Goal: Task Accomplishment & Management: Manage account settings

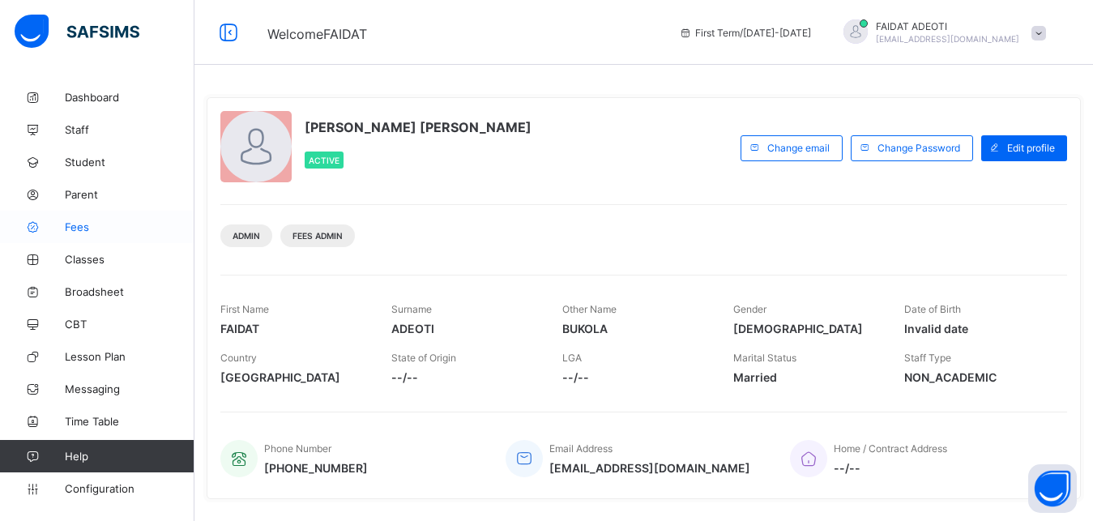
click at [96, 228] on span "Fees" at bounding box center [130, 226] width 130 height 13
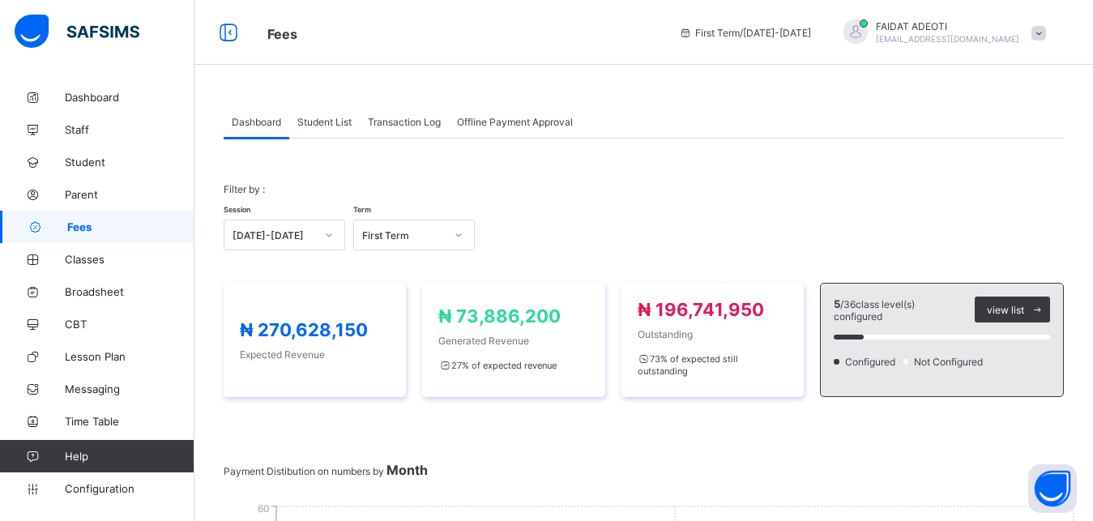
click at [328, 127] on span "Student List" at bounding box center [324, 122] width 54 height 12
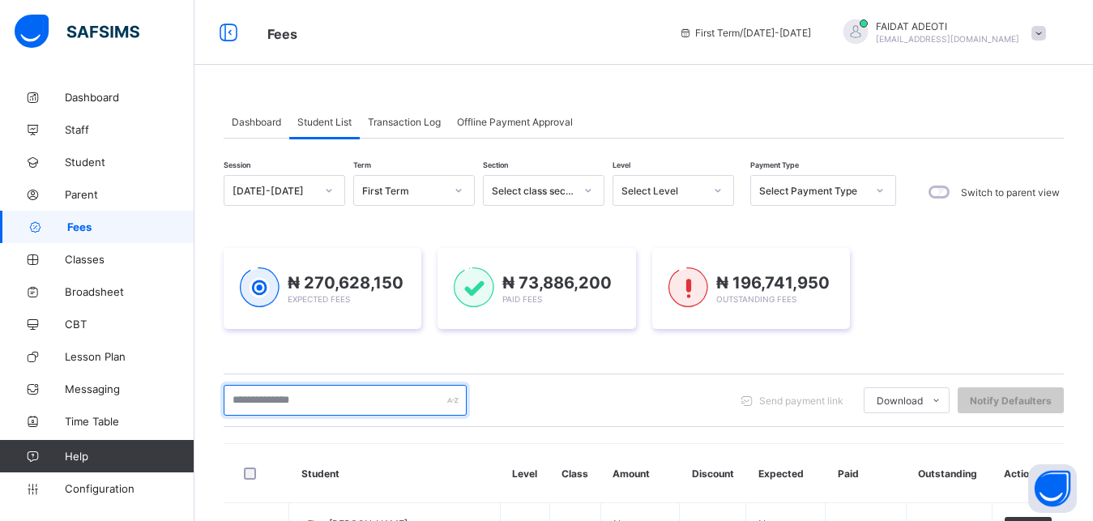
click at [328, 396] on input "text" at bounding box center [345, 400] width 243 height 31
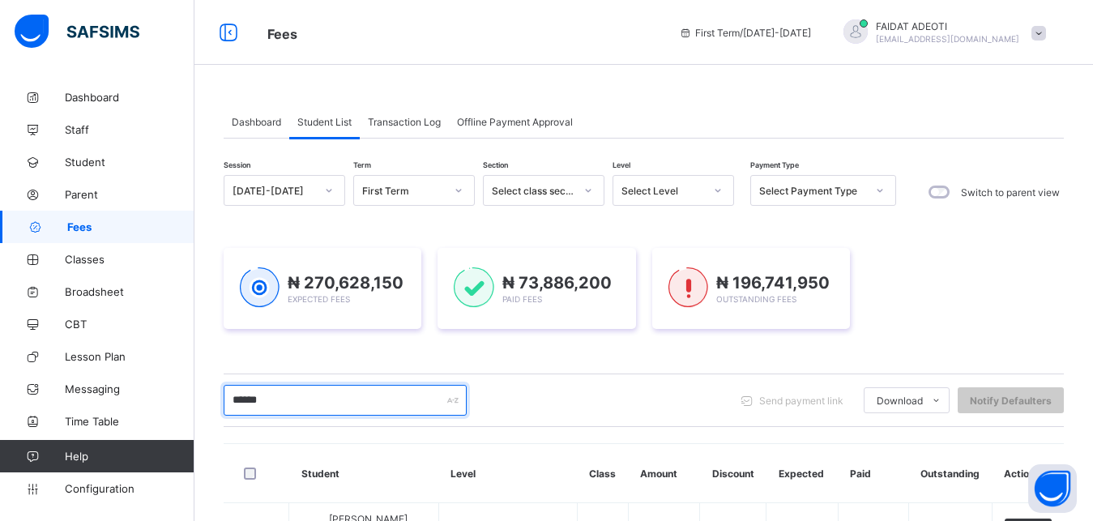
type input "******"
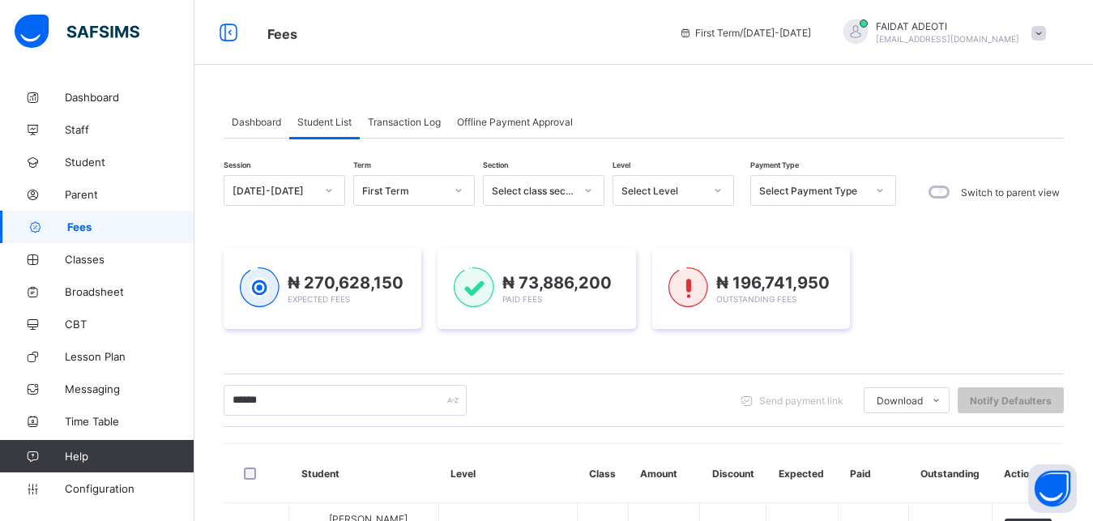
click at [718, 194] on icon at bounding box center [718, 190] width 10 height 16
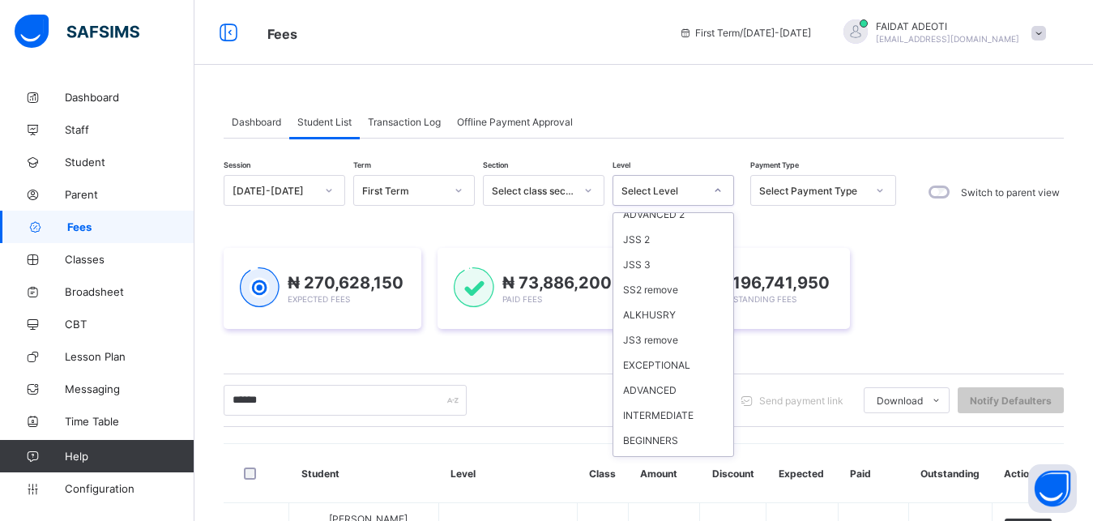
scroll to position [1251, 0]
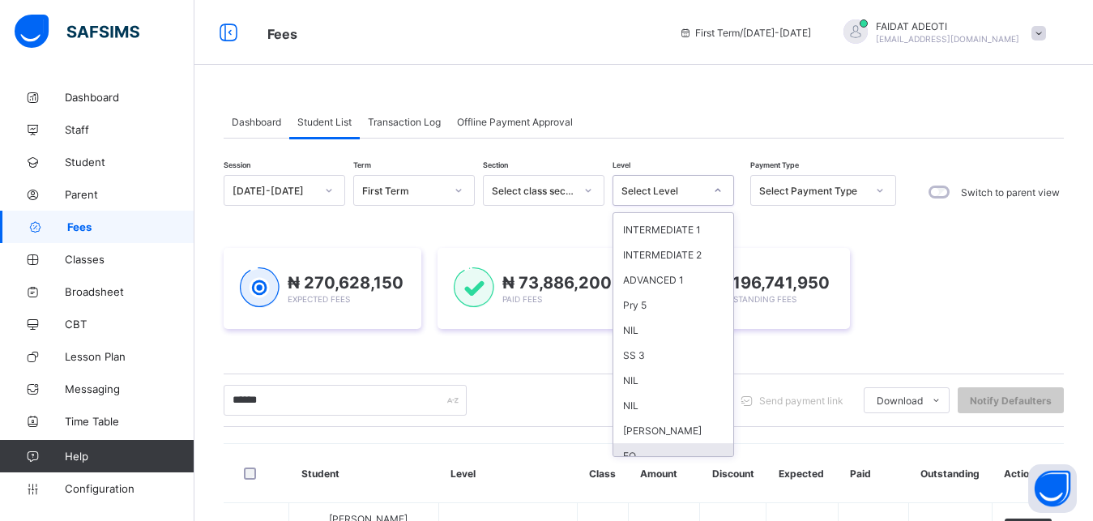
click at [651, 447] on div "EQ" at bounding box center [674, 455] width 120 height 25
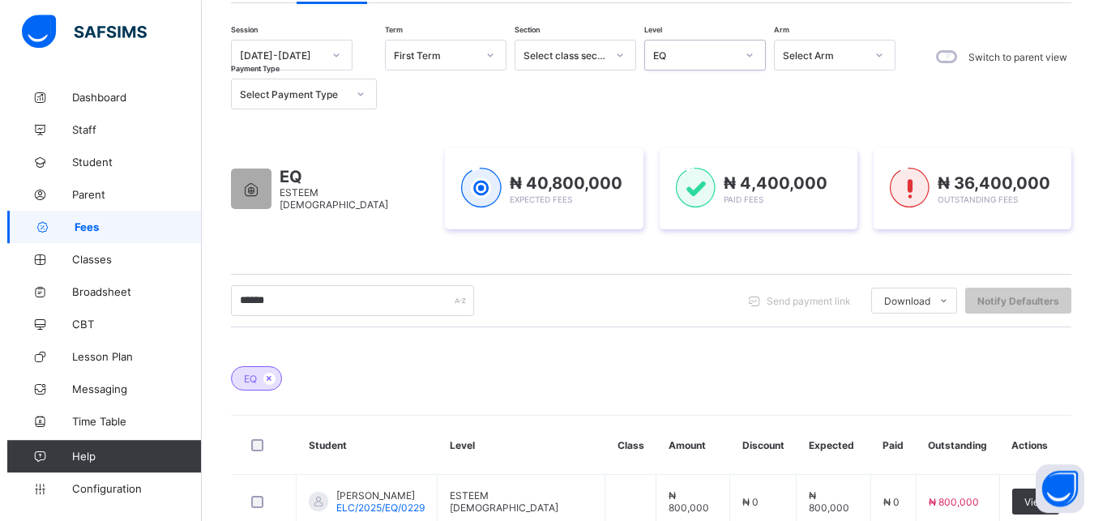
scroll to position [241, 0]
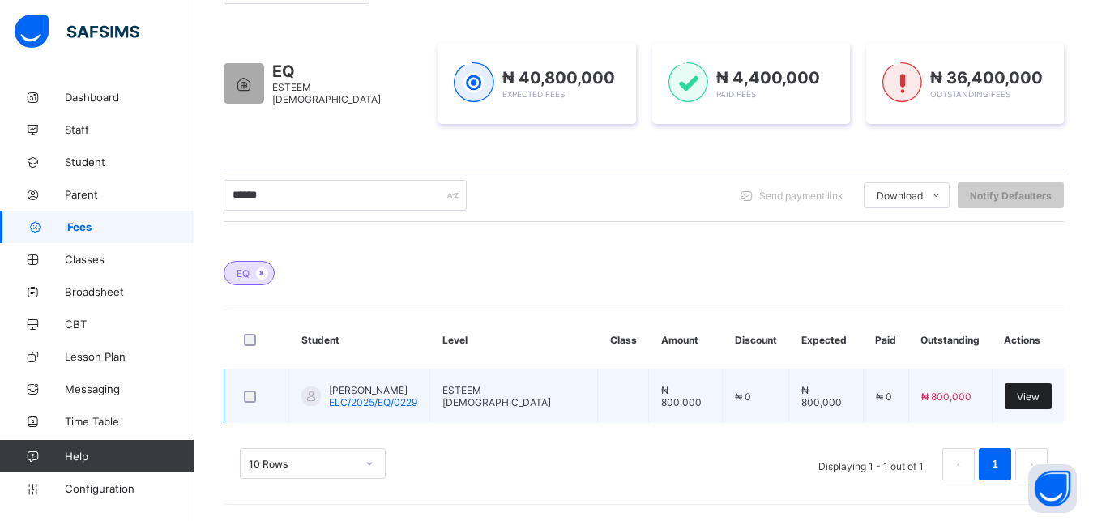
click at [1037, 396] on span "View" at bounding box center [1028, 397] width 23 height 12
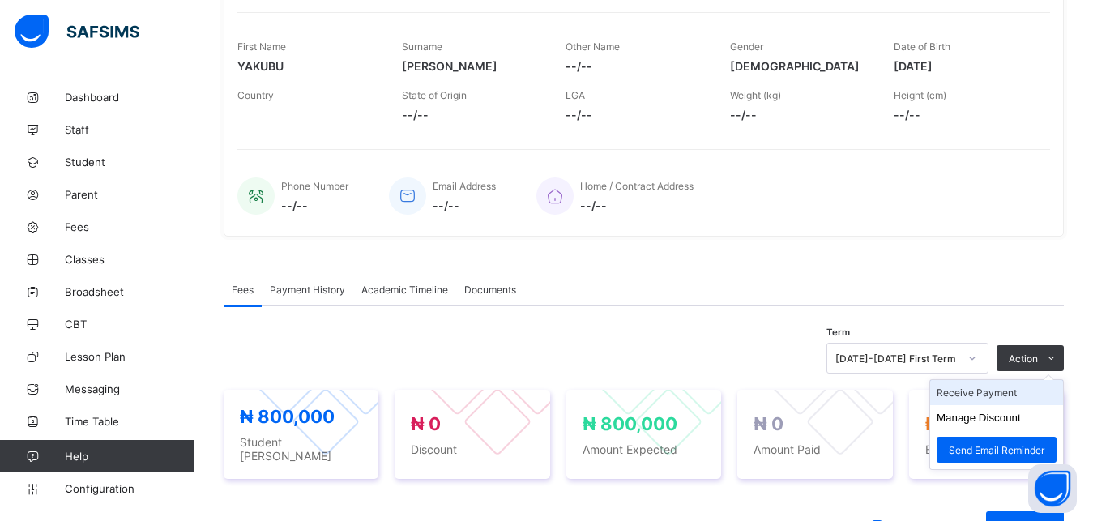
click at [1016, 394] on li "Receive Payment" at bounding box center [996, 392] width 133 height 25
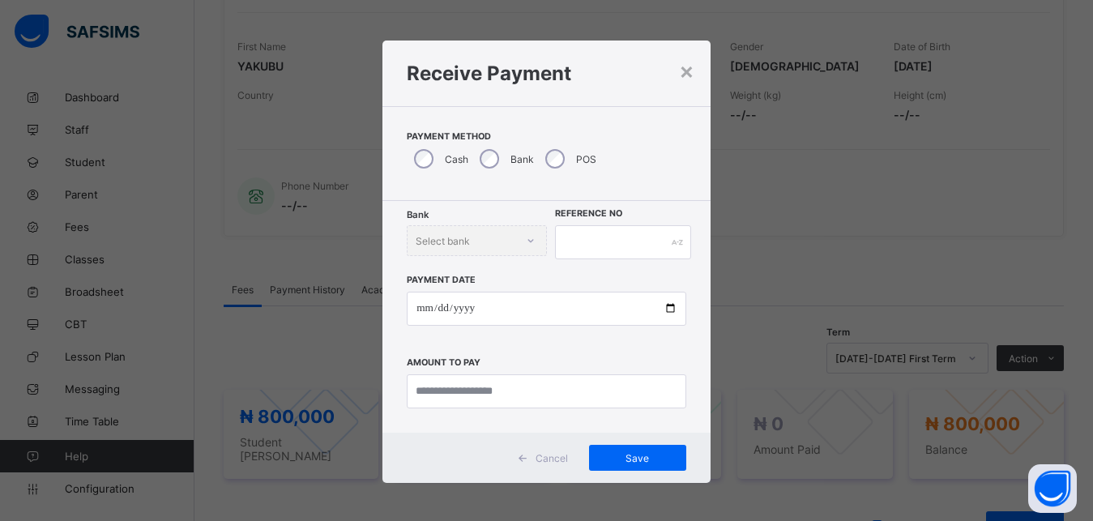
click at [1016, 395] on div "× Receive Payment Payment Method Cash Bank POS Bank Select bank Reference No Pa…" at bounding box center [546, 260] width 1093 height 521
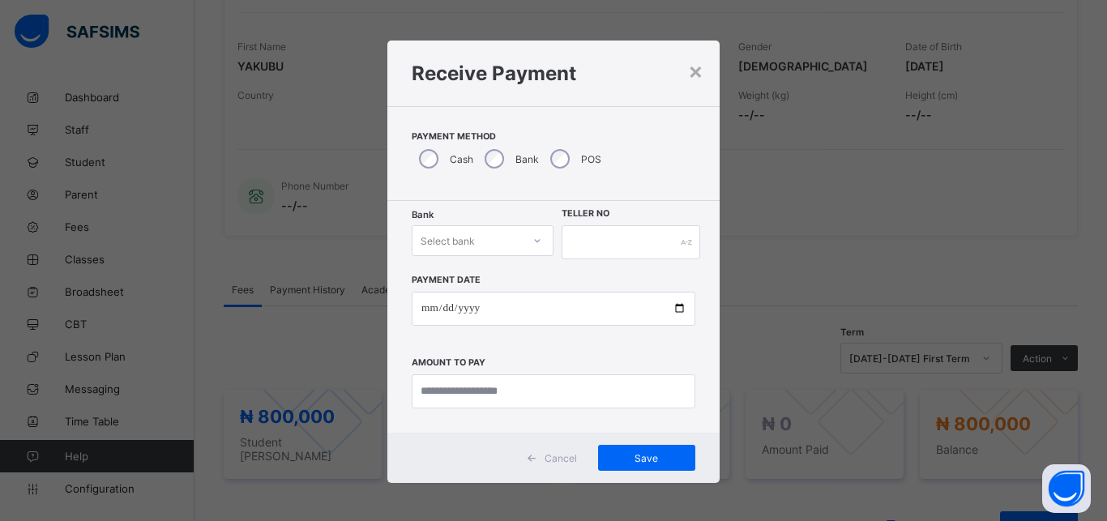
click at [470, 245] on div "Select bank" at bounding box center [467, 240] width 109 height 23
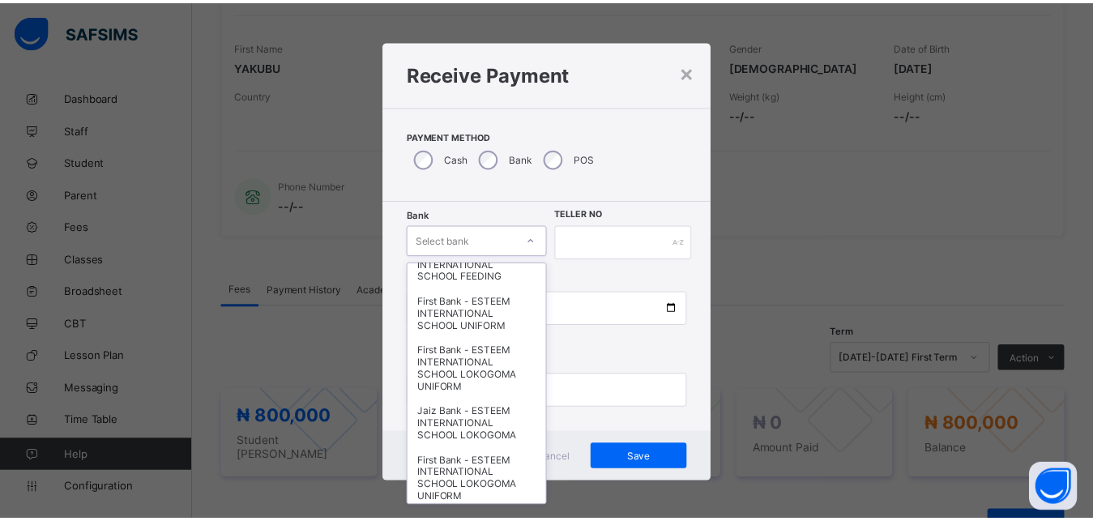
scroll to position [150, 0]
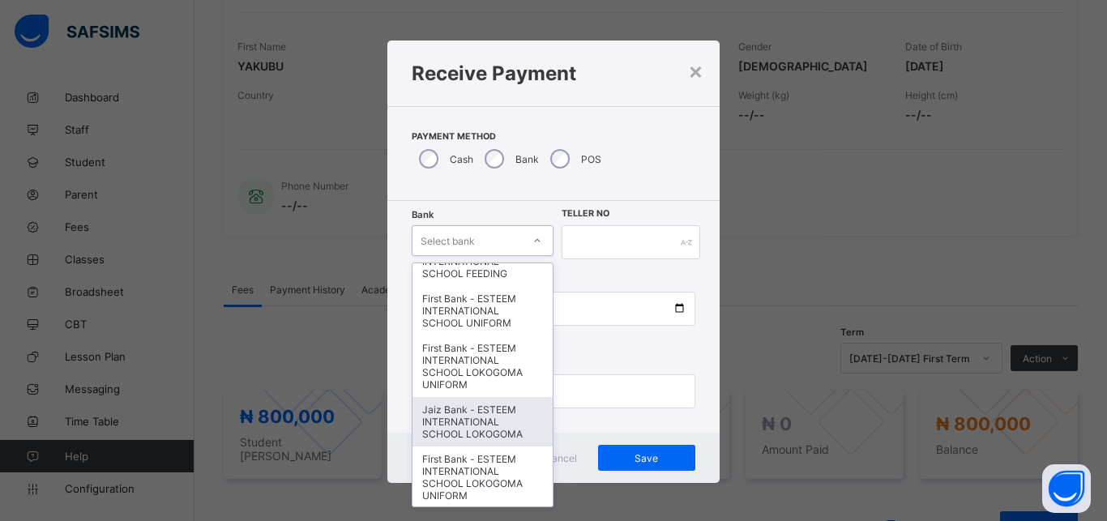
click at [464, 411] on div "Jaiz Bank - ESTEEM INTERNATIONAL SCHOOL LOKOGOMA" at bounding box center [483, 421] width 140 height 49
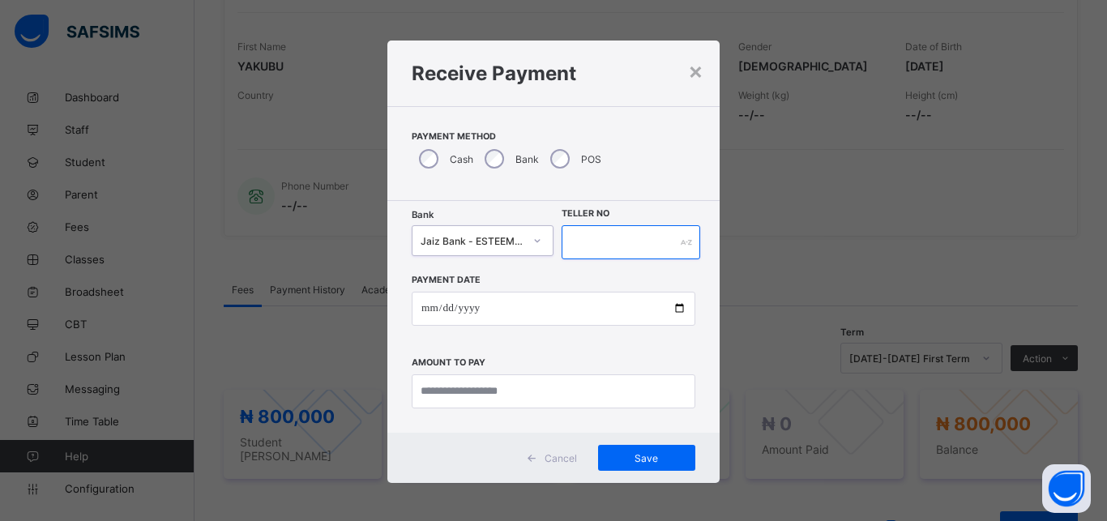
click at [625, 250] on input "text" at bounding box center [631, 242] width 139 height 34
type input "*********"
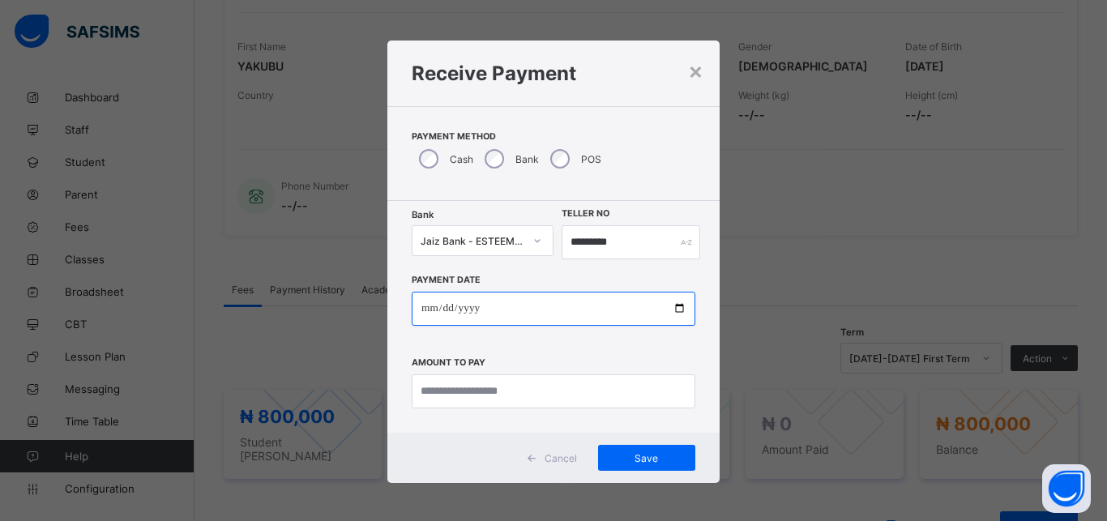
click at [550, 308] on input "date" at bounding box center [554, 309] width 284 height 34
type input "**********"
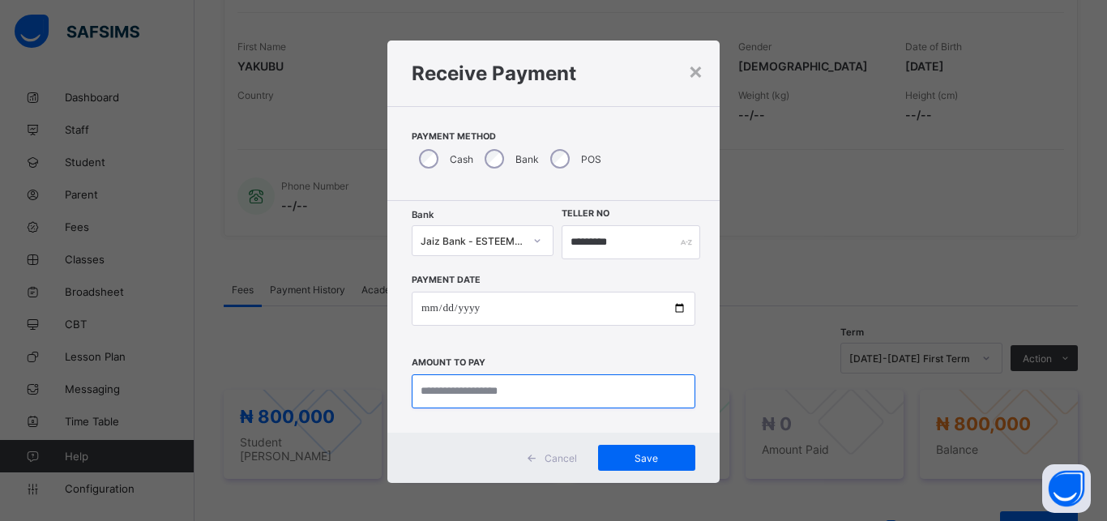
click at [530, 389] on input "currency" at bounding box center [554, 391] width 284 height 34
type input "*********"
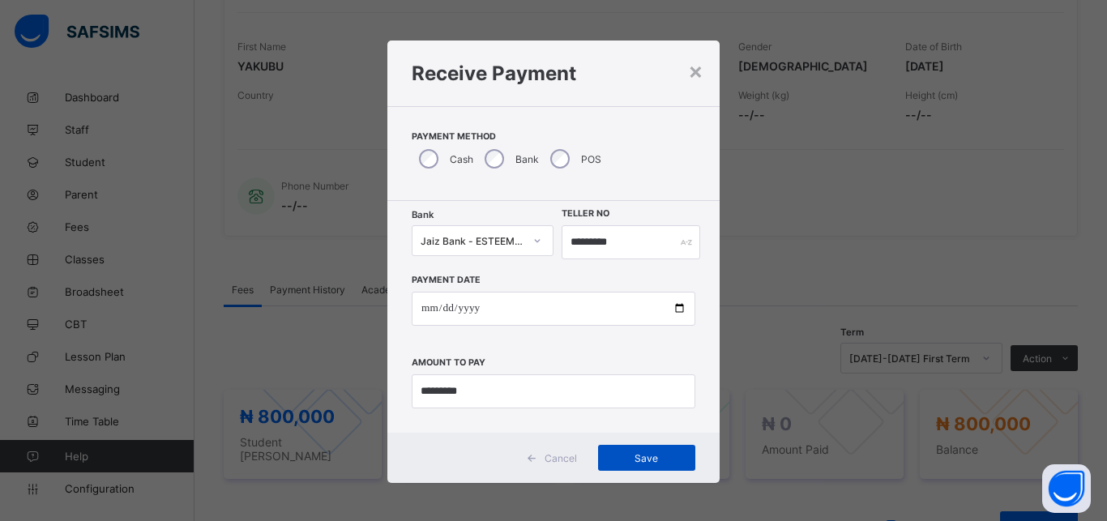
click at [634, 458] on span "Save" at bounding box center [646, 458] width 73 height 12
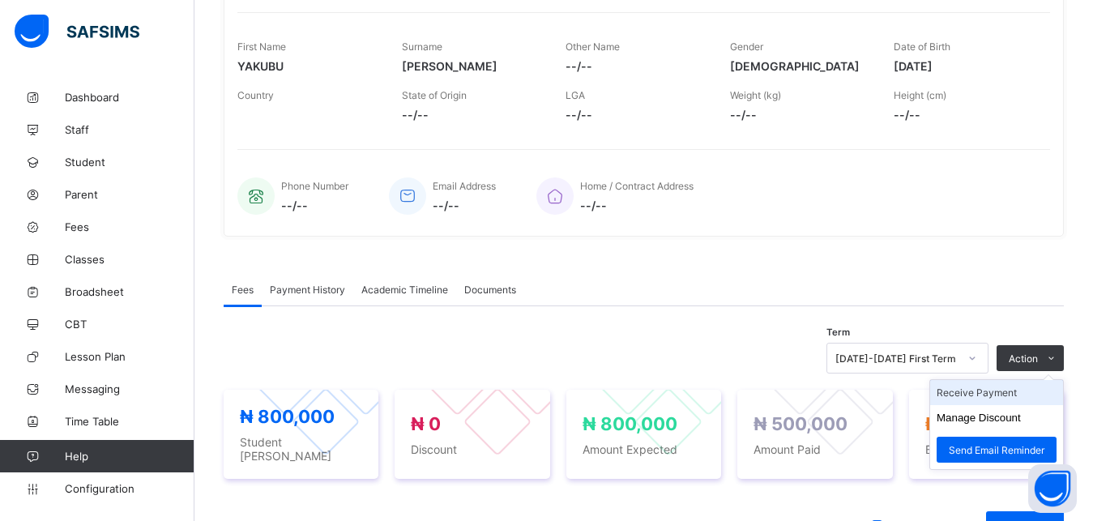
click at [995, 394] on li "Receive Payment" at bounding box center [996, 392] width 133 height 25
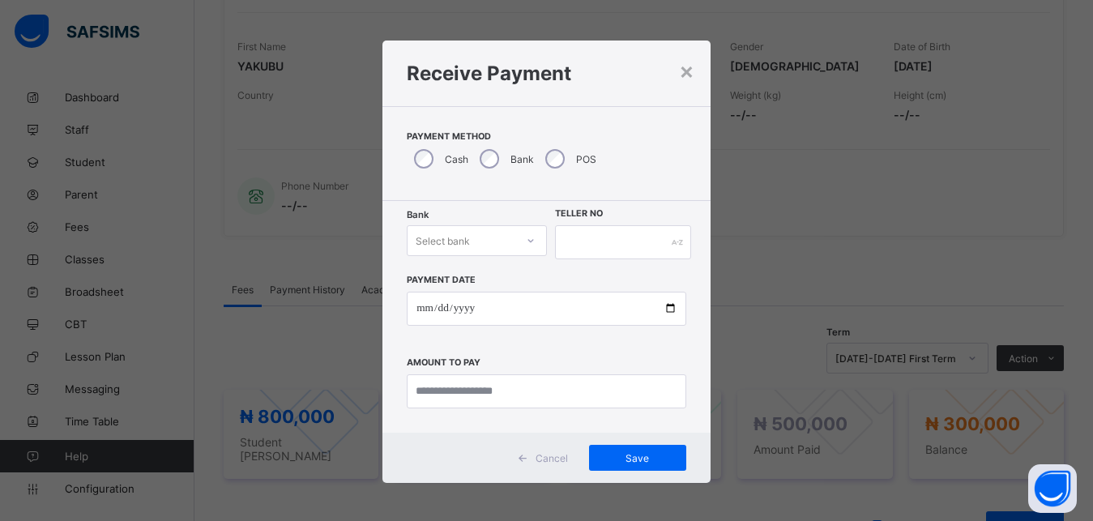
click at [451, 238] on div "Select bank" at bounding box center [443, 240] width 54 height 31
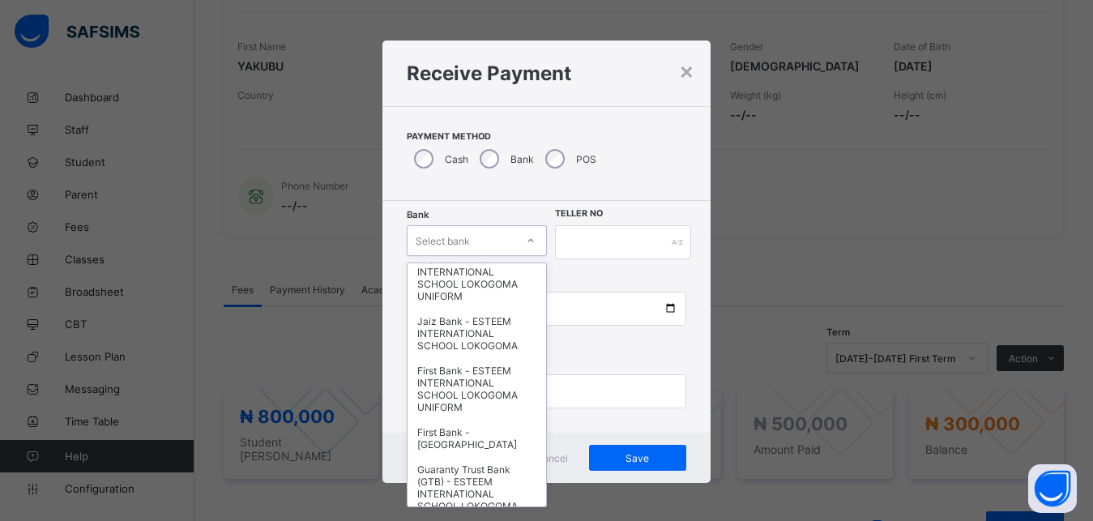
scroll to position [275, 0]
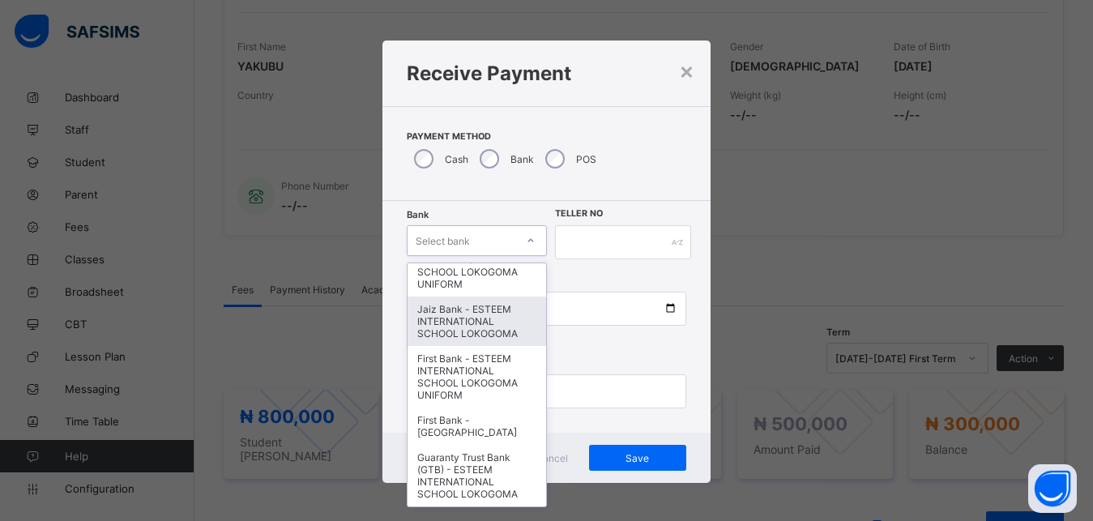
click at [466, 305] on div "Jaiz Bank - ESTEEM INTERNATIONAL SCHOOL LOKOGOMA" at bounding box center [477, 321] width 138 height 49
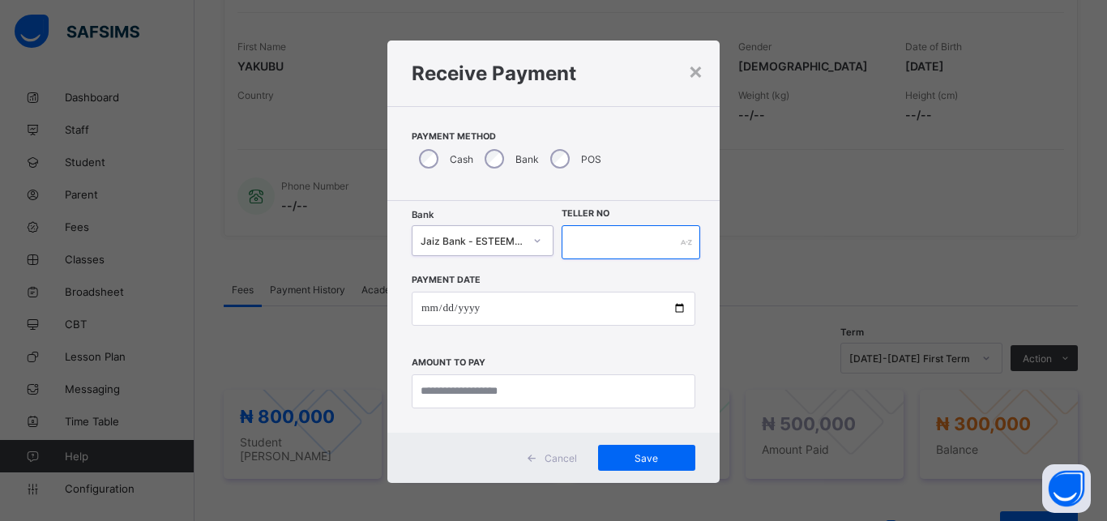
click at [662, 239] on input "text" at bounding box center [631, 242] width 139 height 34
click at [688, 77] on div "×" at bounding box center [695, 71] width 15 height 28
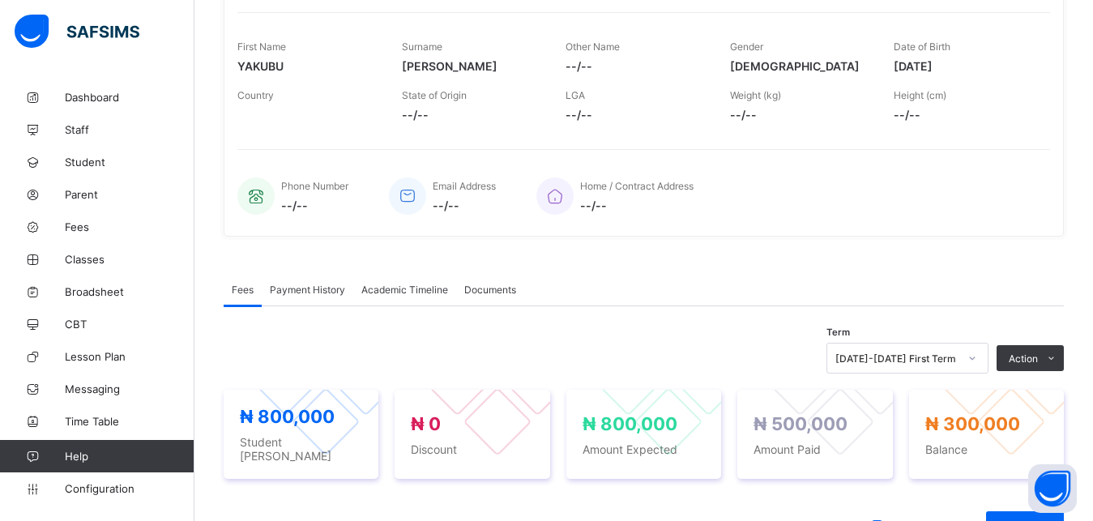
scroll to position [0, 0]
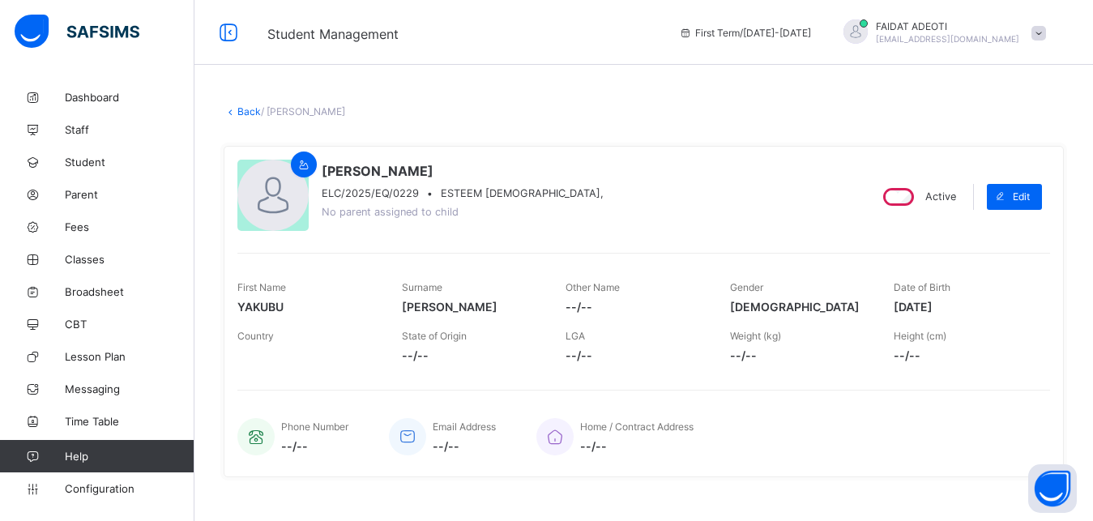
click at [242, 113] on link "Back" at bounding box center [249, 111] width 24 height 12
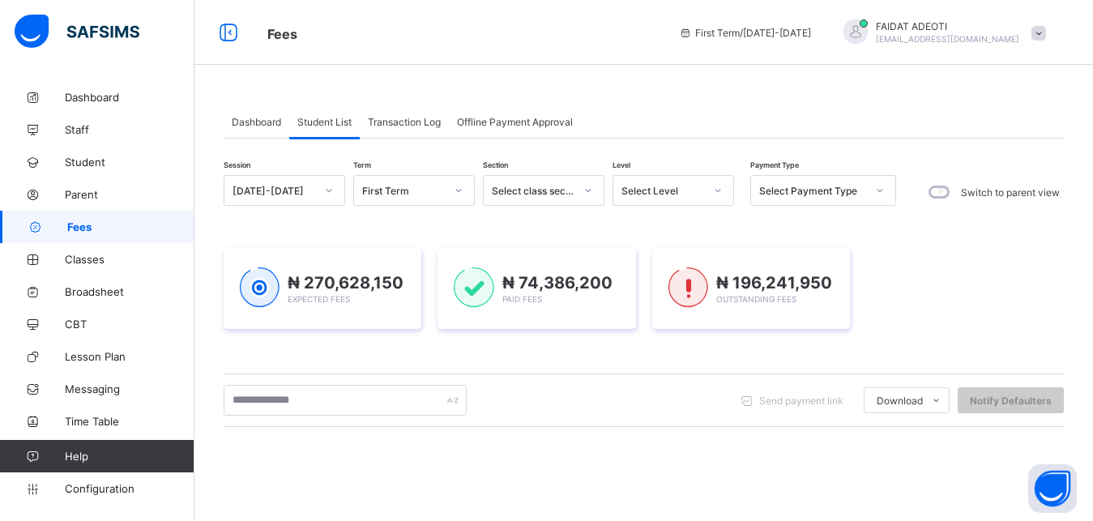
click at [876, 190] on icon at bounding box center [880, 190] width 10 height 16
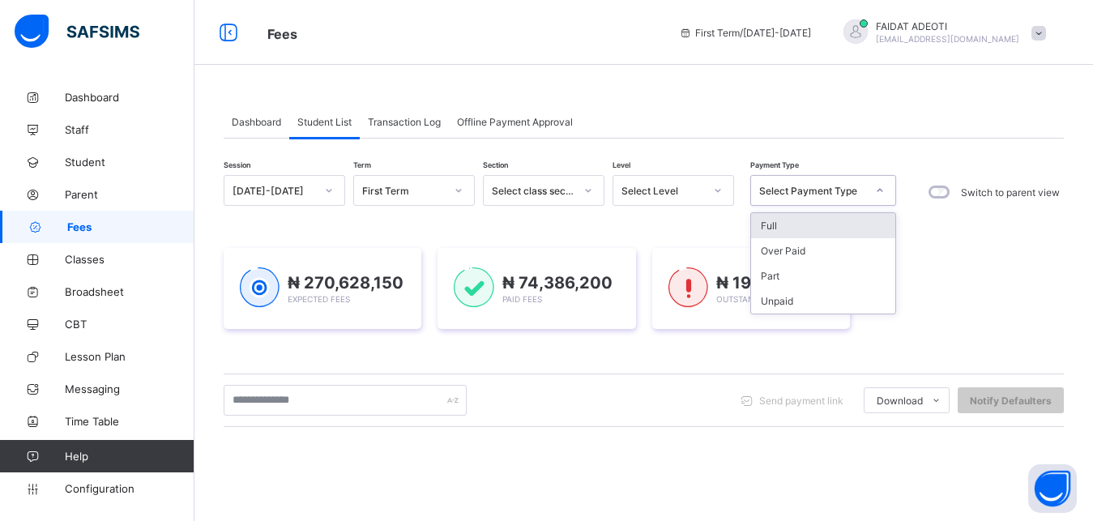
click at [691, 209] on div "Session 2025-2026 Term First Term Section Select class section Level Select Lev…" at bounding box center [644, 462] width 841 height 575
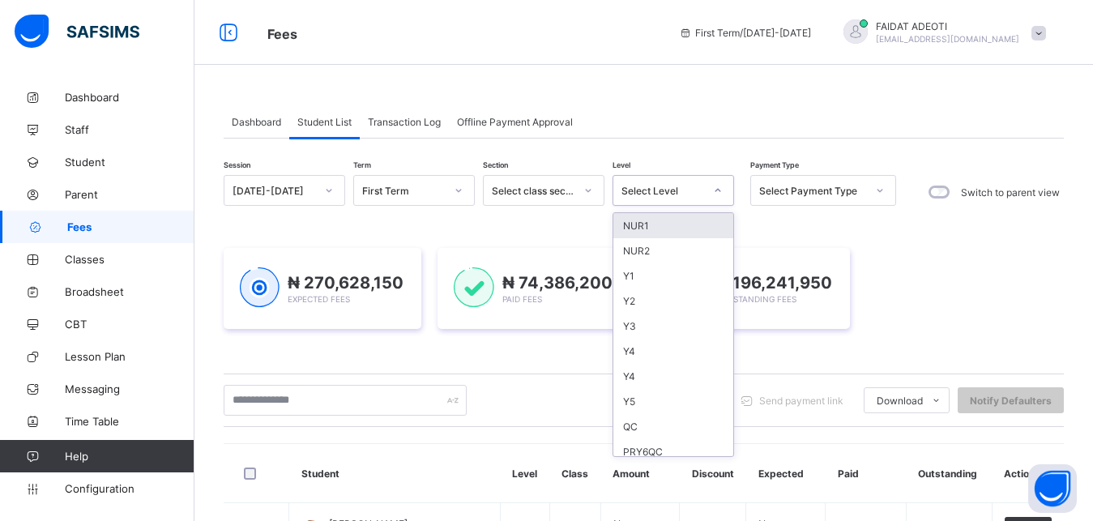
click at [721, 190] on icon at bounding box center [718, 190] width 10 height 16
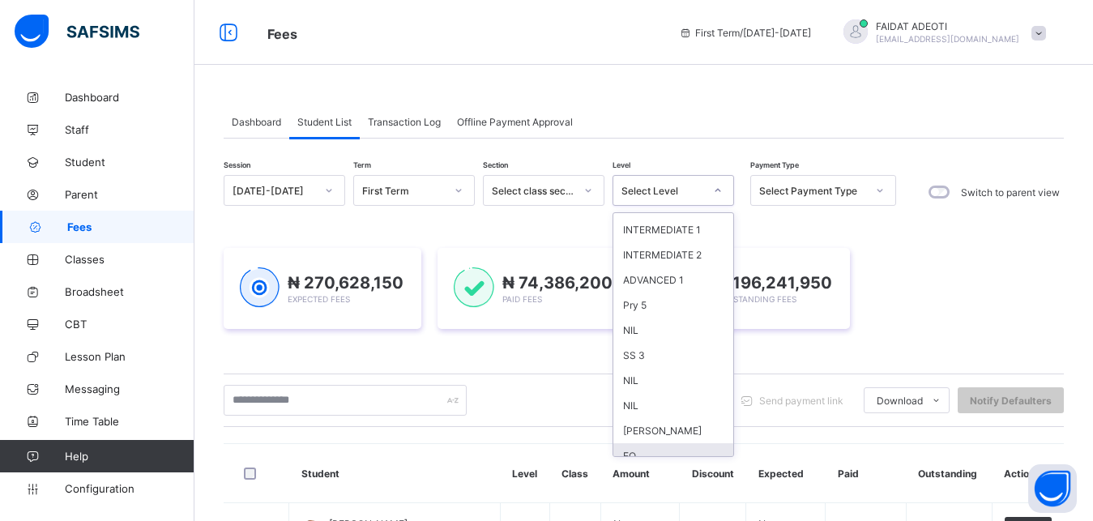
click at [663, 444] on div "EQ" at bounding box center [674, 455] width 120 height 25
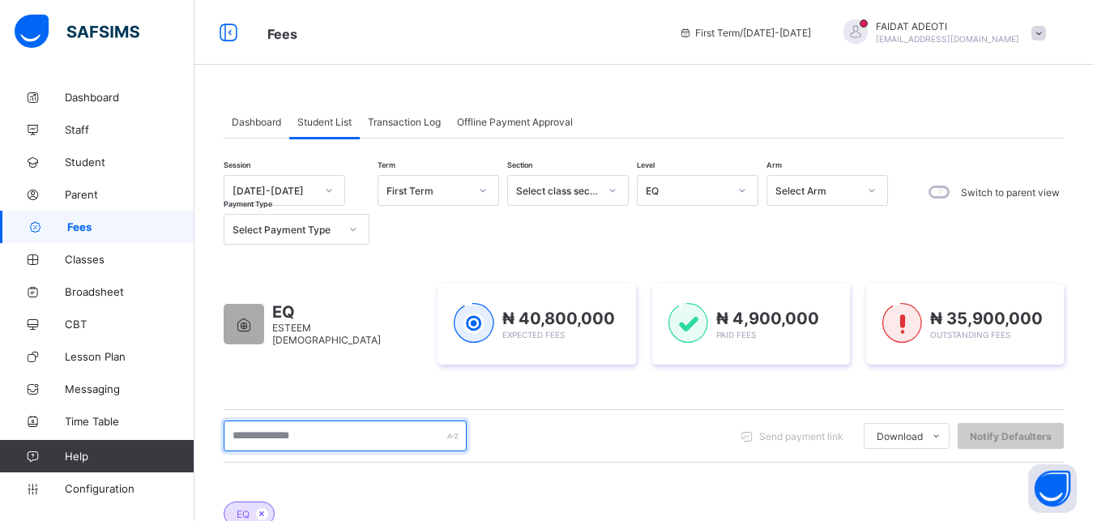
click at [354, 434] on input "text" at bounding box center [345, 436] width 243 height 31
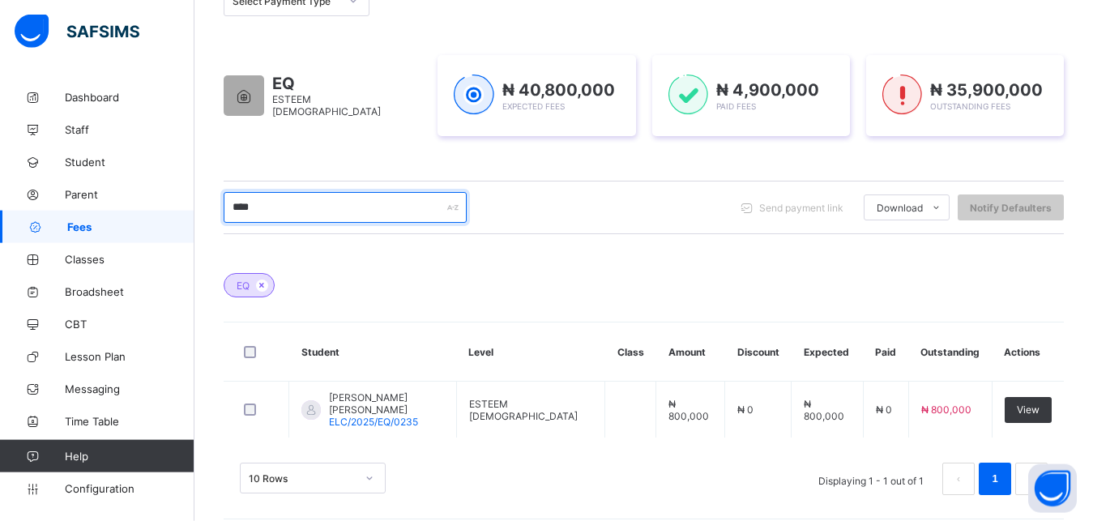
scroll to position [241, 0]
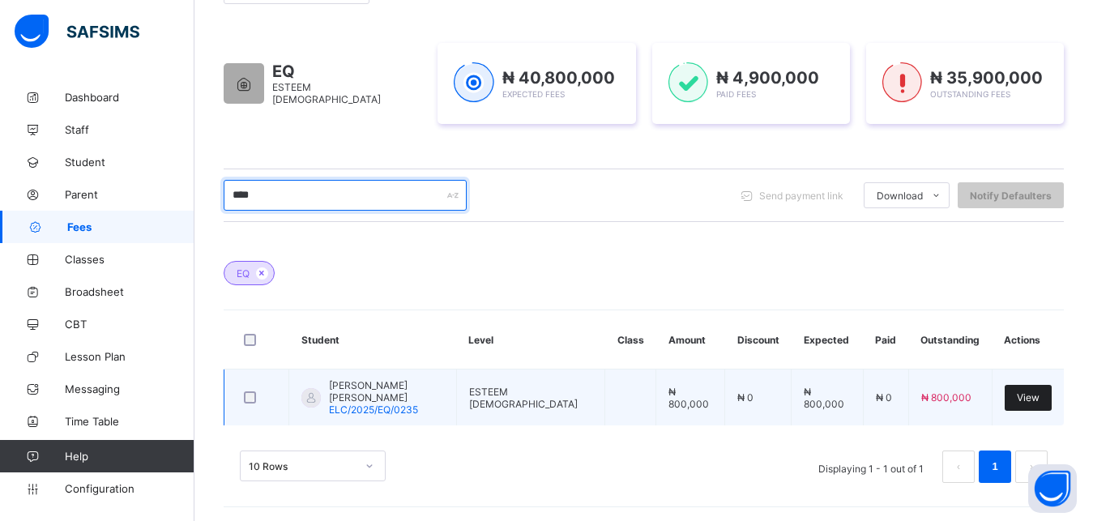
type input "****"
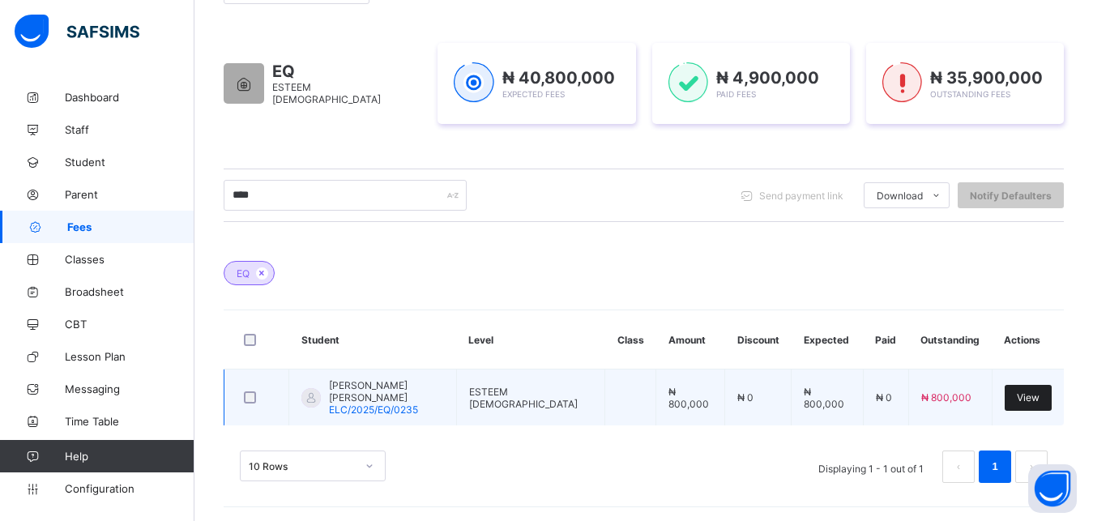
click at [1045, 404] on div "View" at bounding box center [1028, 398] width 47 height 26
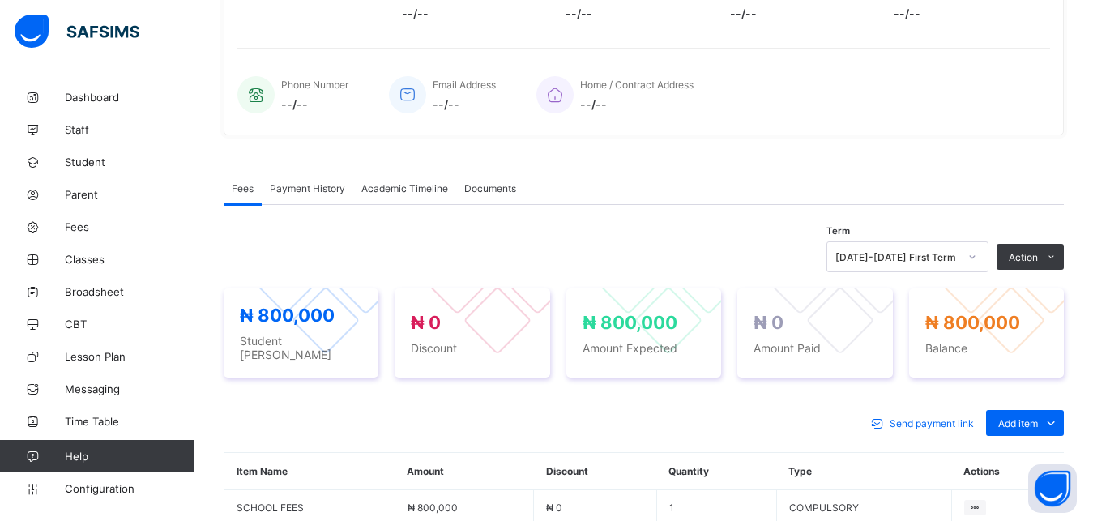
click at [989, 272] on div "[DATE]-[DATE] First Term" at bounding box center [908, 257] width 162 height 31
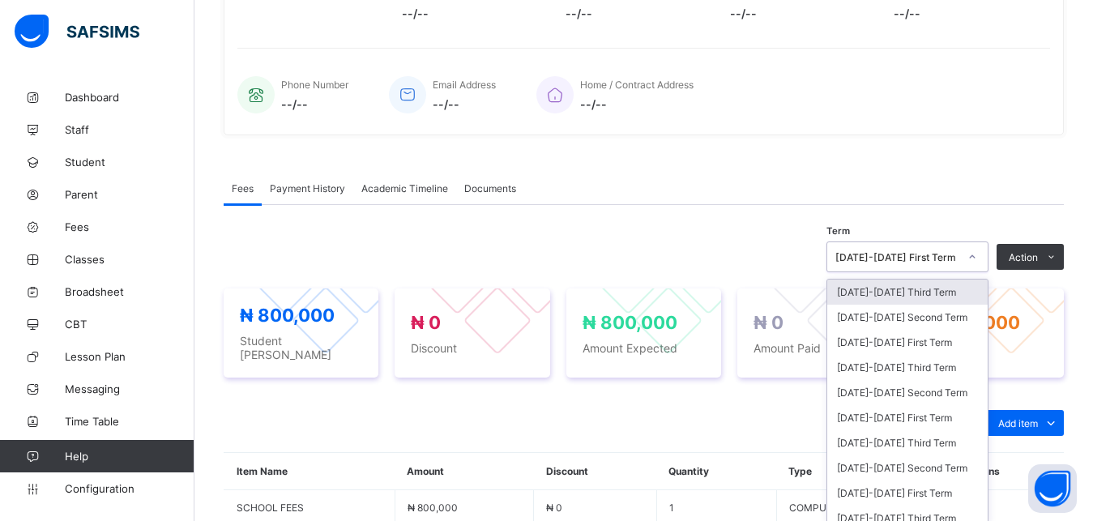
scroll to position [351, 0]
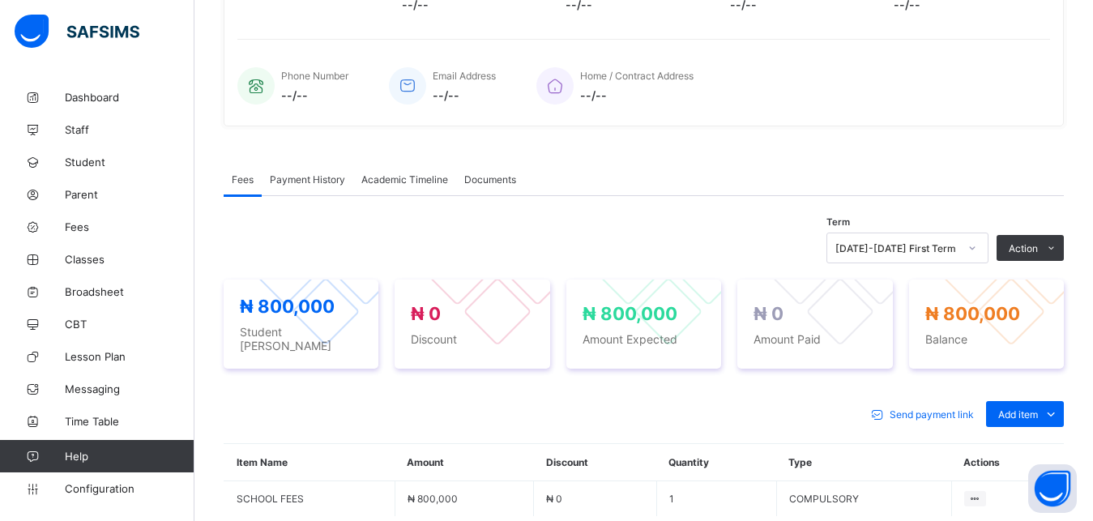
click at [755, 241] on div "Term 2025-2026 First Term Action Receive Payment Manage Discount Send Email Rem…" at bounding box center [644, 248] width 841 height 31
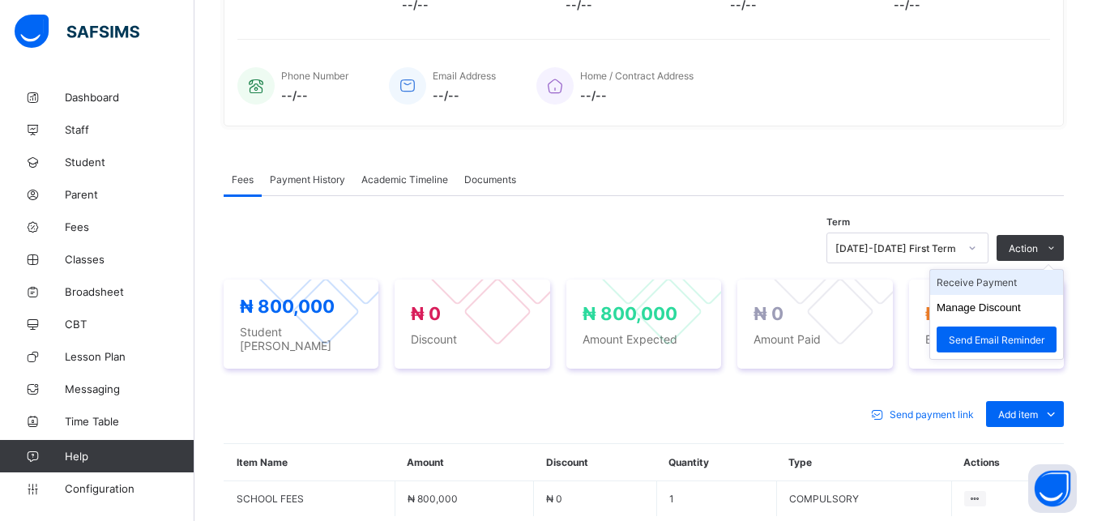
click at [1016, 286] on li "Receive Payment" at bounding box center [996, 282] width 133 height 25
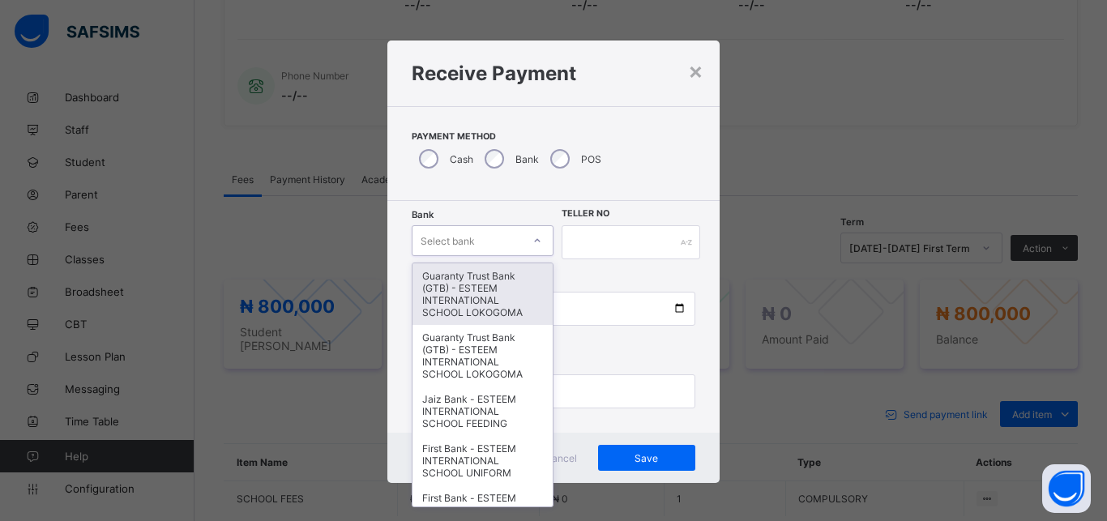
click at [477, 235] on div "Select bank" at bounding box center [467, 240] width 109 height 23
click at [481, 302] on div "Guaranty Trust Bank (GTB) - ESTEEM INTERNATIONAL SCHOOL LOKOGOMA" at bounding box center [483, 294] width 140 height 62
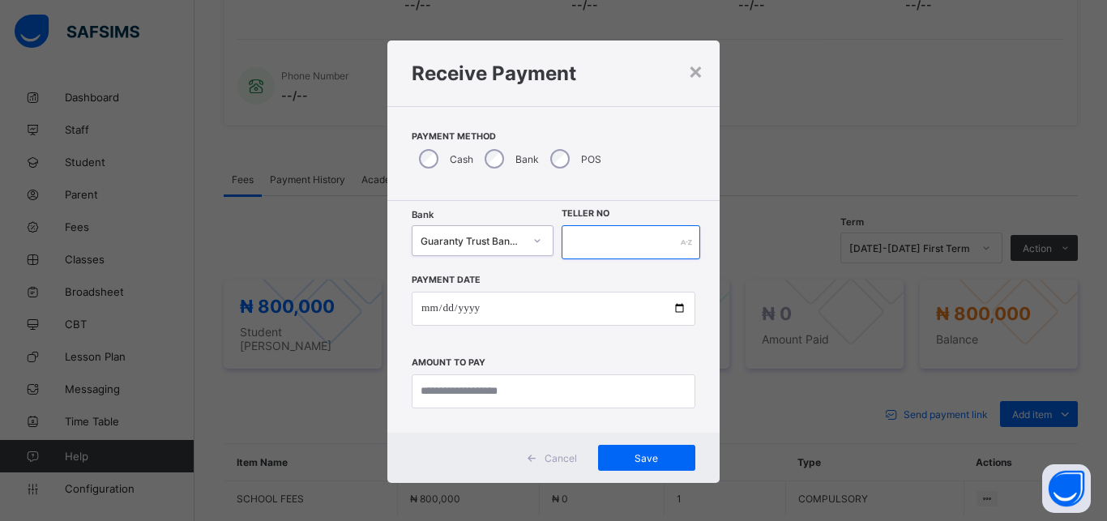
click at [579, 253] on input "text" at bounding box center [631, 242] width 139 height 34
type input "*******"
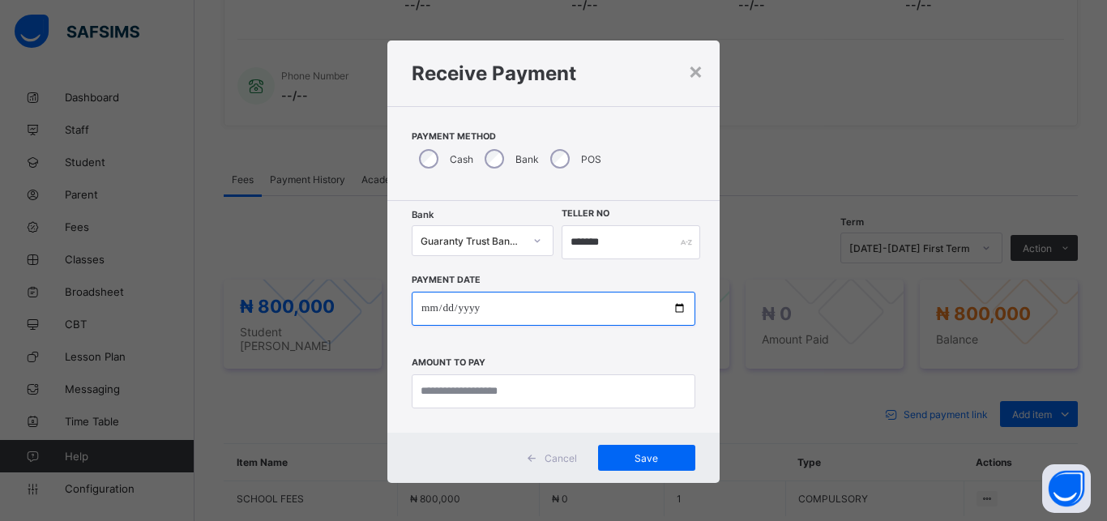
click at [491, 306] on input "date" at bounding box center [554, 309] width 284 height 34
type input "**********"
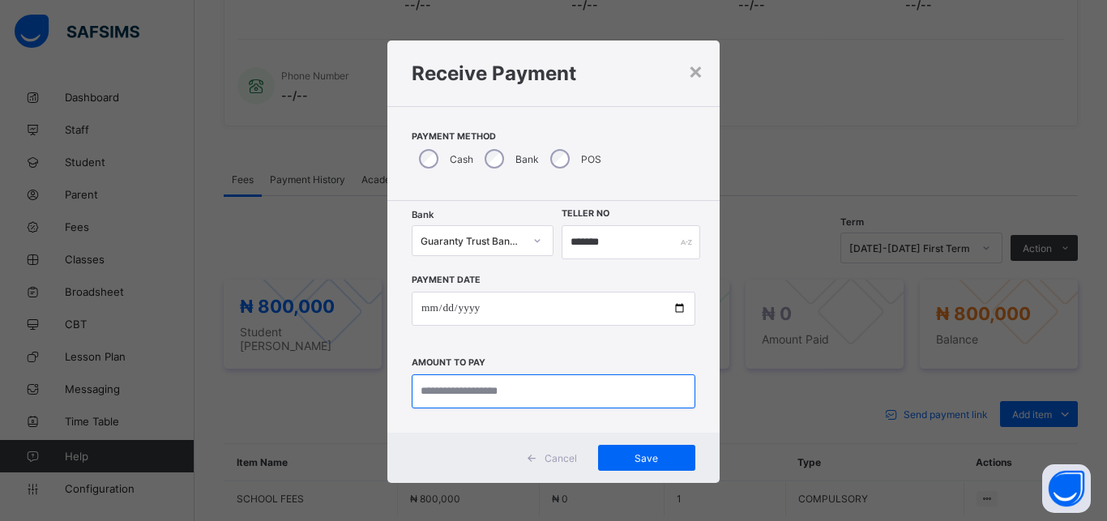
click at [490, 395] on input "currency" at bounding box center [554, 391] width 284 height 34
type input "**********"
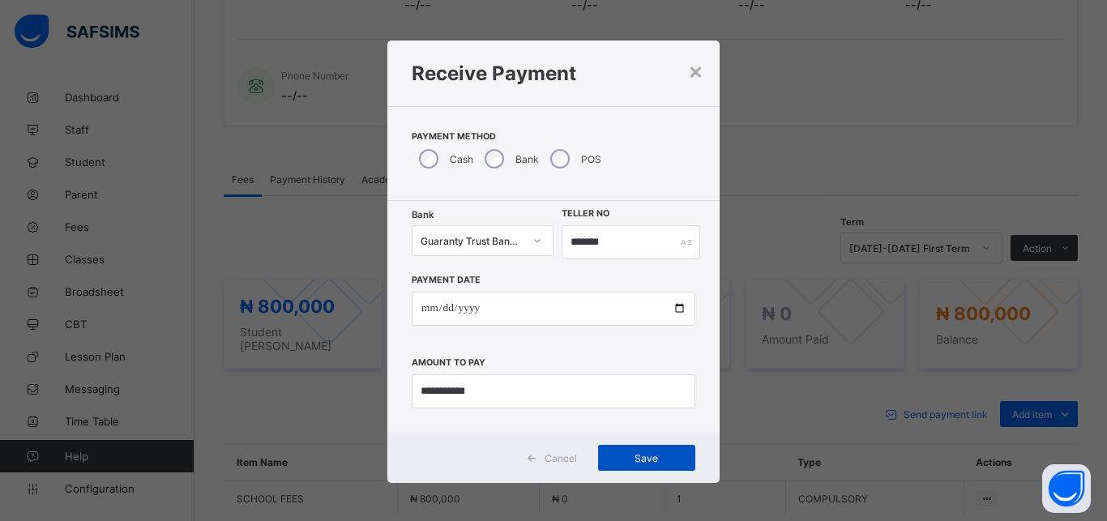
click at [649, 464] on span "Save" at bounding box center [646, 458] width 73 height 12
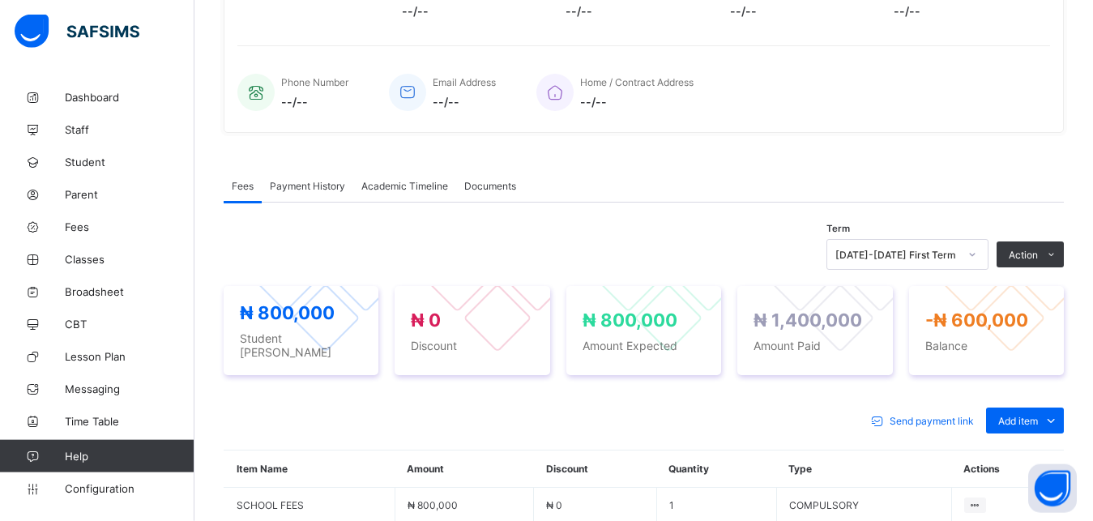
scroll to position [0, 0]
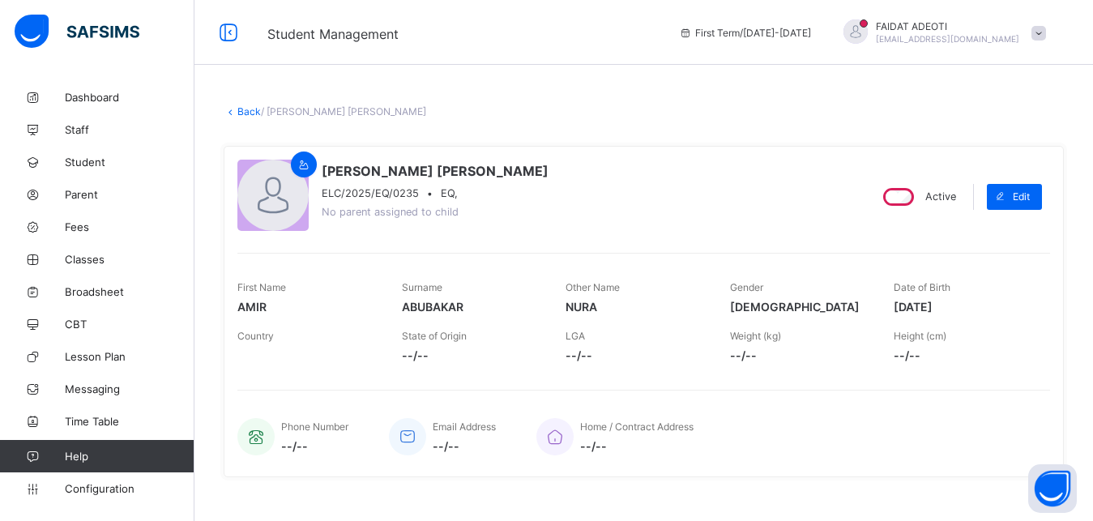
click at [251, 115] on link "Back" at bounding box center [249, 111] width 24 height 12
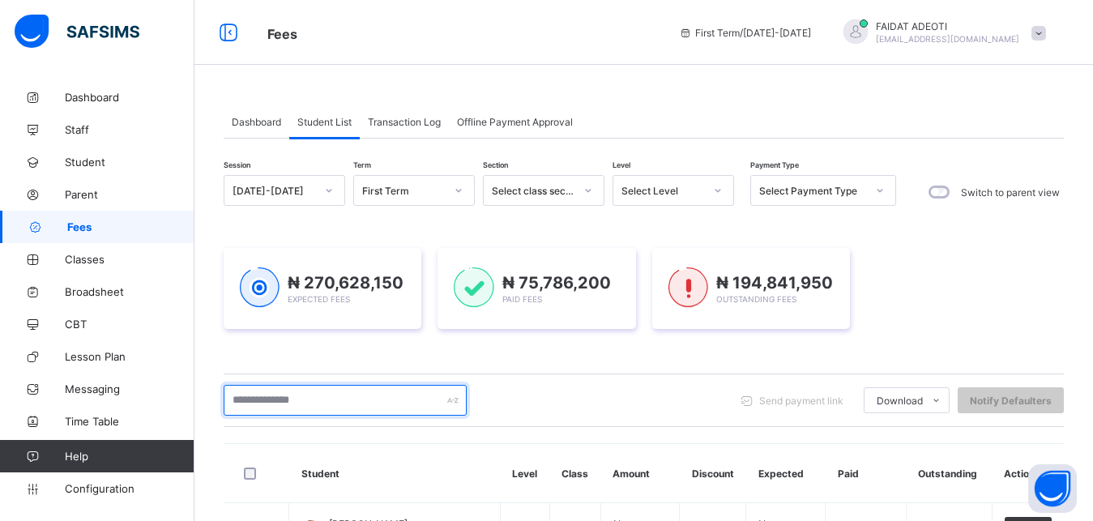
click at [396, 408] on input "text" at bounding box center [345, 400] width 243 height 31
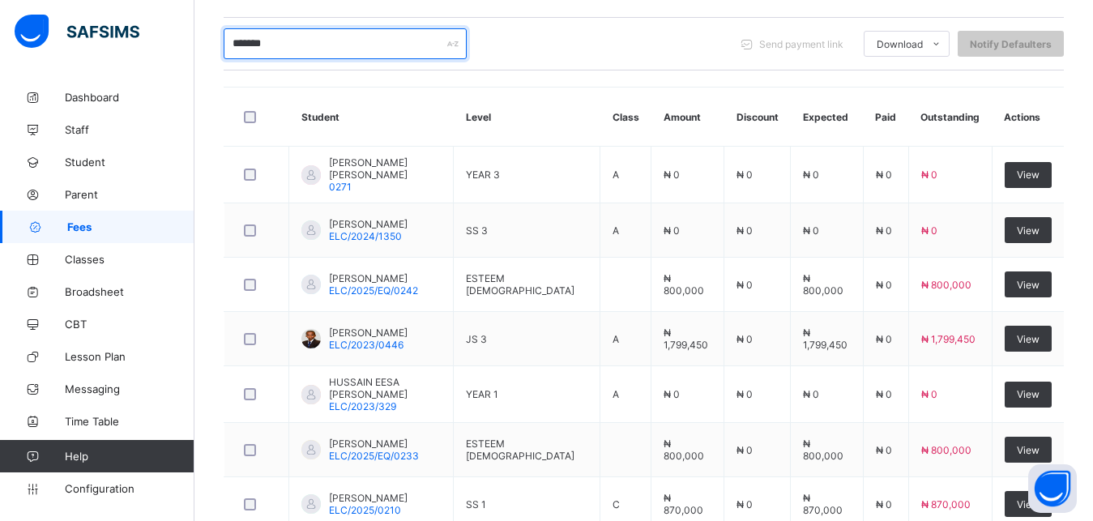
scroll to position [360, 0]
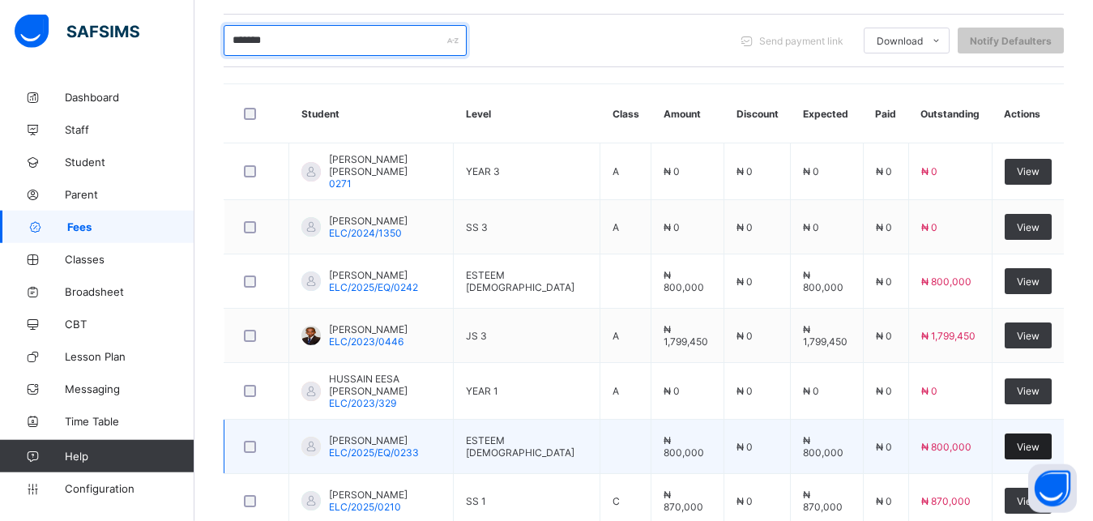
type input "*******"
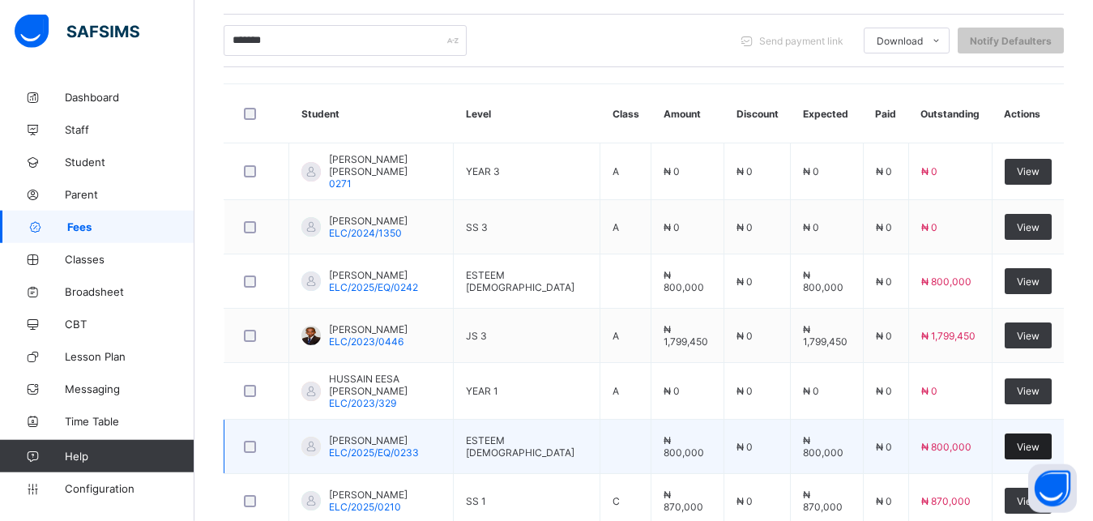
click at [1040, 451] on span "View" at bounding box center [1028, 447] width 23 height 12
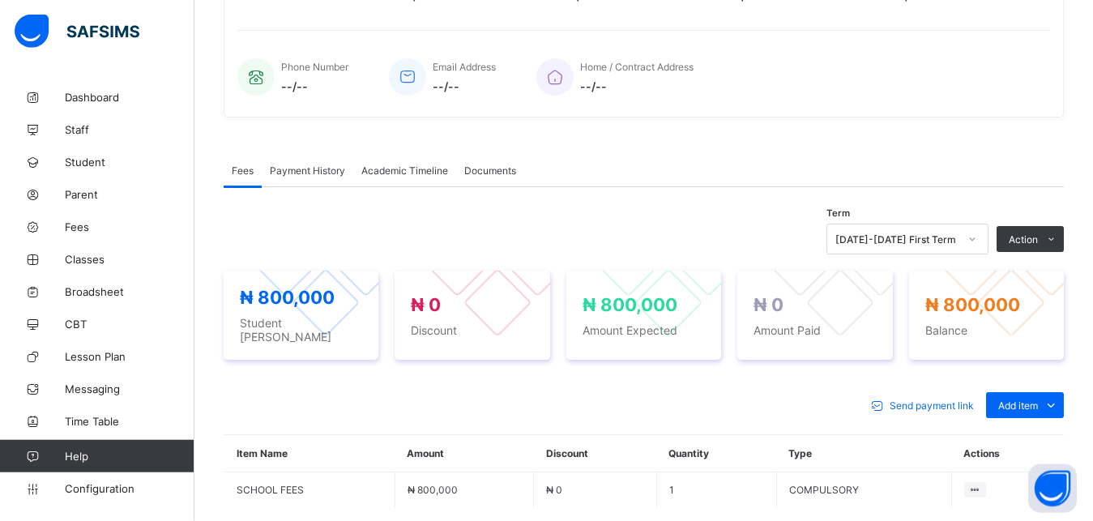
scroll to position [509, 0]
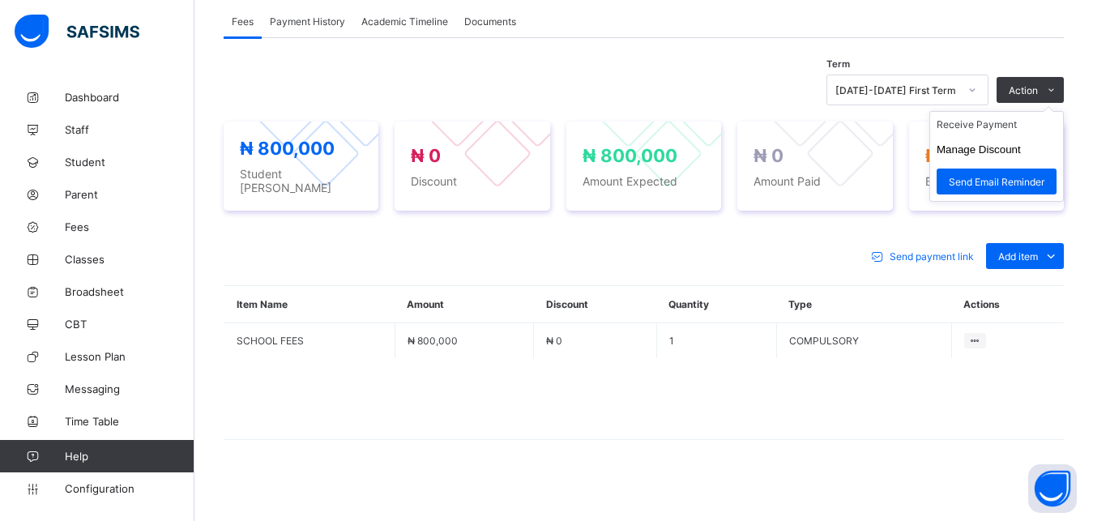
click at [1026, 116] on ul "Receive Payment Manage Discount Send Email Reminder" at bounding box center [997, 156] width 135 height 91
click at [1022, 123] on li "Receive Payment" at bounding box center [996, 124] width 133 height 25
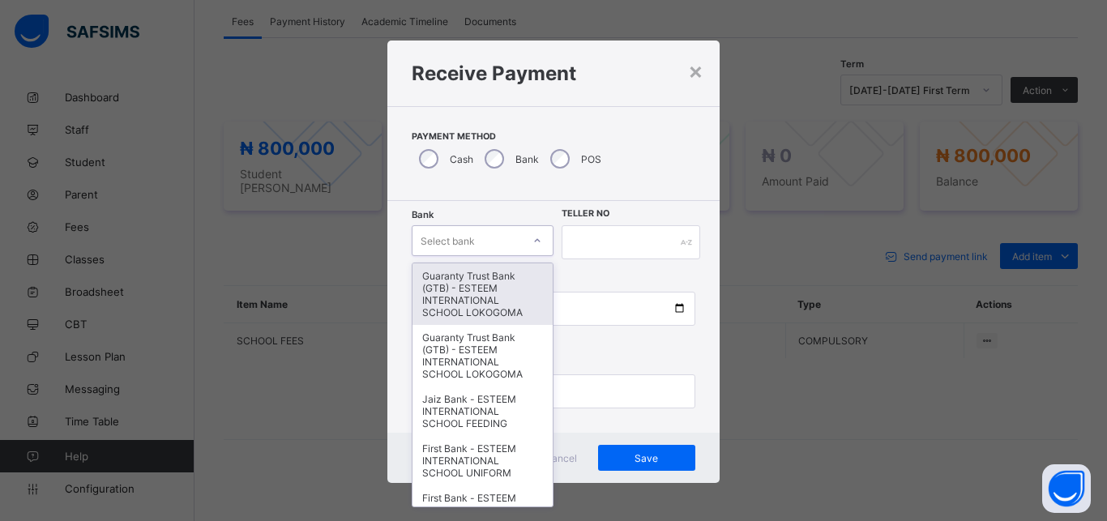
click at [498, 242] on div "Select bank" at bounding box center [467, 240] width 109 height 23
click at [491, 283] on div "Guaranty Trust Bank (GTB) - ESTEEM INTERNATIONAL SCHOOL LOKOGOMA" at bounding box center [483, 294] width 140 height 62
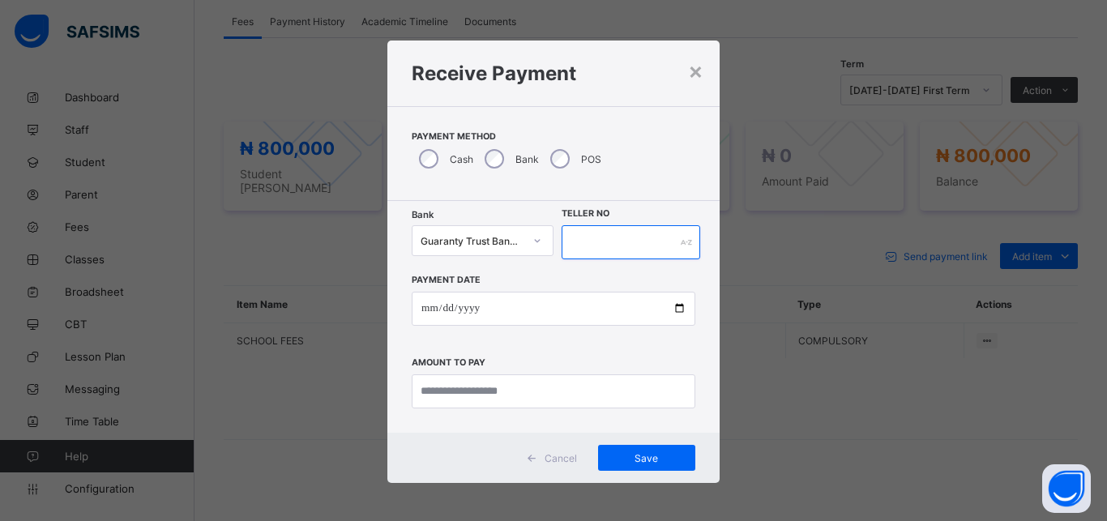
click at [630, 237] on input "text" at bounding box center [631, 242] width 139 height 34
type input "*******"
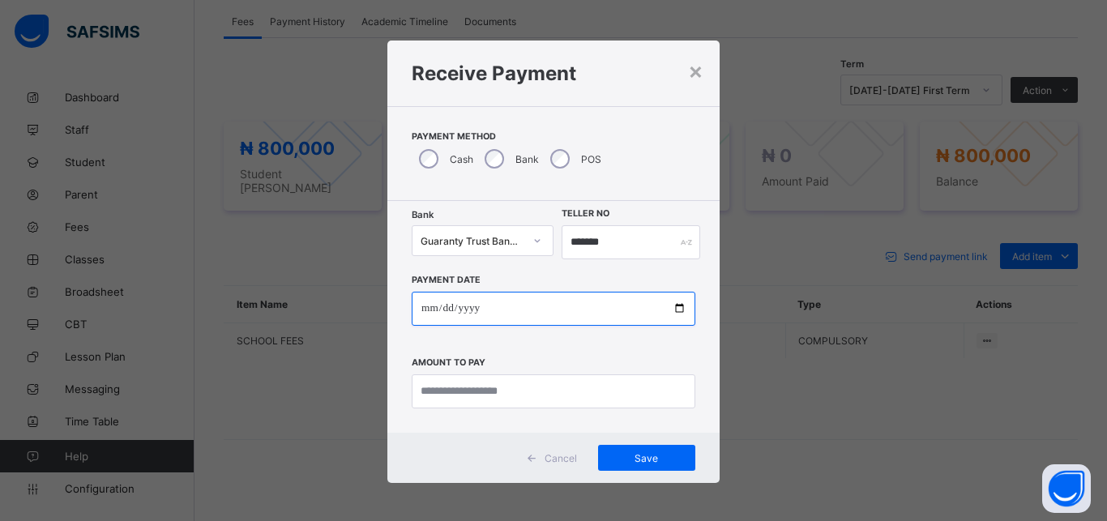
click at [611, 312] on input "date" at bounding box center [554, 309] width 284 height 34
type input "**********"
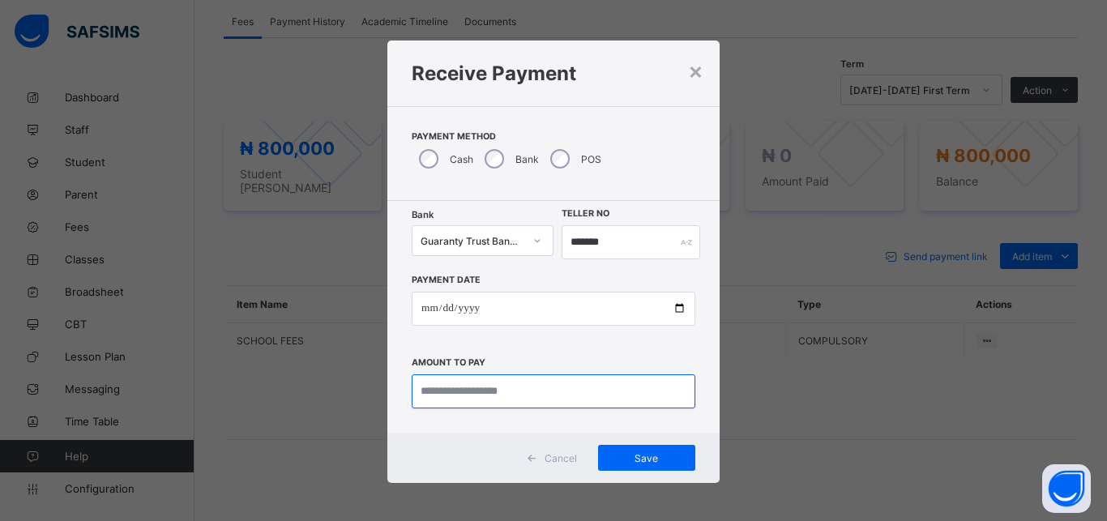
click at [587, 396] on input "currency" at bounding box center [554, 391] width 284 height 34
type input "*********"
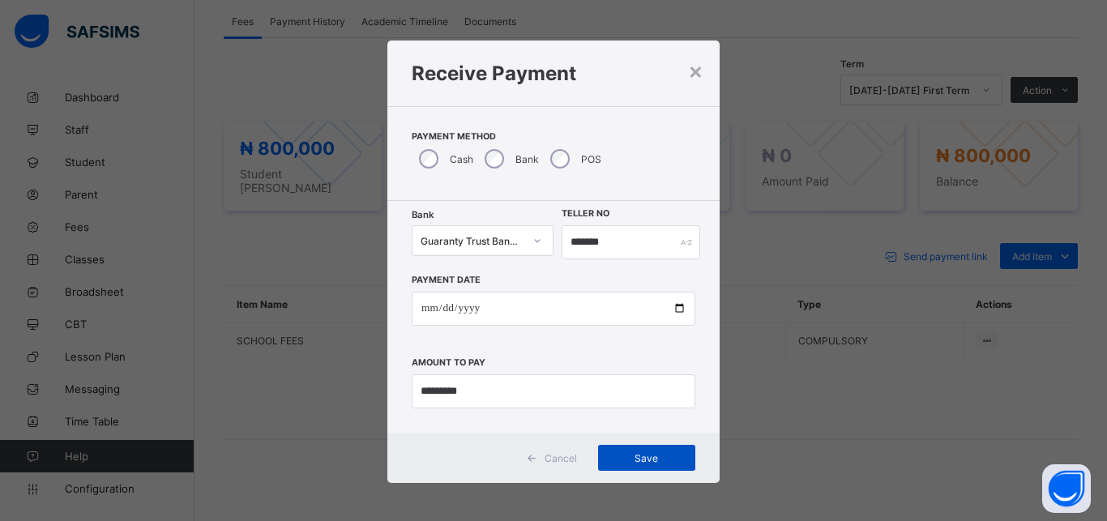
click at [654, 452] on span "Save" at bounding box center [646, 458] width 73 height 12
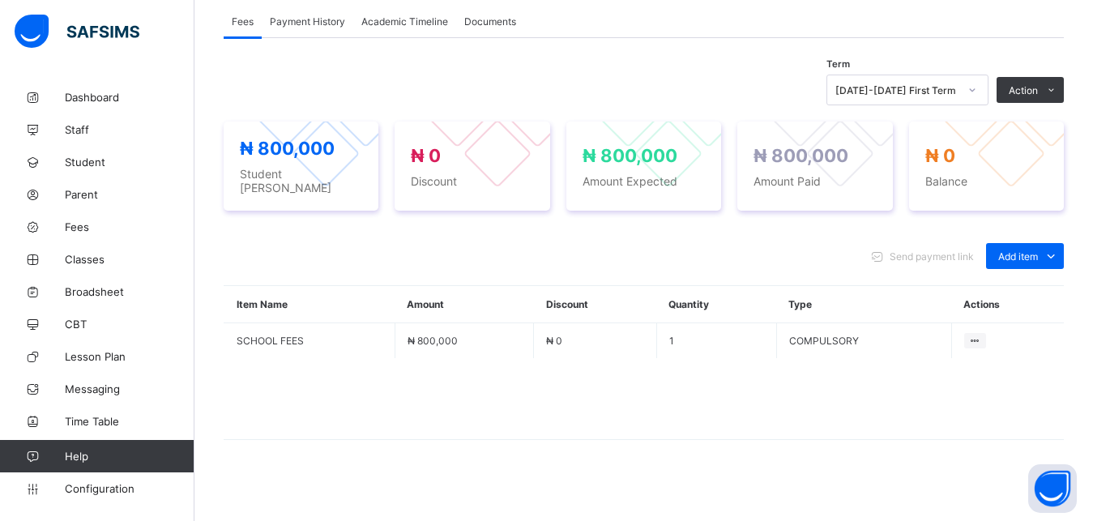
scroll to position [0, 0]
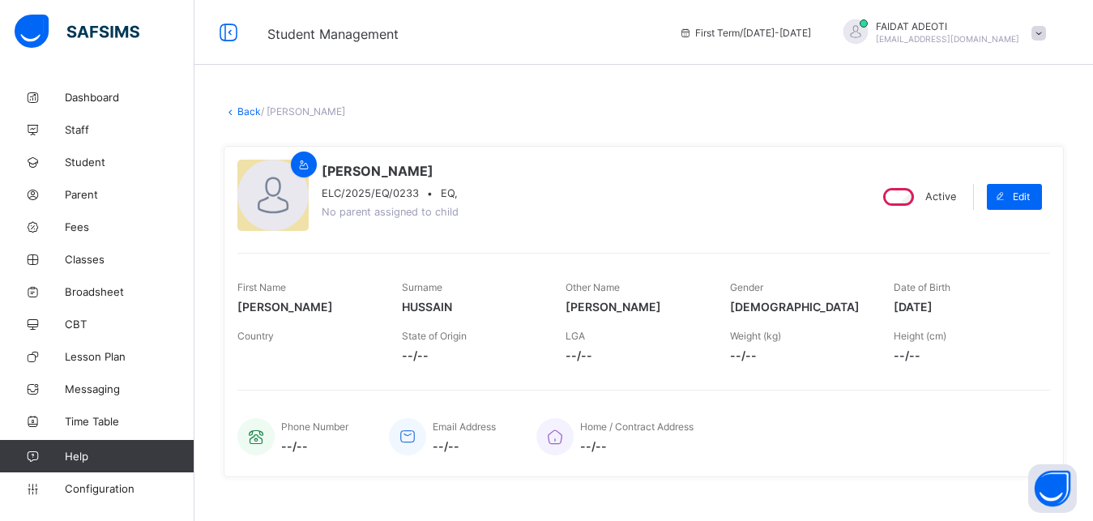
click at [237, 112] on link "Back" at bounding box center [249, 111] width 24 height 12
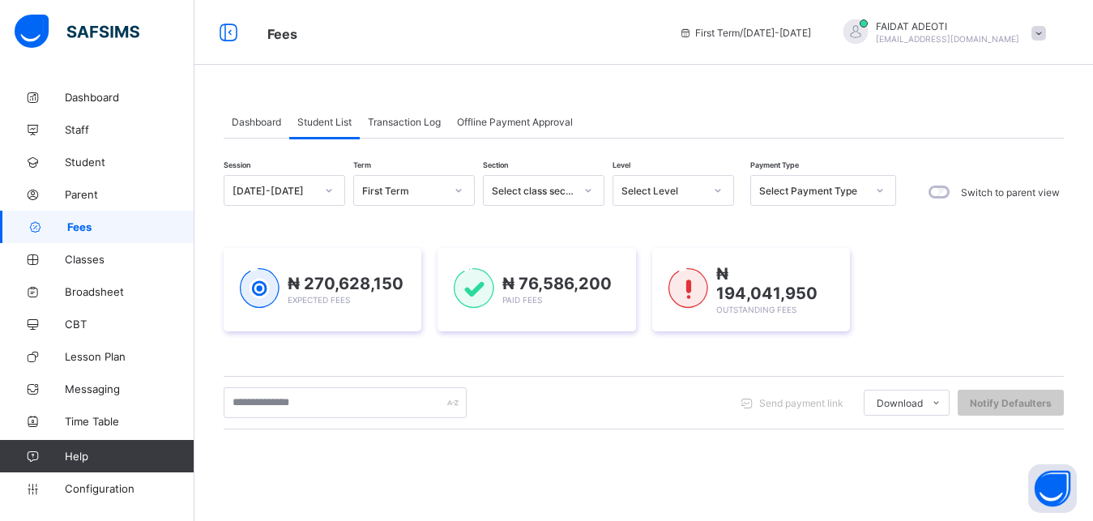
click at [718, 190] on icon at bounding box center [718, 190] width 10 height 16
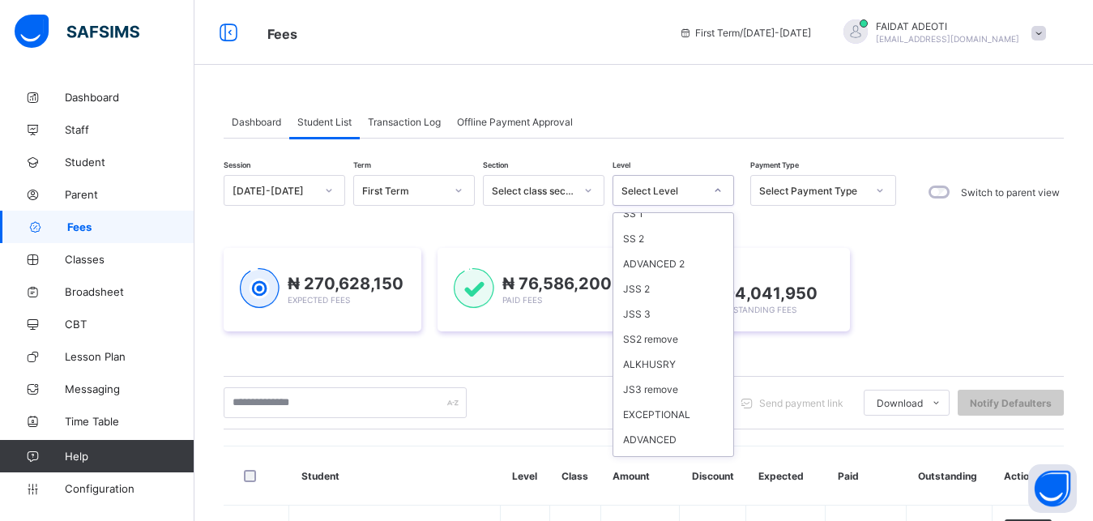
scroll to position [1251, 0]
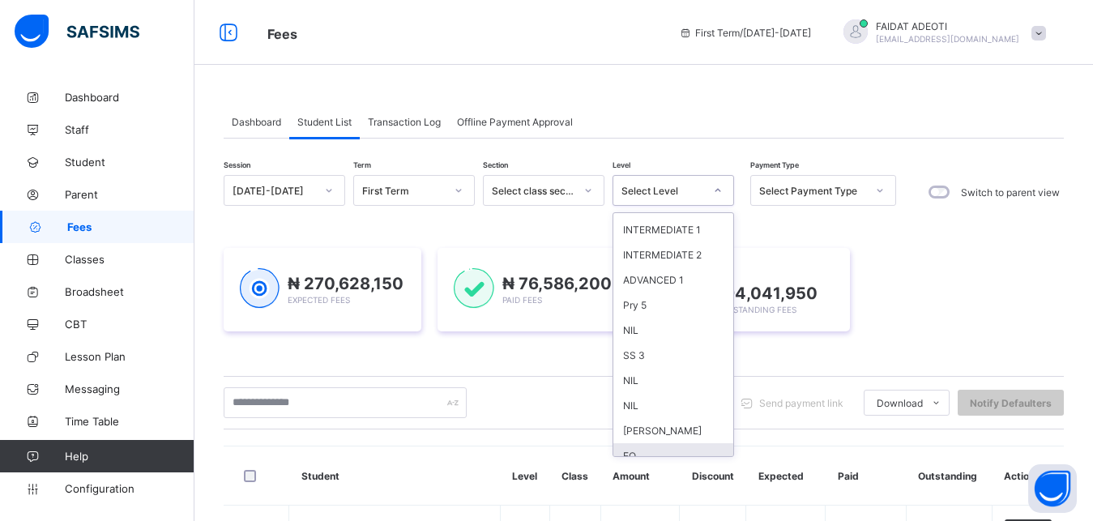
click at [656, 447] on div "EQ" at bounding box center [674, 455] width 120 height 25
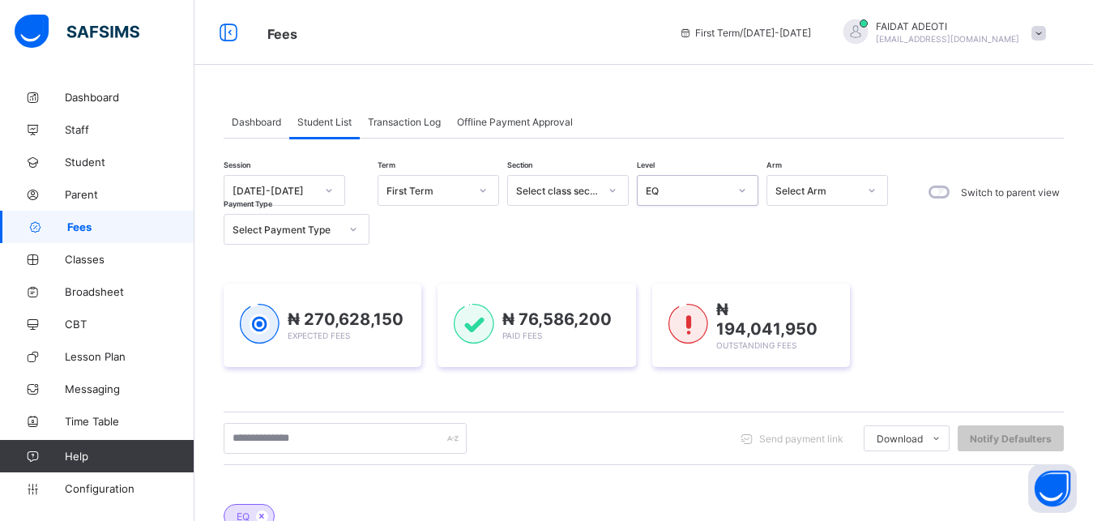
click at [656, 447] on div "Send payment link Download Students Payment Students Payment Status Student Ite…" at bounding box center [644, 438] width 841 height 31
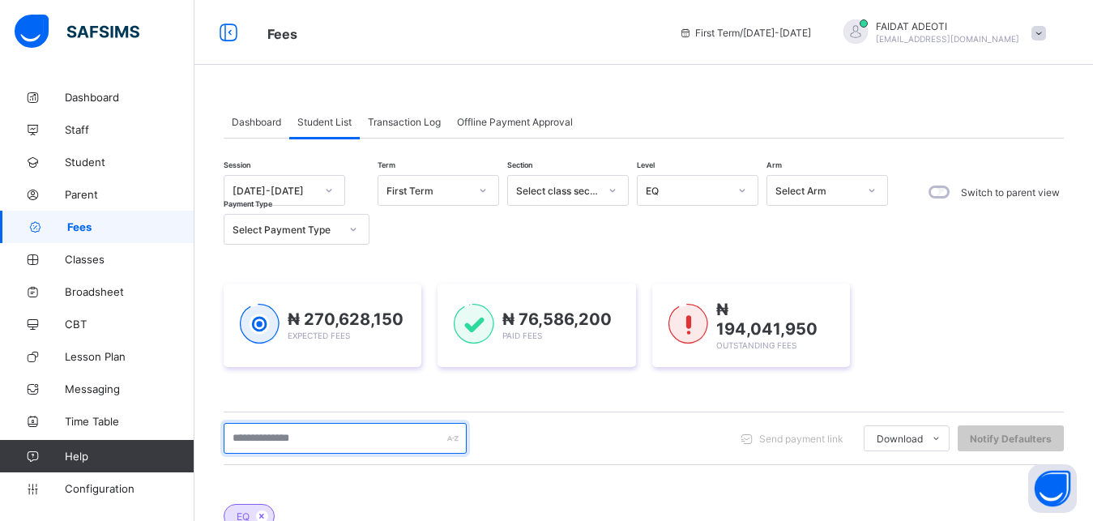
click at [310, 443] on input "text" at bounding box center [345, 438] width 243 height 31
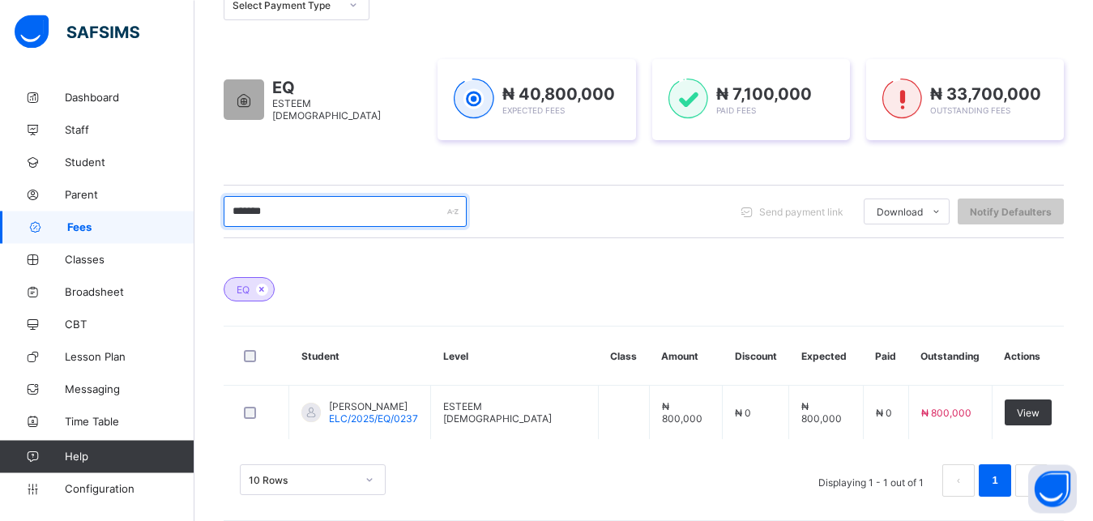
scroll to position [225, 0]
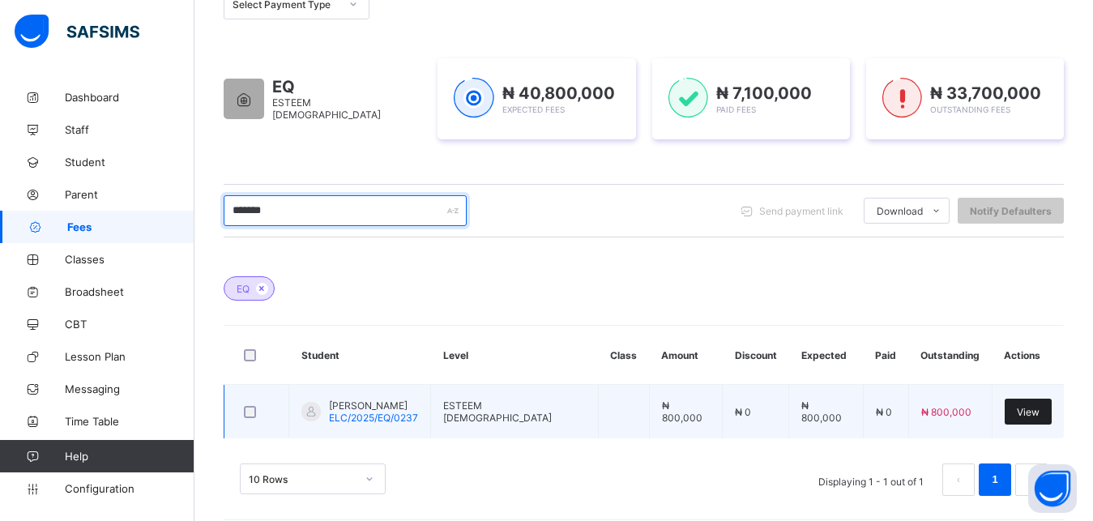
type input "*******"
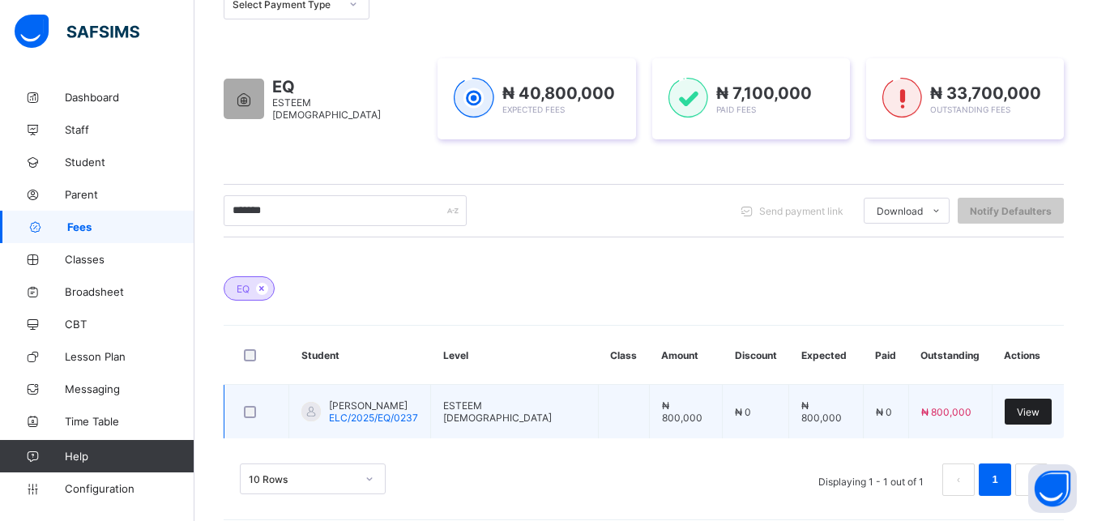
click at [1040, 414] on span "View" at bounding box center [1028, 412] width 23 height 12
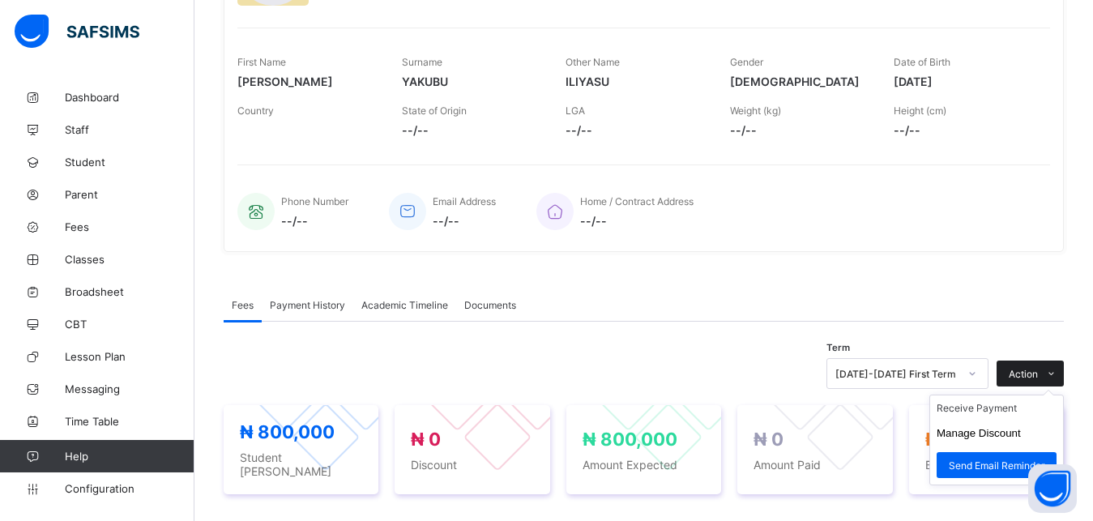
click at [1058, 378] on icon at bounding box center [1052, 374] width 12 height 11
click at [1044, 411] on li "Receive Payment" at bounding box center [996, 408] width 133 height 25
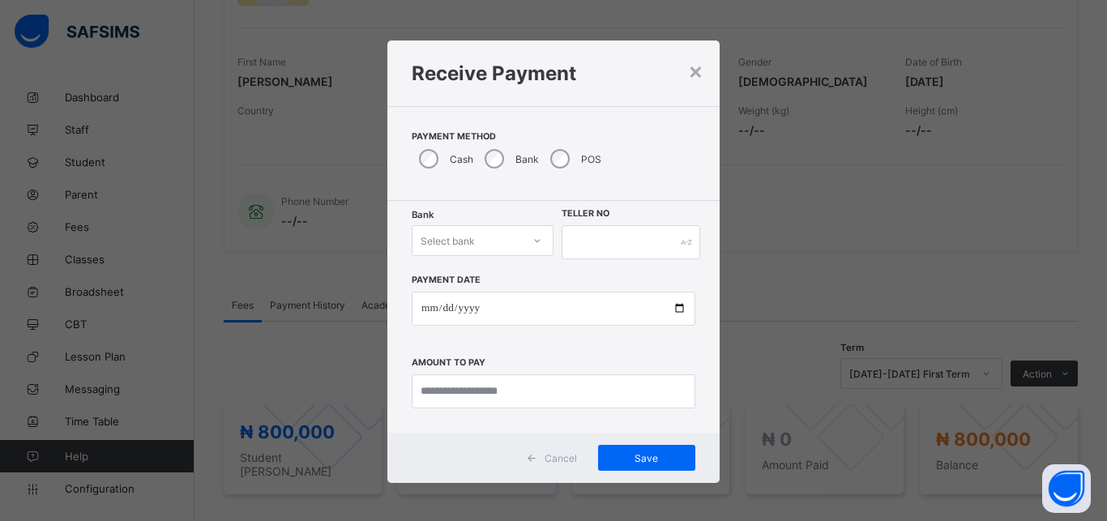
click at [475, 242] on div "Select bank" at bounding box center [467, 240] width 109 height 23
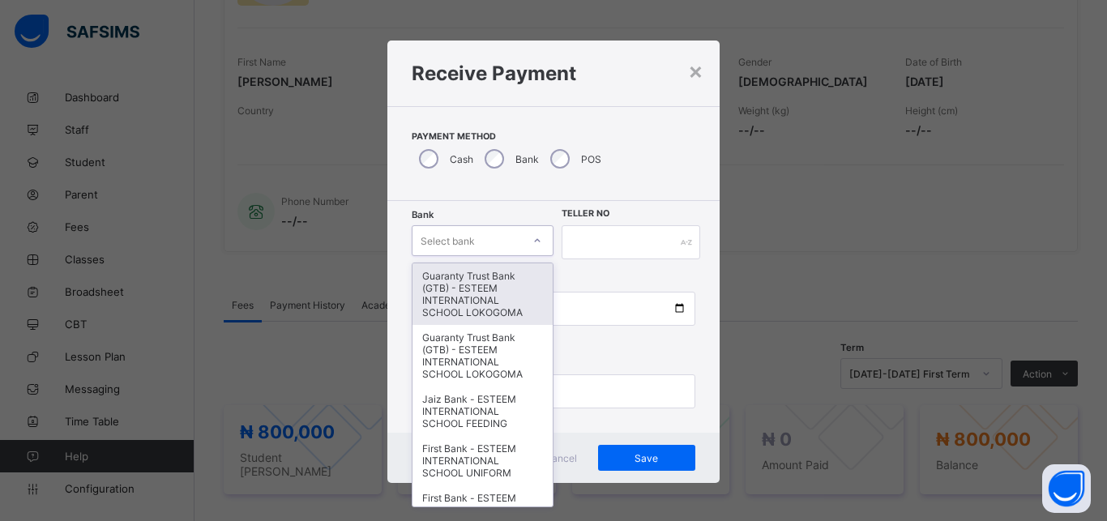
click at [491, 295] on div "Guaranty Trust Bank (GTB) - ESTEEM INTERNATIONAL SCHOOL LOKOGOMA" at bounding box center [483, 294] width 140 height 62
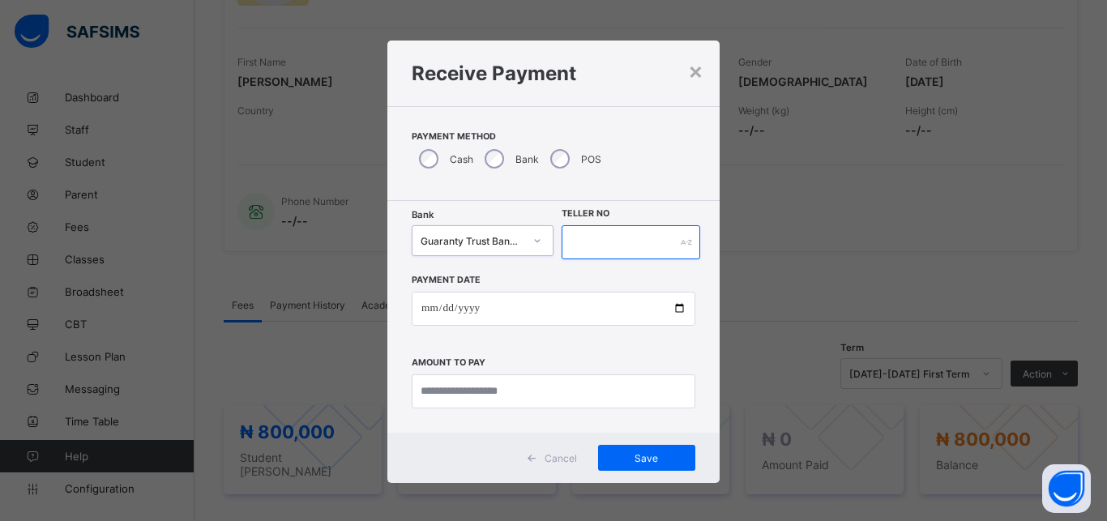
click at [617, 249] on input "text" at bounding box center [631, 242] width 139 height 34
type input "*******"
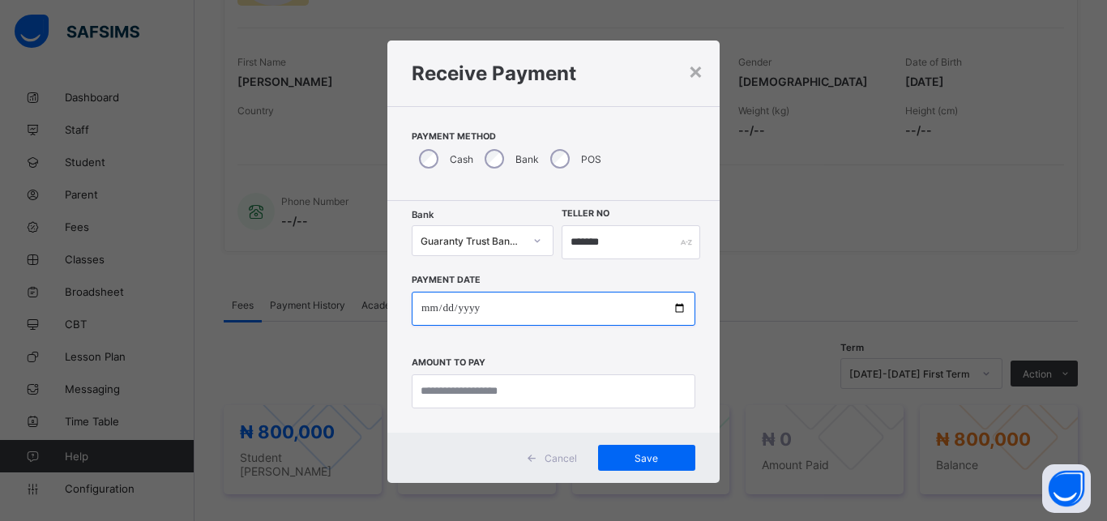
click at [605, 314] on input "date" at bounding box center [554, 309] width 284 height 34
type input "**********"
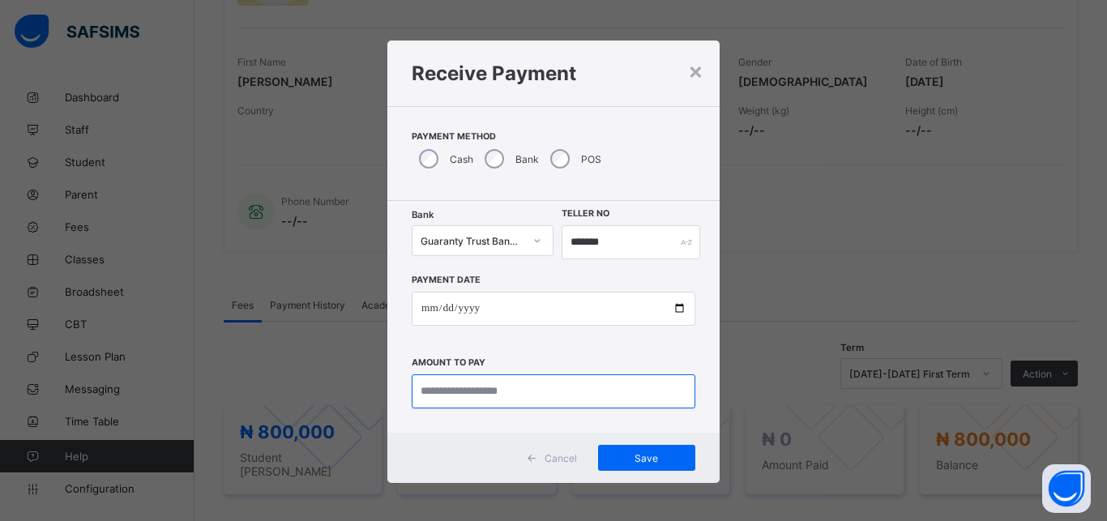
click at [602, 391] on input "currency" at bounding box center [554, 391] width 284 height 34
type input "*********"
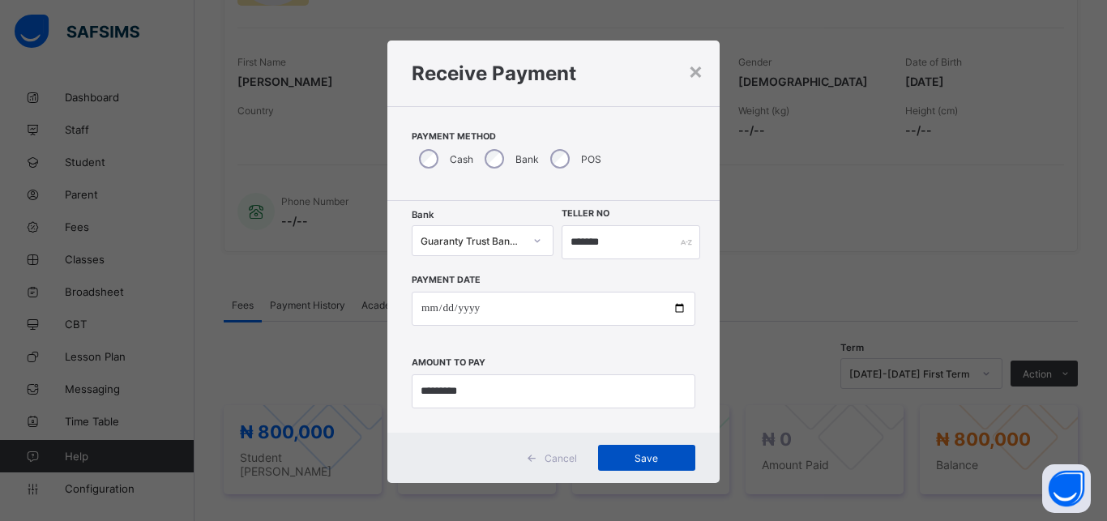
click at [644, 457] on span "Save" at bounding box center [646, 458] width 73 height 12
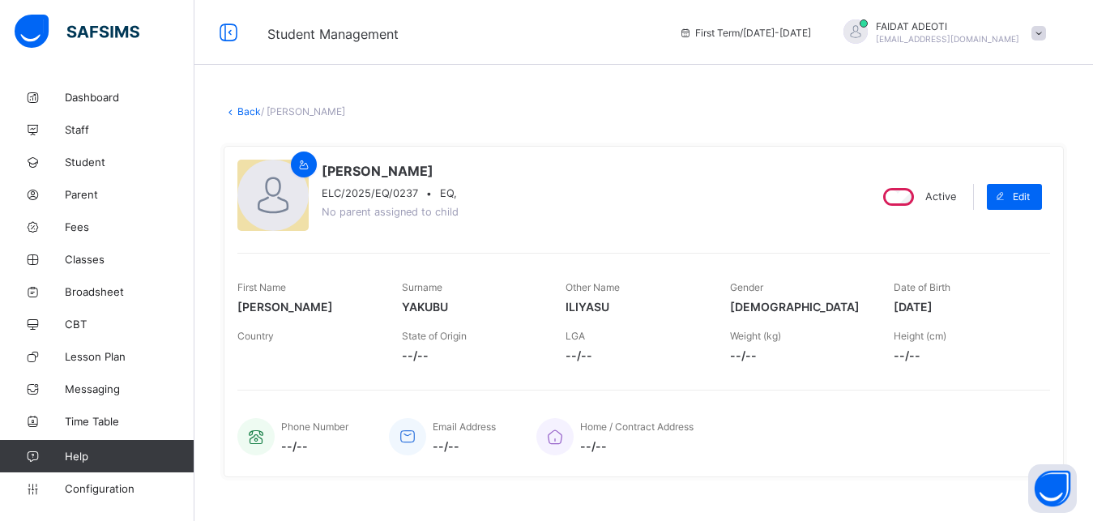
click at [252, 107] on link "Back" at bounding box center [249, 111] width 24 height 12
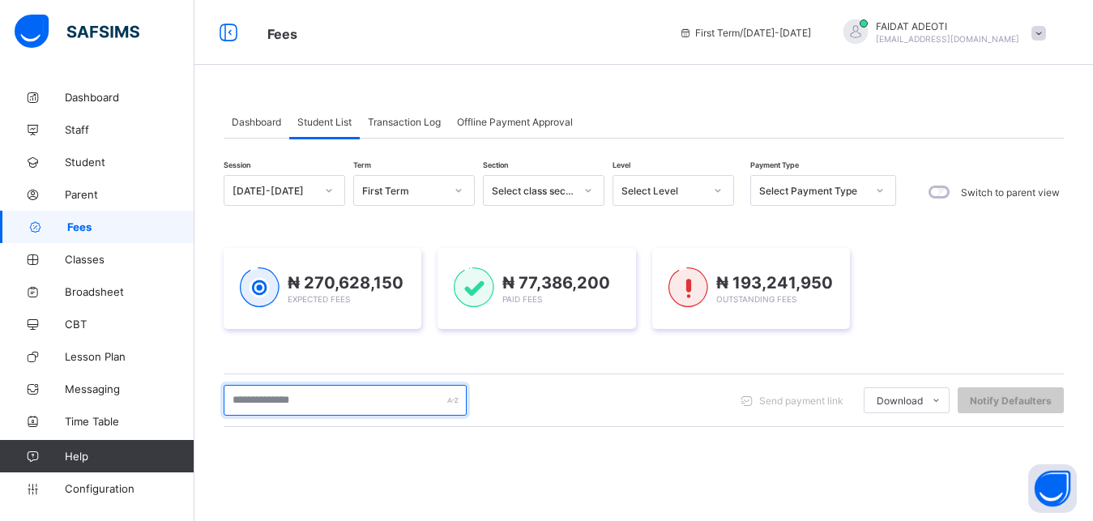
click at [279, 402] on input "text" at bounding box center [345, 400] width 243 height 31
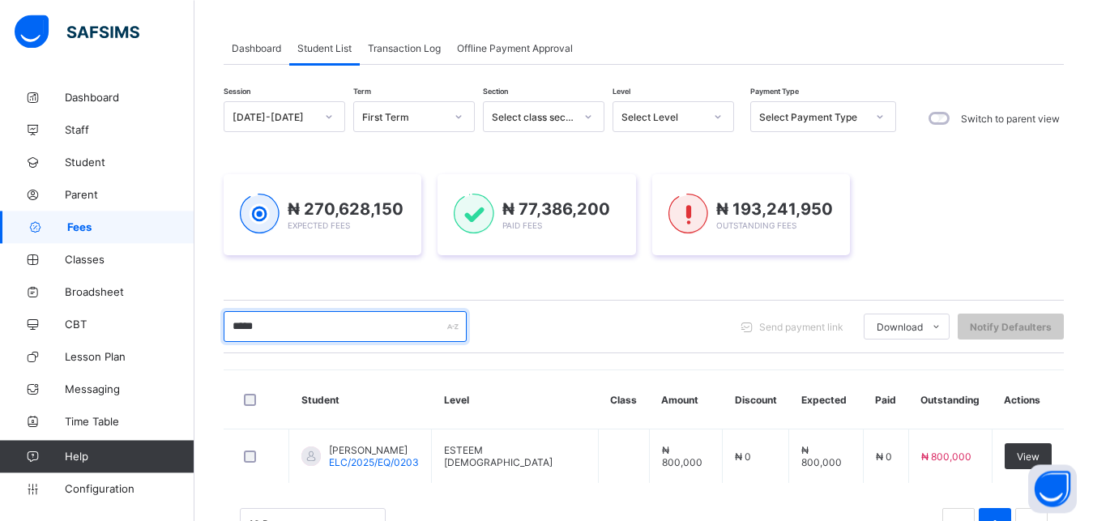
scroll to position [101, 0]
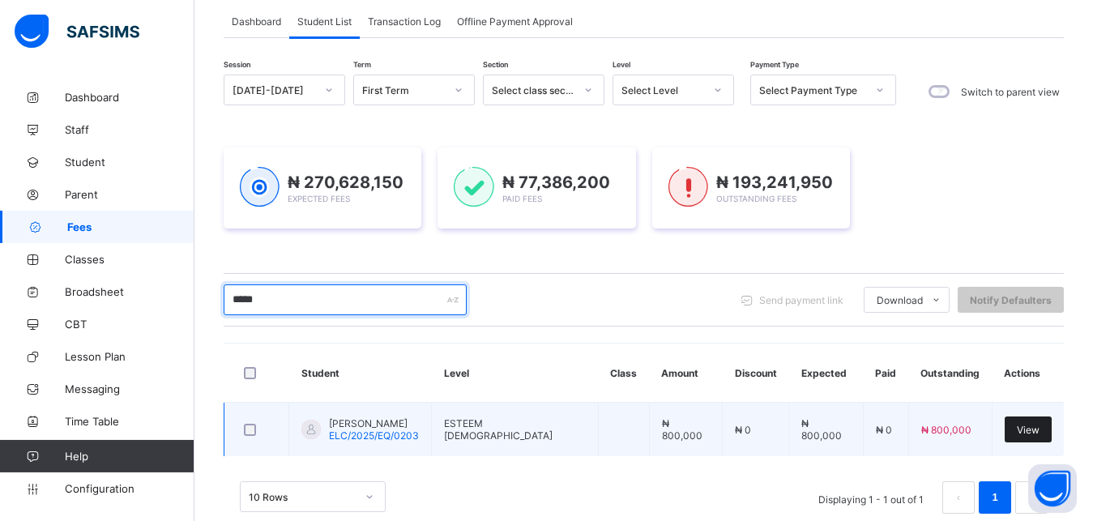
type input "*****"
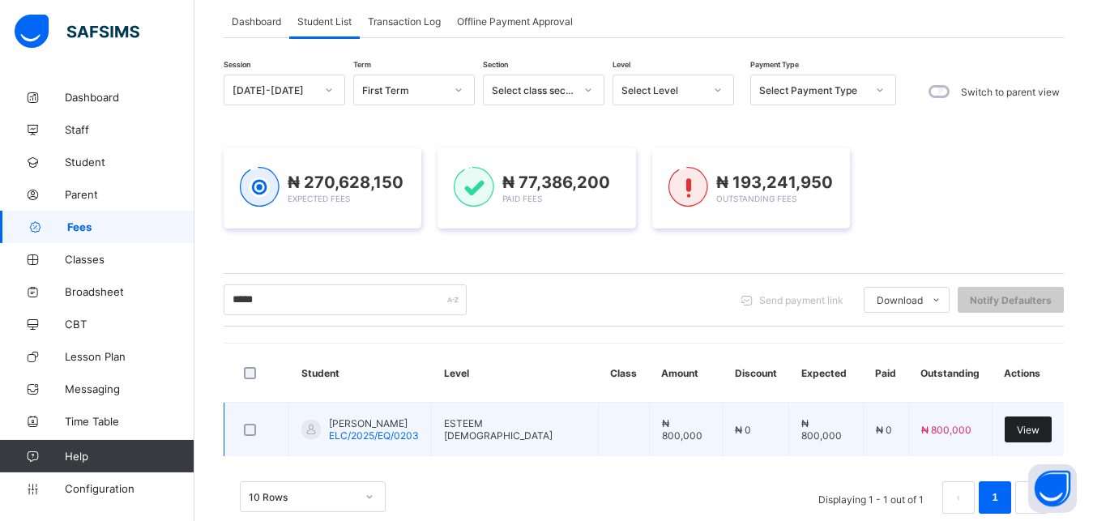
click at [1029, 438] on div "View" at bounding box center [1028, 430] width 47 height 26
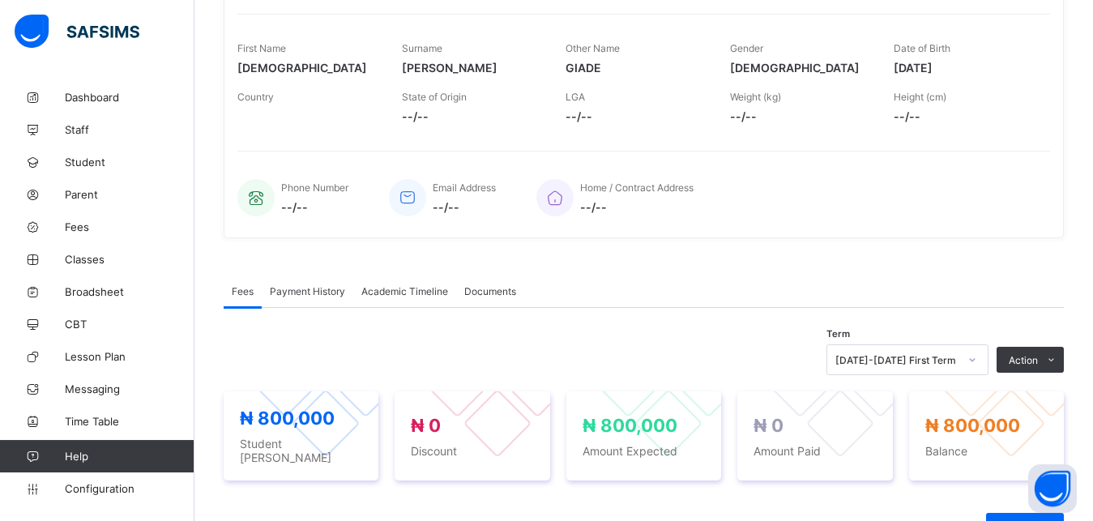
scroll to position [241, 0]
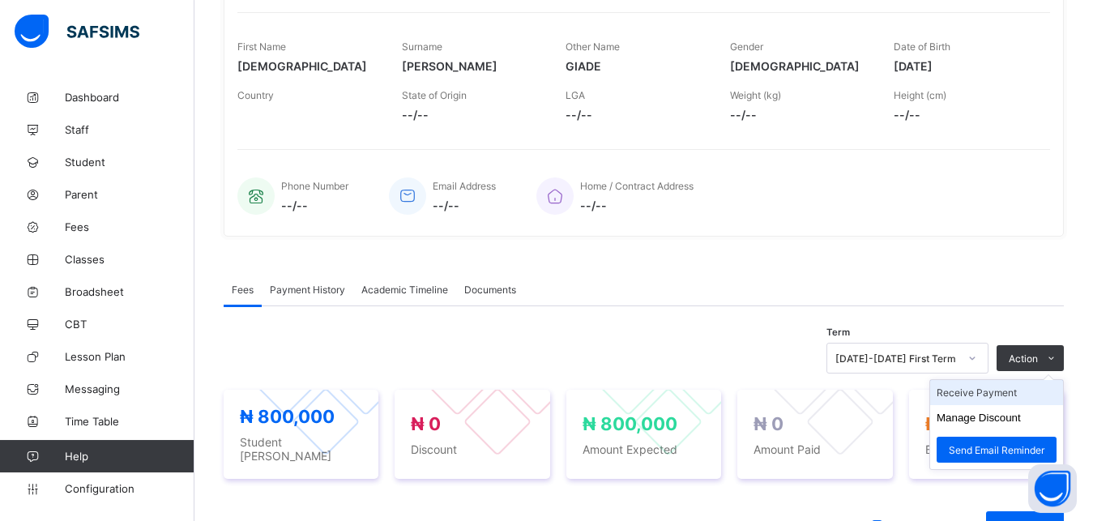
click at [1021, 393] on li "Receive Payment" at bounding box center [996, 392] width 133 height 25
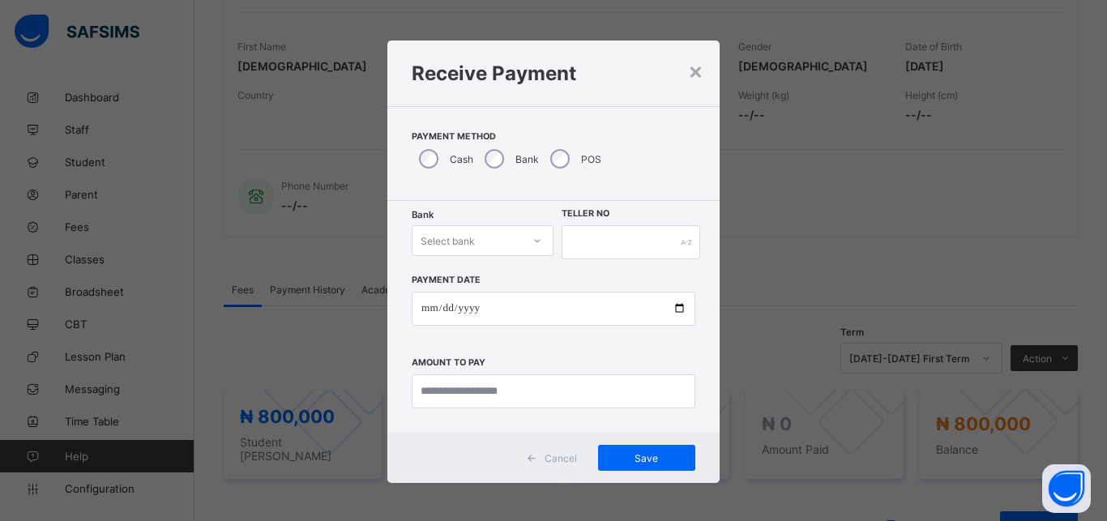
click at [446, 237] on div "Select bank" at bounding box center [448, 240] width 54 height 31
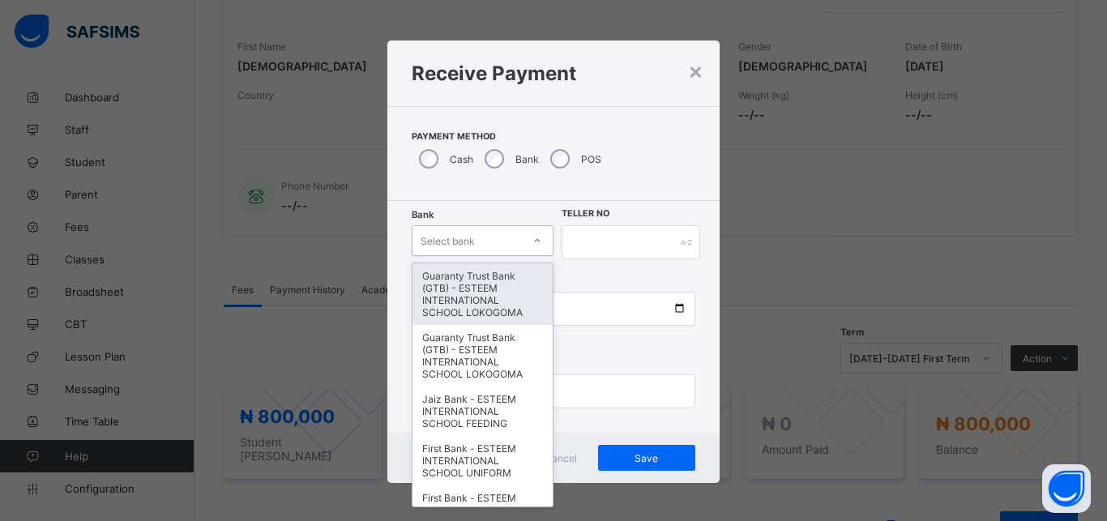
click at [440, 289] on div "Guaranty Trust Bank (GTB) - ESTEEM INTERNATIONAL SCHOOL LOKOGOMA" at bounding box center [483, 294] width 140 height 62
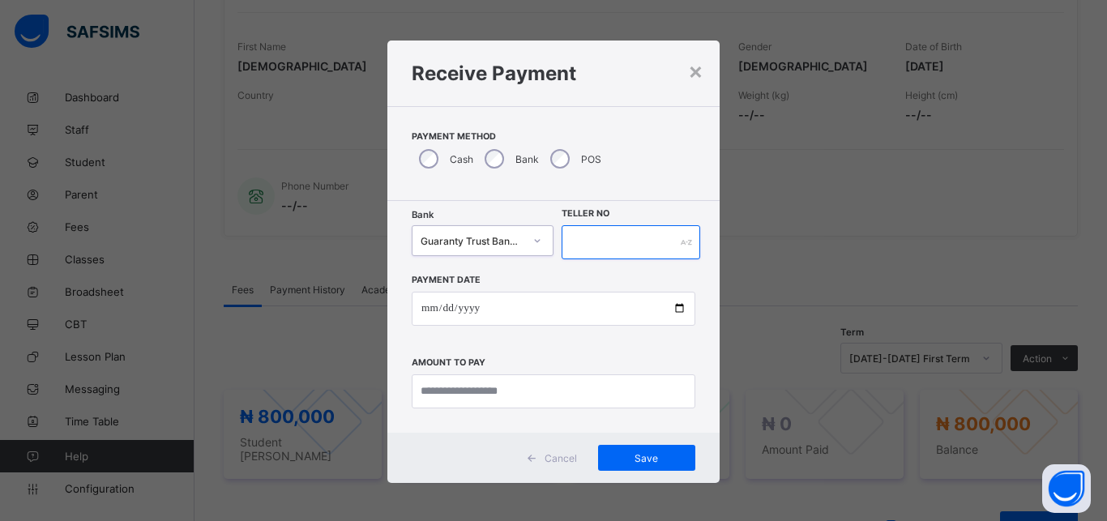
click at [581, 242] on input "text" at bounding box center [631, 242] width 139 height 34
type input "*******"
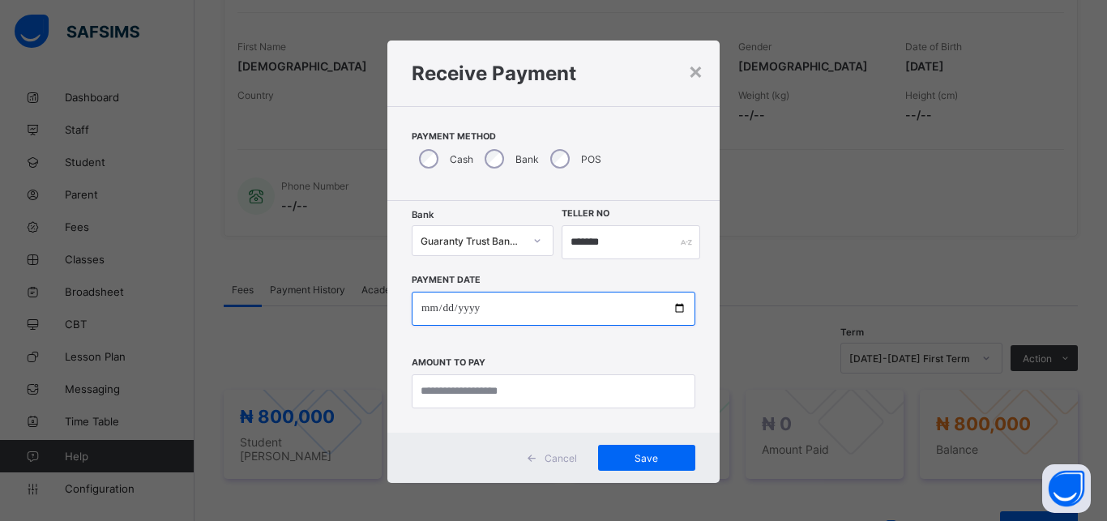
click at [567, 301] on input "date" at bounding box center [554, 309] width 284 height 34
type input "**********"
click at [539, 410] on div "**********" at bounding box center [553, 317] width 332 height 232
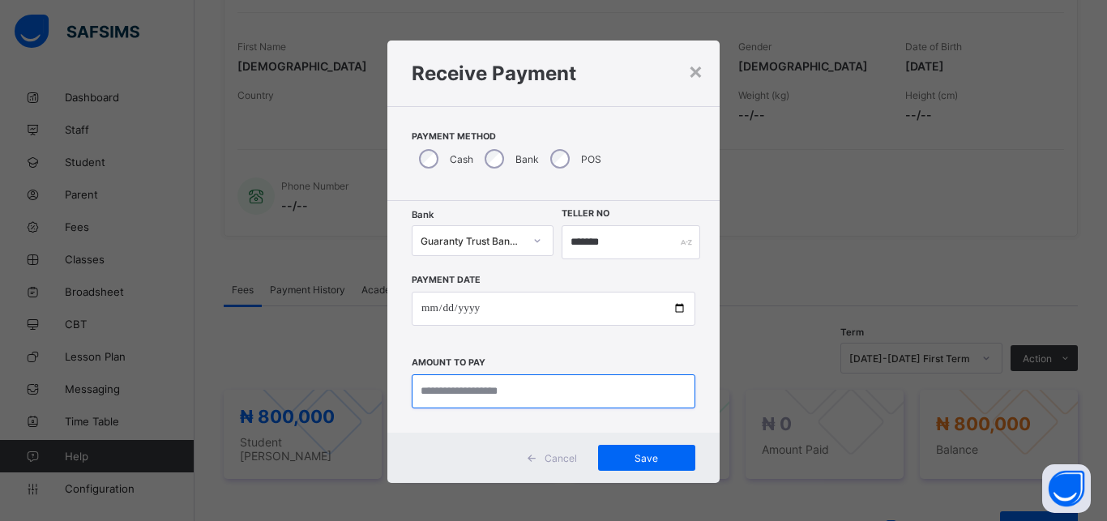
click at [539, 387] on input "currency" at bounding box center [554, 391] width 284 height 34
type input "*********"
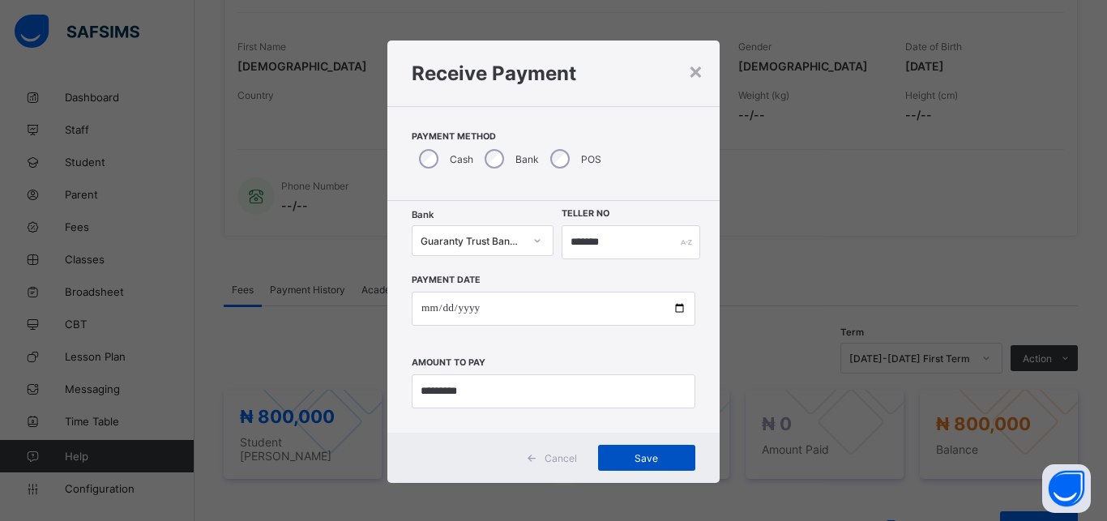
click at [644, 464] on div "Save" at bounding box center [646, 458] width 97 height 26
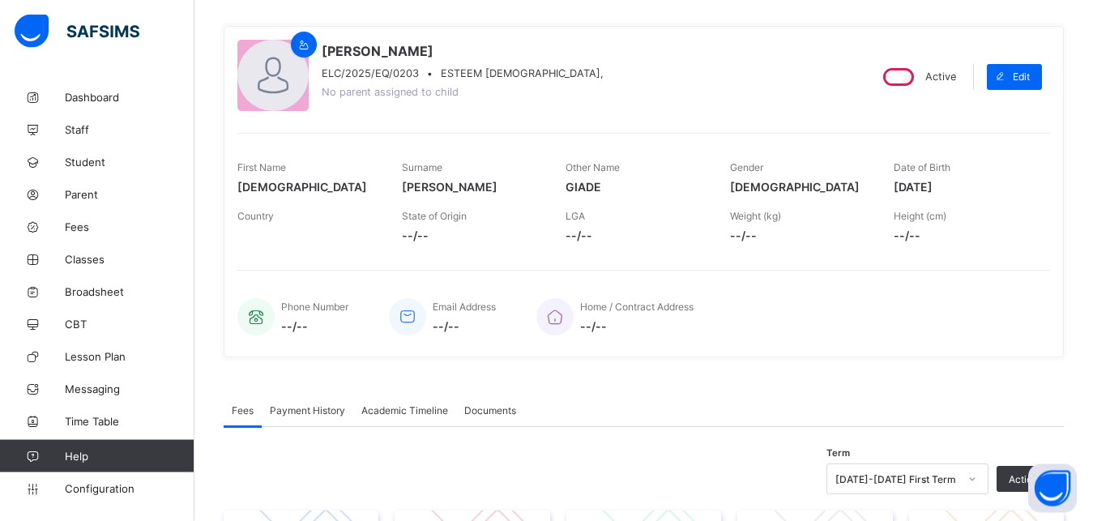
scroll to position [0, 0]
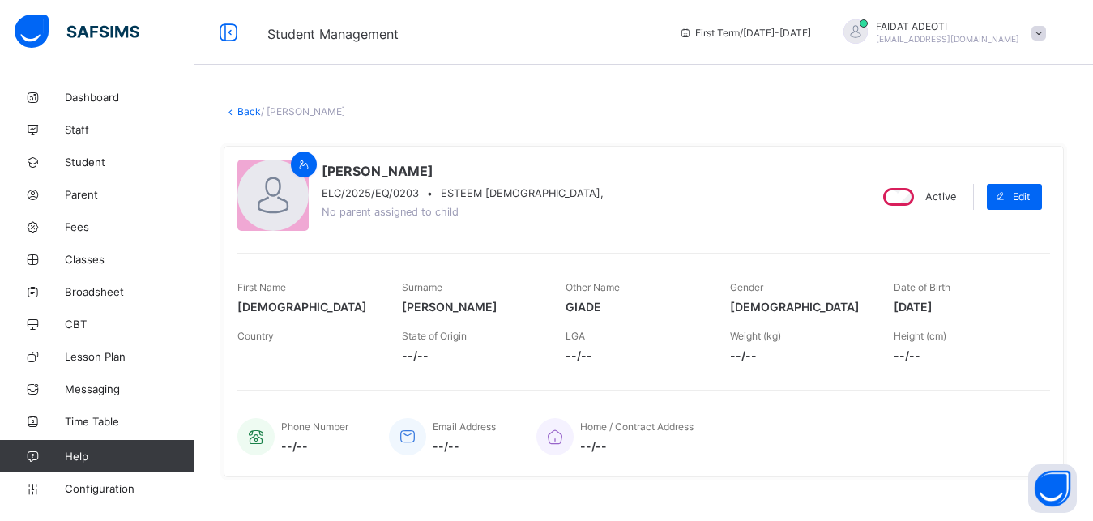
click at [240, 111] on link "Back" at bounding box center [249, 111] width 24 height 12
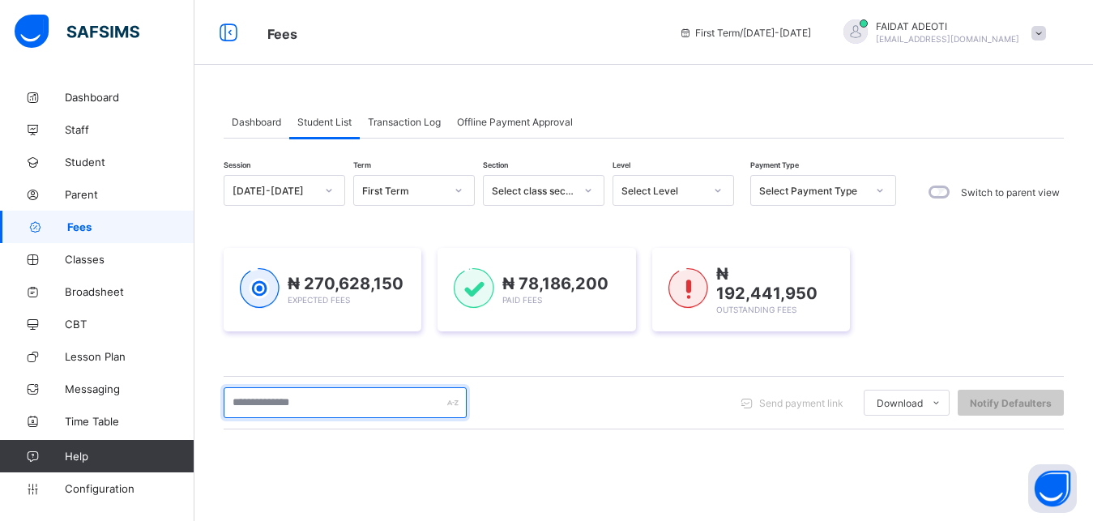
click at [313, 400] on input "text" at bounding box center [345, 402] width 243 height 31
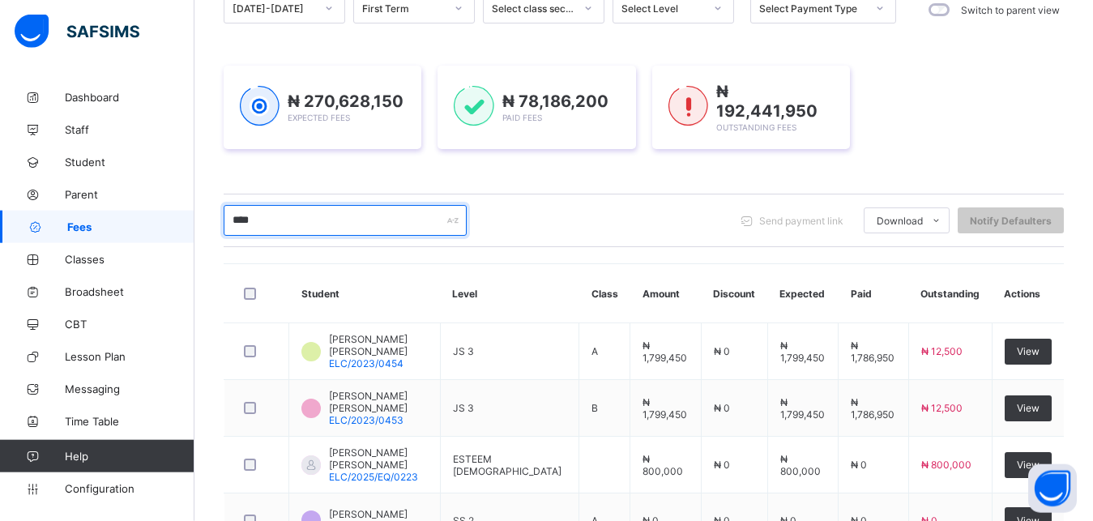
scroll to position [187, 0]
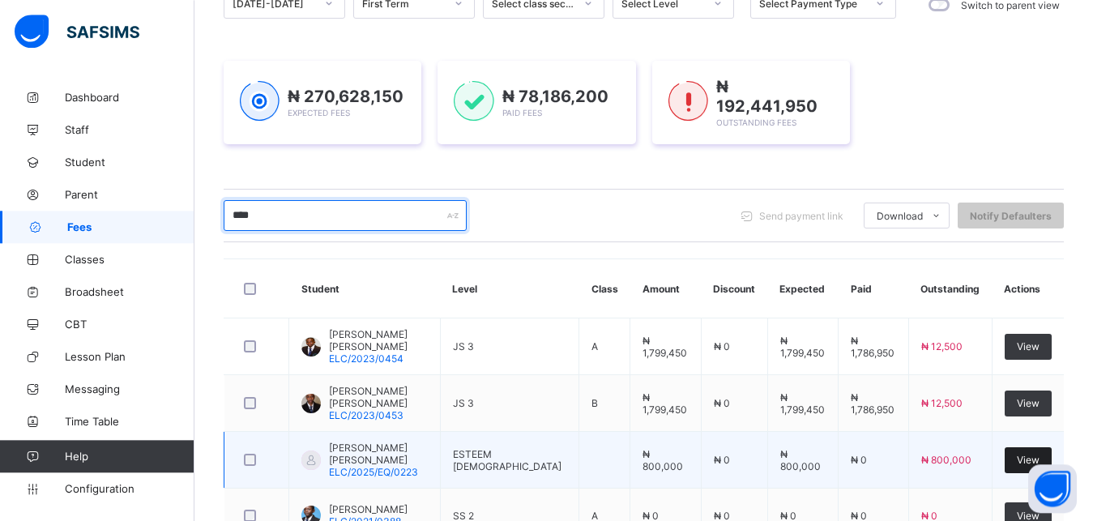
type input "****"
click at [1039, 455] on span "View" at bounding box center [1028, 460] width 23 height 12
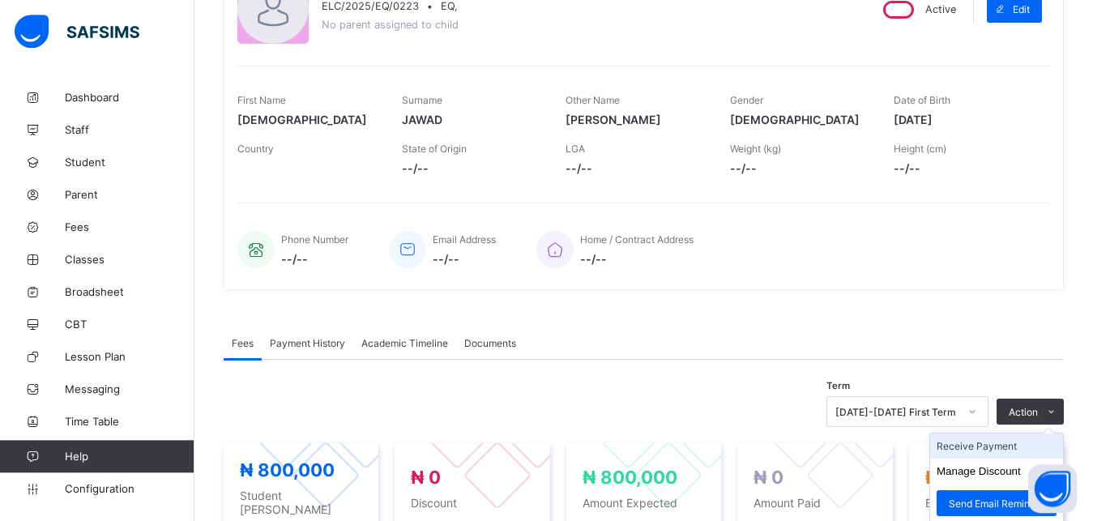
click at [1024, 453] on li "Receive Payment" at bounding box center [996, 446] width 133 height 25
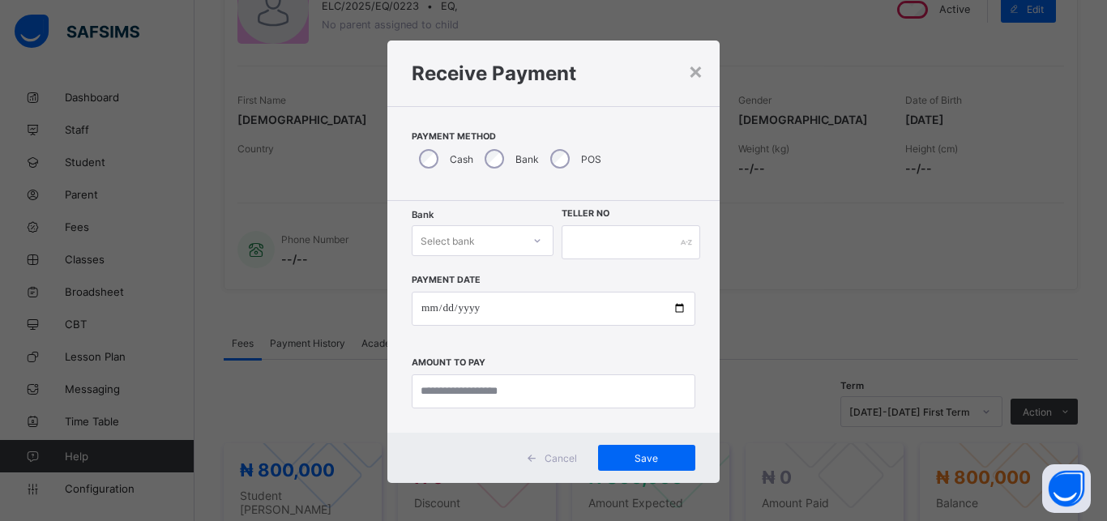
click at [478, 241] on div "Select bank" at bounding box center [467, 240] width 109 height 23
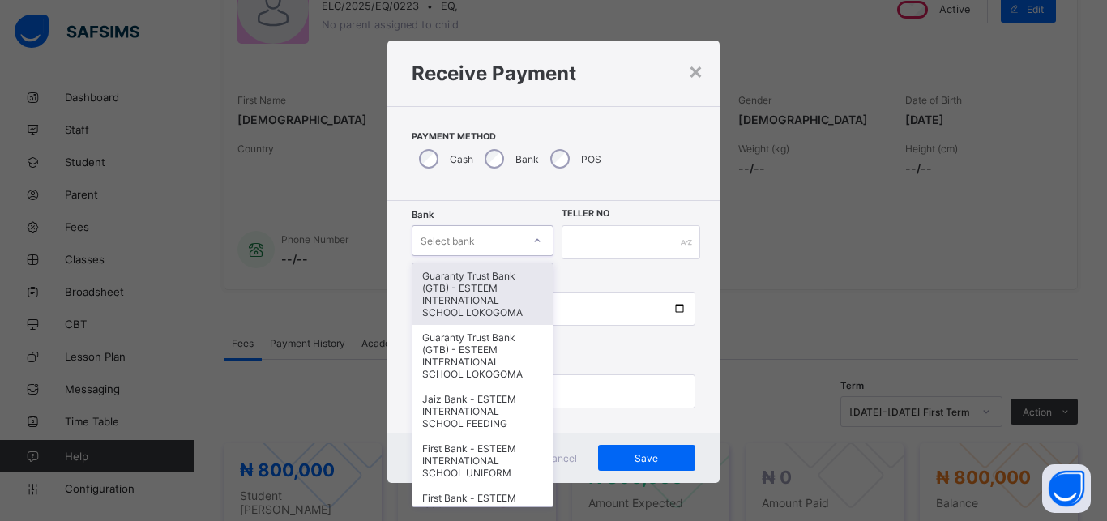
click at [459, 295] on div "Guaranty Trust Bank (GTB) - ESTEEM INTERNATIONAL SCHOOL LOKOGOMA" at bounding box center [483, 294] width 140 height 62
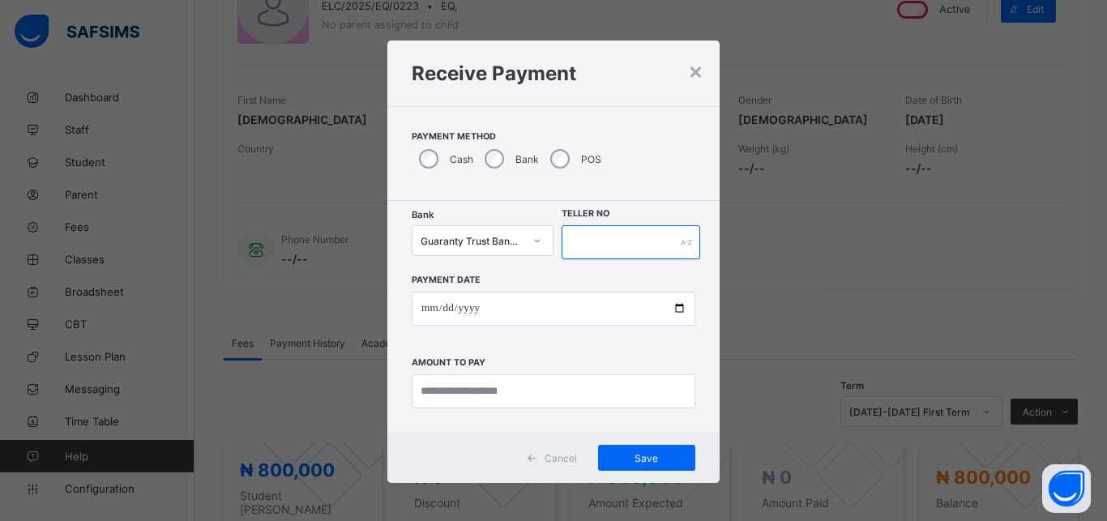
click at [572, 243] on input "text" at bounding box center [631, 242] width 139 height 34
type input "*******"
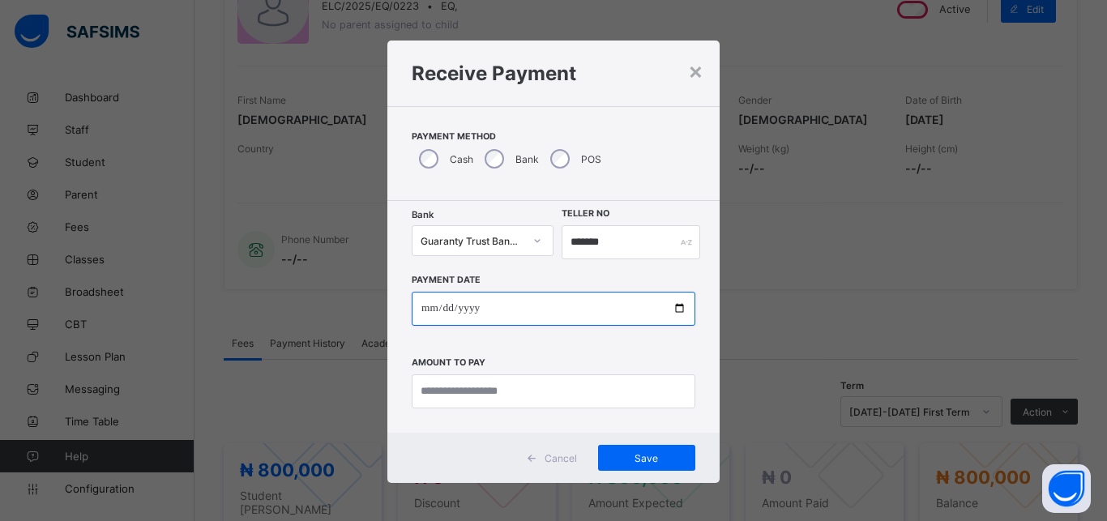
click at [522, 304] on input "date" at bounding box center [554, 309] width 284 height 34
type input "**********"
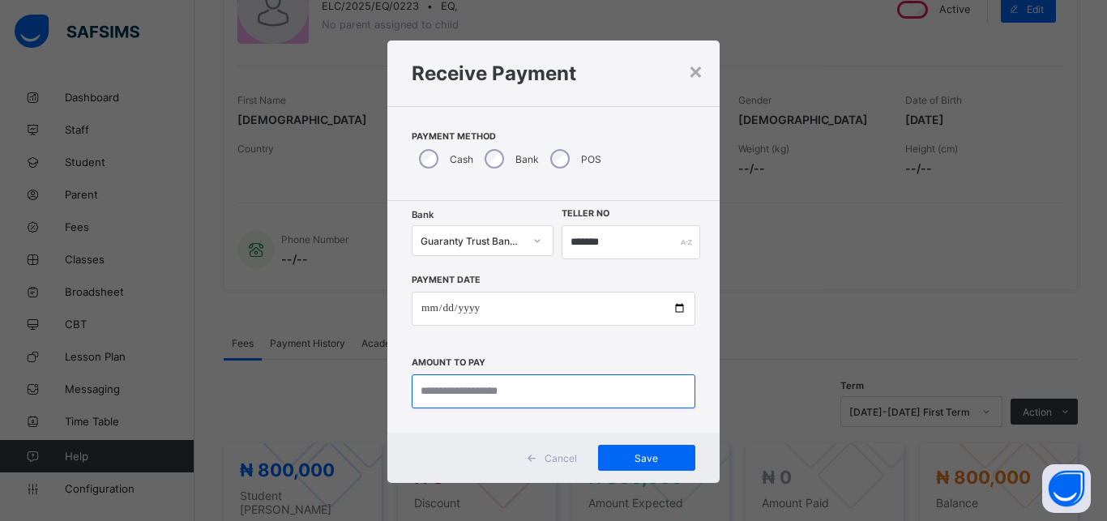
click at [523, 388] on input "currency" at bounding box center [554, 391] width 284 height 34
type input "*********"
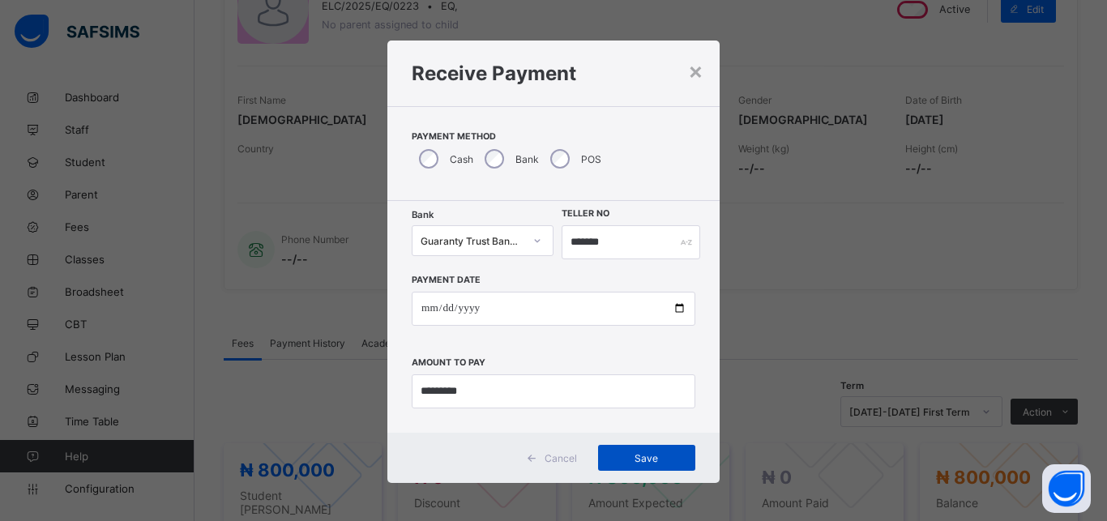
click at [616, 452] on span "Save" at bounding box center [646, 458] width 73 height 12
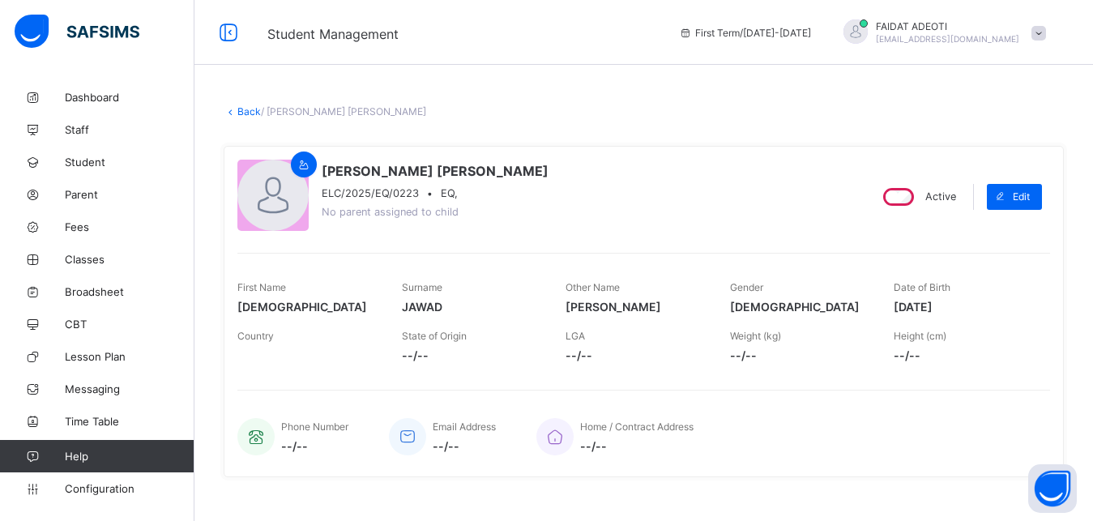
click at [247, 114] on link "Back" at bounding box center [249, 111] width 24 height 12
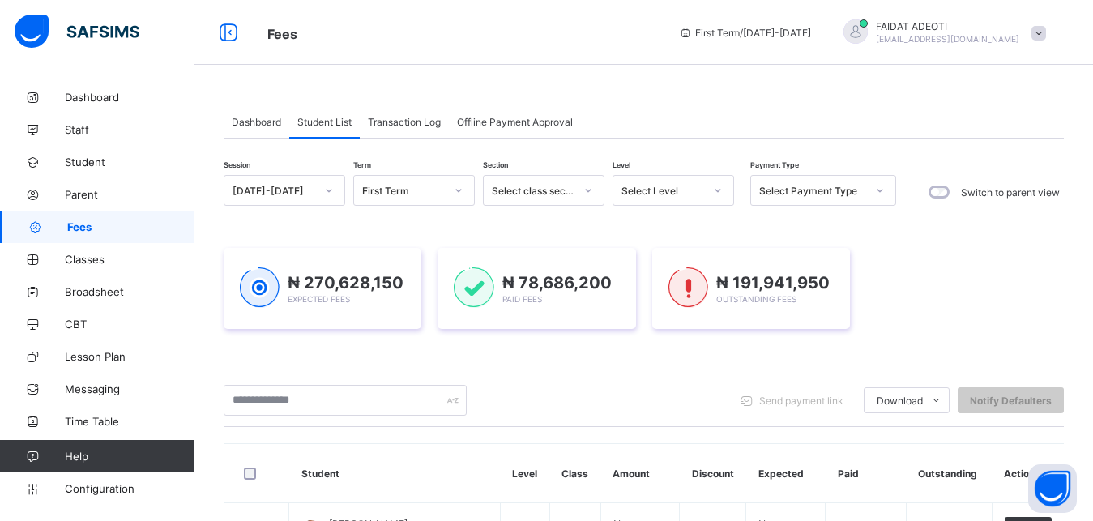
click at [881, 191] on icon at bounding box center [880, 190] width 10 height 16
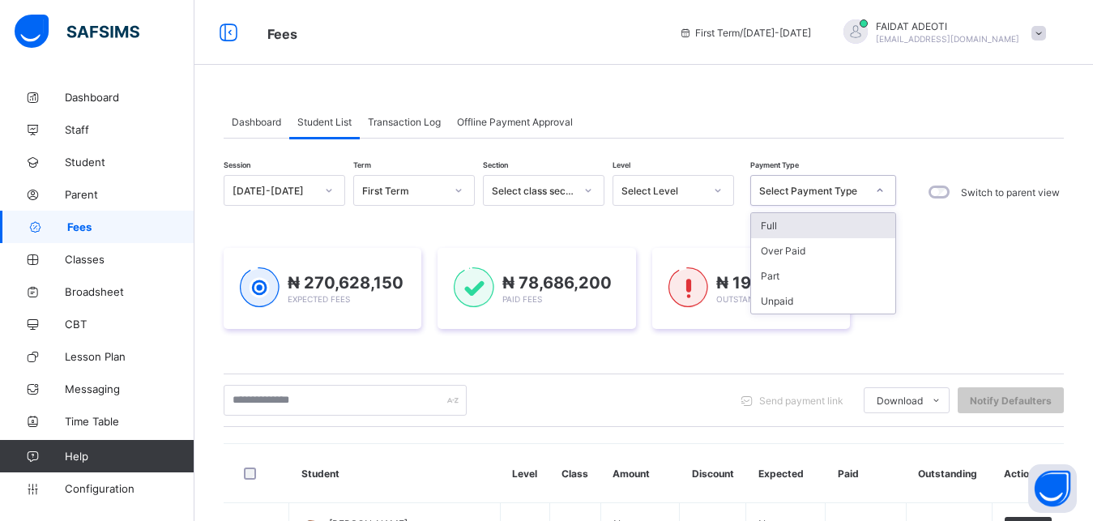
click at [717, 191] on icon at bounding box center [718, 190] width 10 height 16
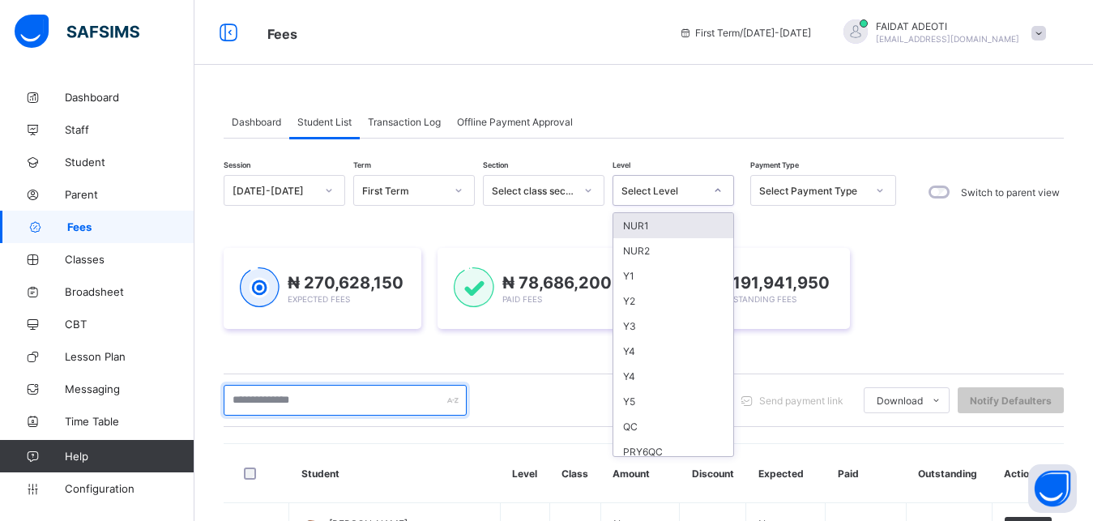
click at [330, 406] on input "text" at bounding box center [345, 400] width 243 height 31
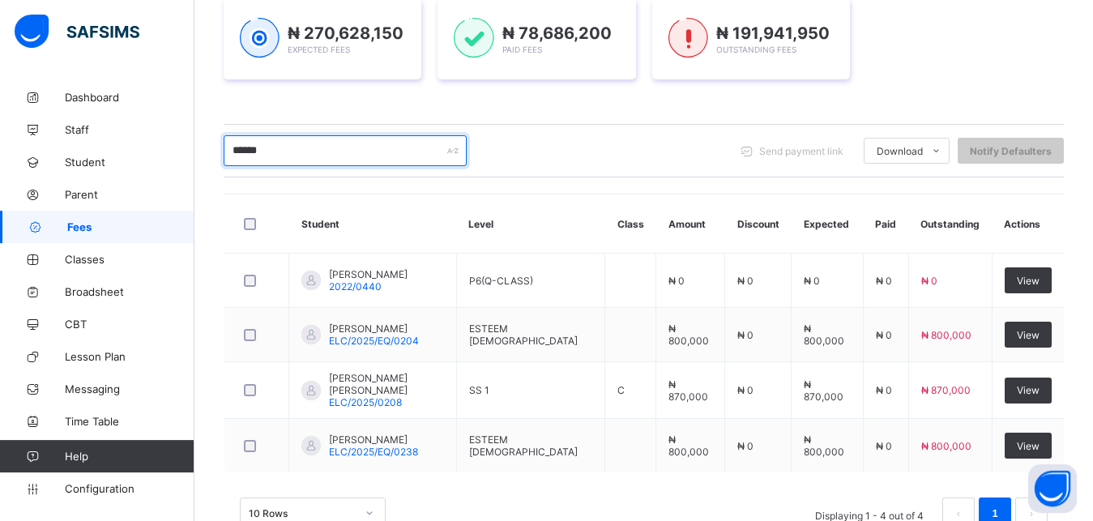
scroll to position [293, 0]
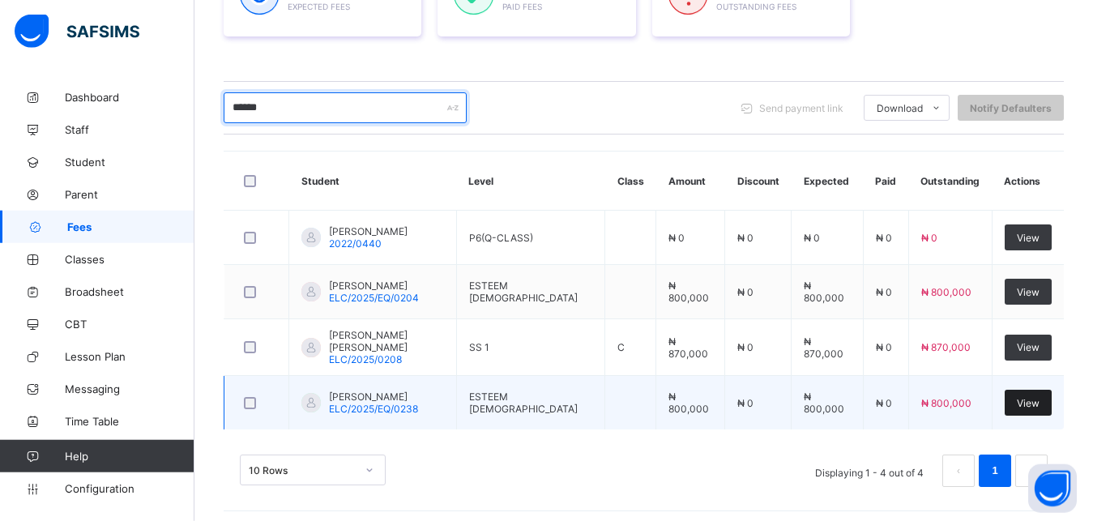
type input "******"
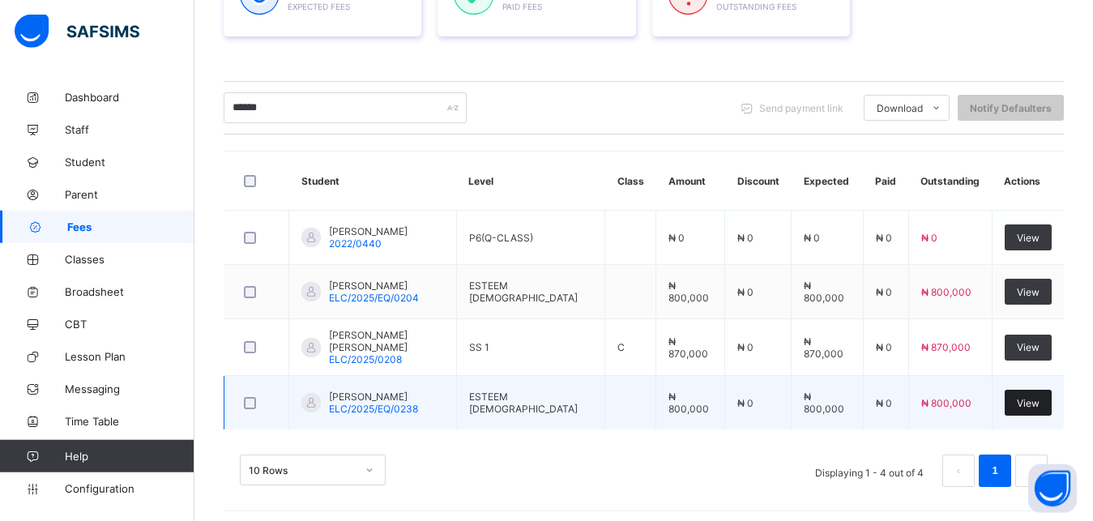
click at [1040, 402] on span "View" at bounding box center [1028, 403] width 23 height 12
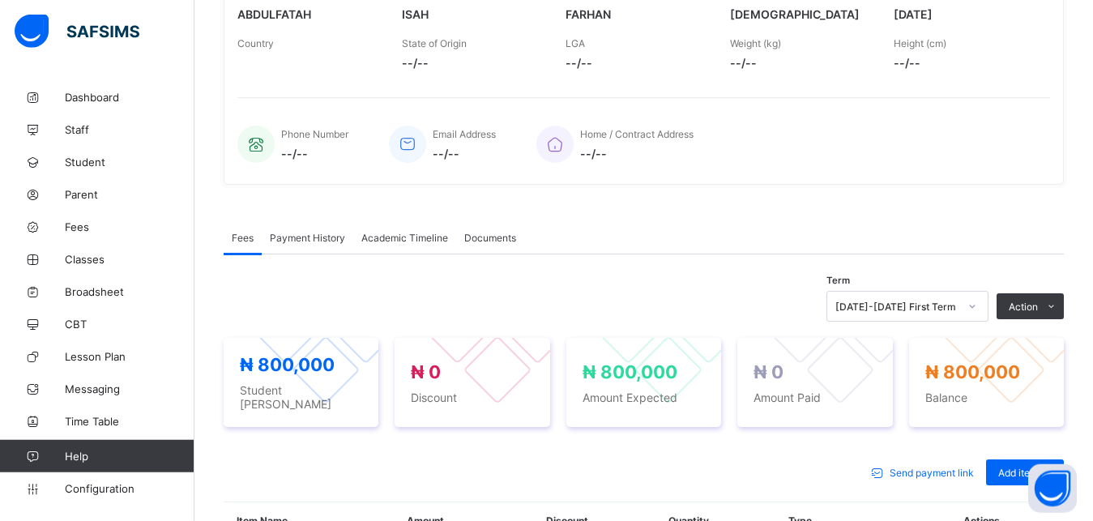
scroll to position [503, 0]
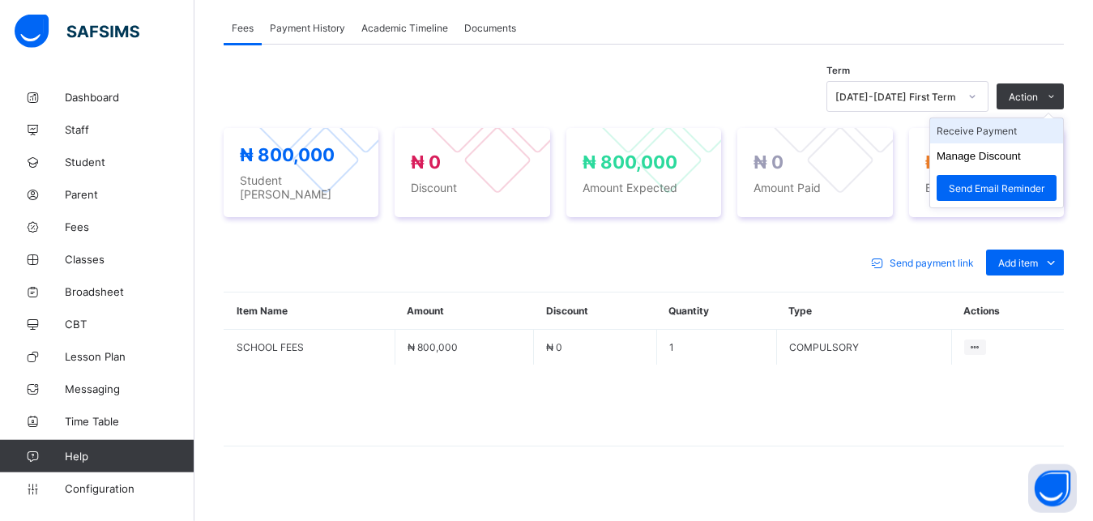
click at [1014, 127] on li "Receive Payment" at bounding box center [996, 130] width 133 height 25
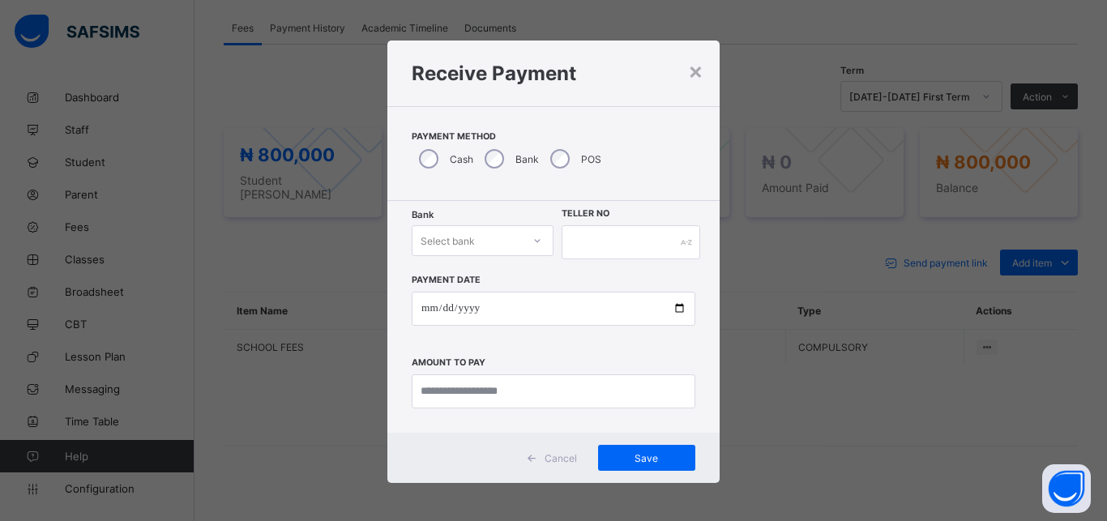
click at [499, 241] on div "Select bank" at bounding box center [467, 240] width 109 height 23
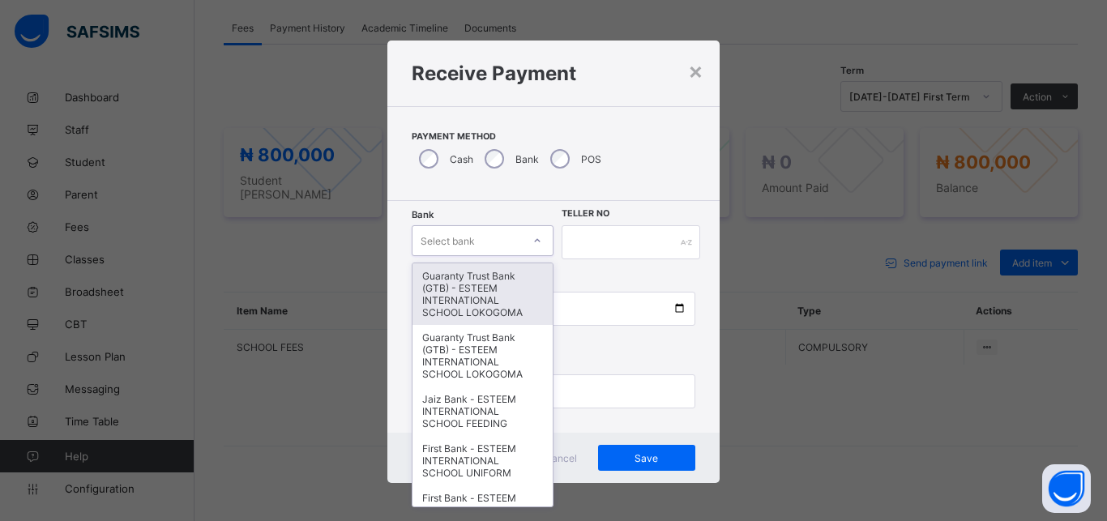
click at [491, 280] on div "Guaranty Trust Bank (GTB) - ESTEEM INTERNATIONAL SCHOOL LOKOGOMA" at bounding box center [483, 294] width 140 height 62
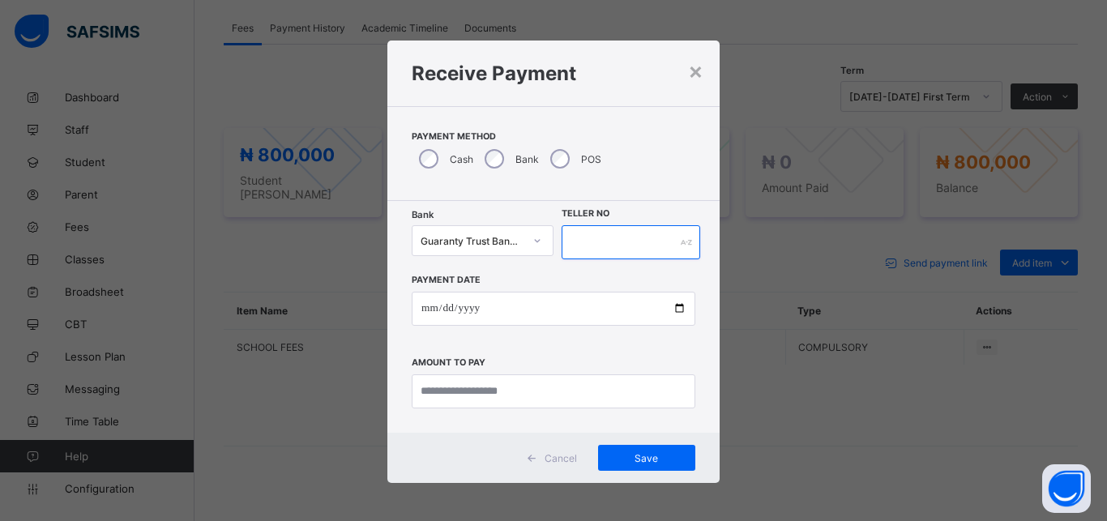
click at [595, 246] on input "text" at bounding box center [631, 242] width 139 height 34
type input "*******"
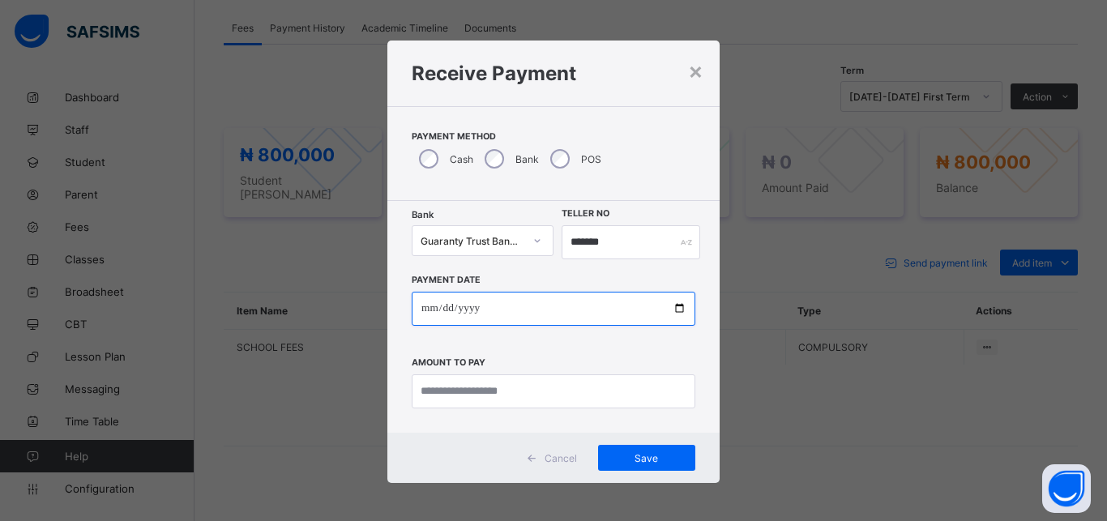
click at [588, 318] on input "date" at bounding box center [554, 309] width 284 height 34
click at [441, 310] on input "**********" at bounding box center [554, 309] width 284 height 34
type input "**********"
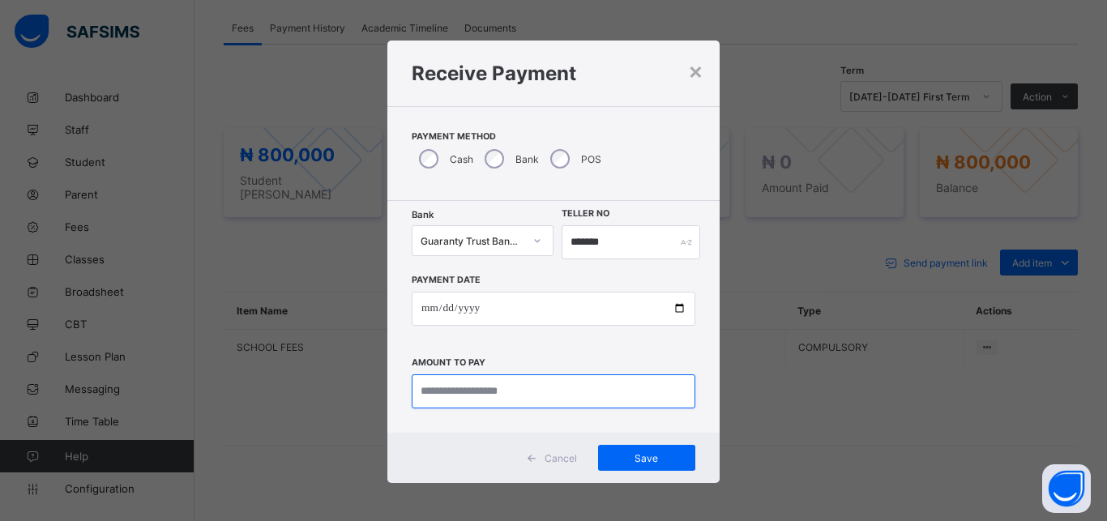
click at [547, 387] on input "currency" at bounding box center [554, 391] width 284 height 34
type input "*********"
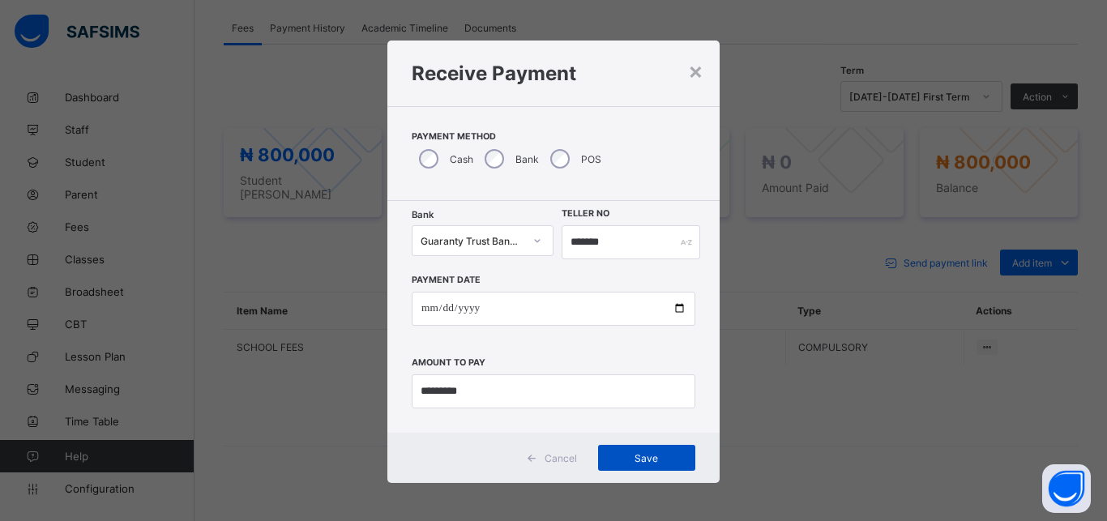
click at [618, 451] on div "Save" at bounding box center [646, 458] width 97 height 26
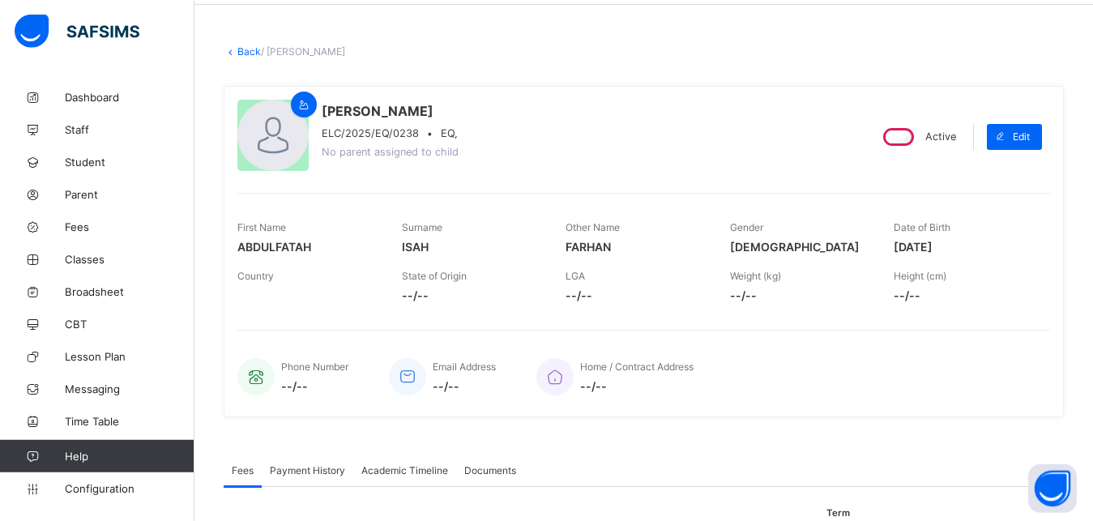
scroll to position [0, 0]
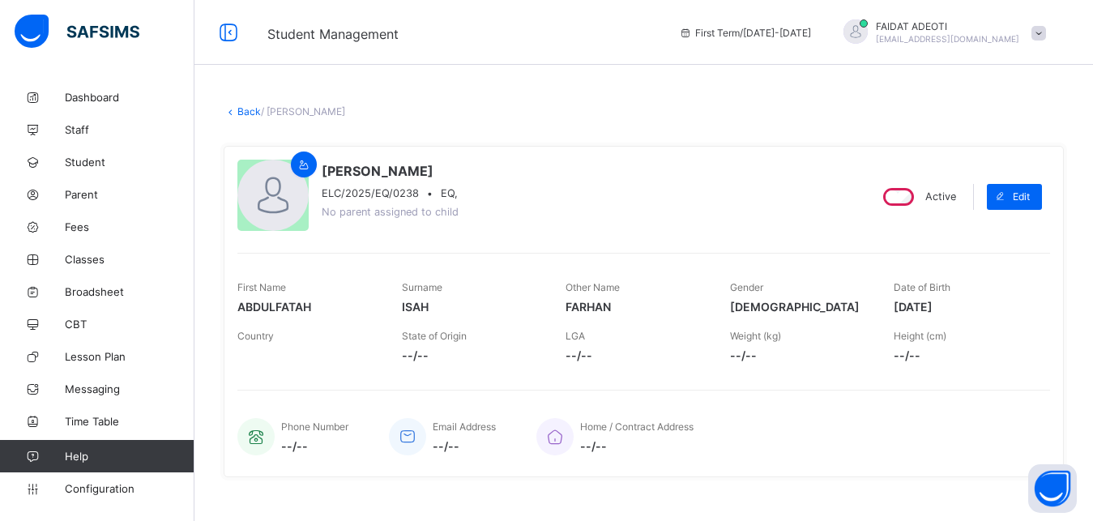
click at [244, 113] on link "Back" at bounding box center [249, 111] width 24 height 12
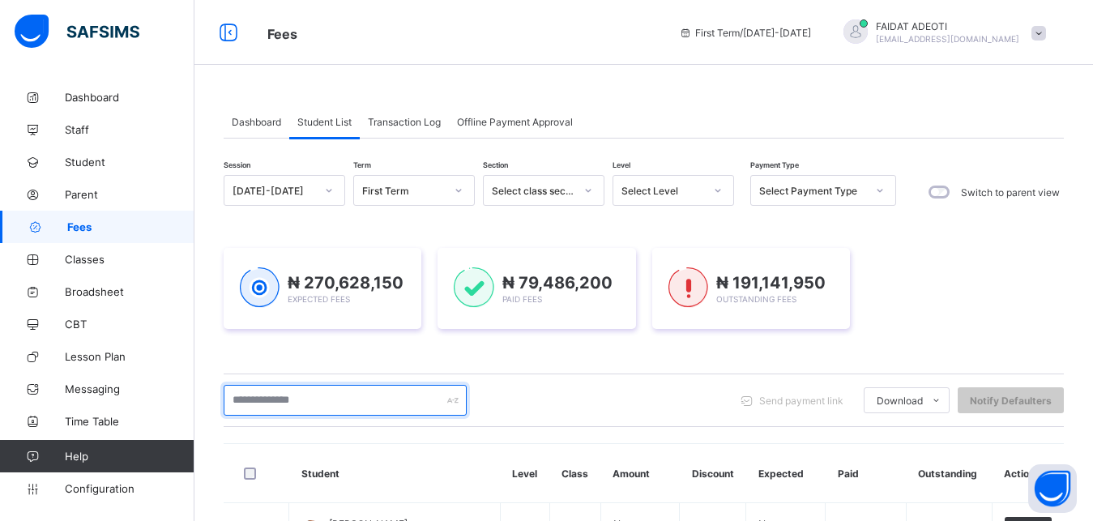
click at [284, 402] on input "text" at bounding box center [345, 400] width 243 height 31
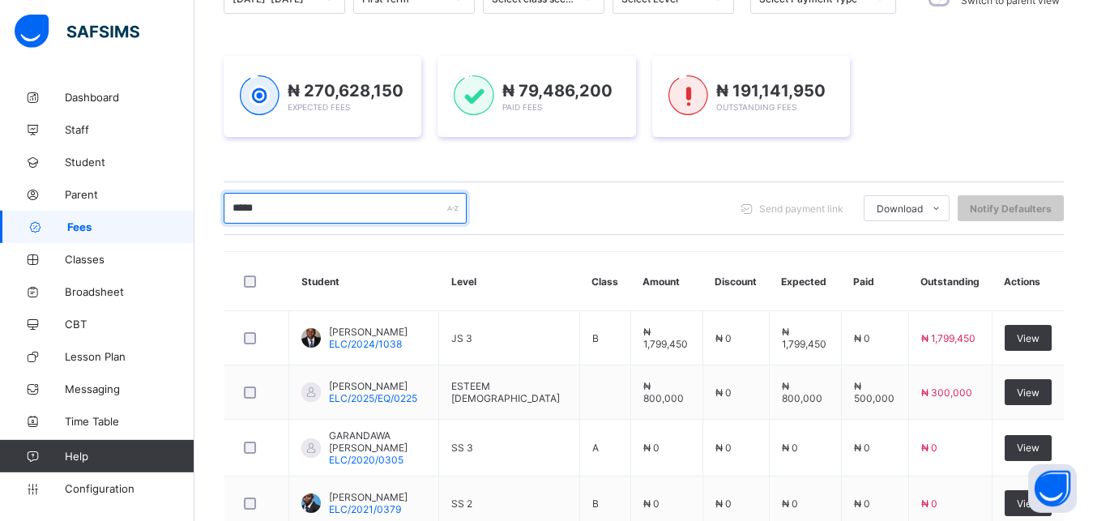
scroll to position [195, 0]
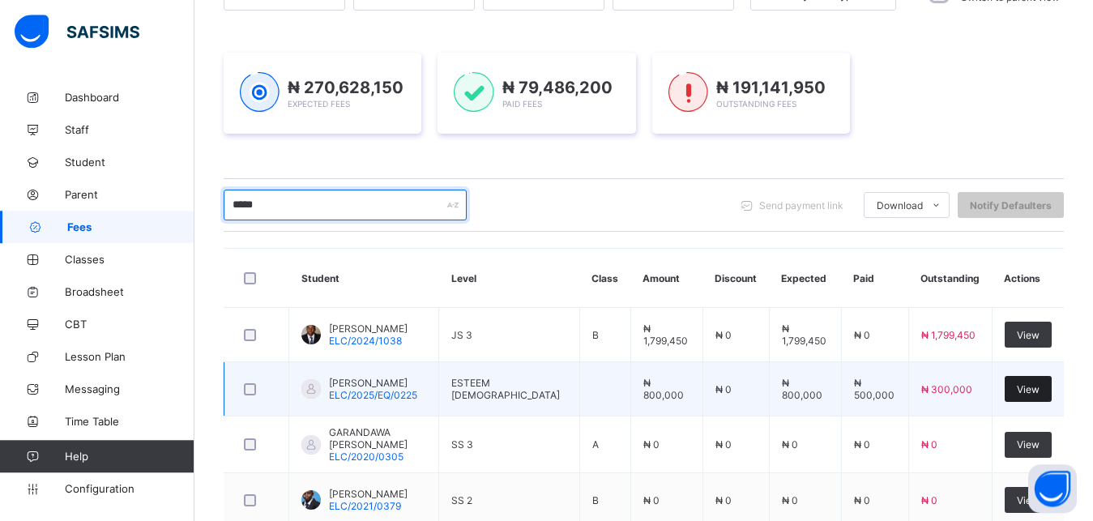
type input "*****"
click at [1035, 386] on span "View" at bounding box center [1028, 389] width 23 height 12
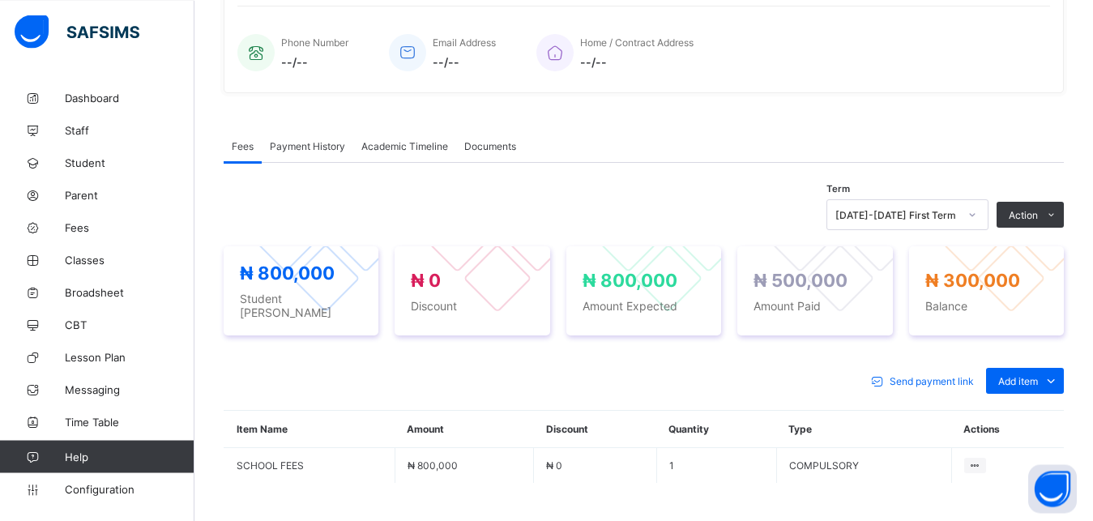
scroll to position [387, 0]
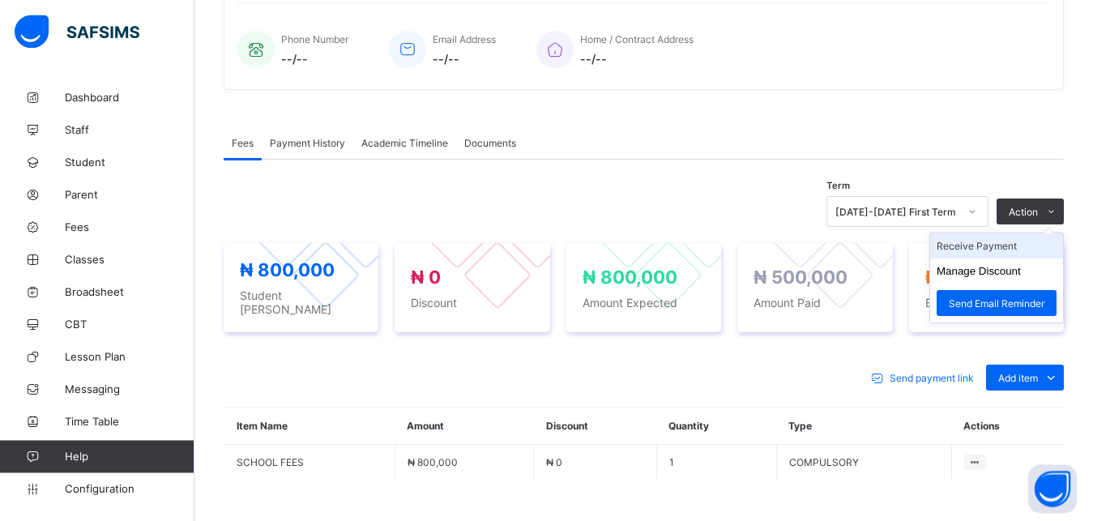
click at [1033, 249] on li "Receive Payment" at bounding box center [996, 245] width 133 height 25
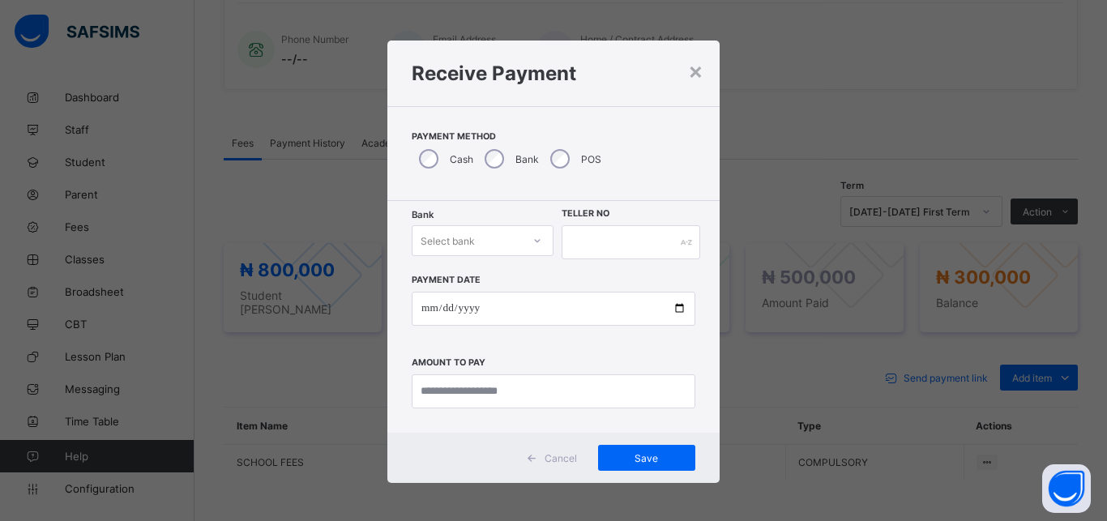
click at [468, 240] on div "Select bank" at bounding box center [448, 240] width 54 height 31
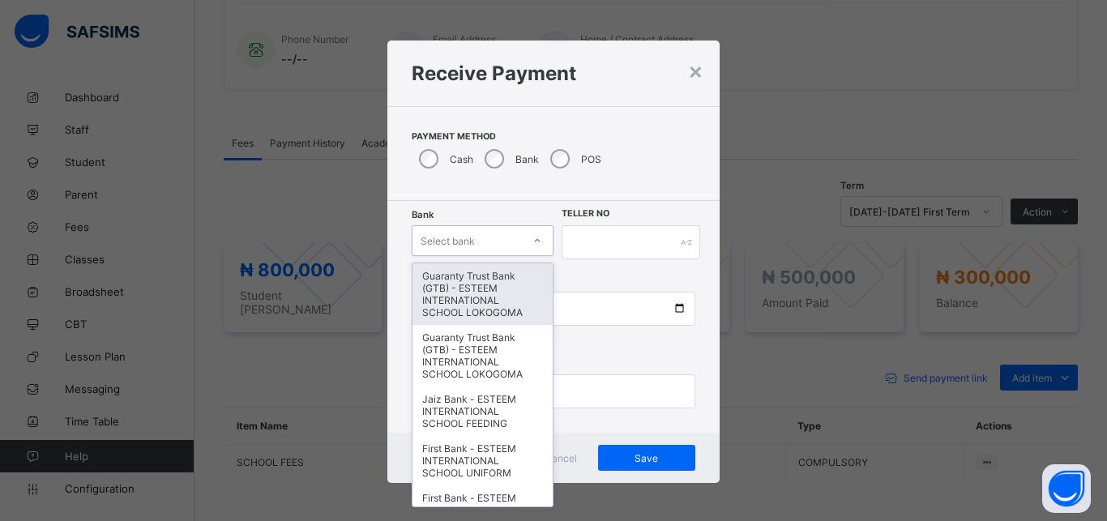
click at [469, 294] on div "Guaranty Trust Bank (GTB) - ESTEEM INTERNATIONAL SCHOOL LOKOGOMA" at bounding box center [483, 294] width 140 height 62
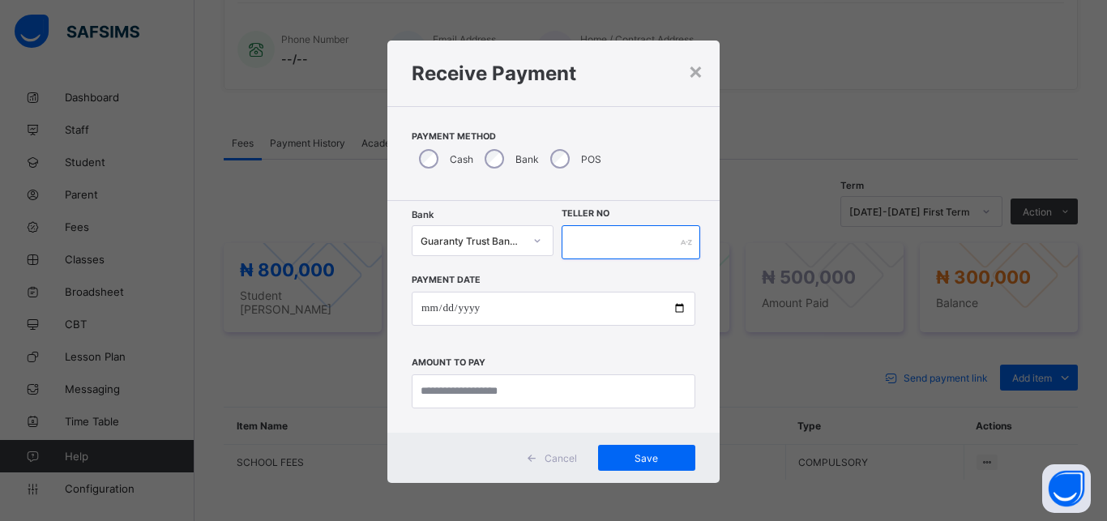
click at [601, 250] on input "text" at bounding box center [631, 242] width 139 height 34
type input "*******"
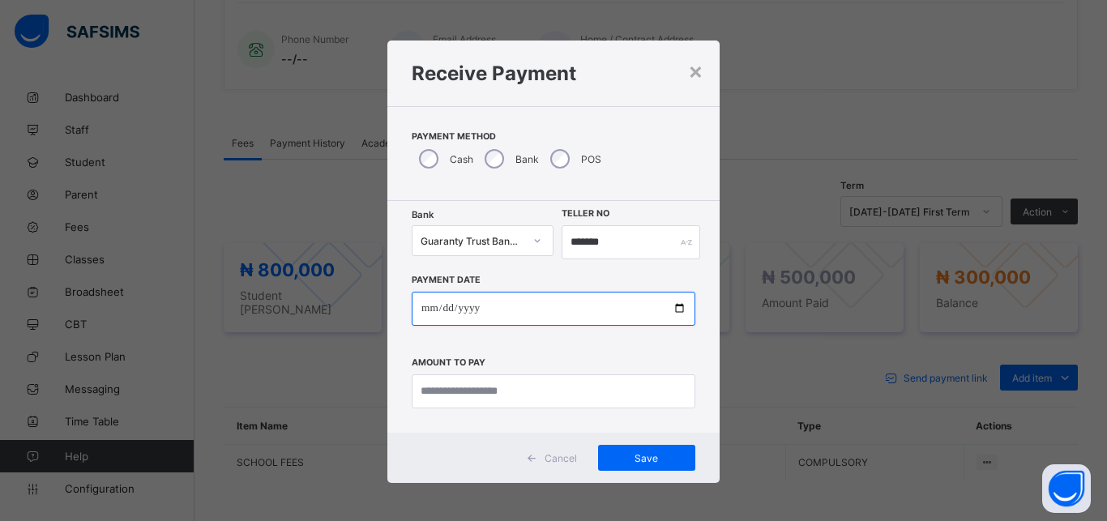
click at [594, 314] on input "date" at bounding box center [554, 309] width 284 height 34
type input "**********"
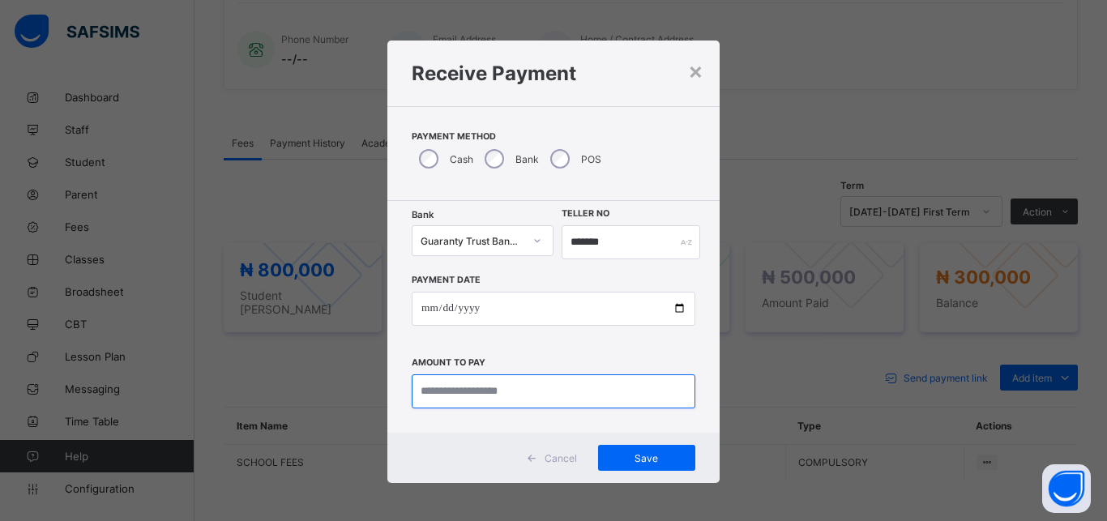
click at [550, 396] on input "currency" at bounding box center [554, 391] width 284 height 34
type input "*********"
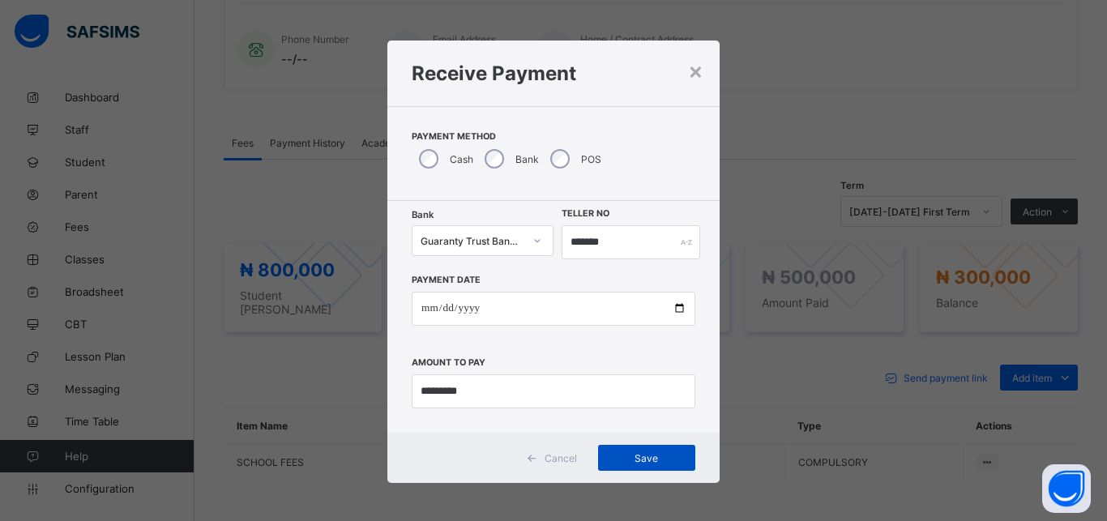
click at [637, 460] on span "Save" at bounding box center [646, 458] width 73 height 12
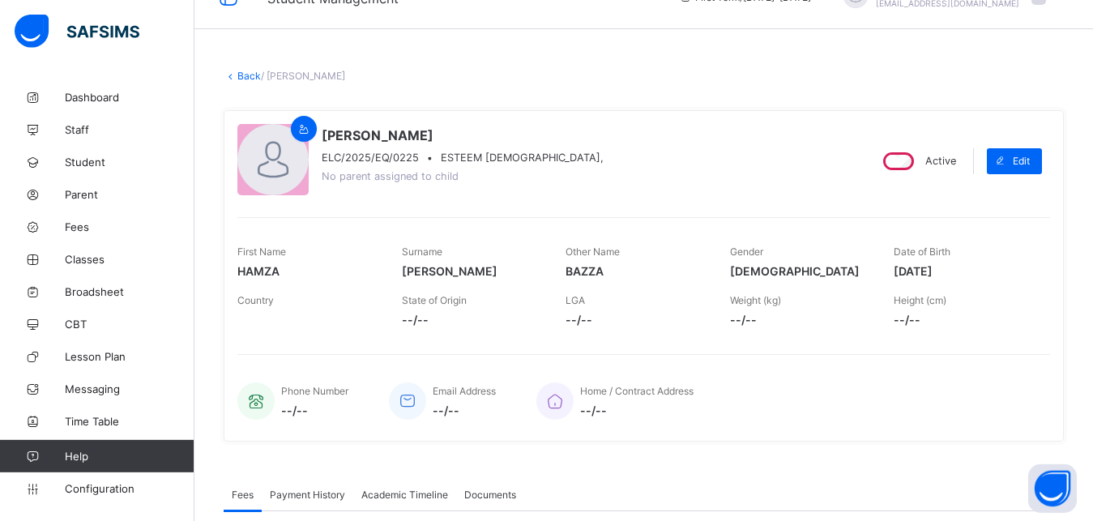
scroll to position [0, 0]
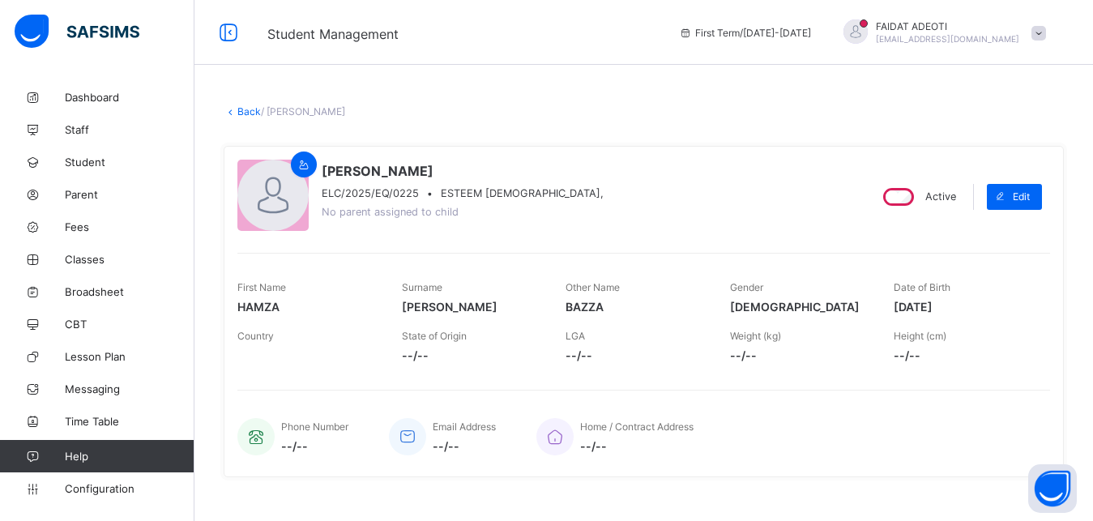
click at [242, 111] on link "Back" at bounding box center [249, 111] width 24 height 12
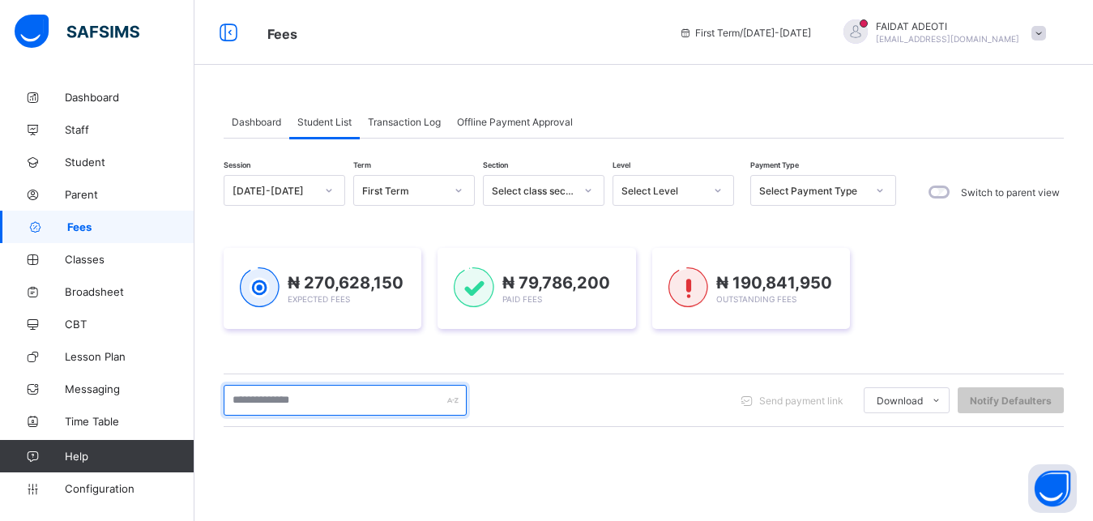
click at [382, 397] on input "text" at bounding box center [345, 400] width 243 height 31
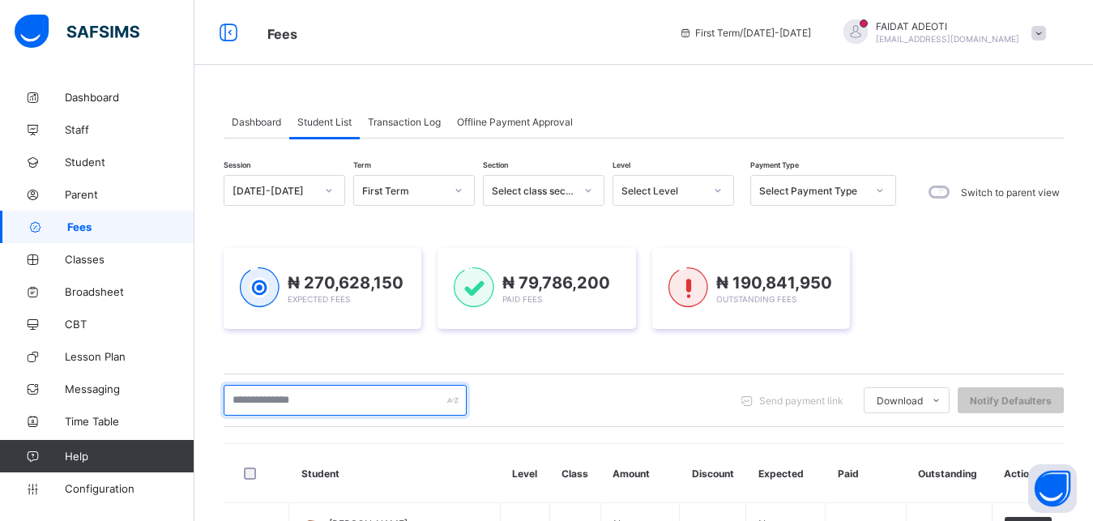
click at [382, 397] on input "text" at bounding box center [345, 400] width 243 height 31
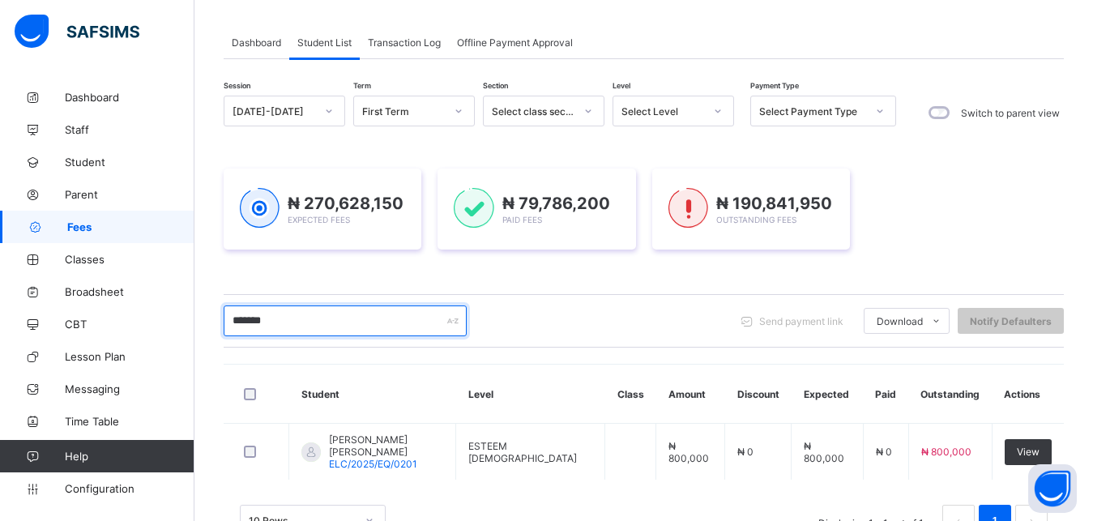
scroll to position [81, 0]
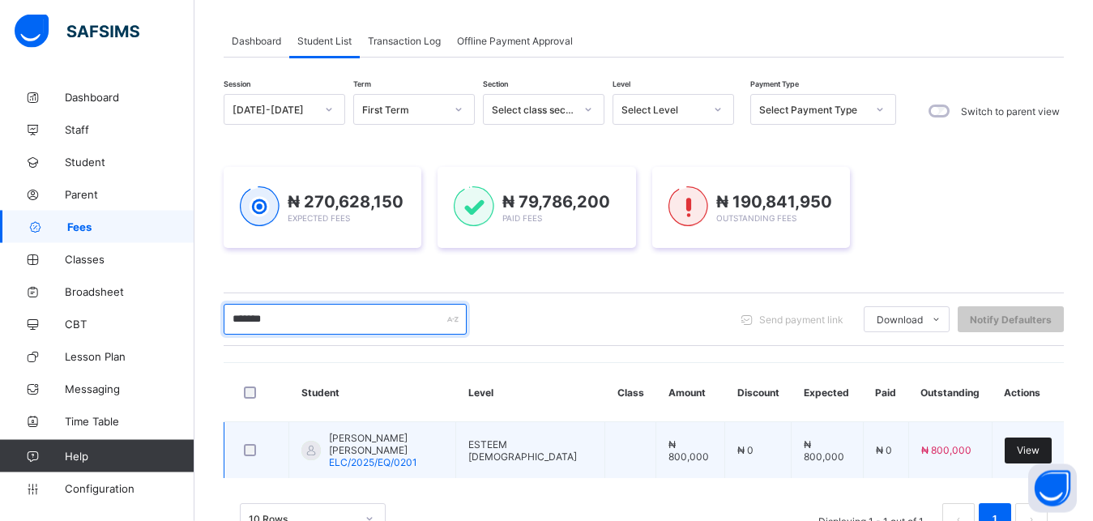
type input "*******"
click at [1040, 448] on span "View" at bounding box center [1028, 450] width 23 height 12
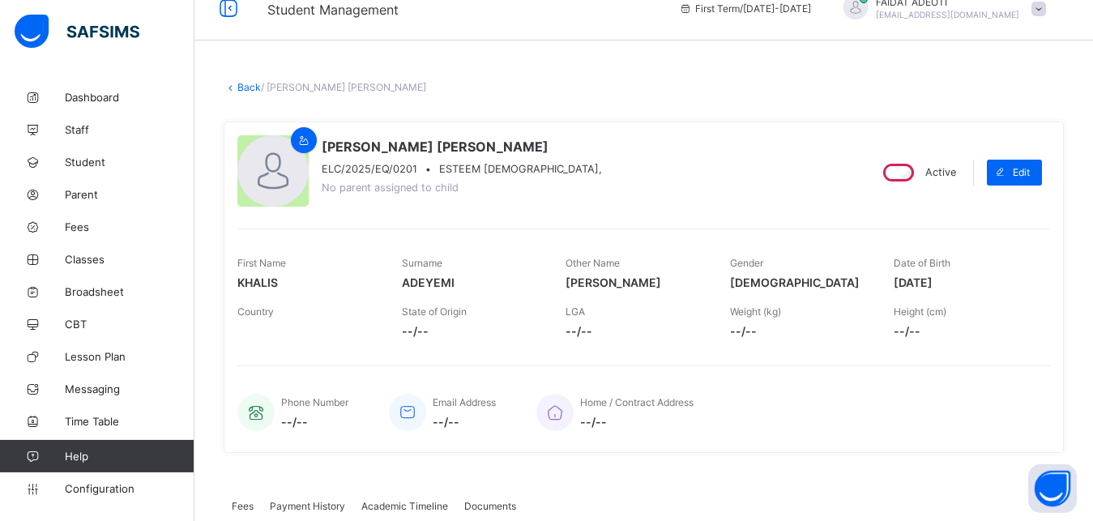
scroll to position [246, 0]
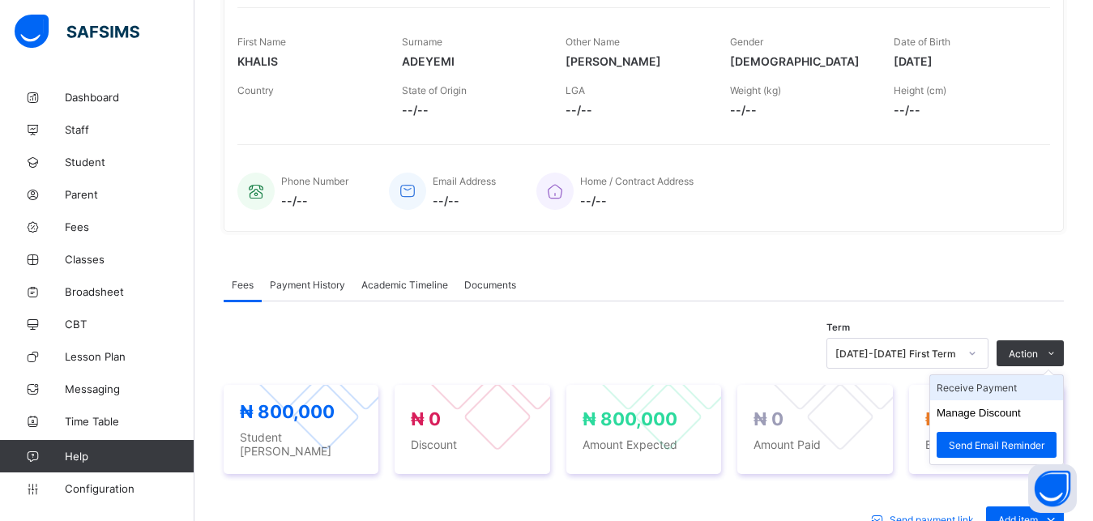
click at [1020, 396] on li "Receive Payment" at bounding box center [996, 387] width 133 height 25
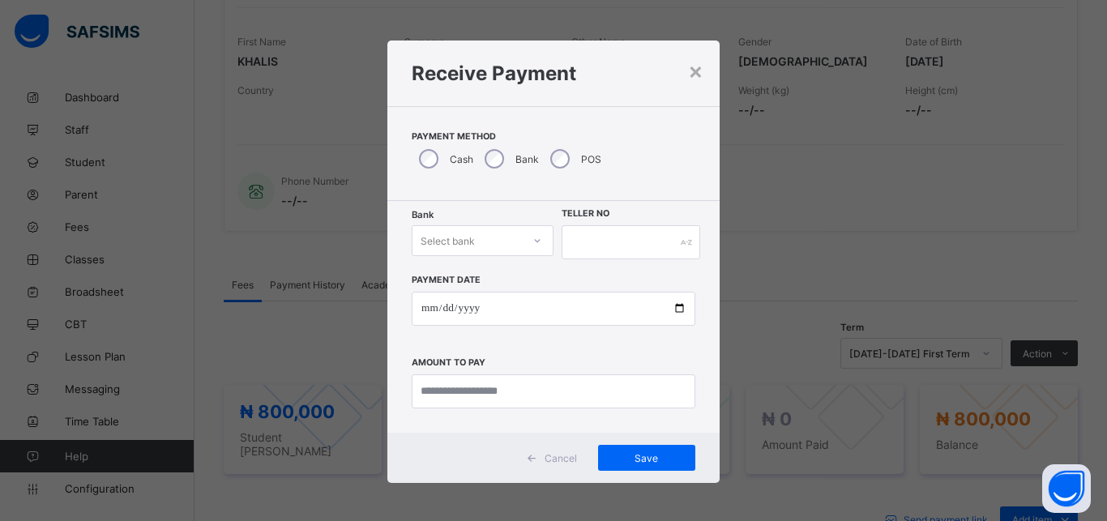
click at [489, 236] on div "Select bank" at bounding box center [467, 240] width 109 height 23
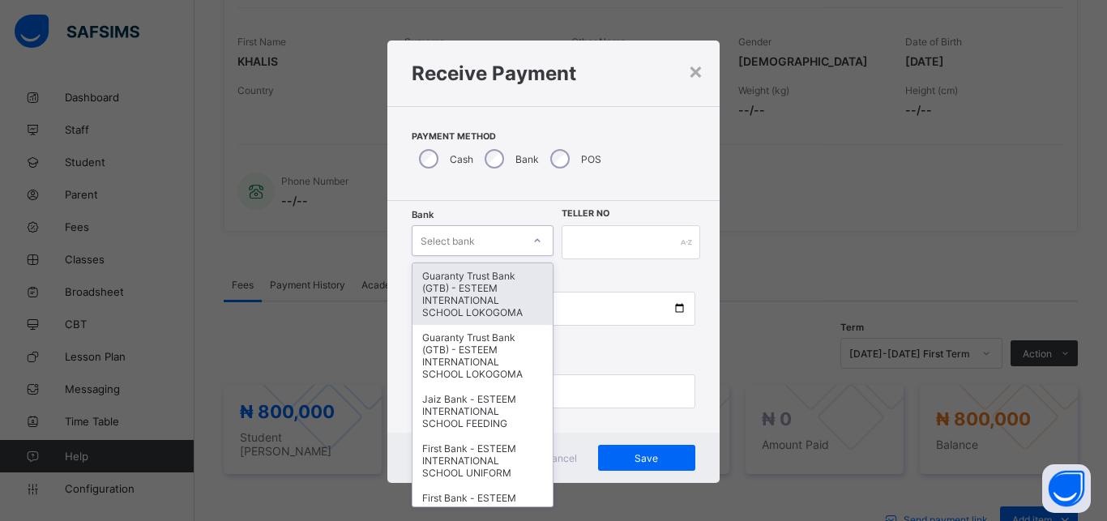
click at [507, 282] on div "Guaranty Trust Bank (GTB) - ESTEEM INTERNATIONAL SCHOOL LOKOGOMA" at bounding box center [483, 294] width 140 height 62
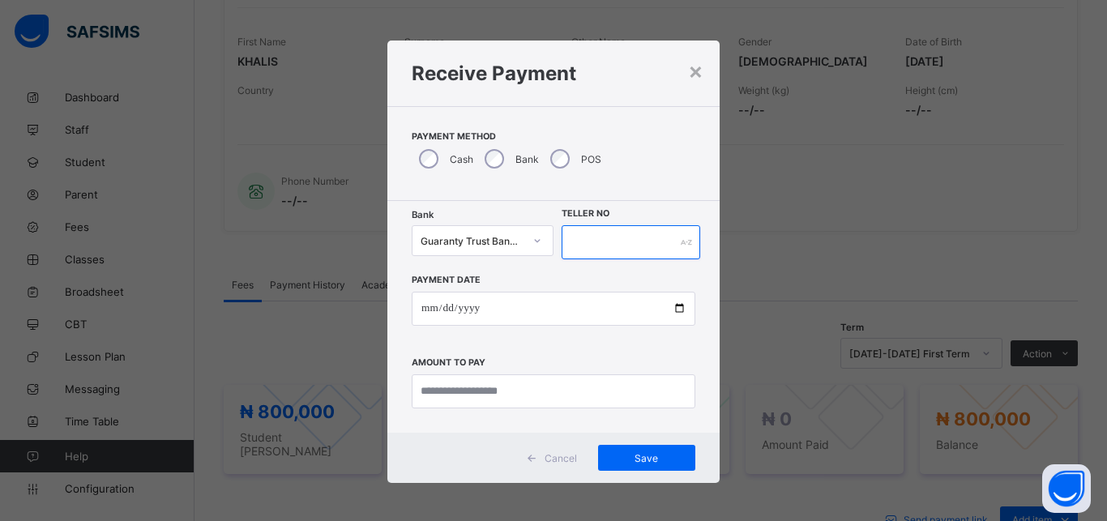
click at [622, 241] on input "text" at bounding box center [631, 242] width 139 height 34
type input "*******"
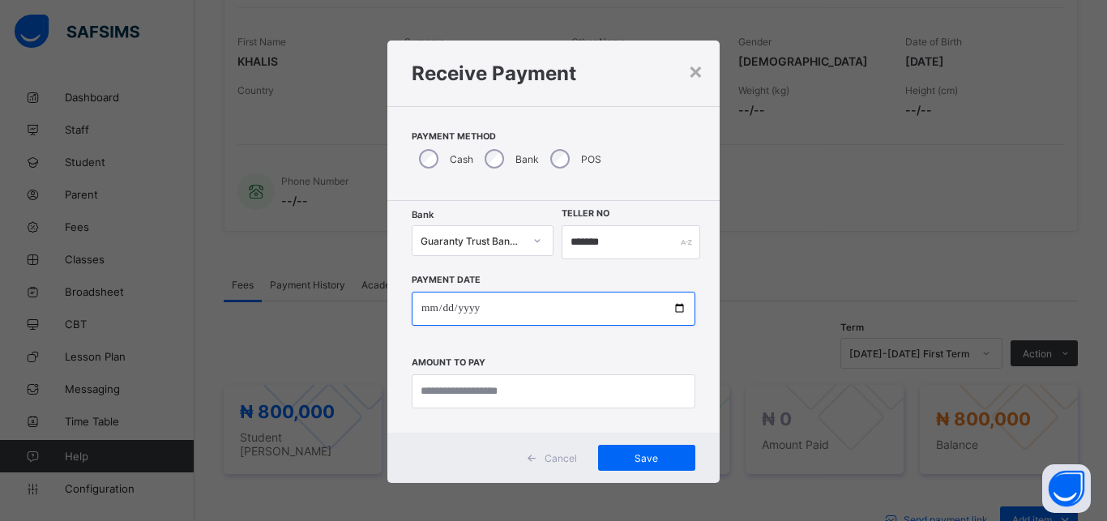
click at [533, 318] on input "date" at bounding box center [554, 309] width 284 height 34
type input "**********"
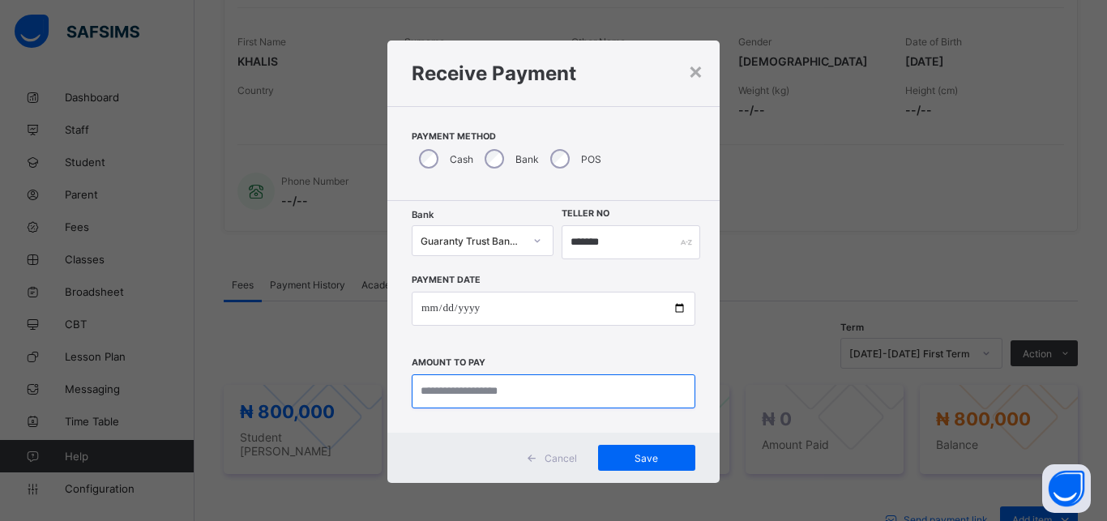
click at [534, 391] on input "currency" at bounding box center [554, 391] width 284 height 34
type input "*********"
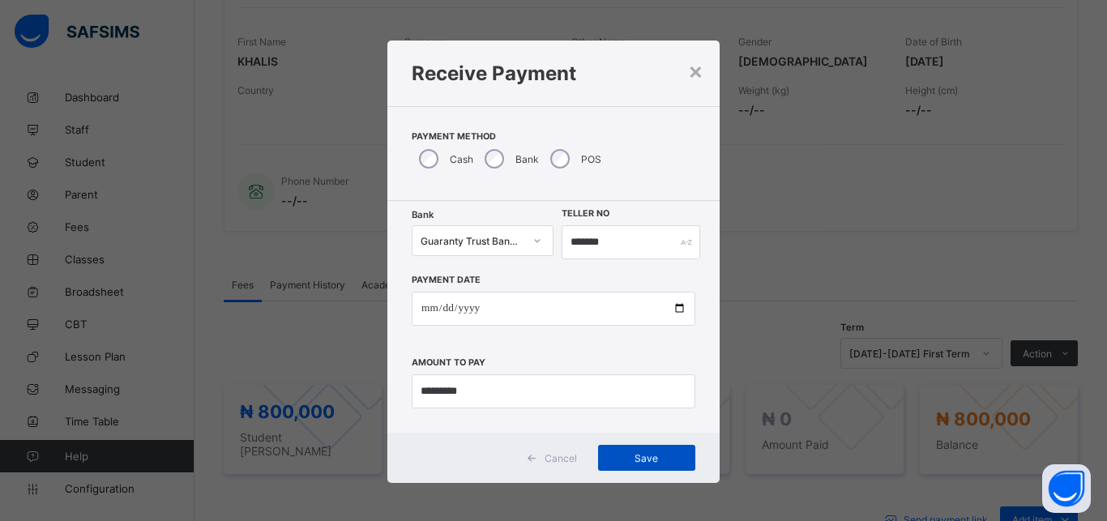
click at [620, 461] on span "Save" at bounding box center [646, 458] width 73 height 12
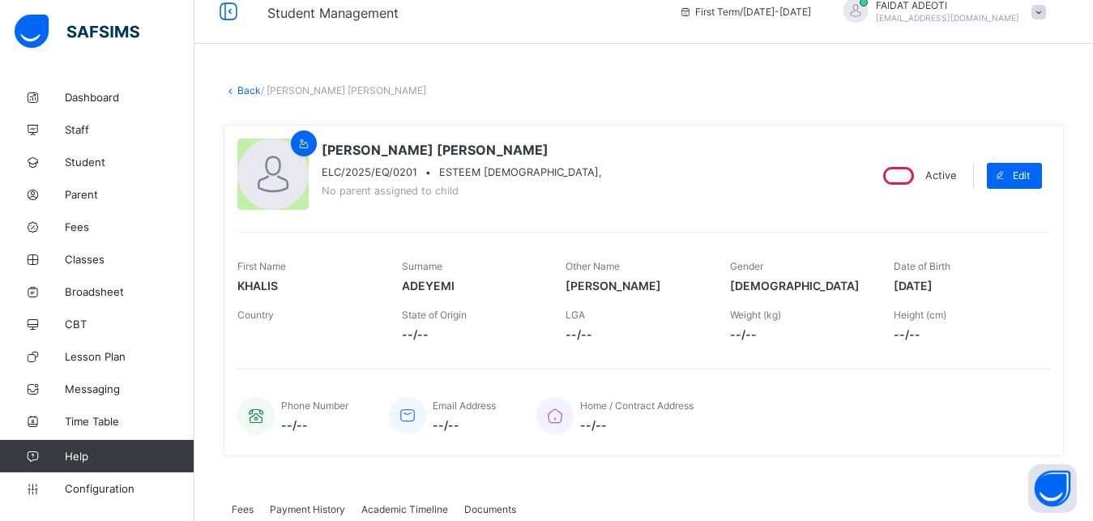
scroll to position [0, 0]
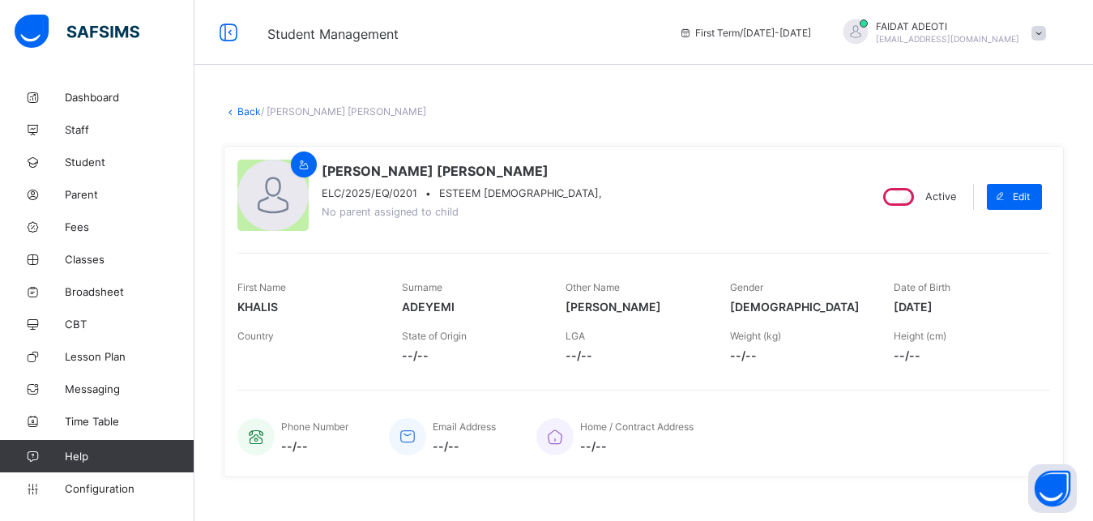
click at [242, 112] on link "Back" at bounding box center [249, 111] width 24 height 12
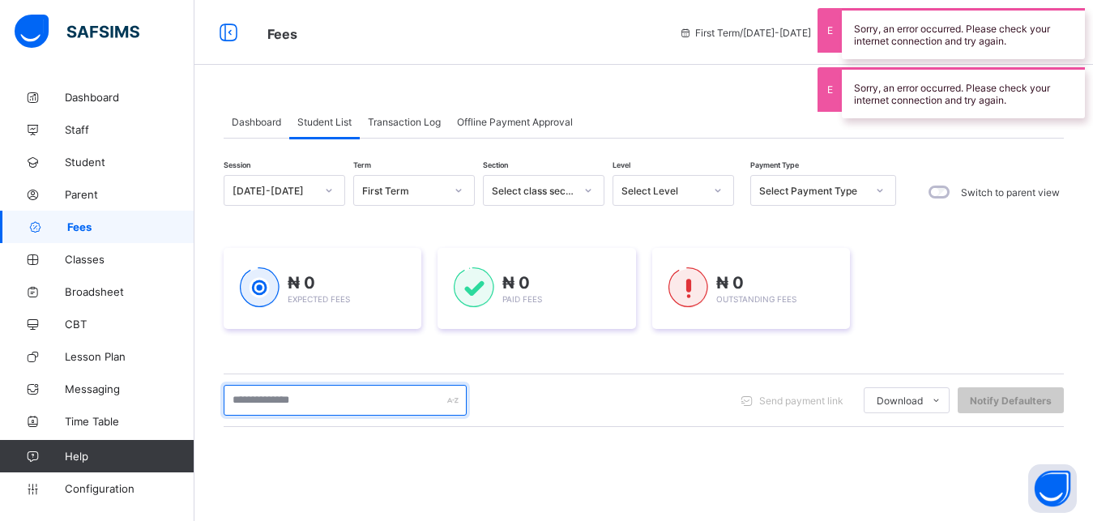
click at [379, 403] on input "text" at bounding box center [345, 400] width 243 height 31
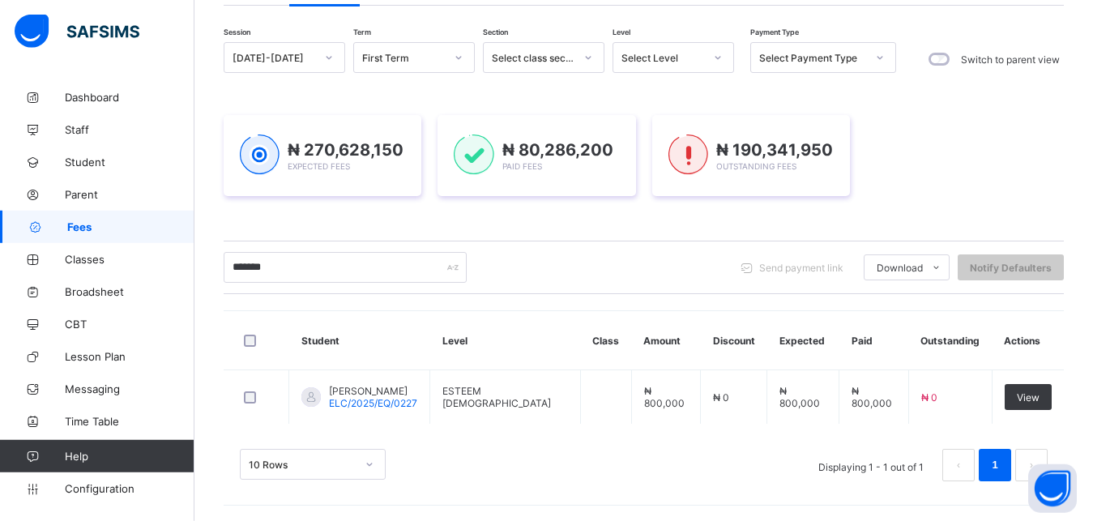
scroll to position [134, 0]
type input "*"
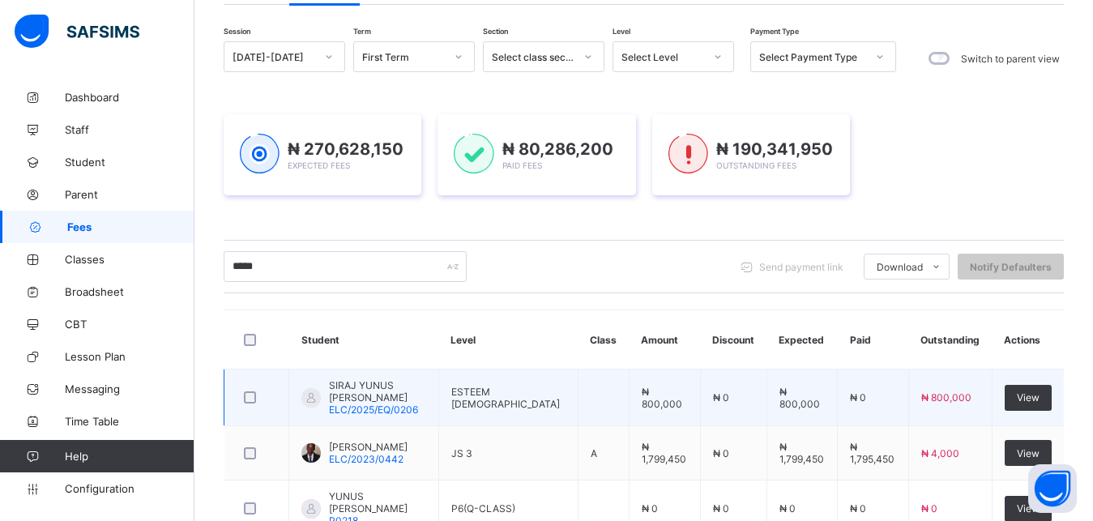
type input "*****"
click at [425, 405] on div "SIRAJ YUNUS [PERSON_NAME] ELC/2025/EQ/0206" at bounding box center [377, 397] width 97 height 36
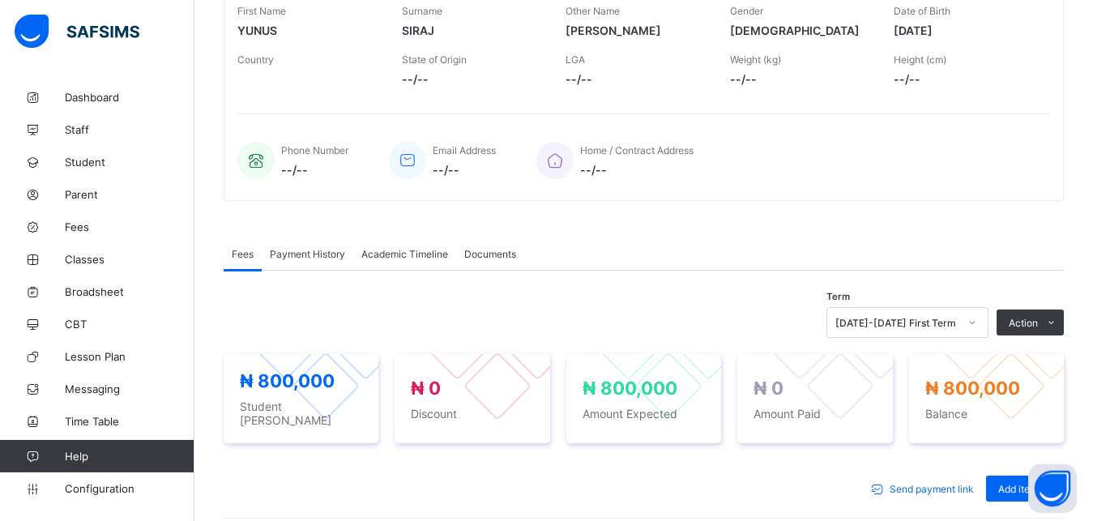
scroll to position [288, 0]
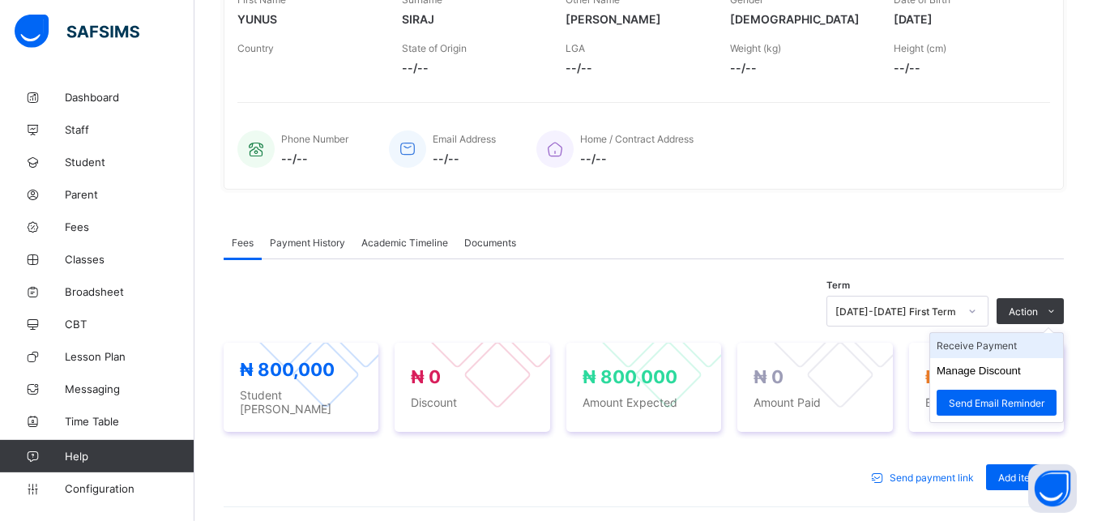
click at [1032, 346] on li "Receive Payment" at bounding box center [996, 345] width 133 height 25
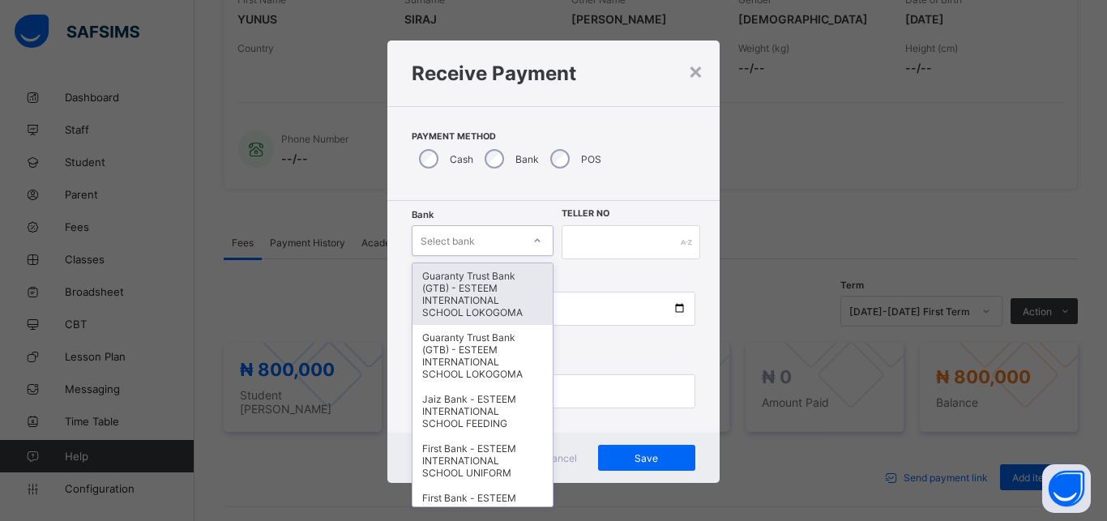
click at [482, 239] on div "Select bank" at bounding box center [467, 240] width 109 height 23
click at [477, 281] on div "Guaranty Trust Bank (GTB) - ESTEEM INTERNATIONAL SCHOOL LOKOGOMA" at bounding box center [483, 294] width 140 height 62
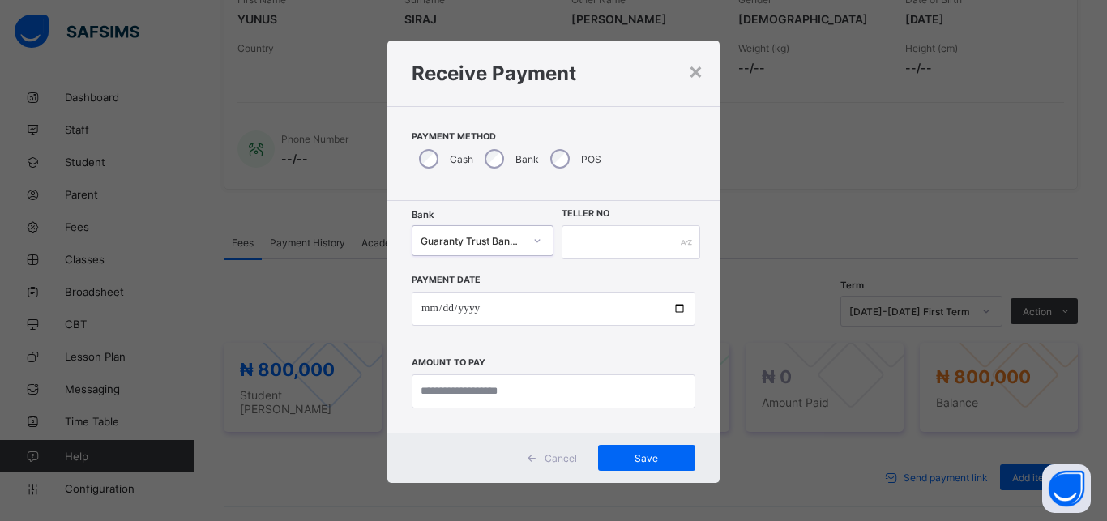
click at [477, 281] on div "Payment Date Amount to pay" at bounding box center [554, 333] width 284 height 149
click at [631, 238] on input "text" at bounding box center [631, 242] width 139 height 34
type input "*******"
click at [599, 316] on input "date" at bounding box center [554, 309] width 284 height 34
type input "**********"
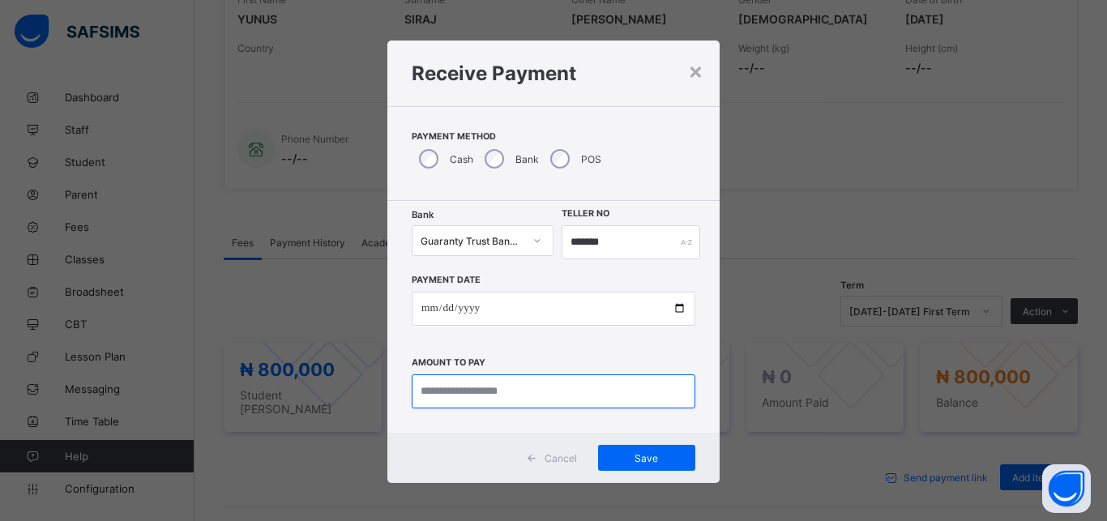
click at [589, 394] on input "currency" at bounding box center [554, 391] width 284 height 34
type input "*********"
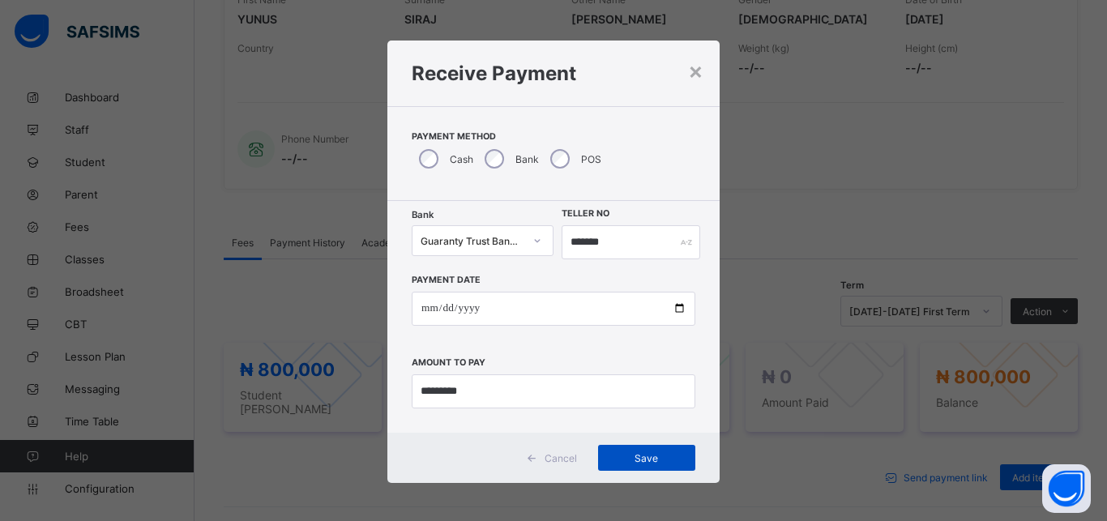
click at [636, 459] on span "Save" at bounding box center [646, 458] width 73 height 12
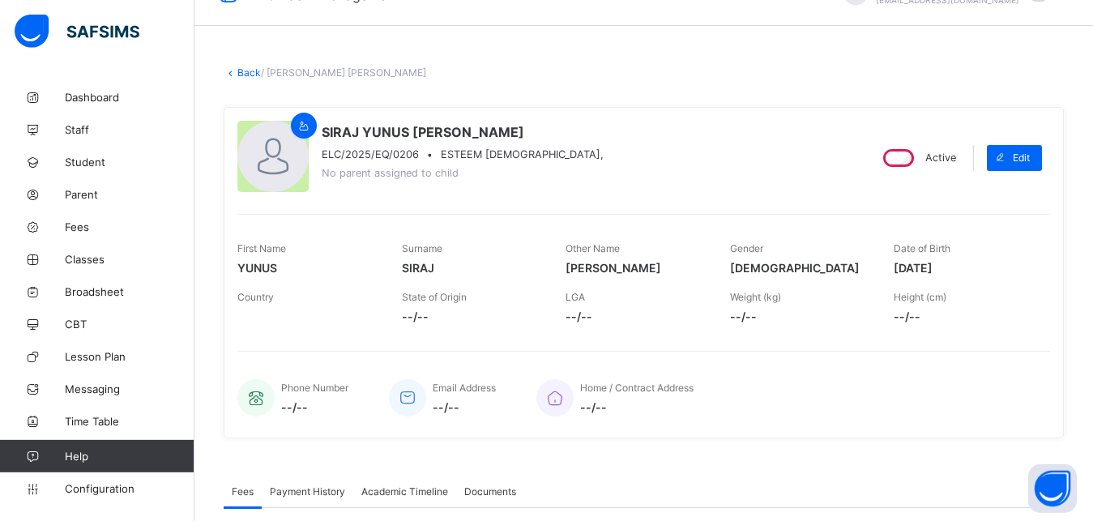
scroll to position [0, 0]
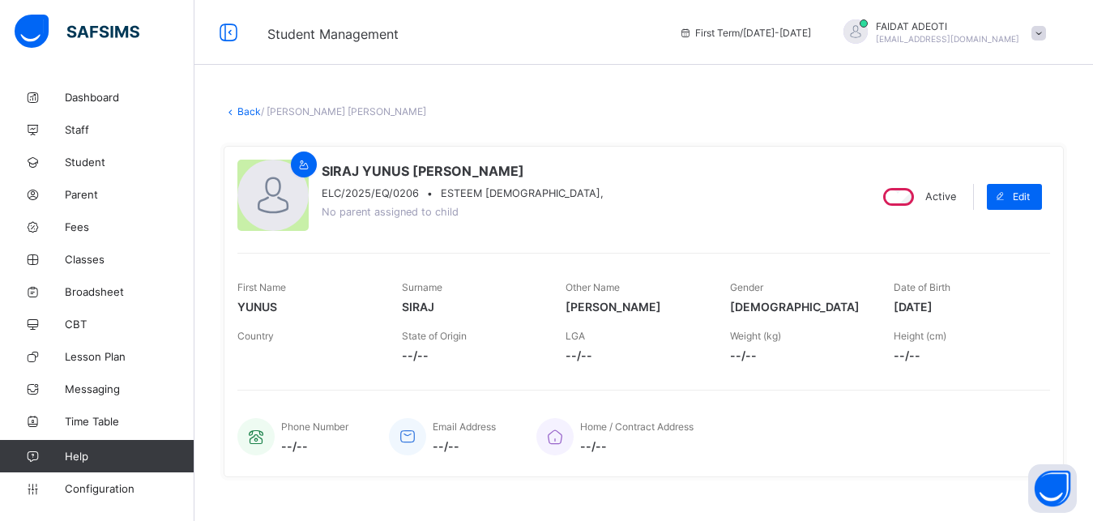
click at [251, 113] on link "Back" at bounding box center [249, 111] width 24 height 12
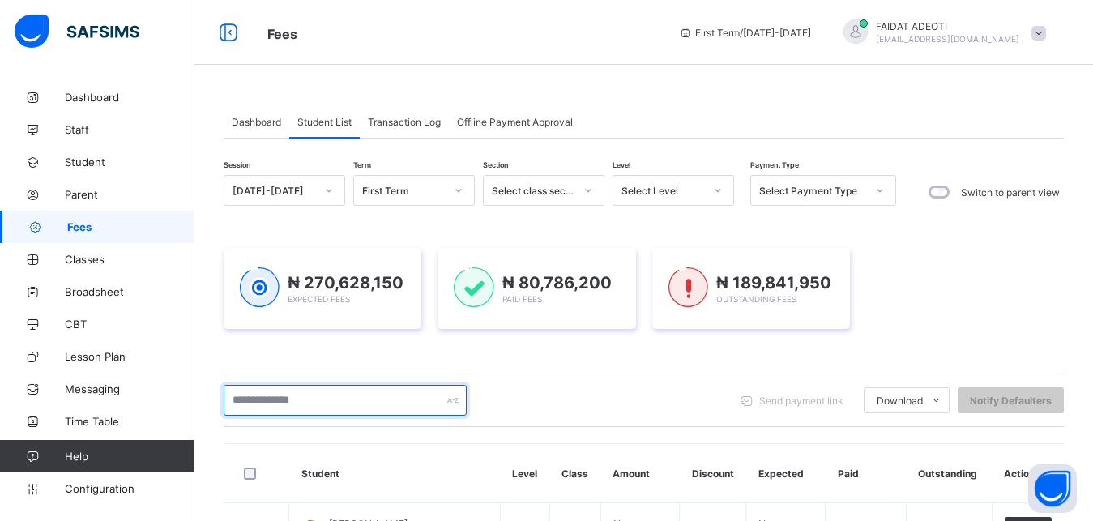
click at [352, 396] on input "text" at bounding box center [345, 400] width 243 height 31
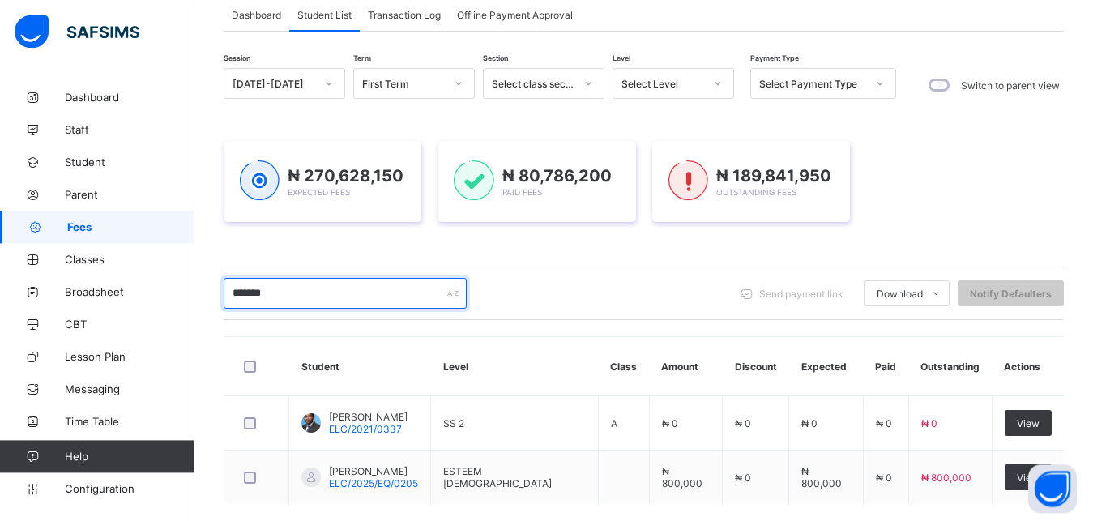
scroll to position [148, 0]
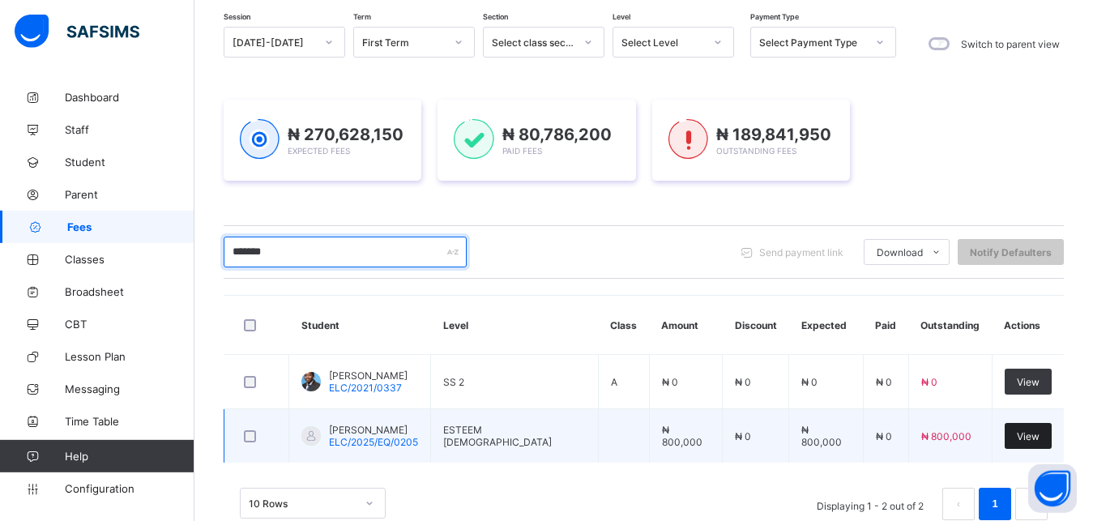
type input "*******"
click at [1040, 431] on span "View" at bounding box center [1028, 436] width 23 height 12
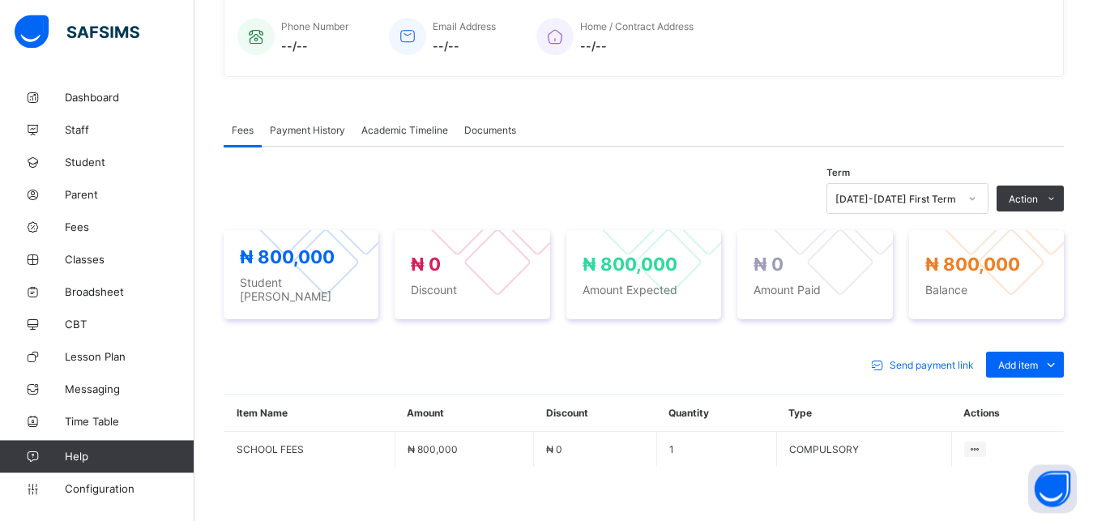
scroll to position [402, 0]
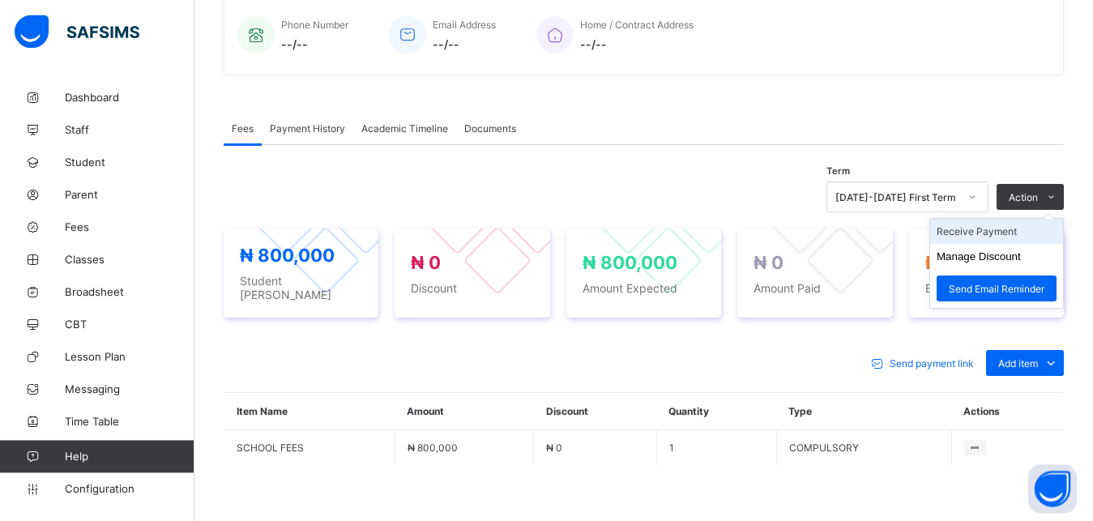
click at [1046, 237] on li "Receive Payment" at bounding box center [996, 231] width 133 height 25
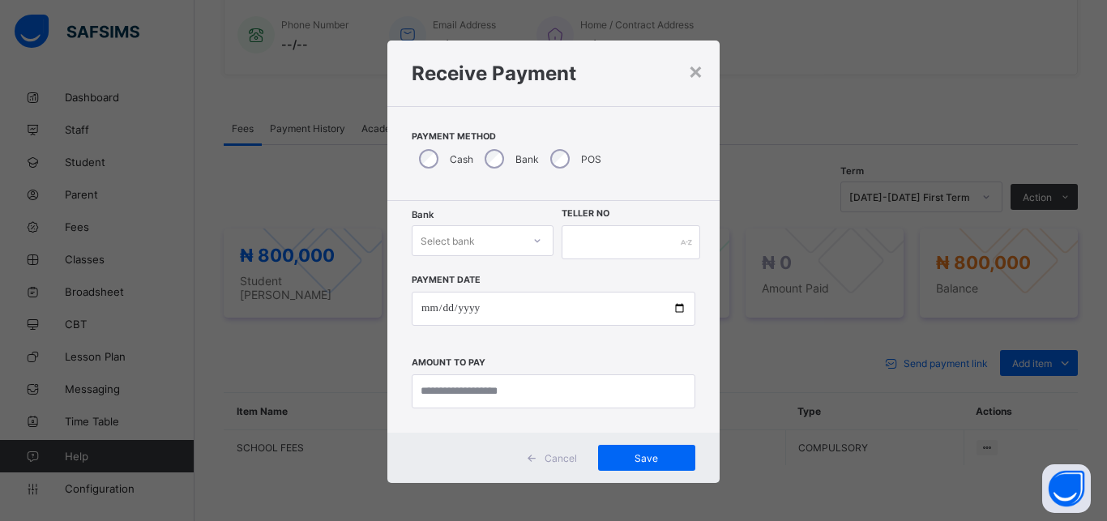
click at [470, 234] on div "Select bank" at bounding box center [467, 240] width 109 height 23
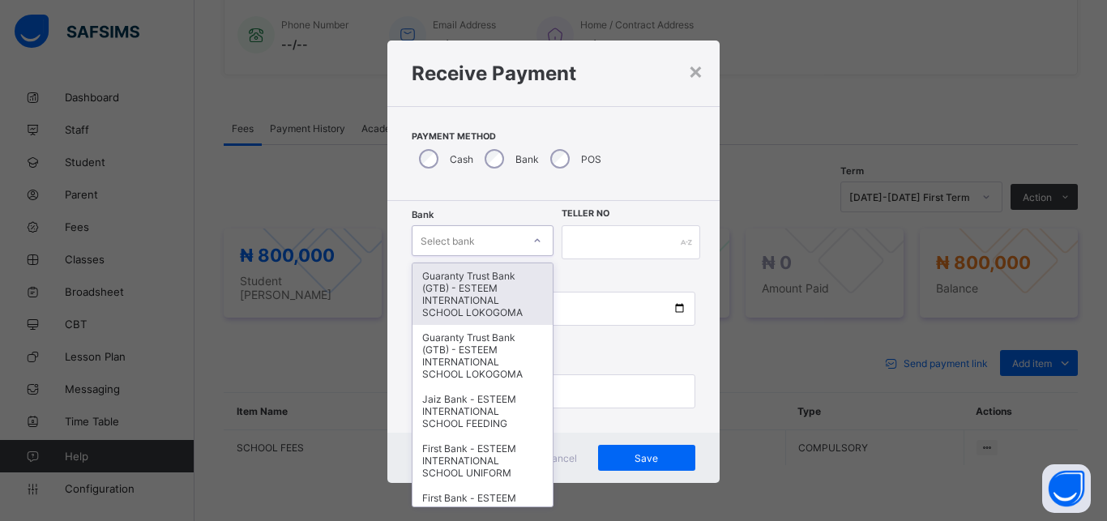
click at [455, 297] on div "Guaranty Trust Bank (GTB) - ESTEEM INTERNATIONAL SCHOOL LOKOGOMA" at bounding box center [483, 294] width 140 height 62
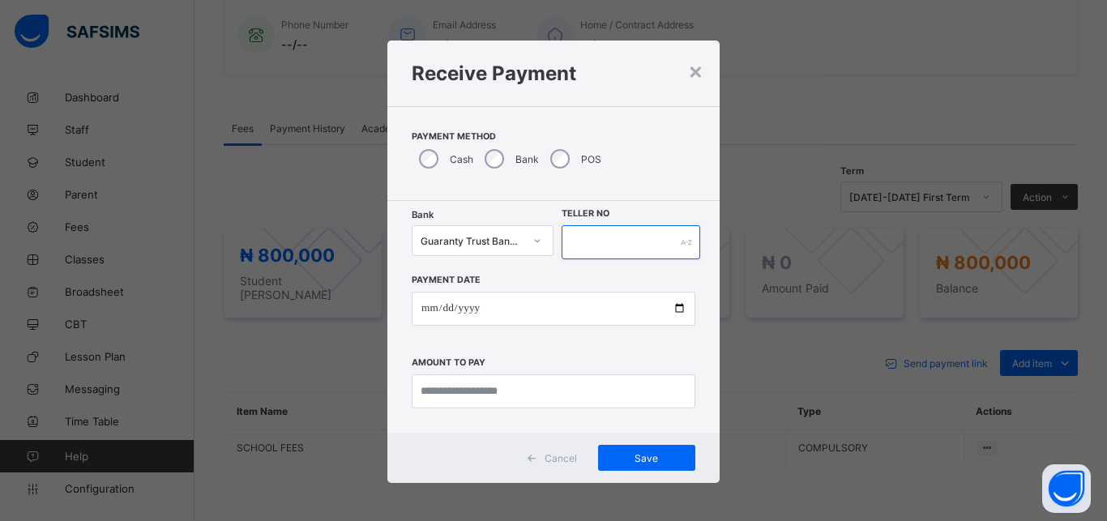
click at [583, 247] on input "text" at bounding box center [631, 242] width 139 height 34
type input "*******"
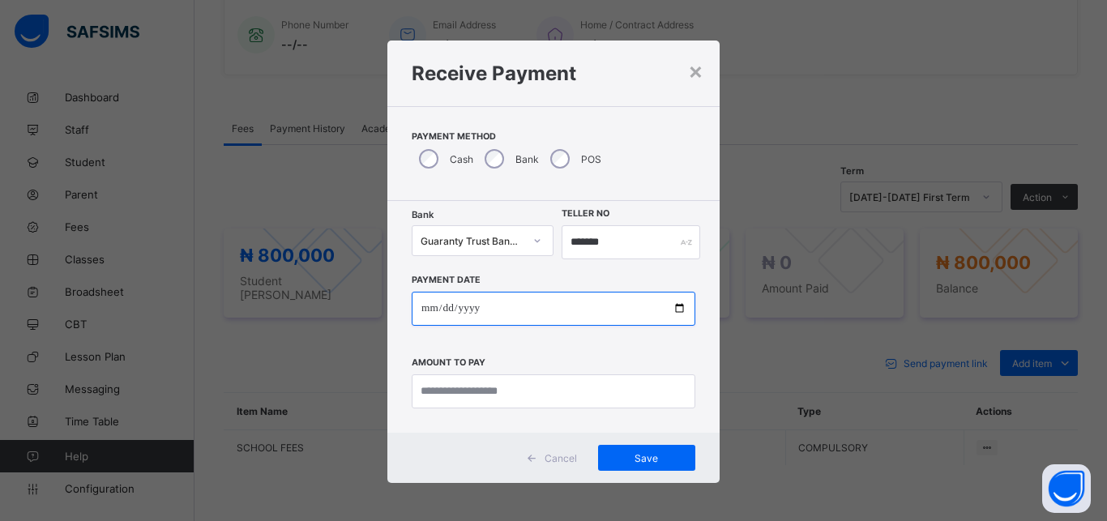
click at [558, 313] on input "date" at bounding box center [554, 309] width 284 height 34
type input "**********"
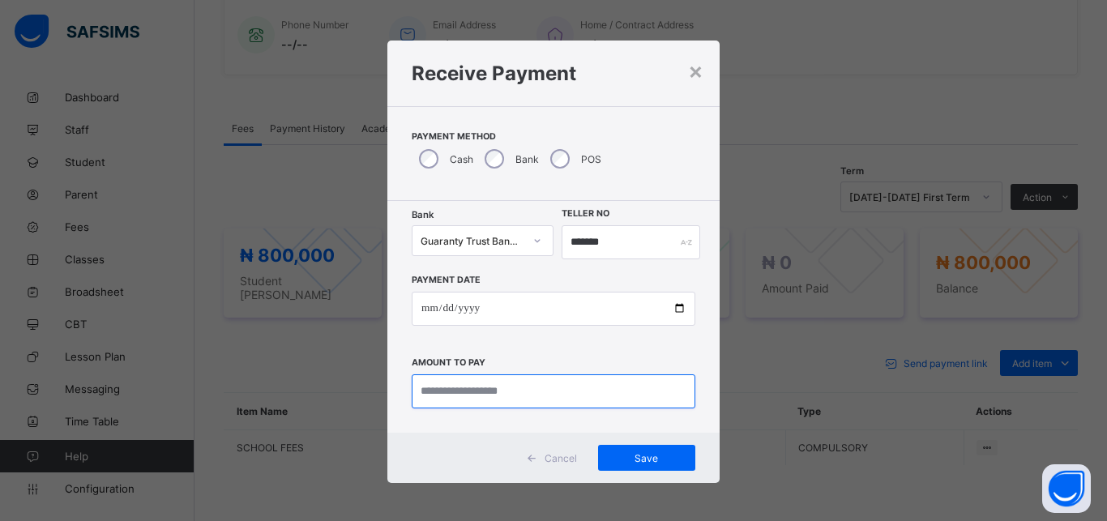
click at [579, 387] on input "currency" at bounding box center [554, 391] width 284 height 34
type input "*********"
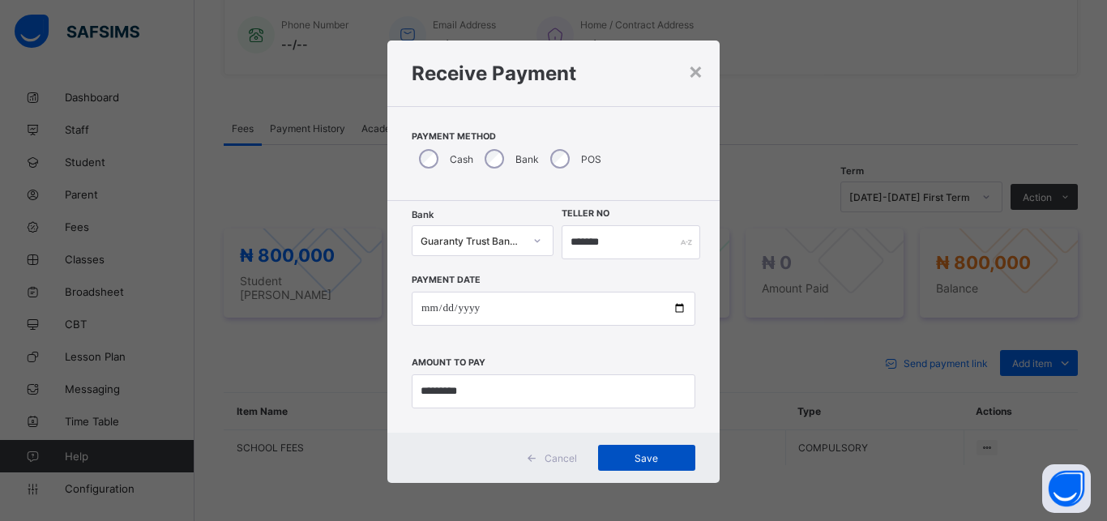
click at [611, 456] on span "Save" at bounding box center [646, 458] width 73 height 12
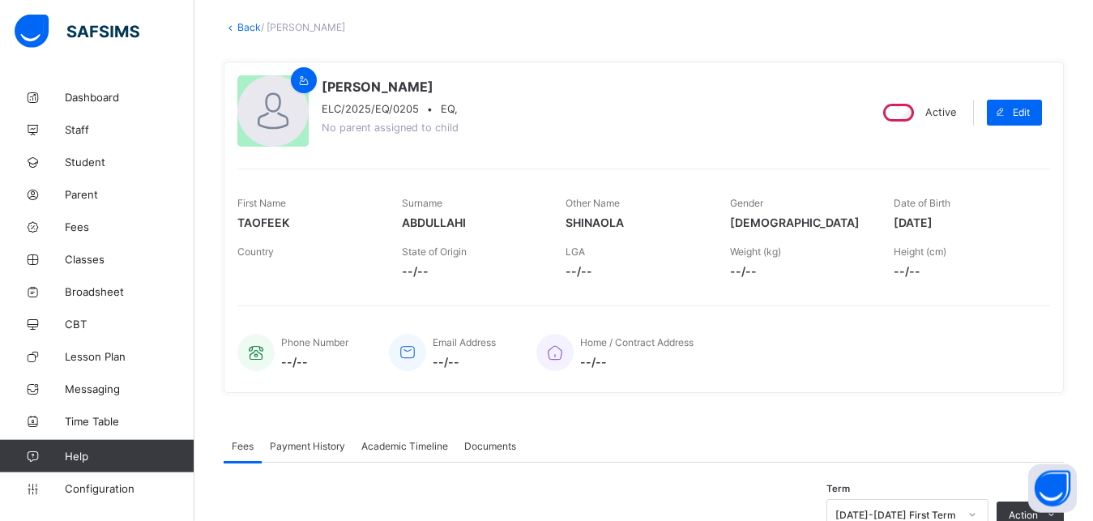
scroll to position [83, 0]
click at [249, 30] on link "Back" at bounding box center [249, 29] width 24 height 12
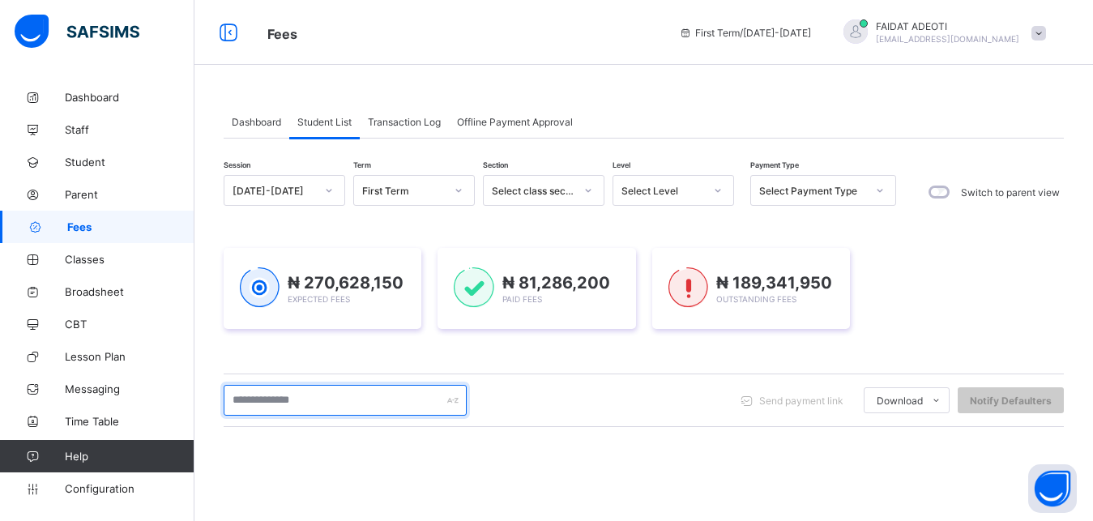
click at [376, 397] on input "text" at bounding box center [345, 400] width 243 height 31
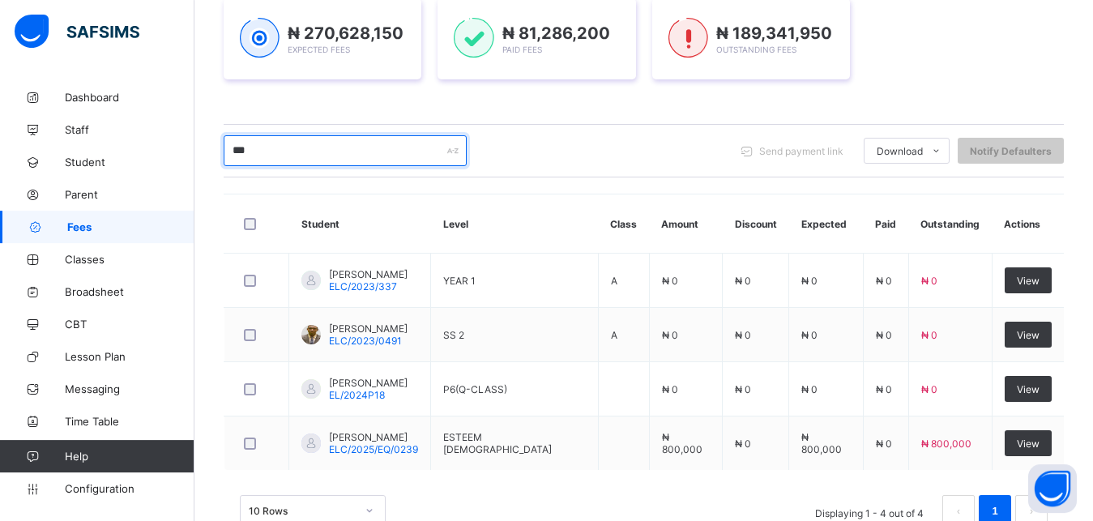
scroll to position [250, 0]
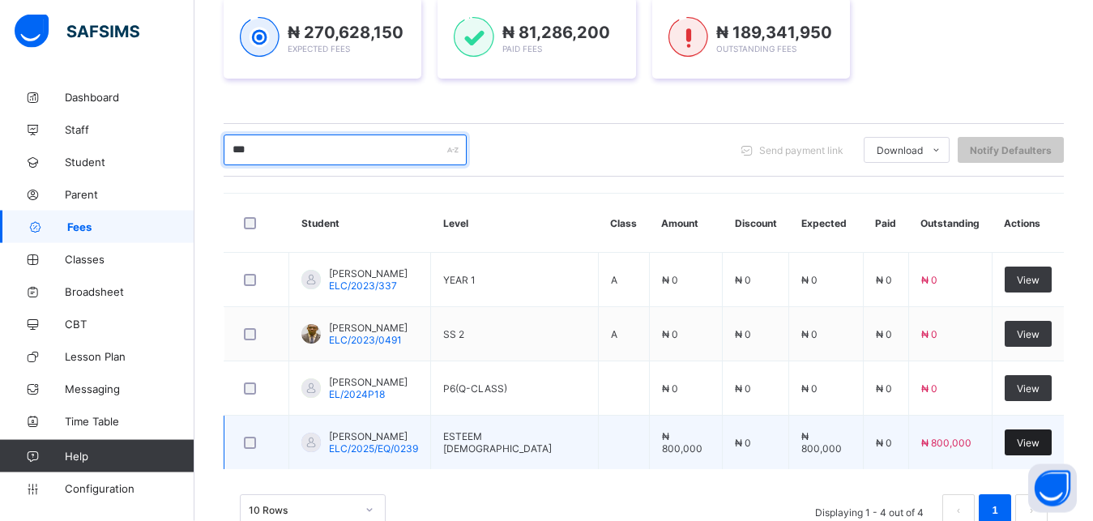
type input "***"
click at [1025, 443] on div "View" at bounding box center [1028, 443] width 47 height 26
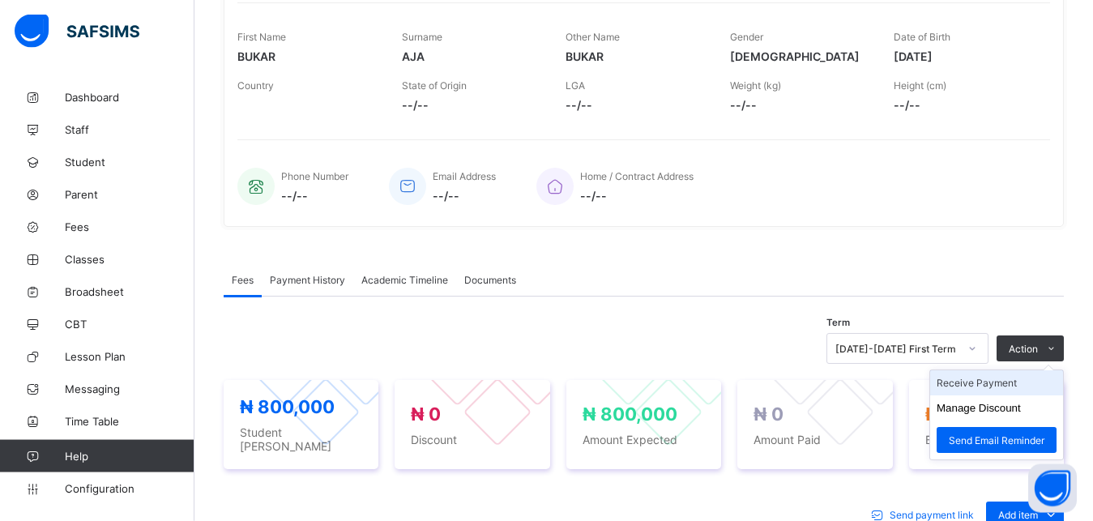
click at [1038, 387] on li "Receive Payment" at bounding box center [996, 382] width 133 height 25
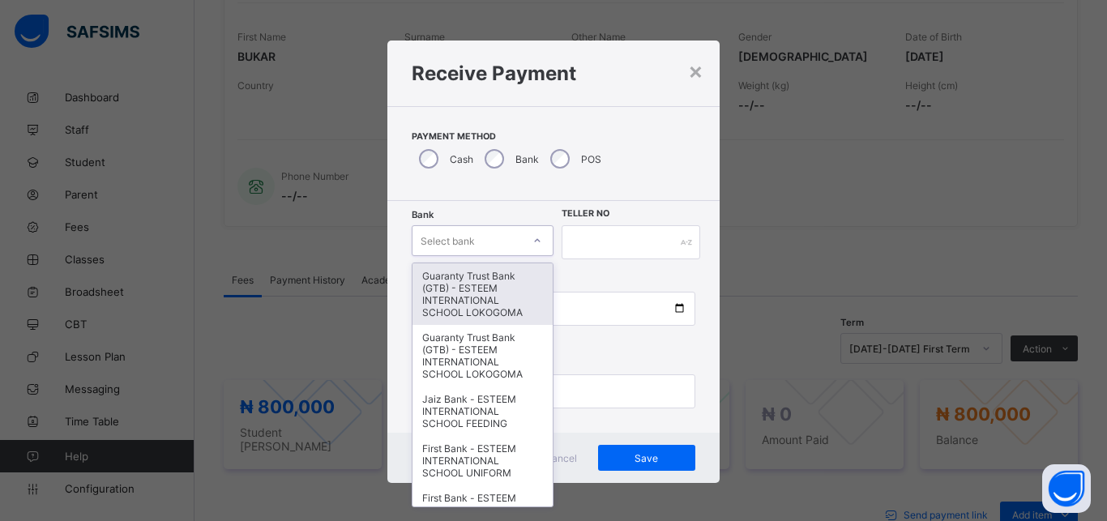
click at [496, 239] on div "Select bank" at bounding box center [467, 240] width 109 height 23
click at [488, 283] on div "Guaranty Trust Bank (GTB) - ESTEEM INTERNATIONAL SCHOOL LOKOGOMA" at bounding box center [483, 294] width 140 height 62
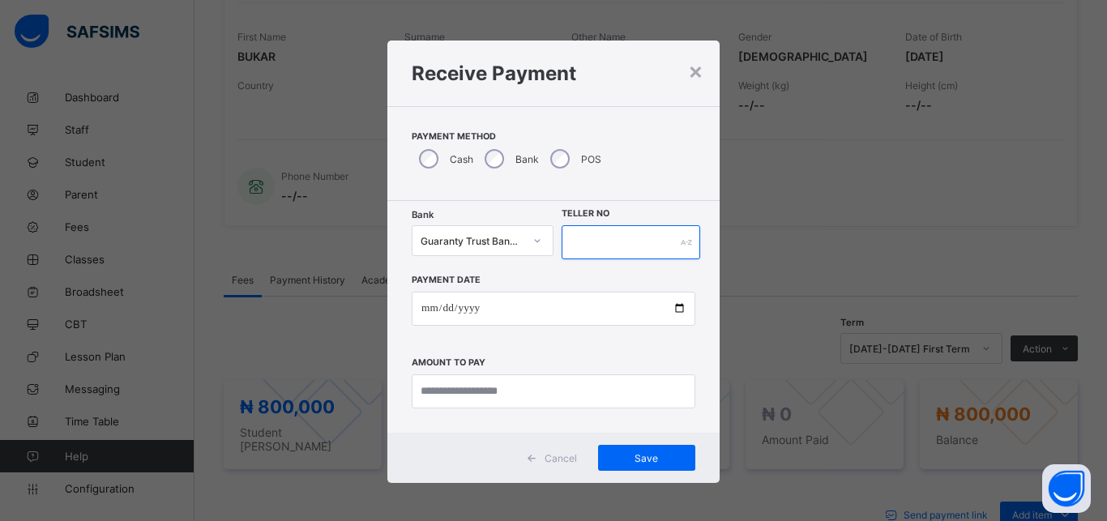
click at [598, 245] on input "text" at bounding box center [631, 242] width 139 height 34
type input "*******"
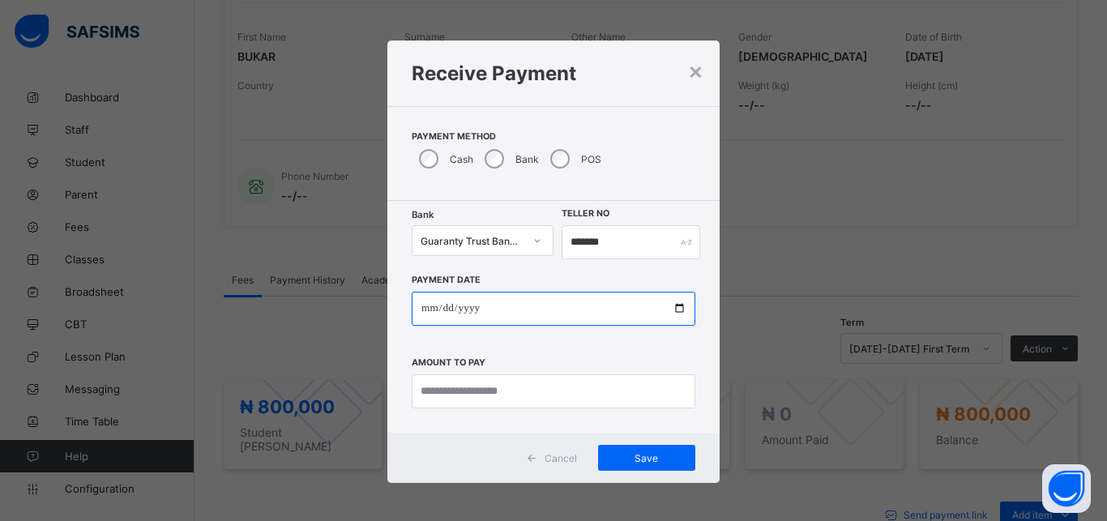
click at [532, 320] on input "date" at bounding box center [554, 309] width 284 height 34
type input "**********"
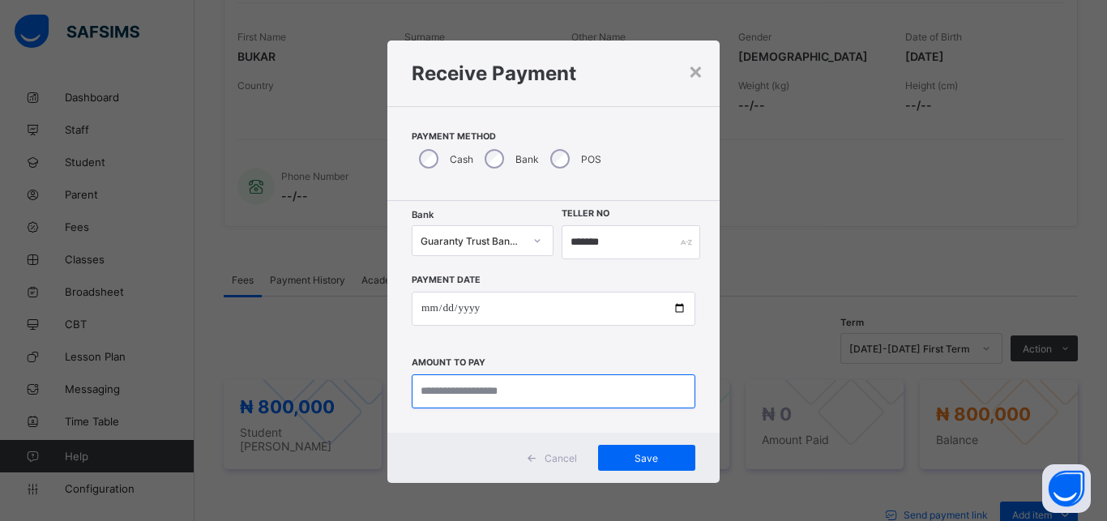
click at [524, 398] on input "currency" at bounding box center [554, 391] width 284 height 34
click at [689, 75] on div "×" at bounding box center [695, 71] width 15 height 28
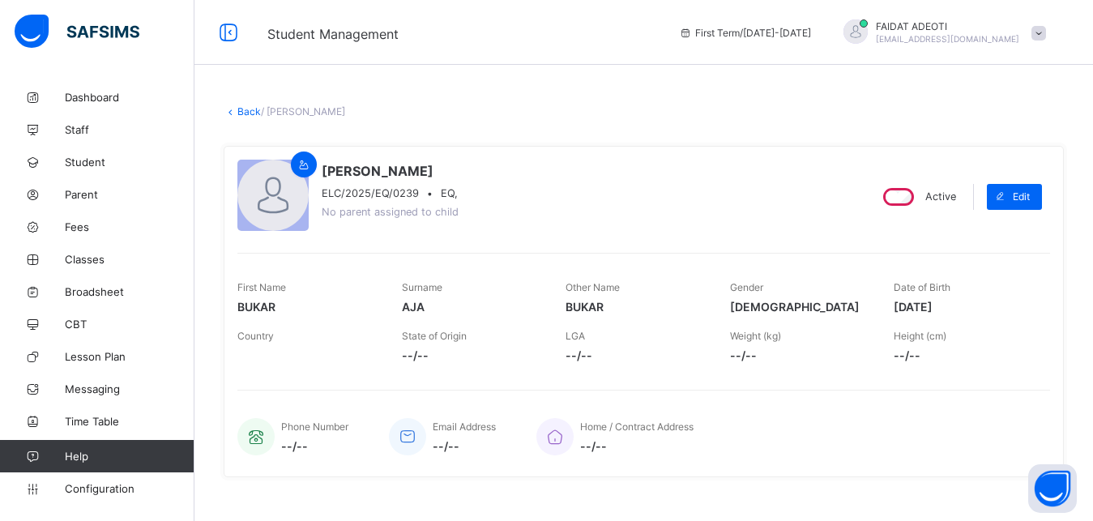
click at [246, 109] on link "Back" at bounding box center [249, 111] width 24 height 12
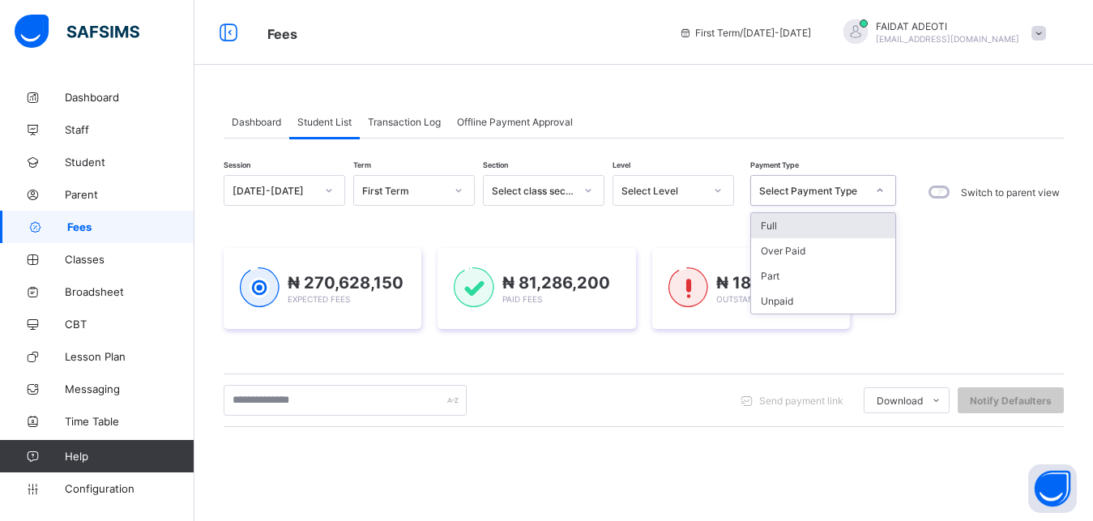
click at [876, 187] on icon at bounding box center [880, 190] width 10 height 16
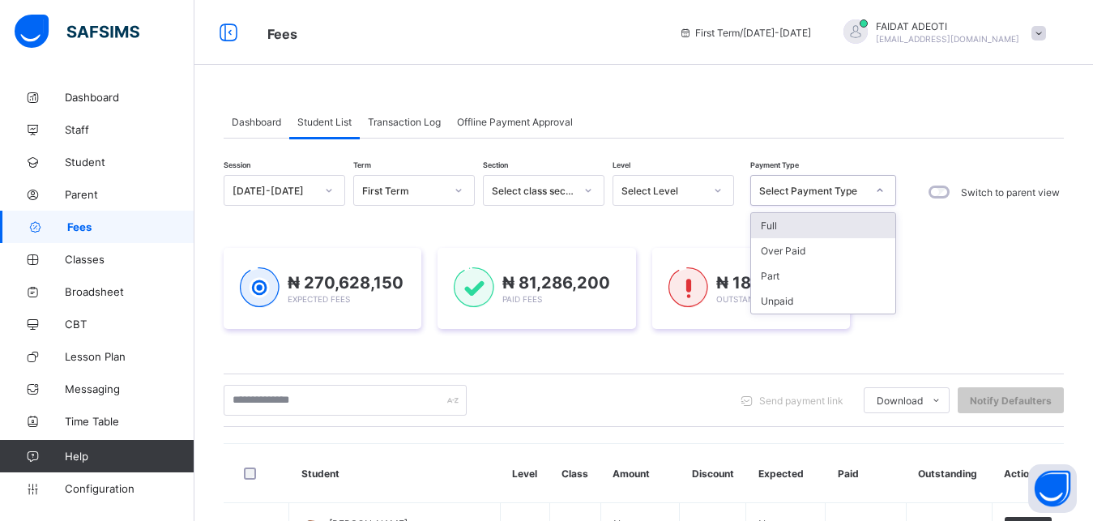
click at [850, 223] on div "Full" at bounding box center [823, 225] width 144 height 25
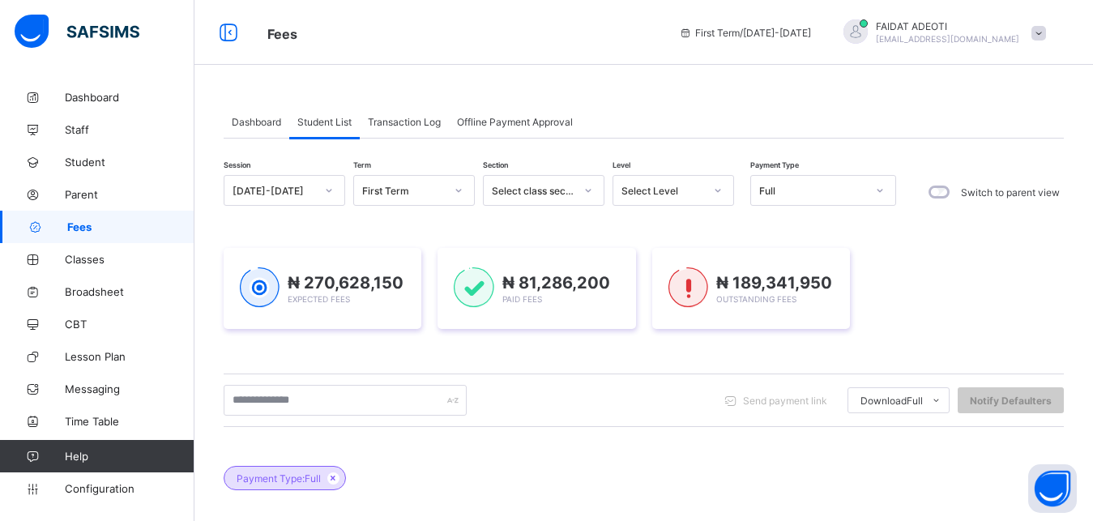
click at [850, 223] on div "Session [DATE]-[DATE] Term First Term Section Select class section Level Select…" at bounding box center [644, 490] width 841 height 631
click at [850, 442] on div "Payment Type: Full" at bounding box center [644, 470] width 841 height 57
click at [822, 273] on span "₦ 189,341,950" at bounding box center [775, 282] width 116 height 19
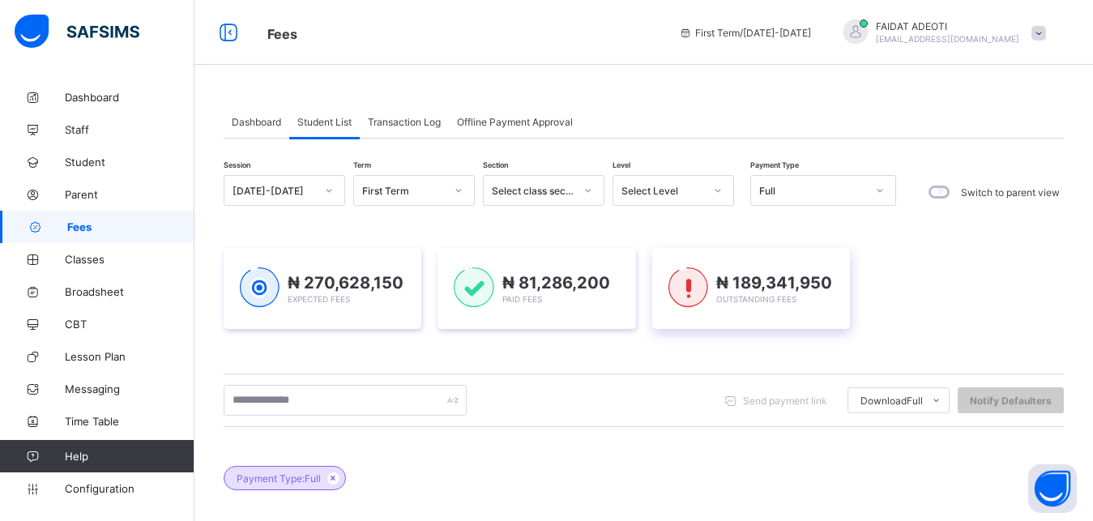
click at [822, 273] on span "₦ 189,341,950" at bounding box center [775, 282] width 116 height 19
click at [717, 200] on div "Session [DATE]-[DATE] Term First Term Section Select class section Level Select…" at bounding box center [644, 490] width 841 height 631
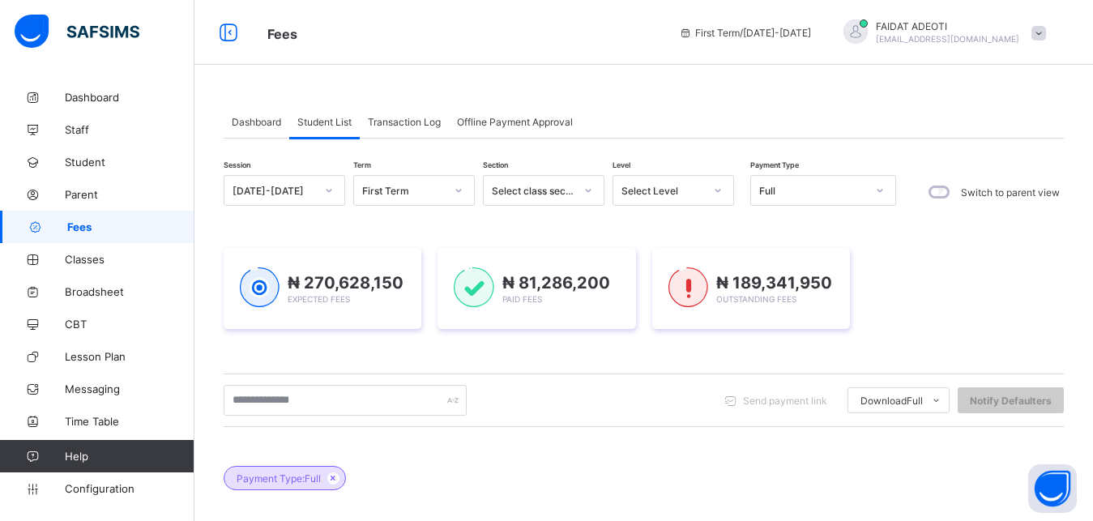
click at [834, 224] on div "₦ 270,628,150 Expected Fees ₦ 81,286,200 Paid Fees ₦ 189,341,950 Outstanding Fe…" at bounding box center [644, 289] width 841 height 130
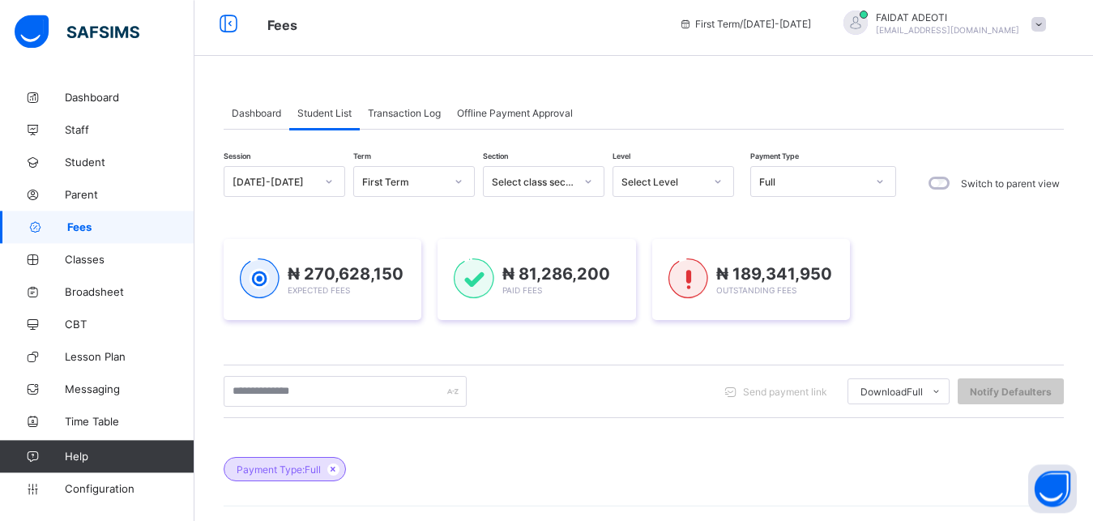
scroll to position [6, 0]
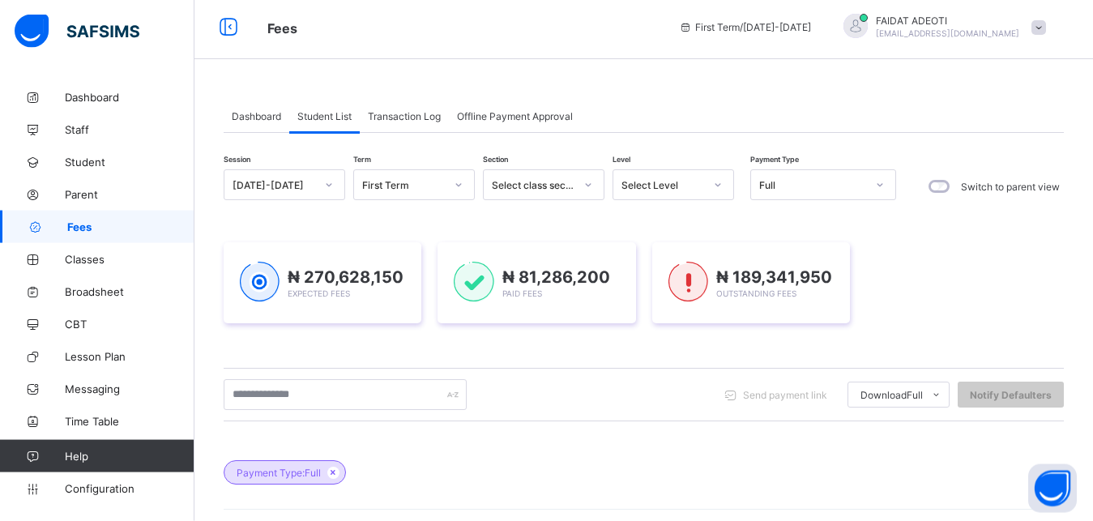
click at [879, 188] on icon at bounding box center [880, 185] width 10 height 16
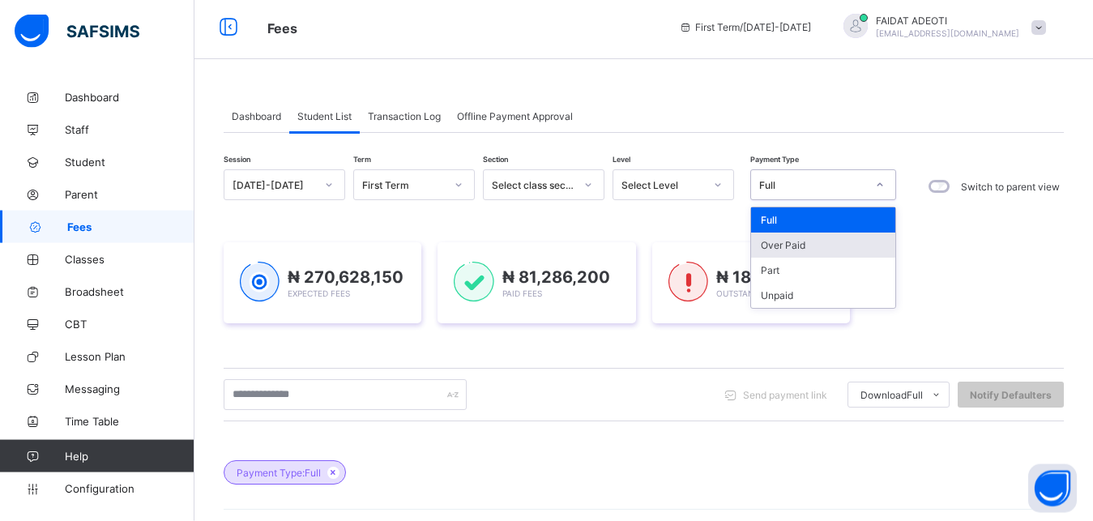
click at [843, 247] on div "Over Paid" at bounding box center [823, 245] width 144 height 25
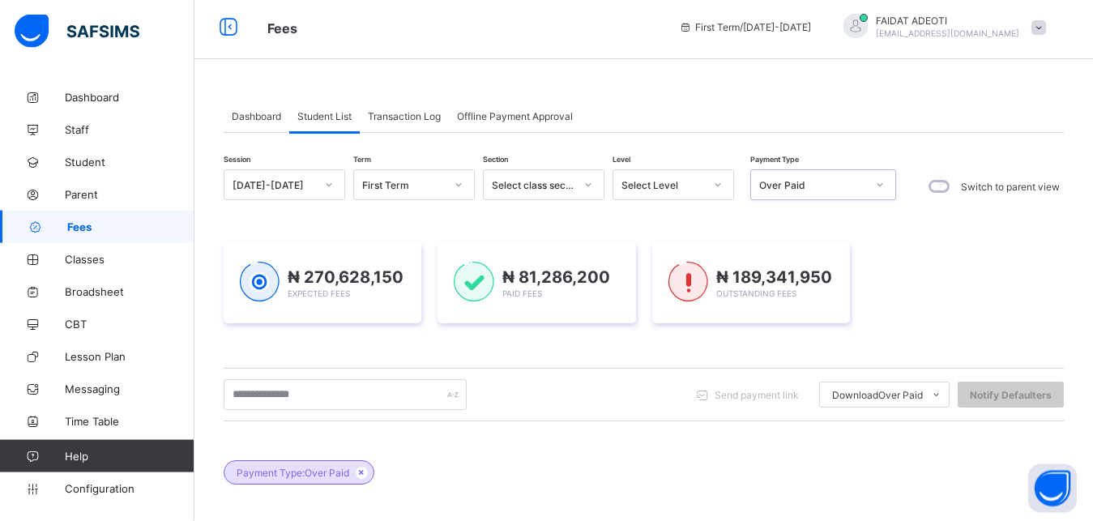
click at [843, 247] on div "₦ 189,341,950 Outstanding Fees" at bounding box center [751, 282] width 198 height 81
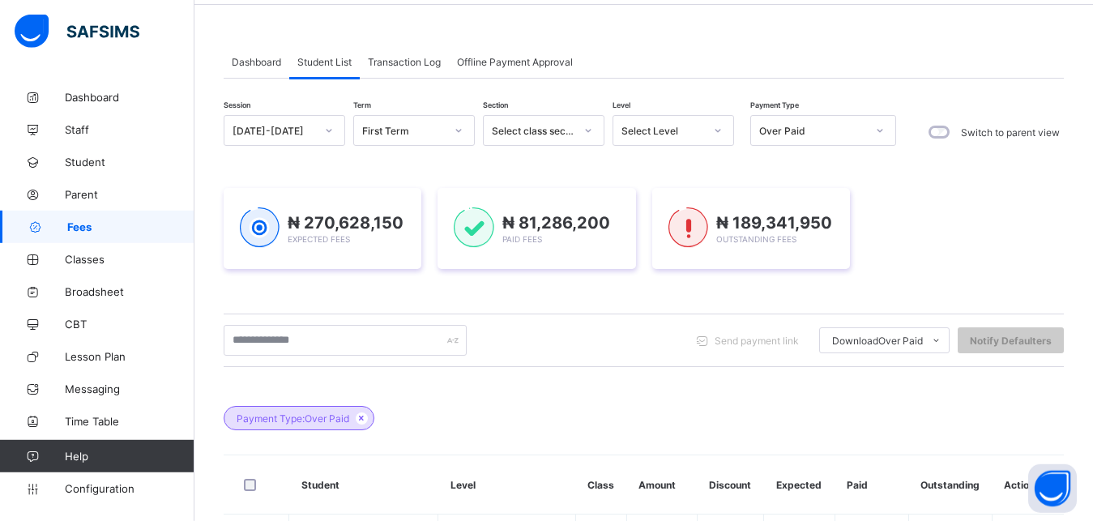
scroll to position [13, 0]
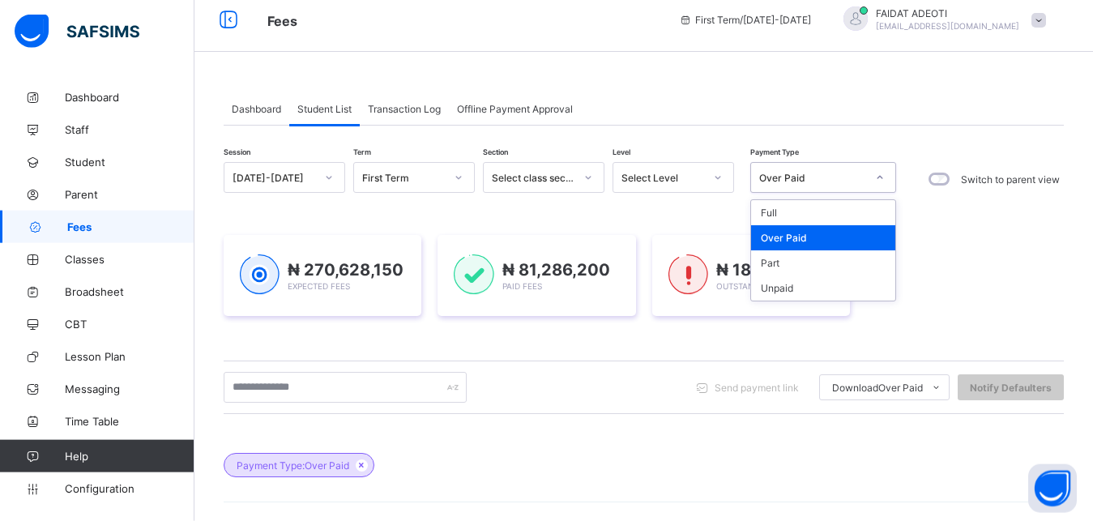
click at [884, 178] on icon at bounding box center [880, 177] width 10 height 16
click at [841, 207] on div "Full" at bounding box center [823, 212] width 144 height 25
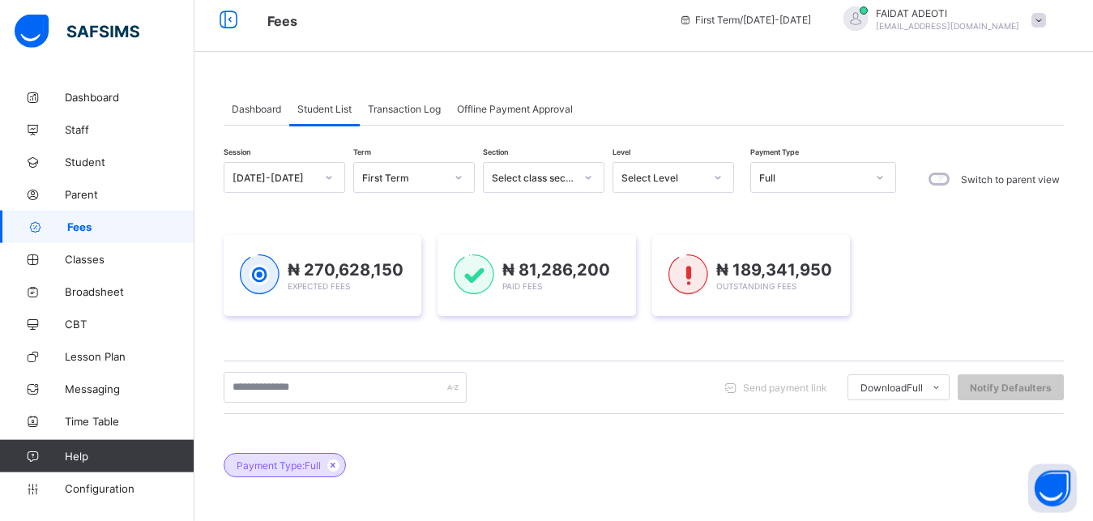
click at [841, 207] on div "Session [DATE]-[DATE] Term First Term Section Select class section Level Select…" at bounding box center [644, 477] width 841 height 631
click at [314, 384] on input "text" at bounding box center [345, 387] width 243 height 31
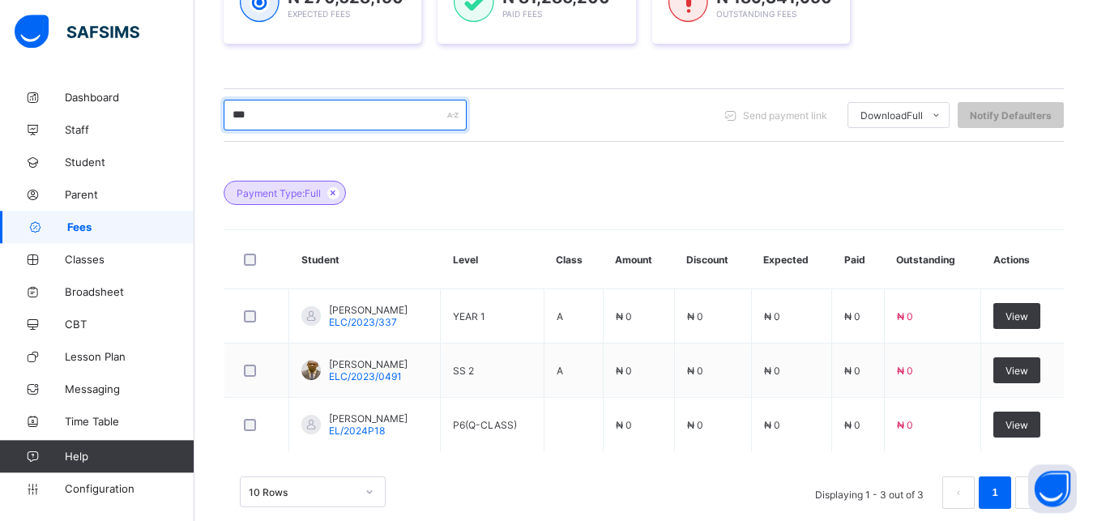
scroll to position [0, 0]
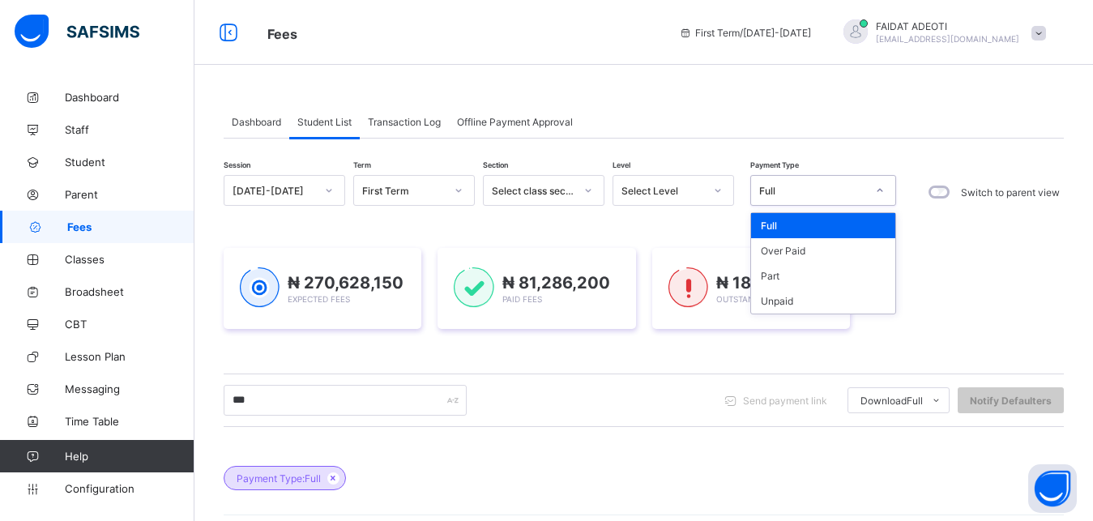
click at [877, 197] on icon at bounding box center [880, 190] width 10 height 16
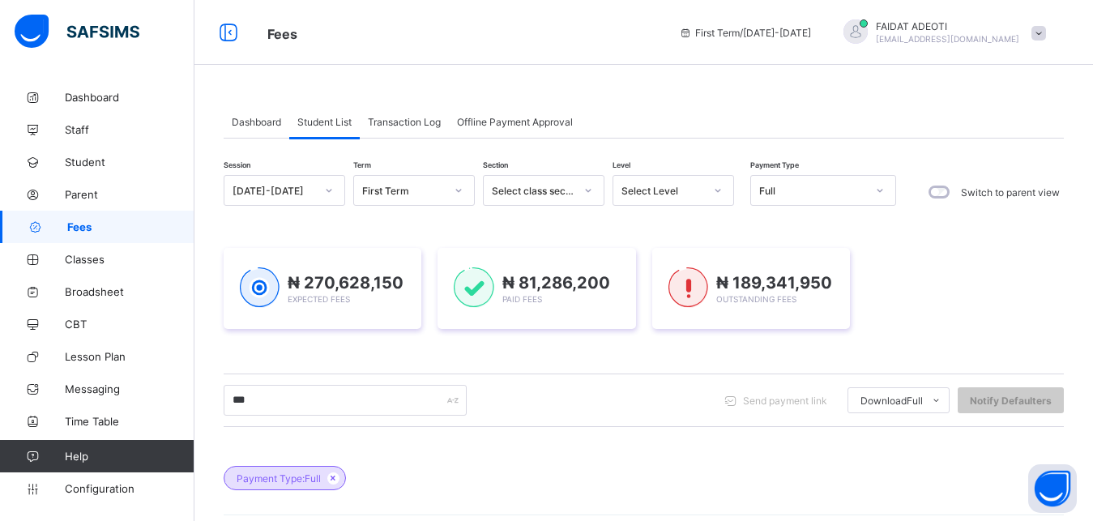
click at [665, 216] on div "Session [DATE]-[DATE] Term First Term Section Select class section Level Select…" at bounding box center [644, 492] width 841 height 635
click at [719, 192] on icon at bounding box center [718, 190] width 10 height 16
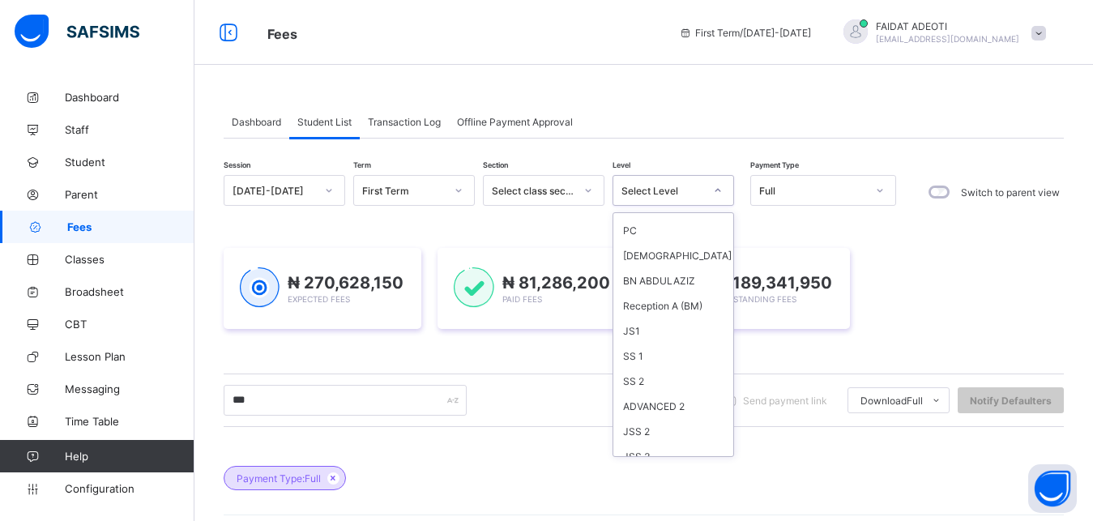
scroll to position [1251, 0]
click at [663, 449] on div "EQ" at bounding box center [674, 455] width 120 height 25
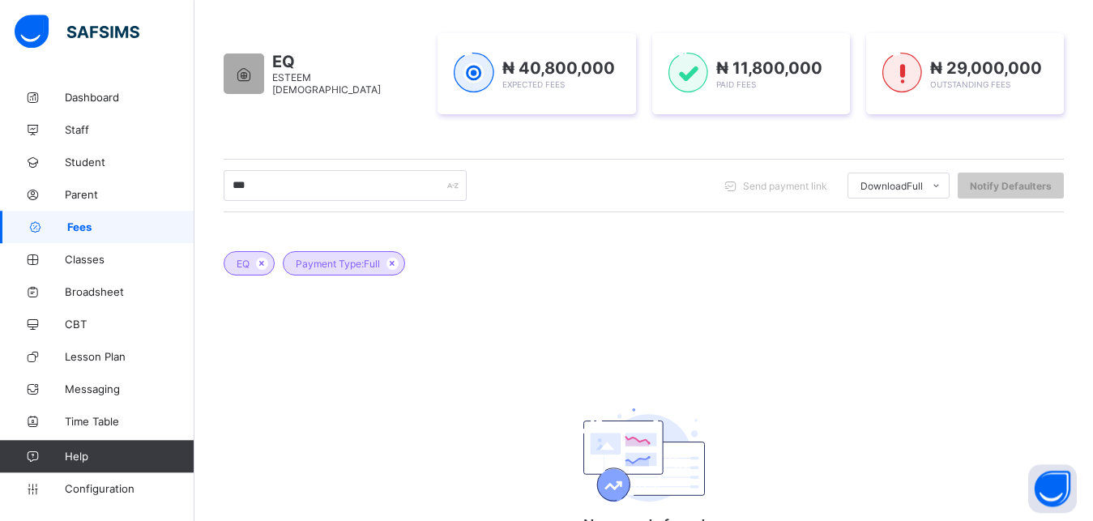
scroll to position [79, 0]
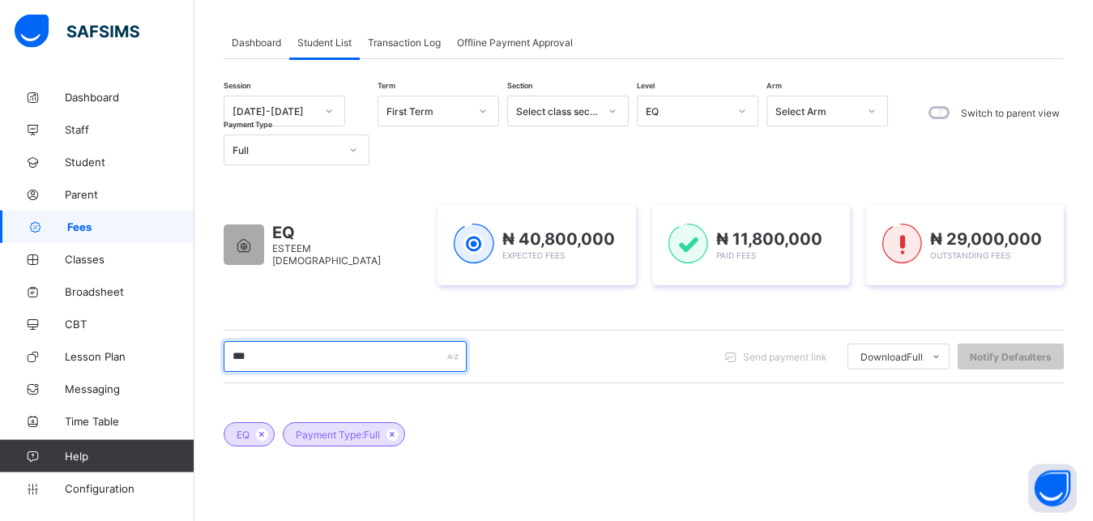
click at [309, 355] on input "***" at bounding box center [345, 356] width 243 height 31
type input "*"
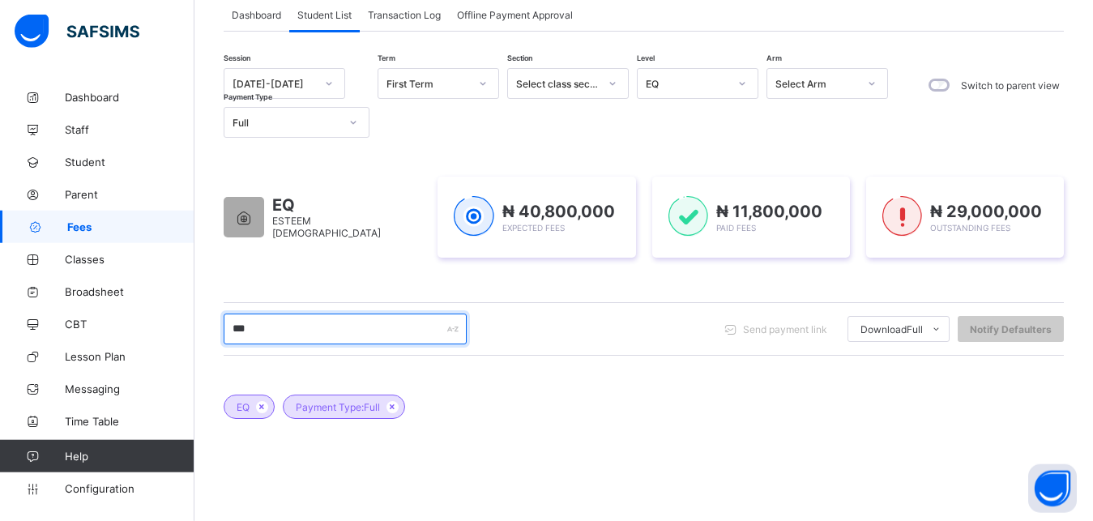
scroll to position [106, 0]
type input "*"
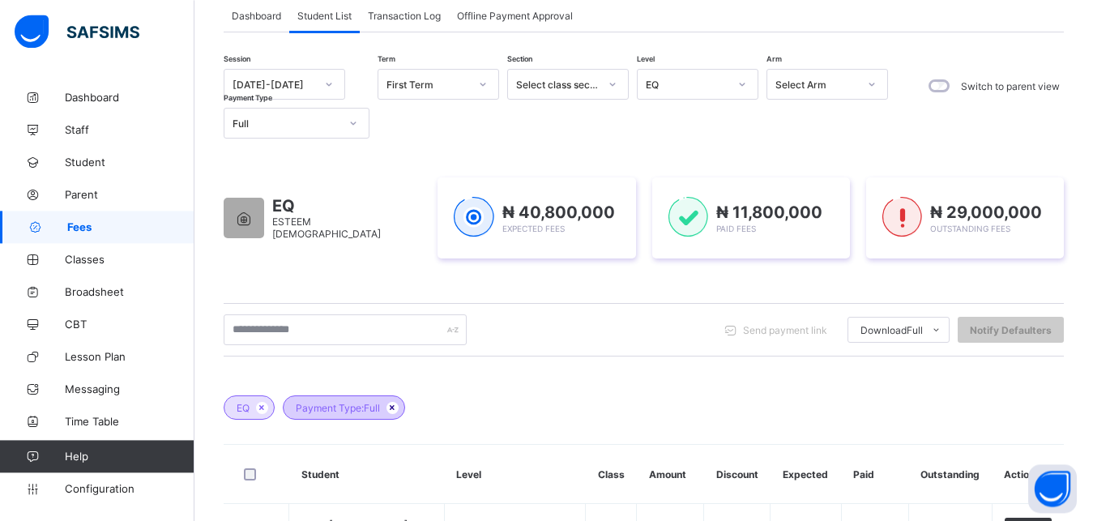
click at [396, 407] on icon at bounding box center [393, 408] width 14 height 10
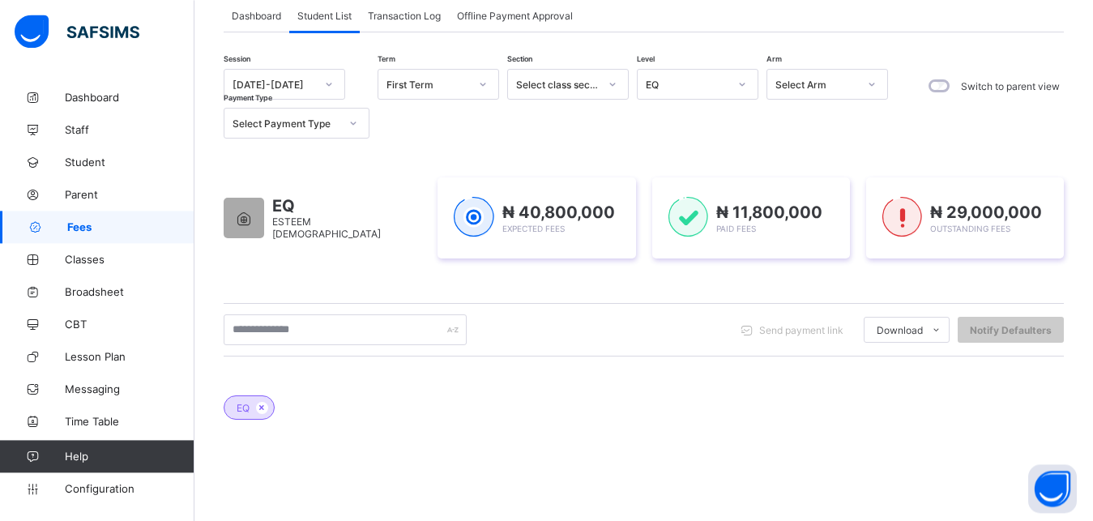
click at [396, 407] on div "EQ" at bounding box center [644, 399] width 841 height 57
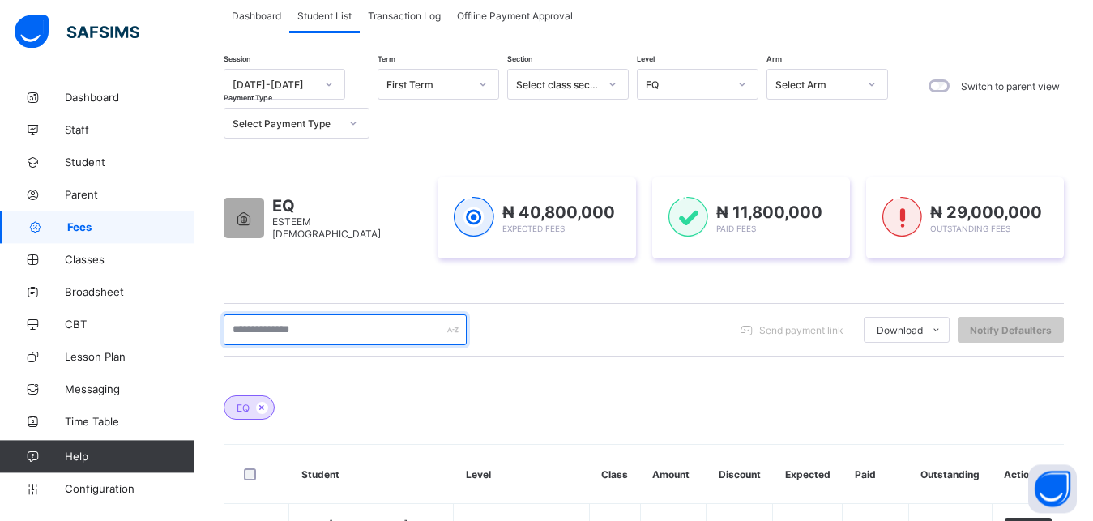
click at [349, 331] on input "text" at bounding box center [345, 329] width 243 height 31
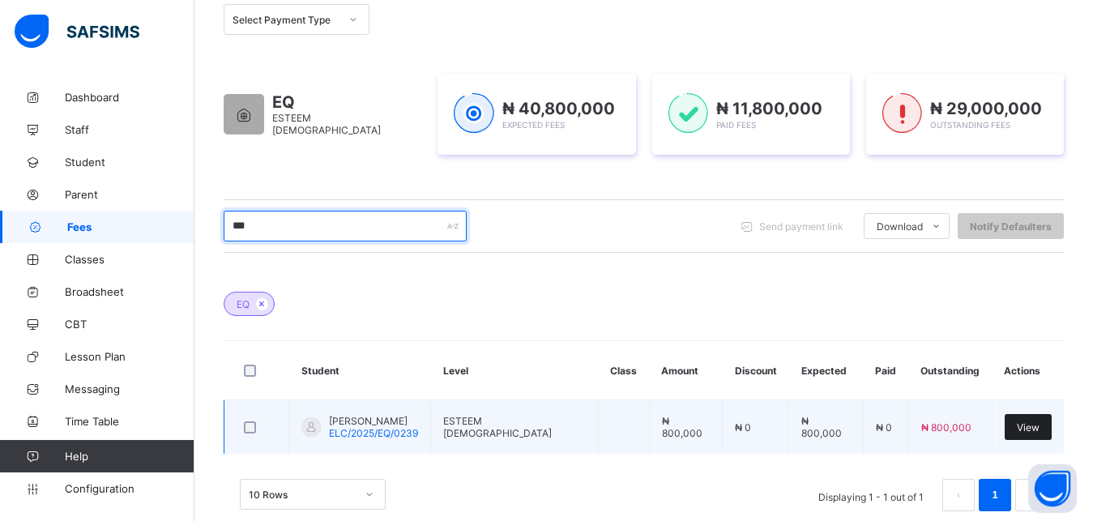
type input "***"
click at [1029, 424] on span "View" at bounding box center [1028, 427] width 23 height 12
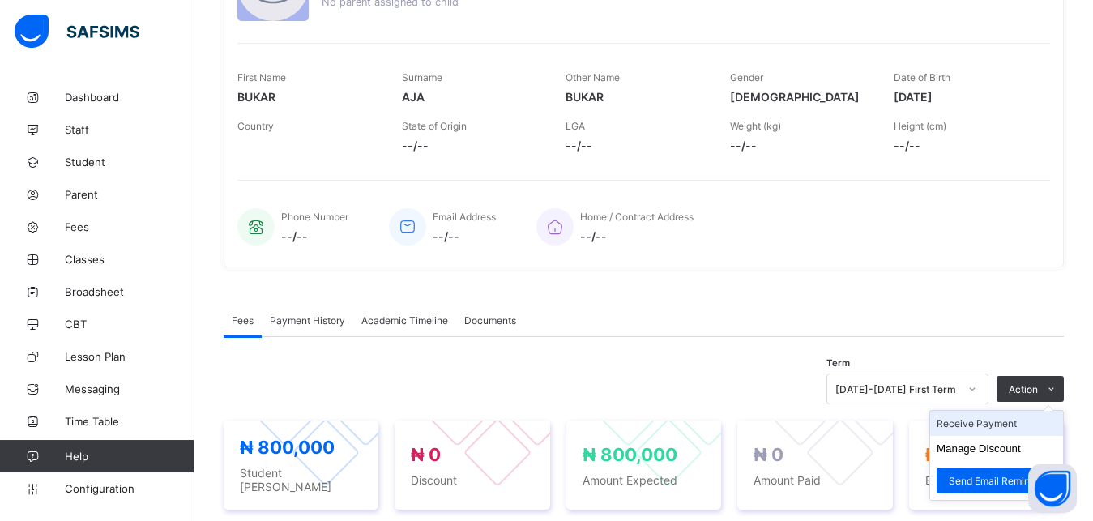
click at [1033, 425] on li "Receive Payment" at bounding box center [996, 423] width 133 height 25
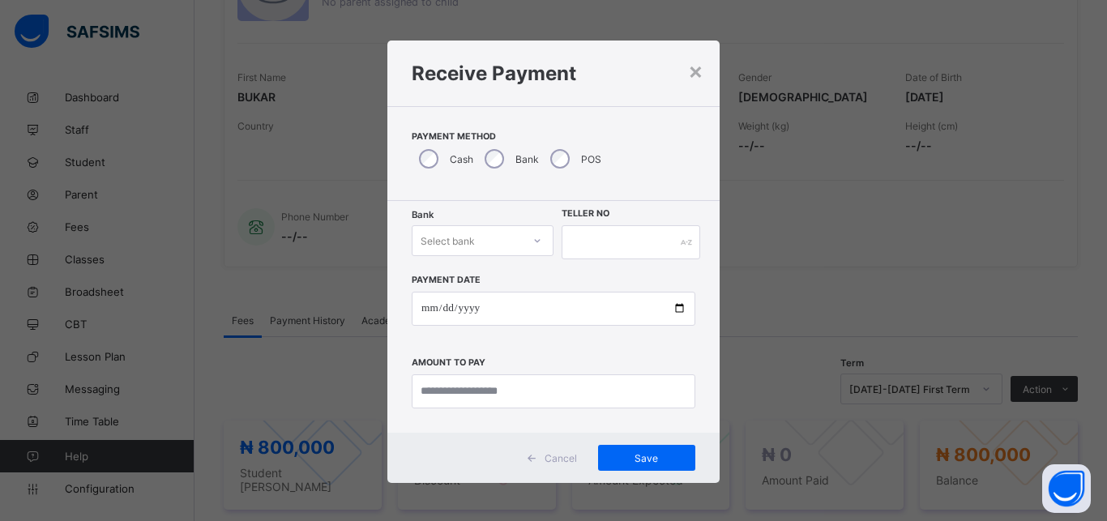
click at [466, 237] on div "Select bank" at bounding box center [448, 240] width 54 height 31
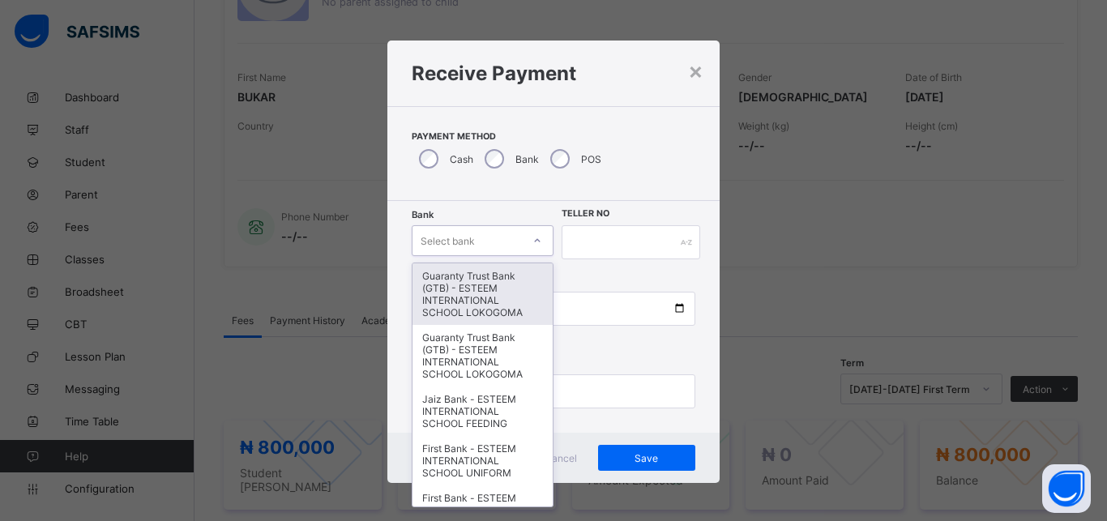
click at [448, 281] on div "Guaranty Trust Bank (GTB) - ESTEEM INTERNATIONAL SCHOOL LOKOGOMA" at bounding box center [483, 294] width 140 height 62
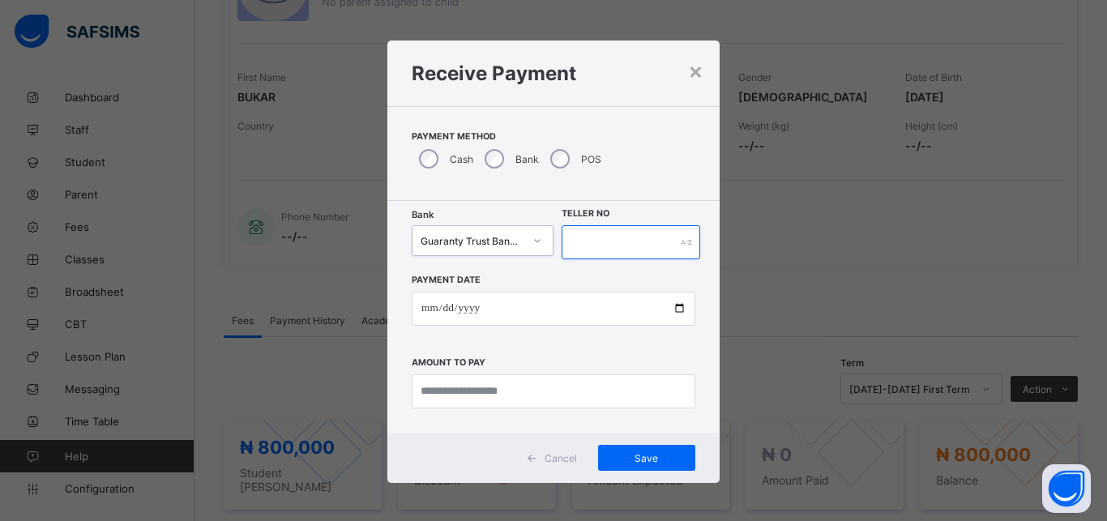
click at [610, 248] on input "text" at bounding box center [631, 242] width 139 height 34
type input "*******"
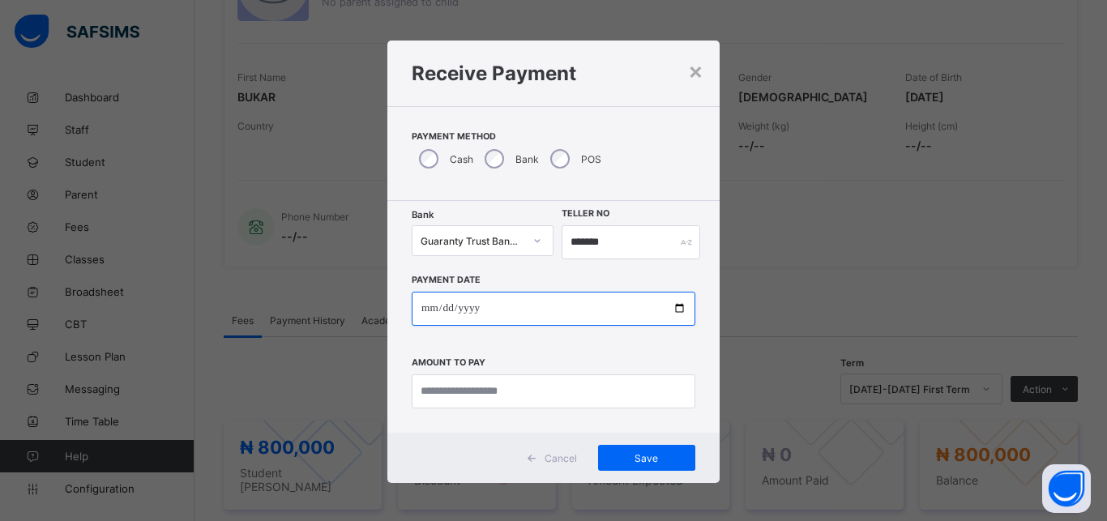
click at [592, 310] on input "date" at bounding box center [554, 309] width 284 height 34
type input "**********"
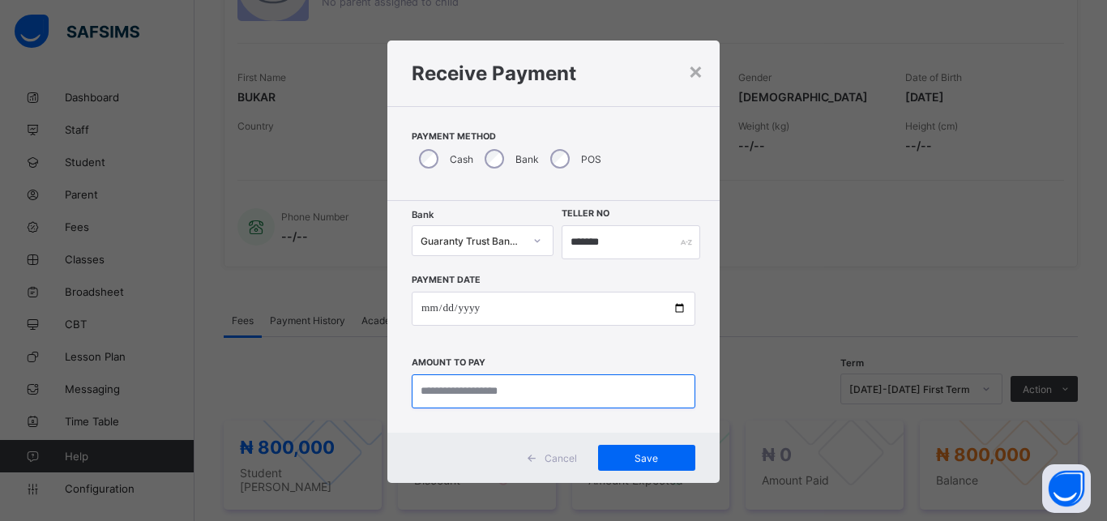
click at [581, 392] on input "currency" at bounding box center [554, 391] width 284 height 34
type input "**********"
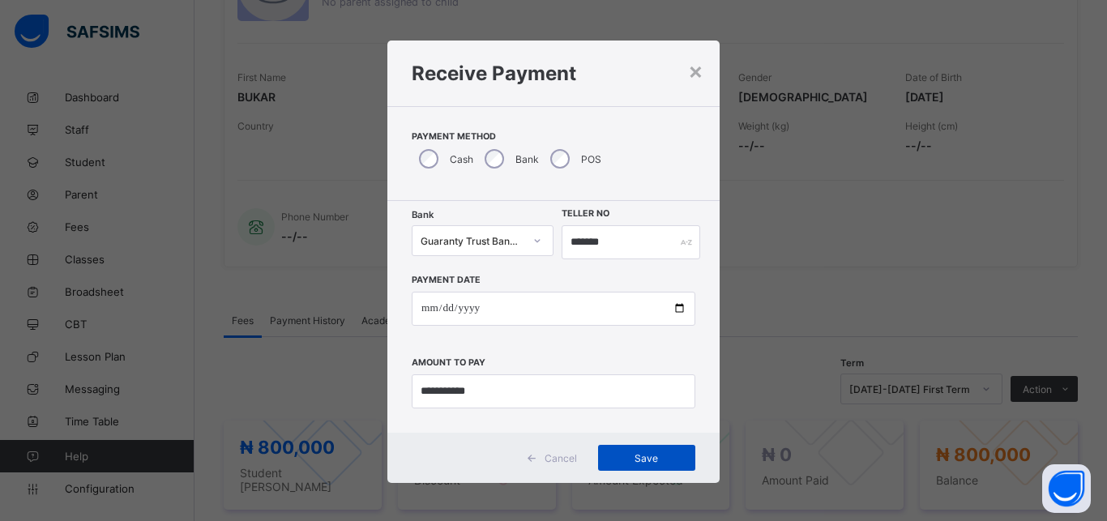
click at [631, 459] on span "Save" at bounding box center [646, 458] width 73 height 12
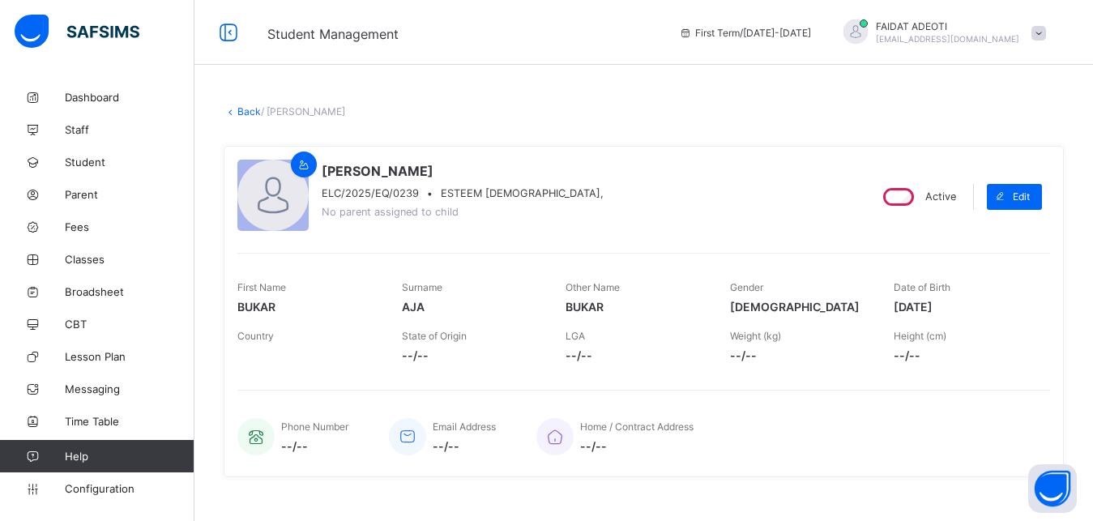
click at [256, 108] on link "Back" at bounding box center [249, 111] width 24 height 12
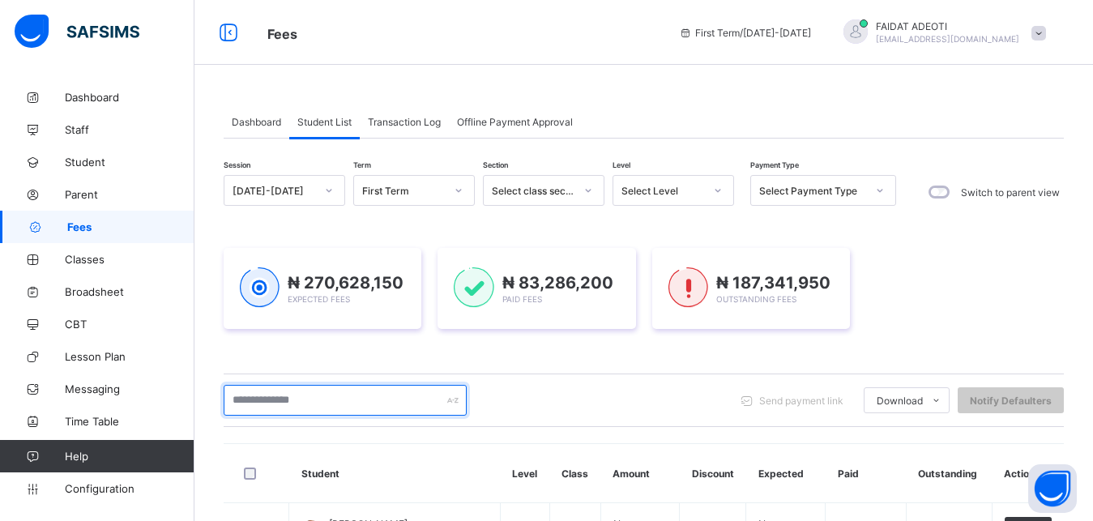
click at [421, 396] on input "text" at bounding box center [345, 400] width 243 height 31
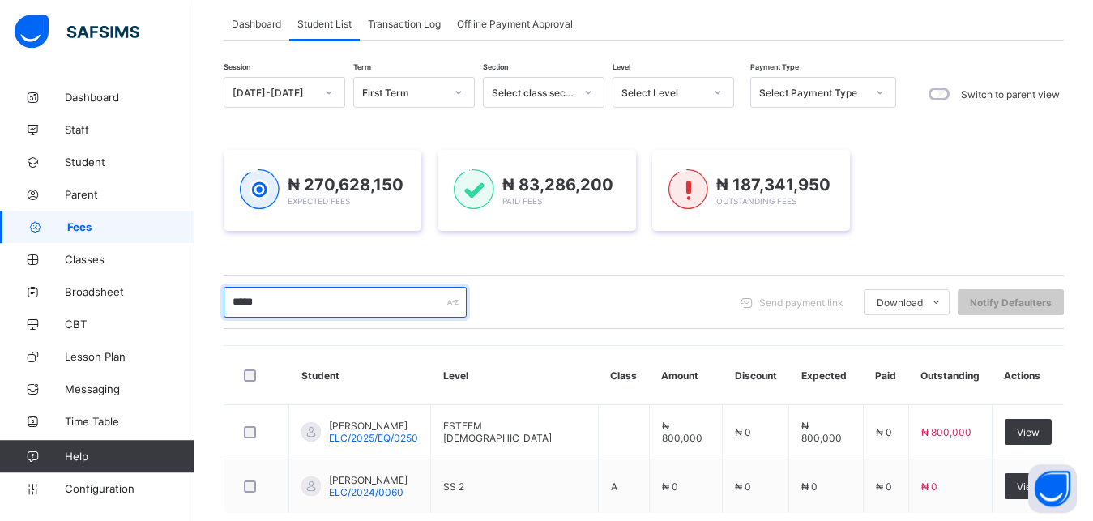
scroll to position [105, 0]
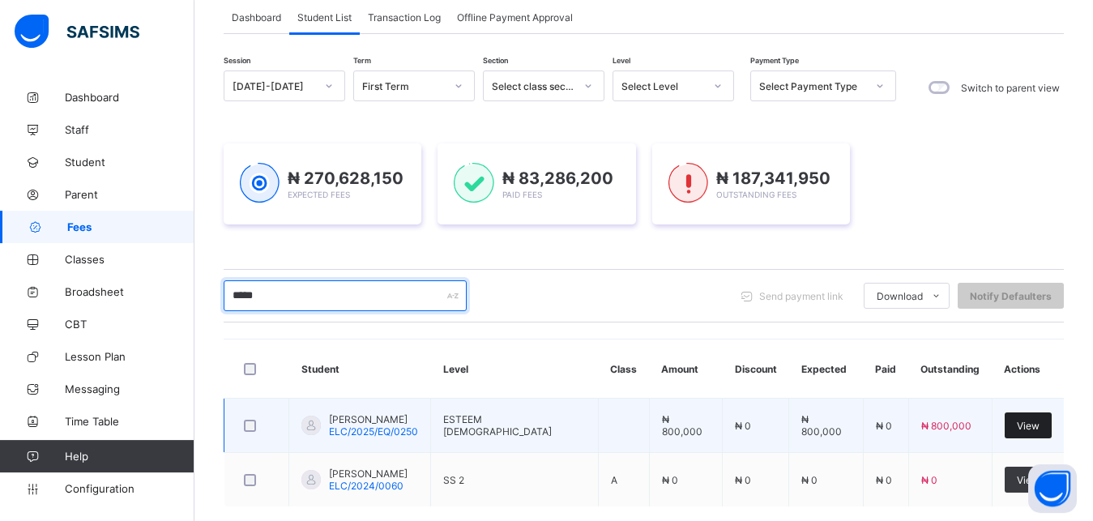
type input "*****"
click at [1035, 425] on span "View" at bounding box center [1028, 426] width 23 height 12
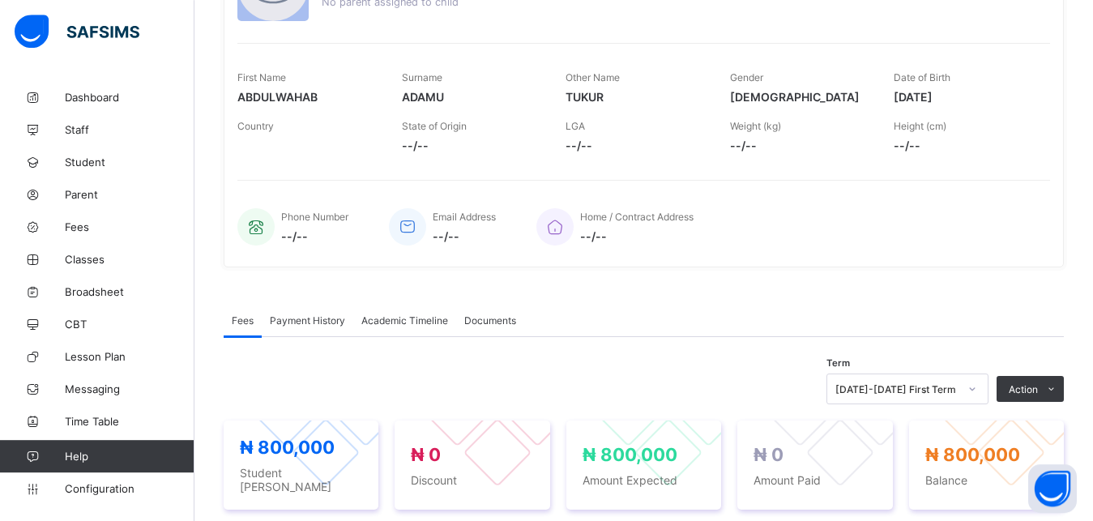
scroll to position [213, 0]
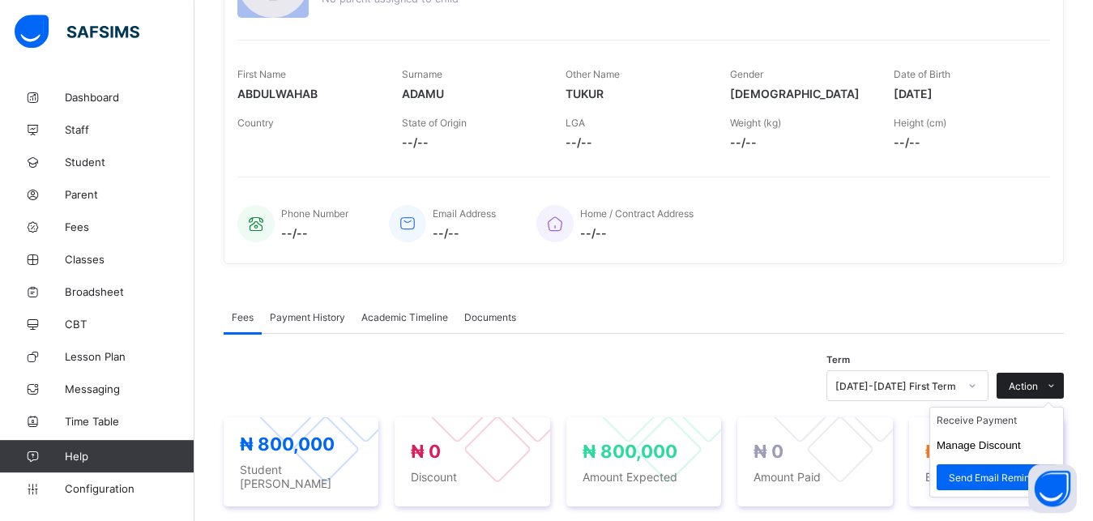
click at [1058, 383] on icon at bounding box center [1052, 386] width 12 height 11
click at [1027, 419] on li "Receive Payment" at bounding box center [996, 420] width 133 height 25
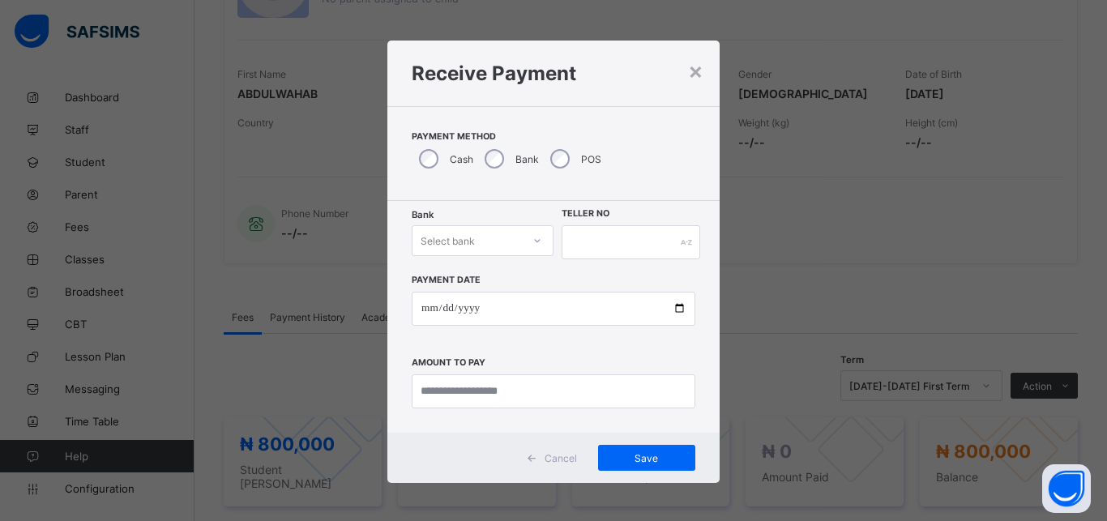
click at [509, 238] on div "Select bank" at bounding box center [467, 240] width 109 height 23
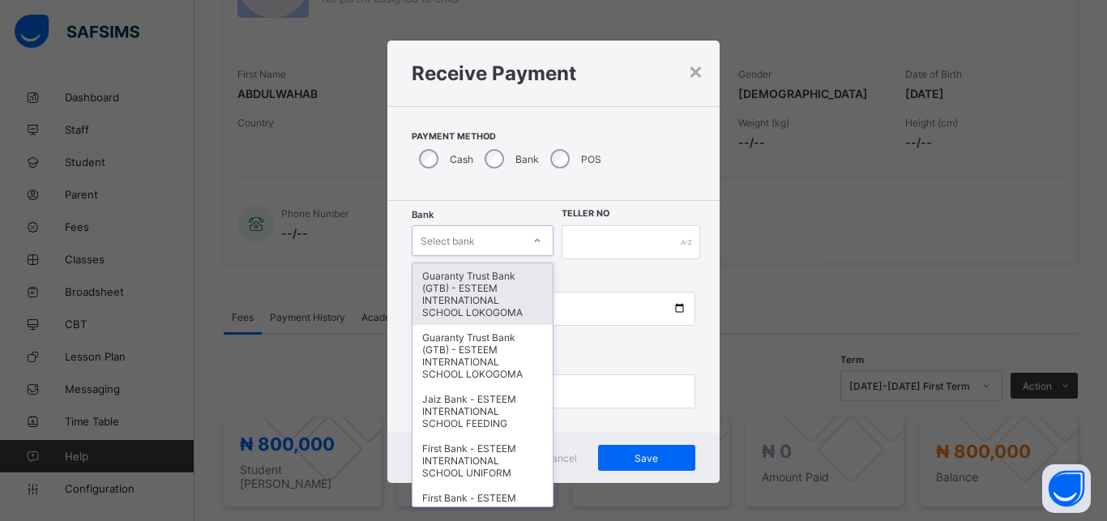
click at [509, 238] on div "Select bank" at bounding box center [467, 240] width 109 height 23
click at [486, 306] on div "Guaranty Trust Bank (GTB) - ESTEEM INTERNATIONAL SCHOOL LOKOGOMA" at bounding box center [483, 294] width 140 height 62
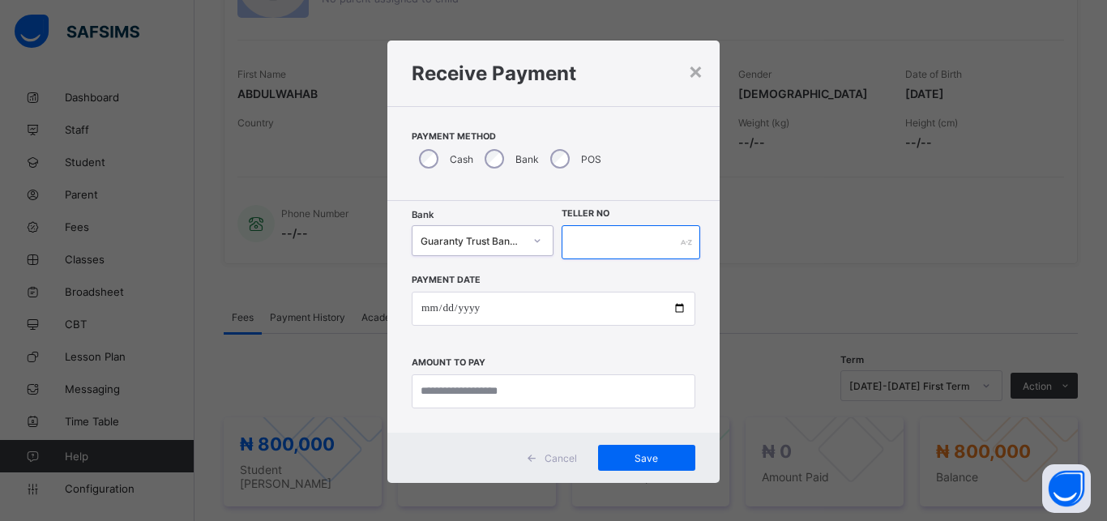
click at [604, 250] on input "text" at bounding box center [631, 242] width 139 height 34
type input "******"
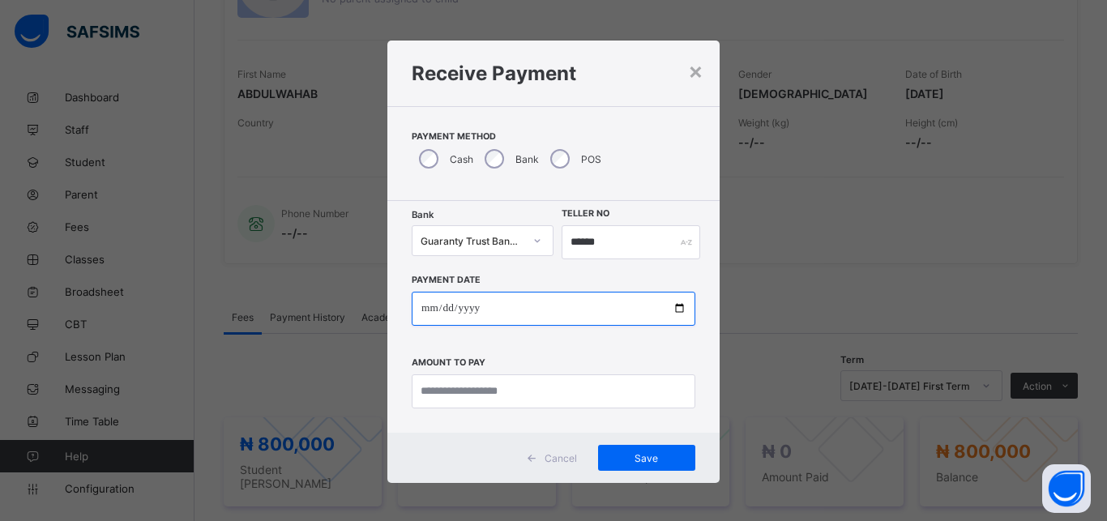
click at [571, 305] on input "date" at bounding box center [554, 309] width 284 height 34
type input "**********"
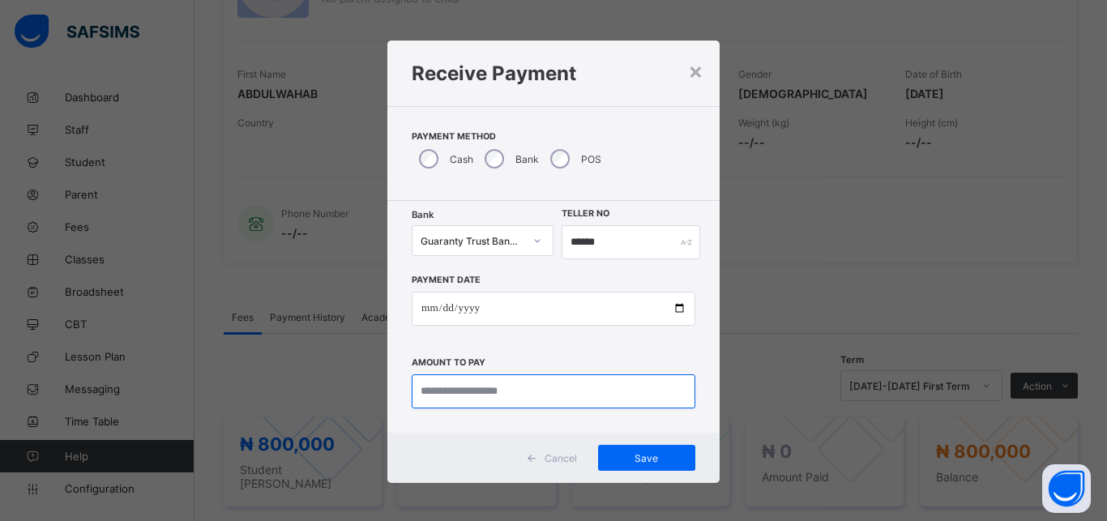
click at [542, 400] on input "currency" at bounding box center [554, 391] width 284 height 34
type input "*********"
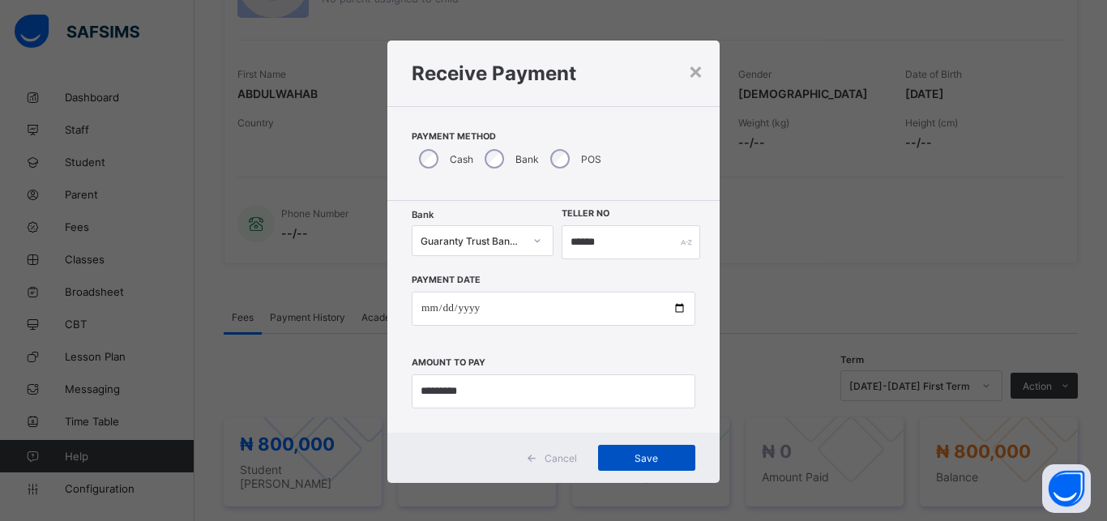
click at [644, 458] on span "Save" at bounding box center [646, 458] width 73 height 12
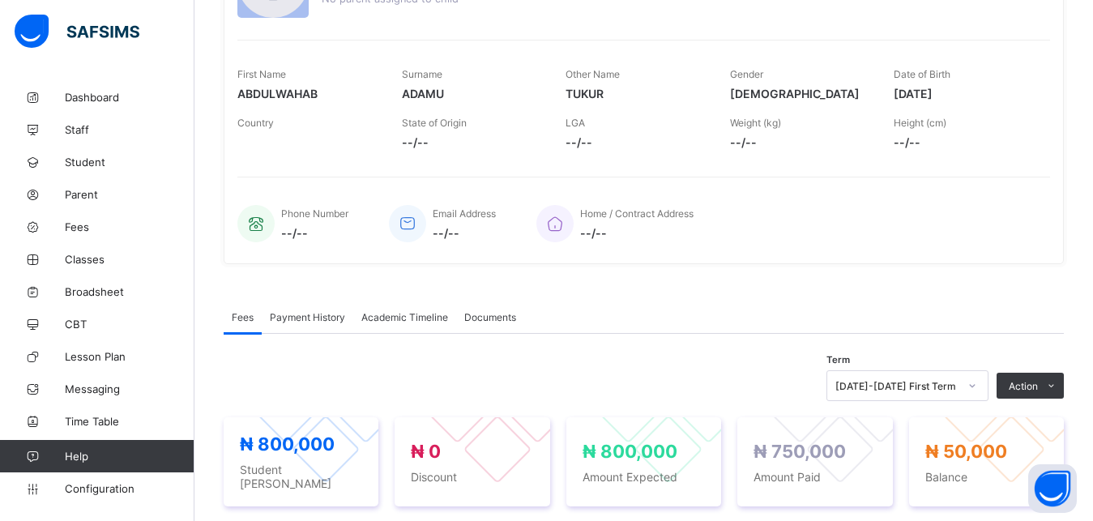
scroll to position [0, 0]
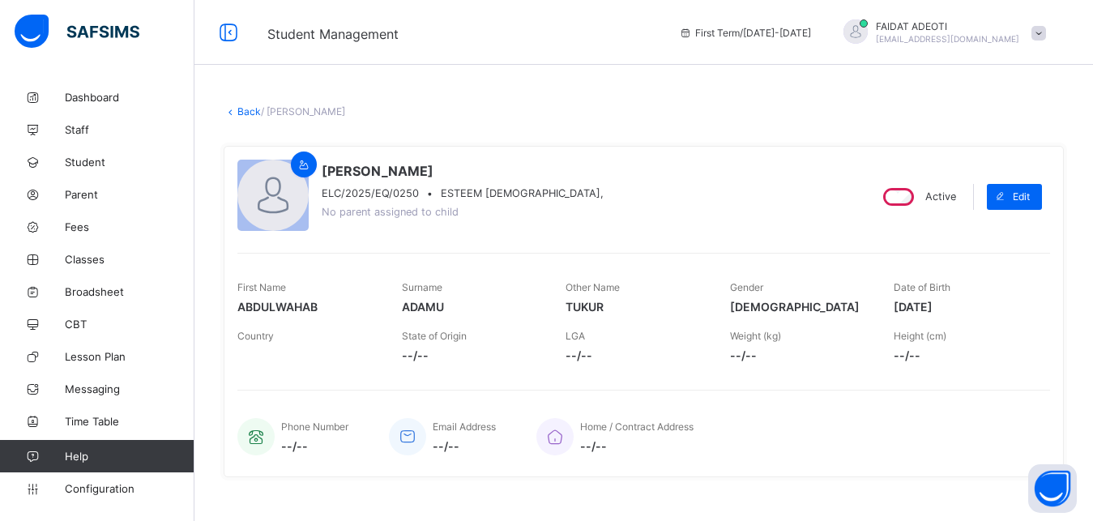
click at [254, 110] on link "Back" at bounding box center [249, 111] width 24 height 12
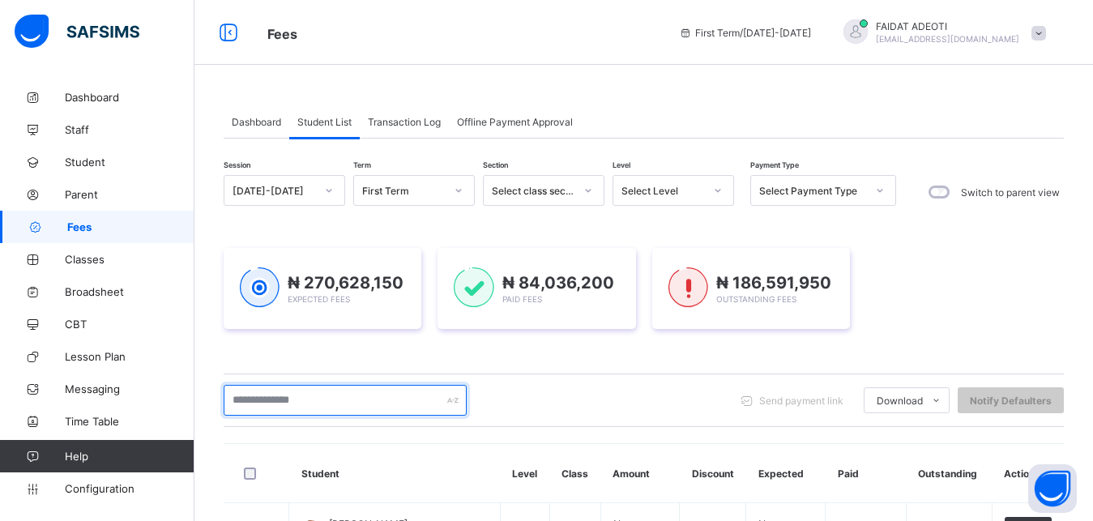
click at [366, 404] on input "text" at bounding box center [345, 400] width 243 height 31
click at [347, 396] on input "text" at bounding box center [345, 400] width 243 height 31
click at [317, 389] on input "text" at bounding box center [345, 400] width 243 height 31
click at [313, 399] on input "text" at bounding box center [345, 400] width 243 height 31
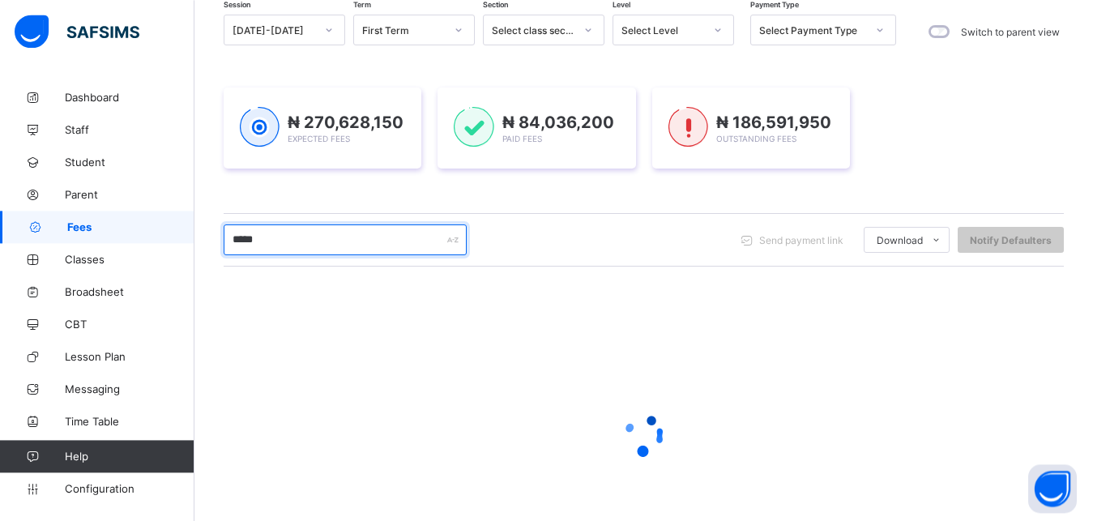
scroll to position [169, 0]
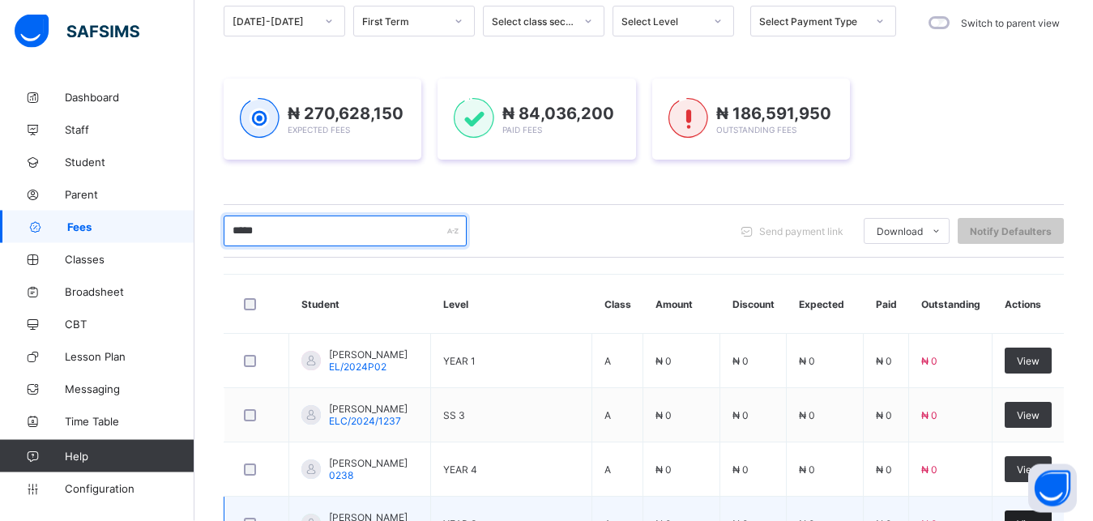
type input "*****"
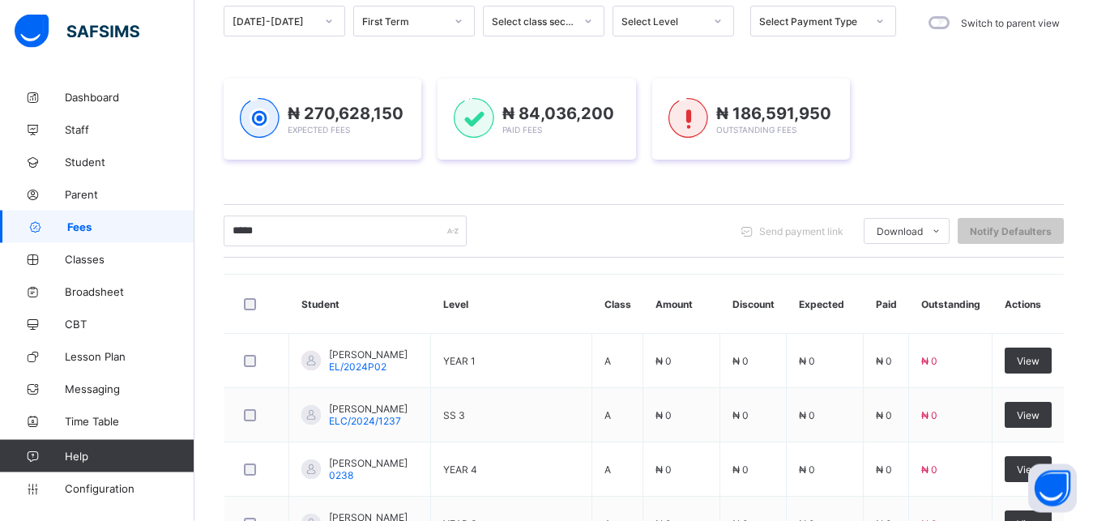
click at [673, 229] on div "***** Send payment link Download Students Payment Students Payment Status Stude…" at bounding box center [644, 231] width 841 height 31
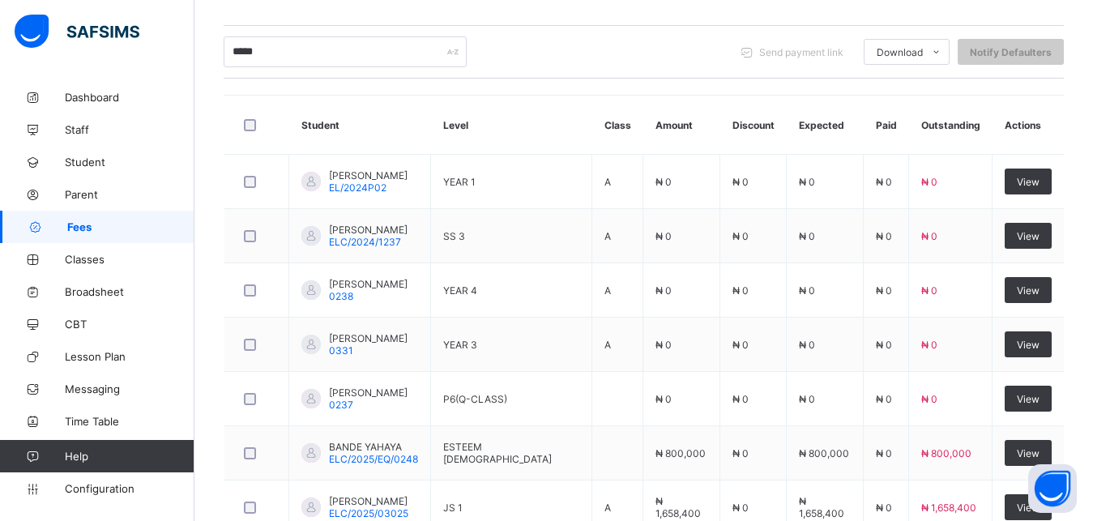
scroll to position [350, 0]
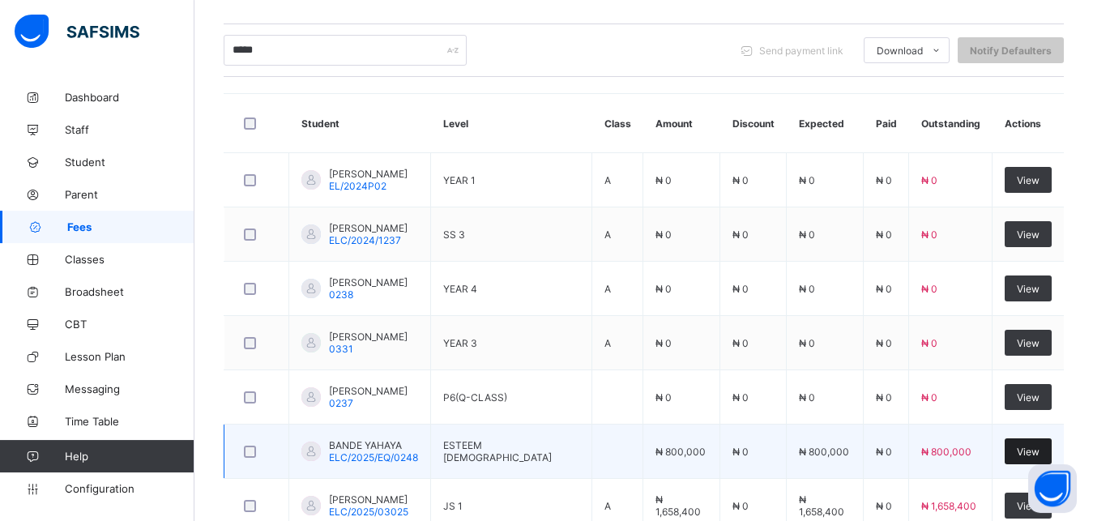
click at [1033, 453] on span "View" at bounding box center [1028, 452] width 23 height 12
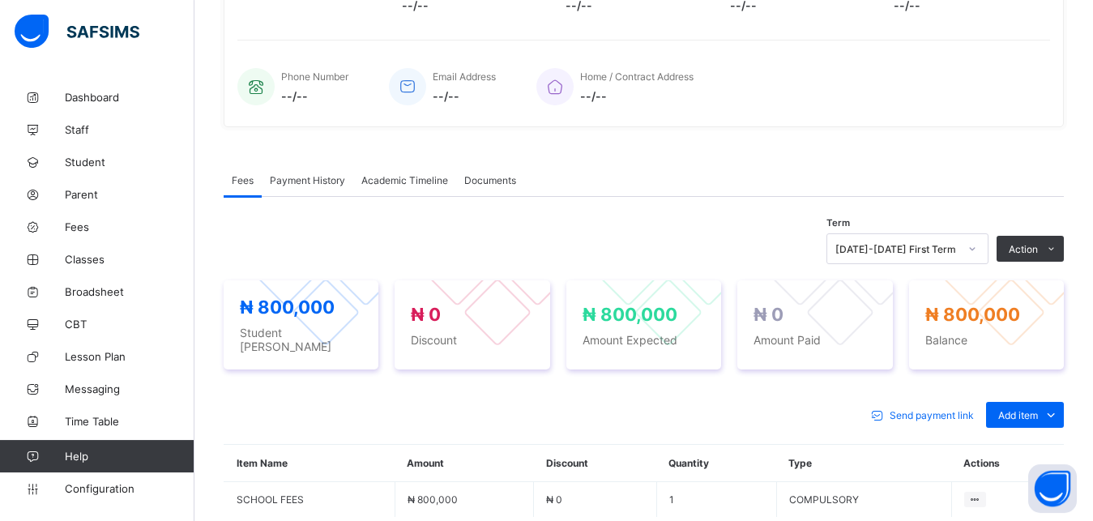
scroll to position [509, 0]
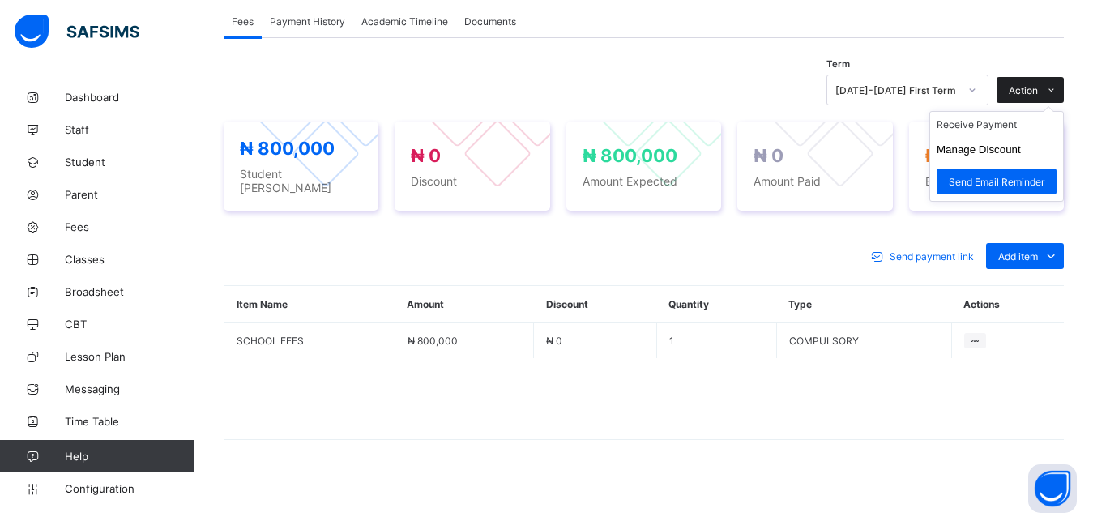
click at [1064, 83] on span at bounding box center [1051, 90] width 26 height 26
click at [1020, 123] on li "Receive Payment" at bounding box center [996, 124] width 133 height 25
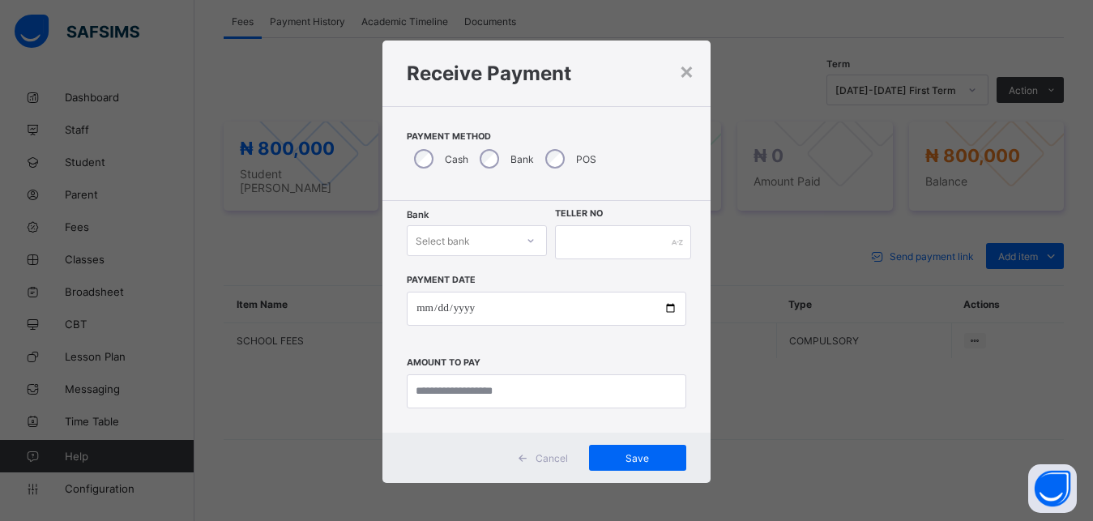
click at [475, 238] on div "Select bank" at bounding box center [461, 240] width 107 height 23
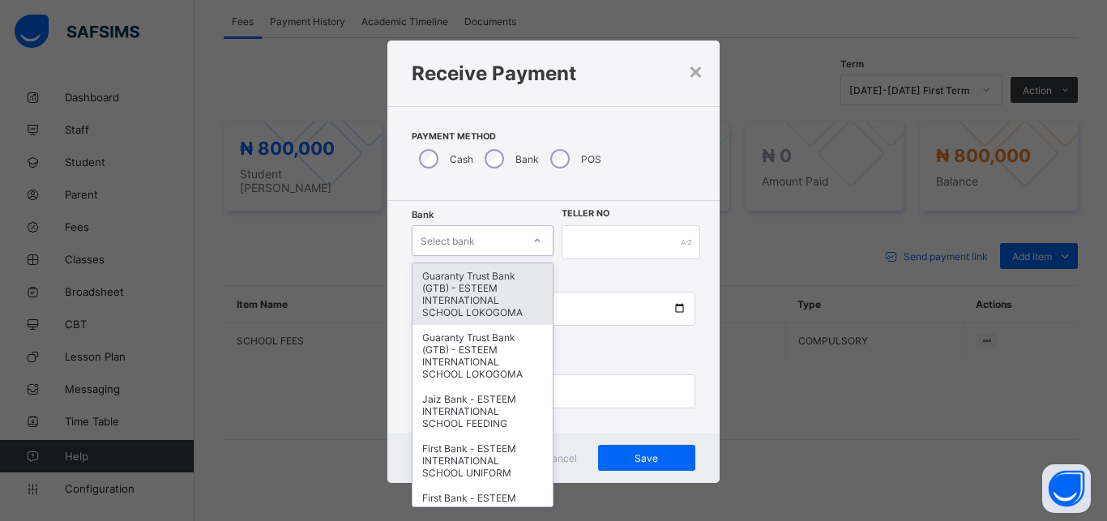
click at [456, 304] on div "Guaranty Trust Bank (GTB) - ESTEEM INTERNATIONAL SCHOOL LOKOGOMA" at bounding box center [483, 294] width 140 height 62
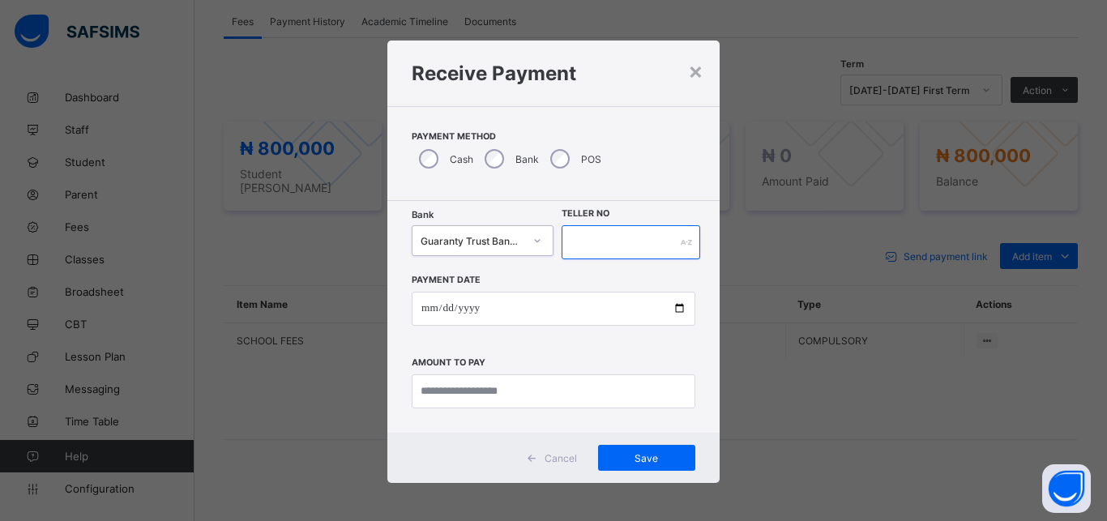
click at [631, 251] on input "text" at bounding box center [631, 242] width 139 height 34
type input "*******"
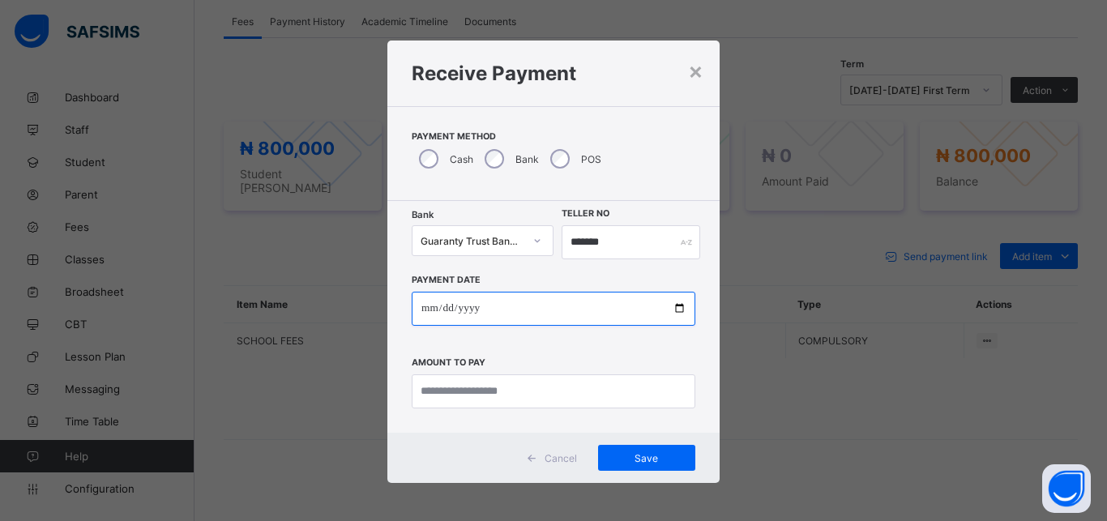
click at [594, 310] on input "date" at bounding box center [554, 309] width 284 height 34
type input "**********"
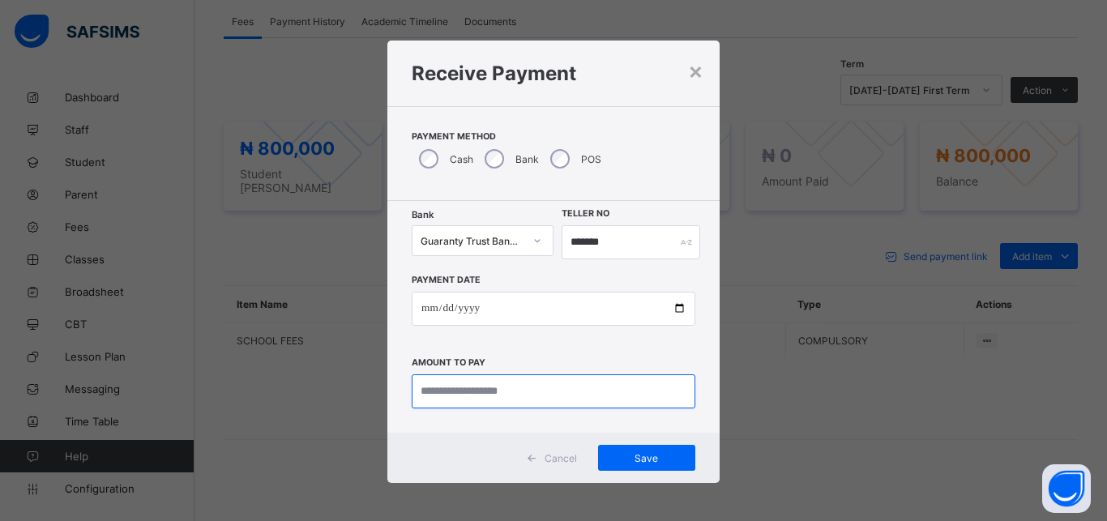
click at [564, 409] on input "currency" at bounding box center [554, 391] width 284 height 34
type input "*********"
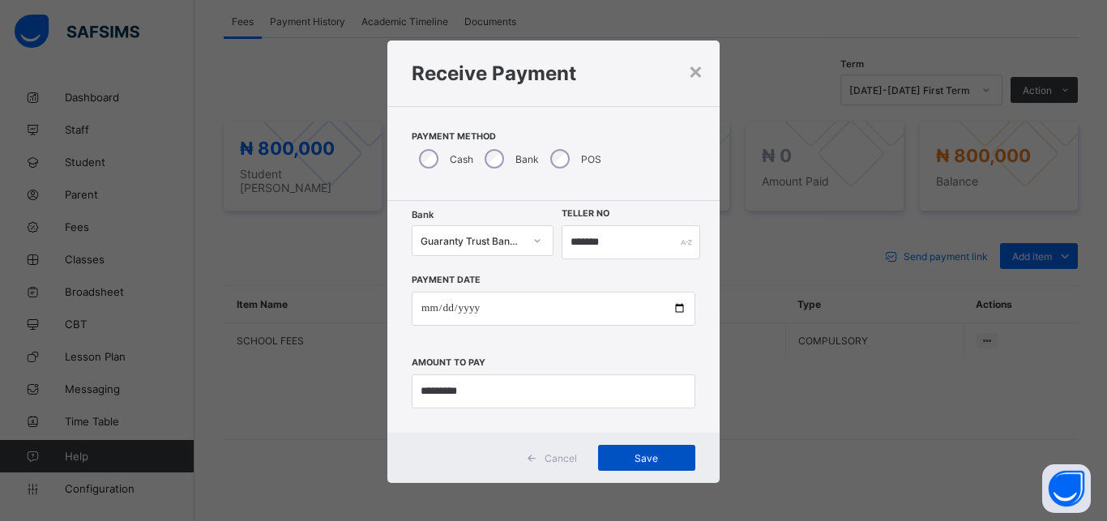
click at [650, 460] on span "Save" at bounding box center [646, 458] width 73 height 12
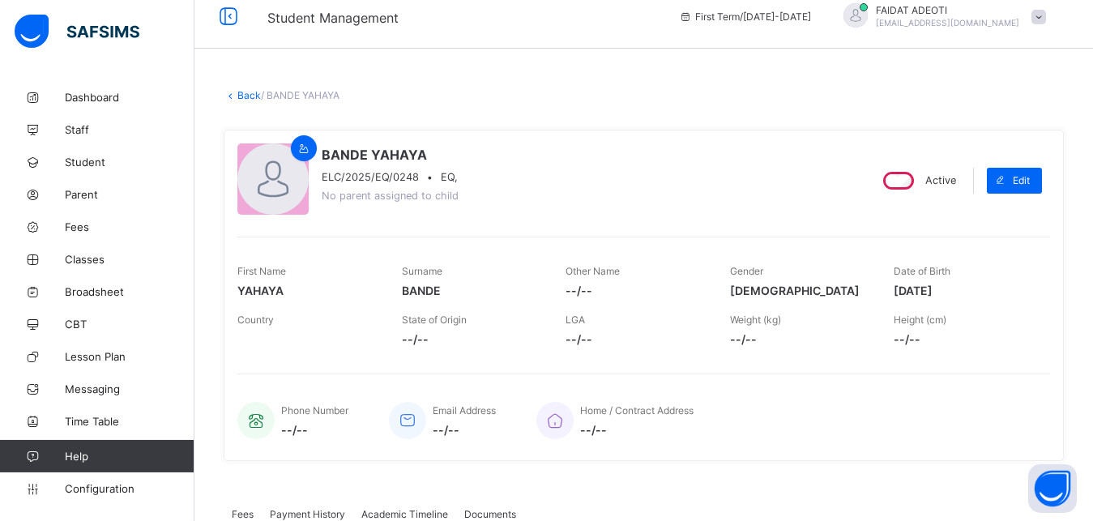
scroll to position [0, 0]
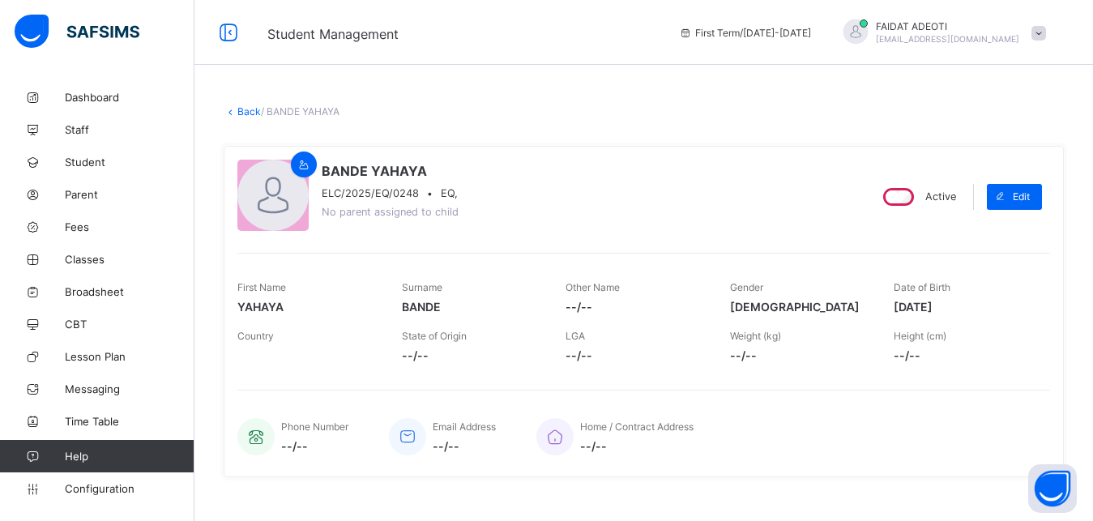
click at [245, 109] on link "Back" at bounding box center [249, 111] width 24 height 12
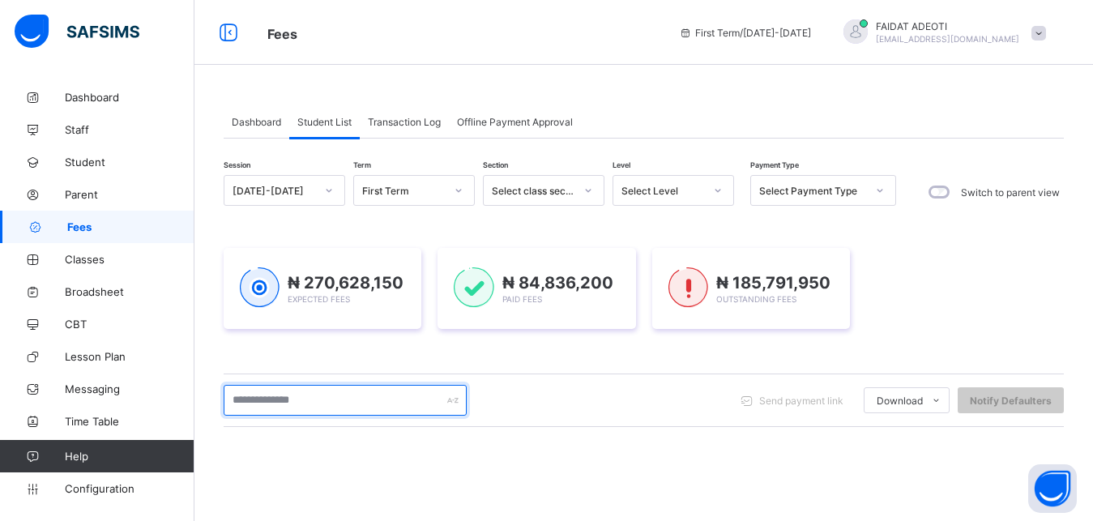
click at [278, 409] on input "text" at bounding box center [345, 400] width 243 height 31
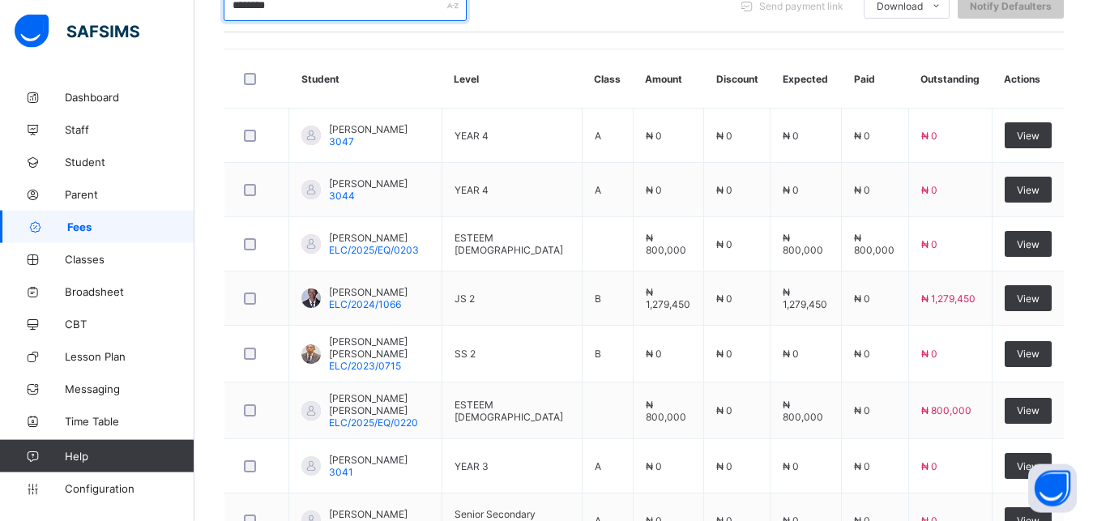
scroll to position [417, 0]
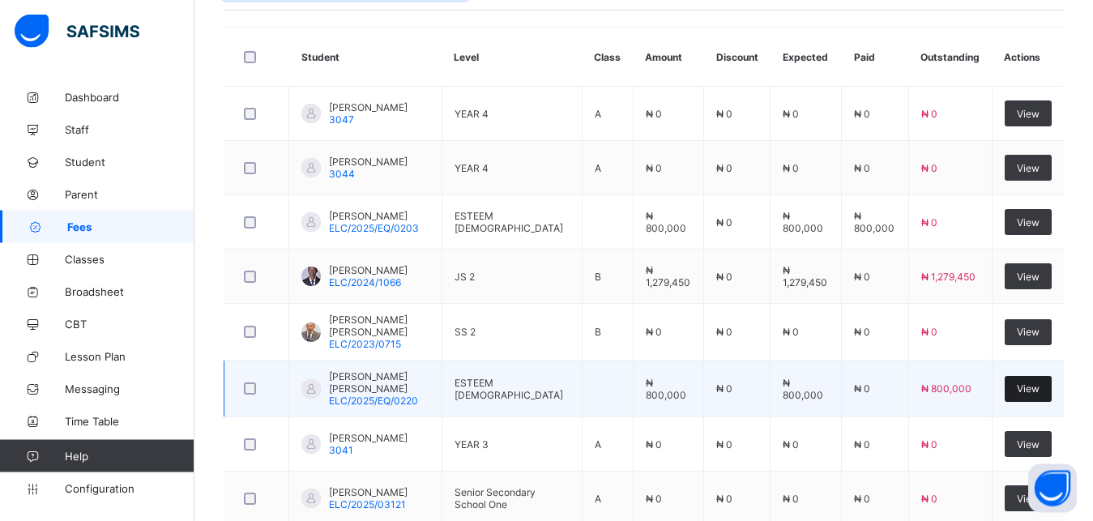
type input "********"
click at [1035, 389] on span "View" at bounding box center [1028, 389] width 23 height 12
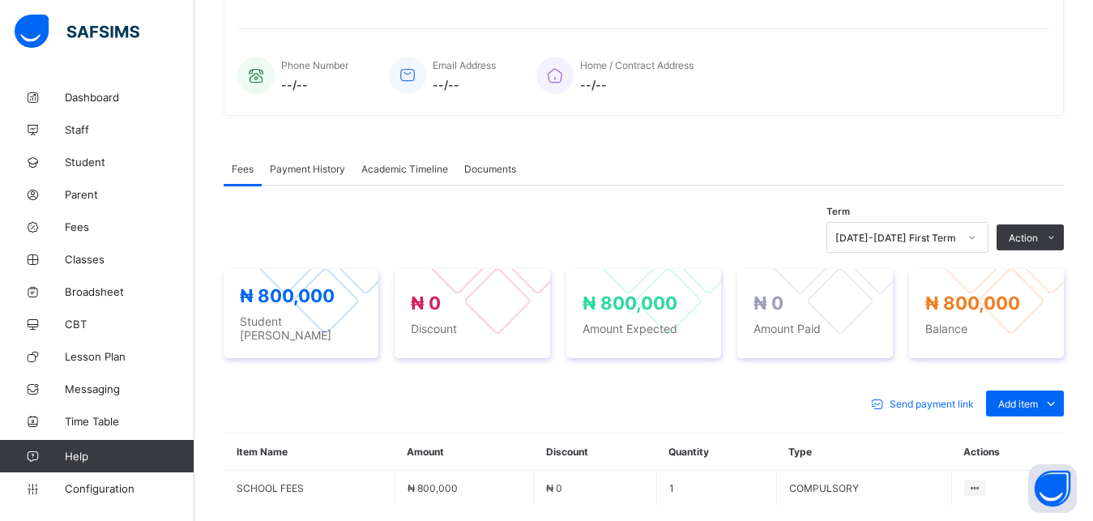
scroll to position [509, 0]
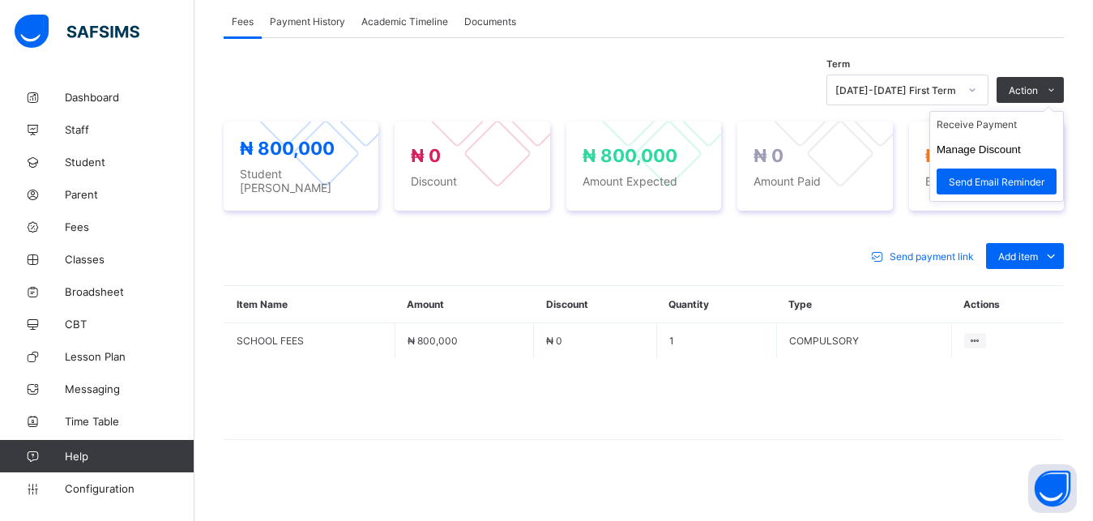
click at [1037, 119] on ul "Receive Payment Manage Discount Send Email Reminder" at bounding box center [997, 156] width 135 height 91
click at [1012, 130] on li "Receive Payment" at bounding box center [996, 124] width 133 height 25
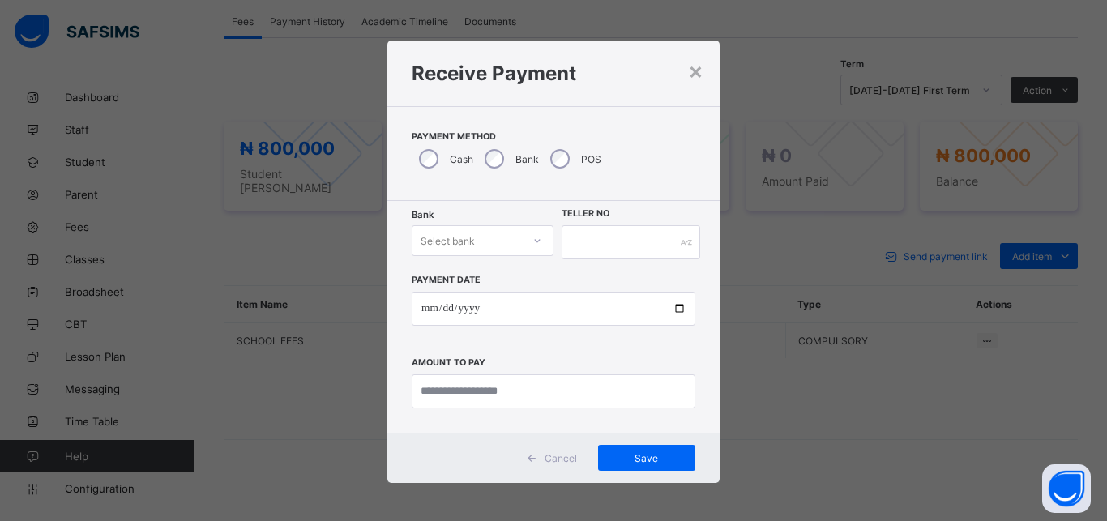
click at [467, 237] on div "Select bank" at bounding box center [448, 240] width 54 height 31
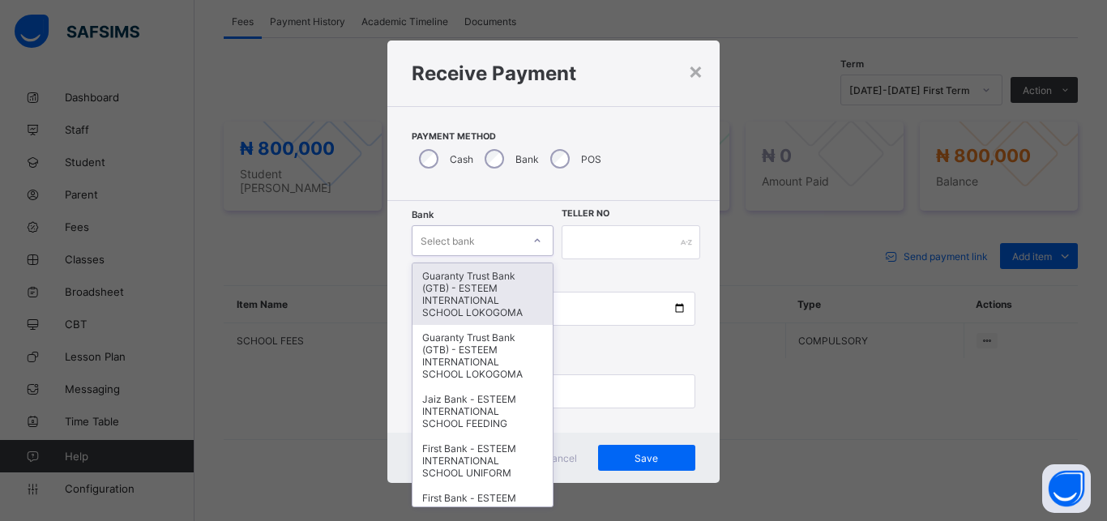
click at [464, 285] on div "Guaranty Trust Bank (GTB) - ESTEEM INTERNATIONAL SCHOOL LOKOGOMA" at bounding box center [483, 294] width 140 height 62
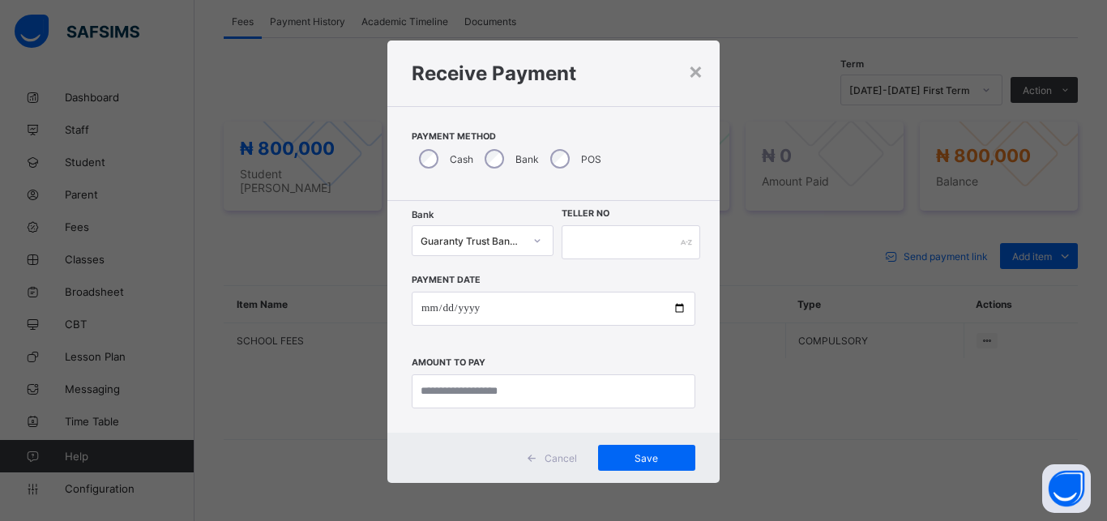
click at [477, 280] on div "Payment Date Amount to pay" at bounding box center [554, 333] width 284 height 149
click at [590, 239] on input "text" at bounding box center [631, 242] width 139 height 34
type input "*******"
click at [513, 317] on input "date" at bounding box center [554, 309] width 284 height 34
type input "**********"
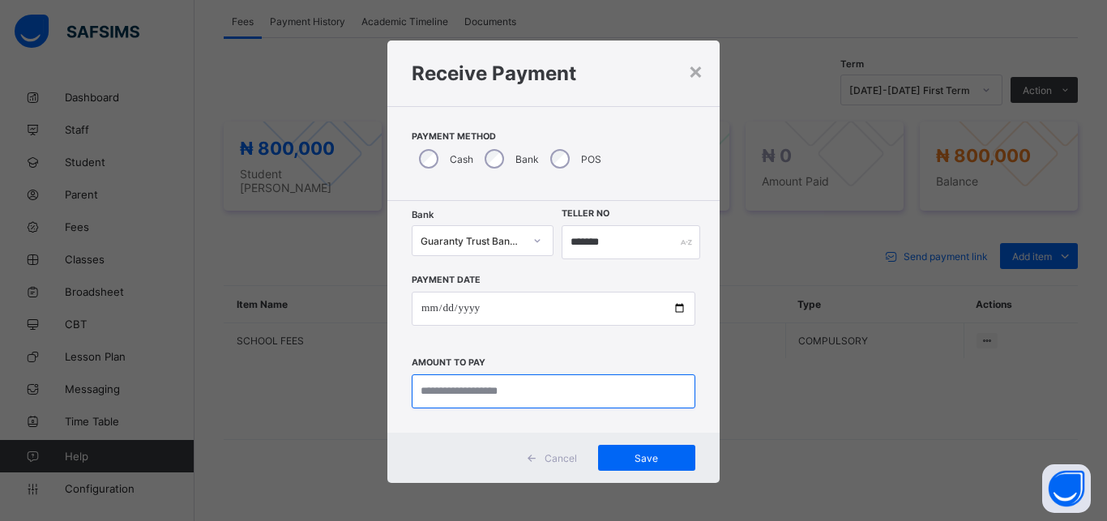
click at [512, 394] on input "currency" at bounding box center [554, 391] width 284 height 34
type input "*********"
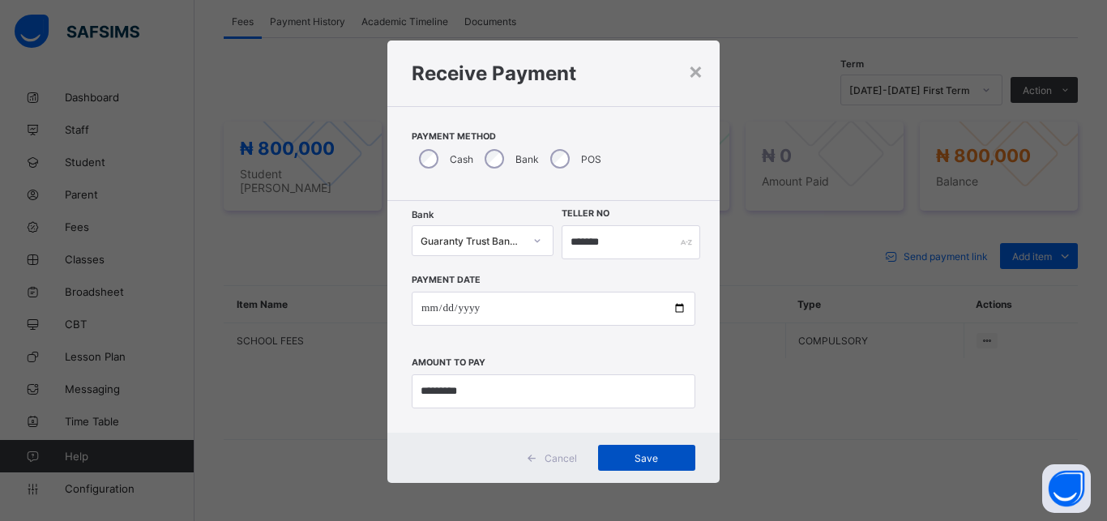
click at [636, 454] on span "Save" at bounding box center [646, 458] width 73 height 12
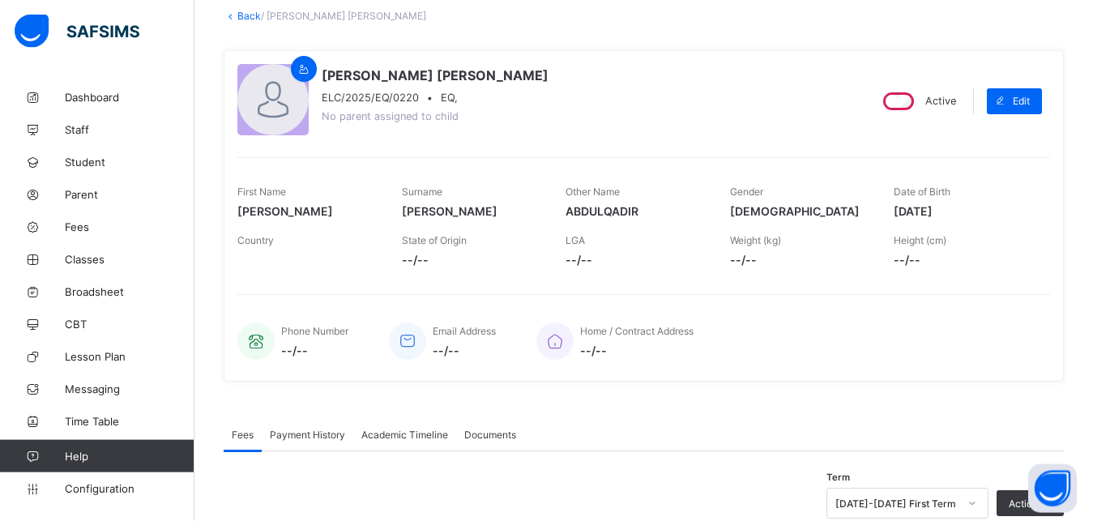
scroll to position [70, 0]
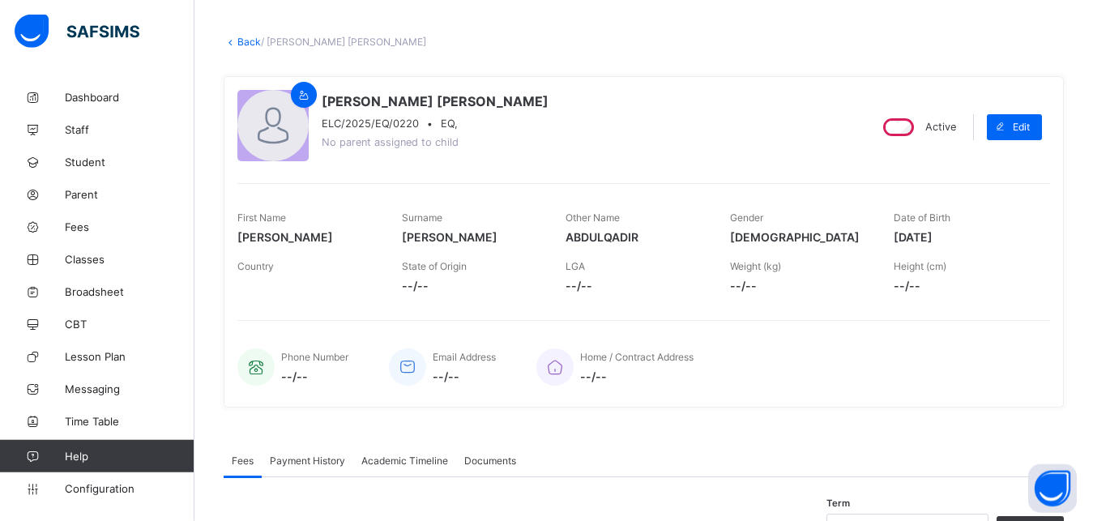
click at [251, 37] on link "Back" at bounding box center [249, 42] width 24 height 12
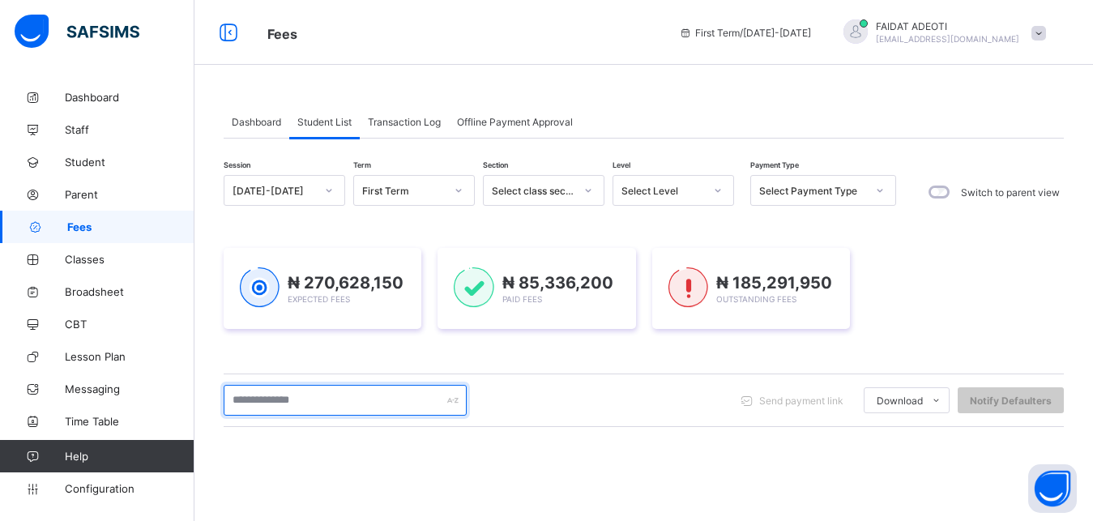
click at [303, 400] on input "text" at bounding box center [345, 400] width 243 height 31
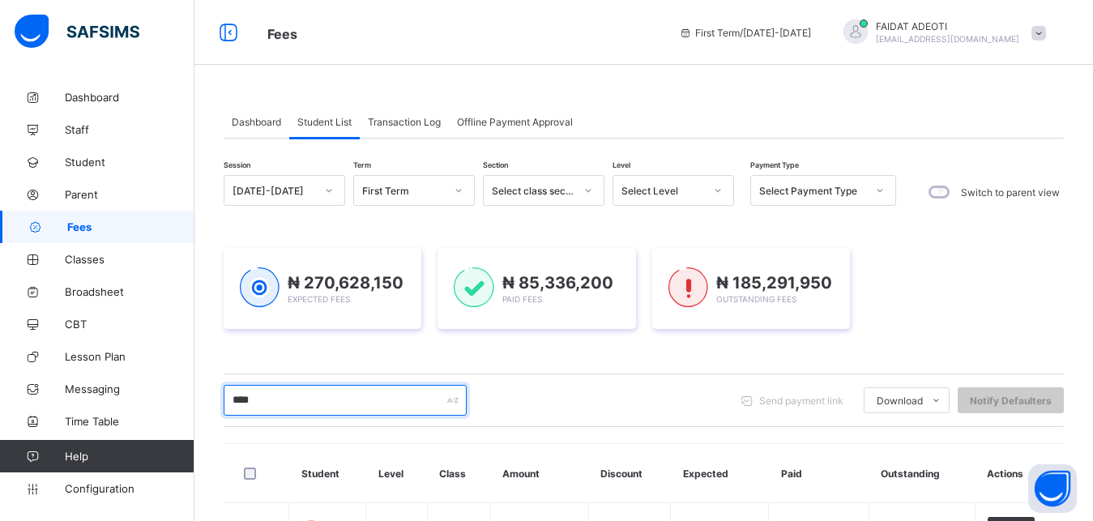
type input "*****"
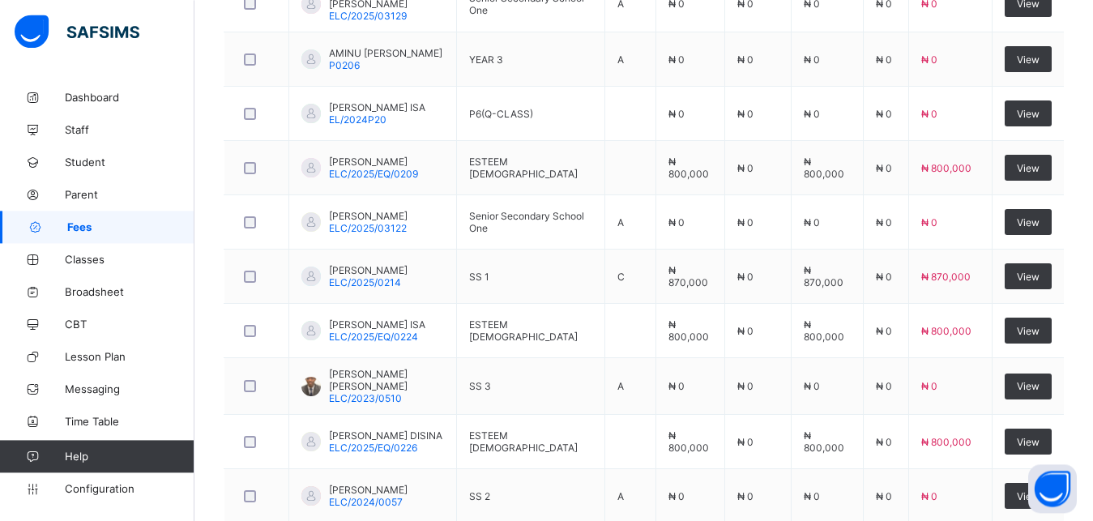
scroll to position [531, 0]
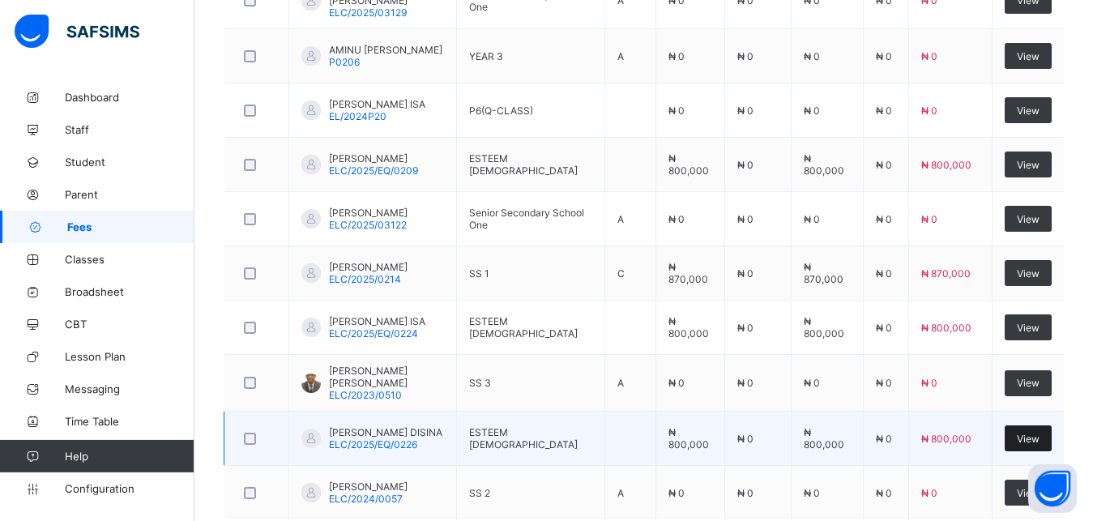
click at [1034, 438] on span "View" at bounding box center [1028, 439] width 23 height 12
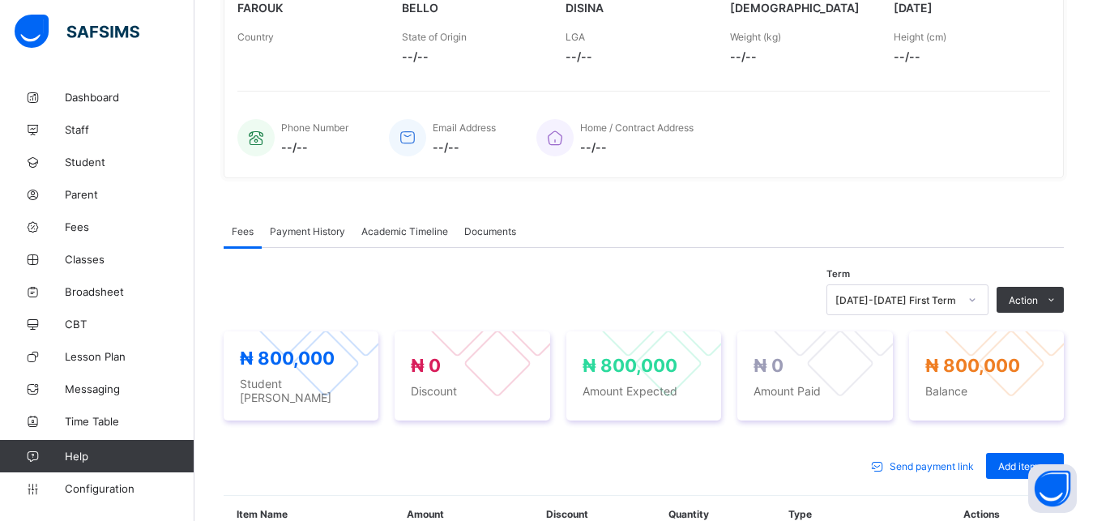
scroll to position [509, 0]
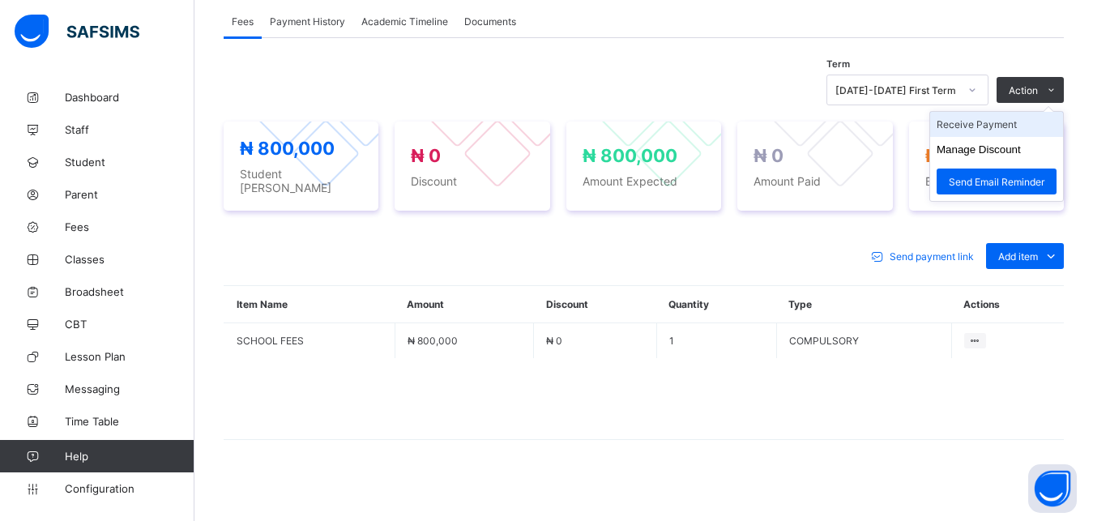
click at [1035, 126] on li "Receive Payment" at bounding box center [996, 124] width 133 height 25
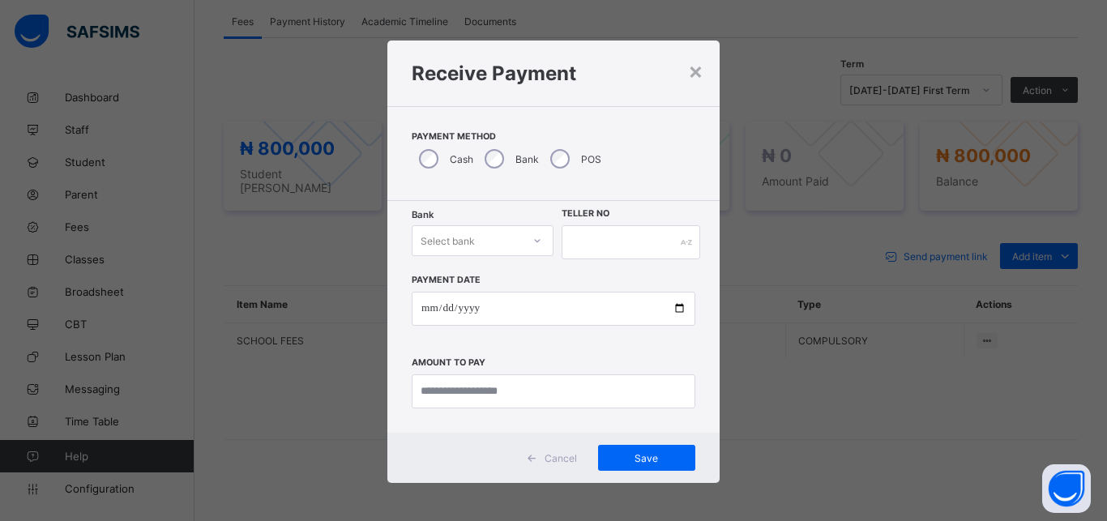
click at [448, 238] on div "Select bank" at bounding box center [448, 240] width 54 height 31
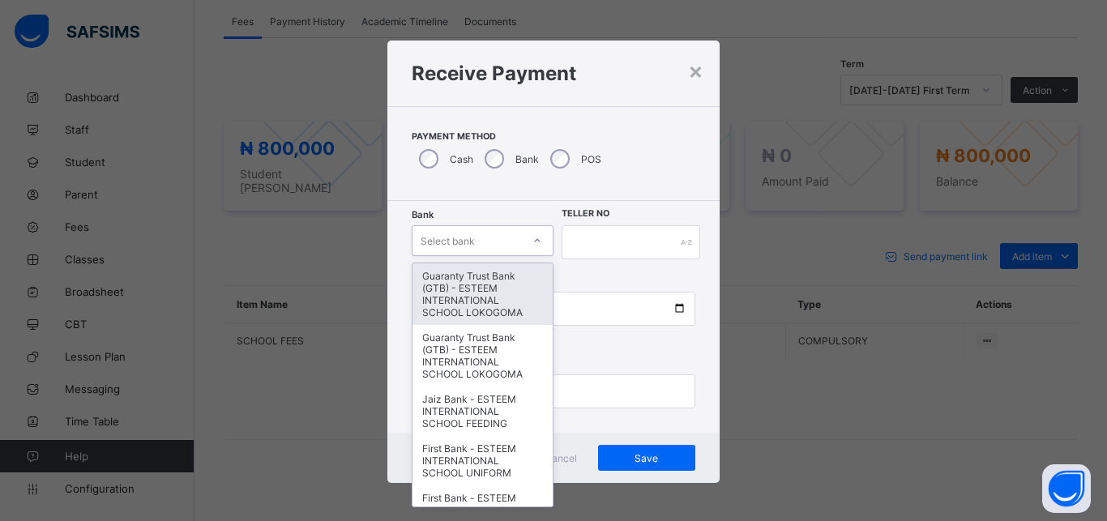
click at [448, 238] on div "Select bank" at bounding box center [448, 240] width 54 height 31
click at [434, 295] on div "Guaranty Trust Bank (GTB) - ESTEEM INTERNATIONAL SCHOOL LOKOGOMA" at bounding box center [483, 294] width 140 height 62
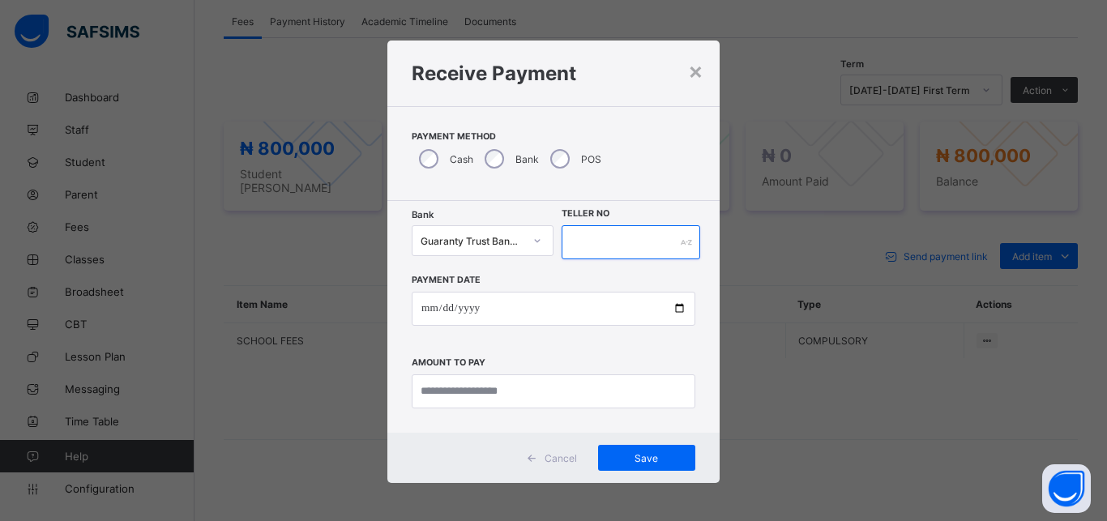
click at [593, 245] on input "text" at bounding box center [631, 242] width 139 height 34
type input "*******"
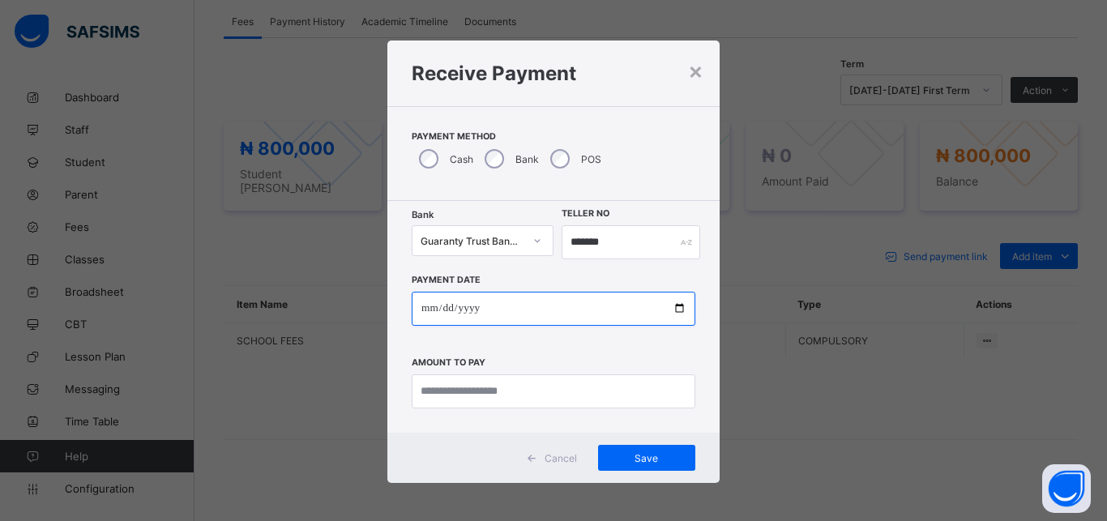
click at [533, 309] on input "date" at bounding box center [554, 309] width 284 height 34
type input "**********"
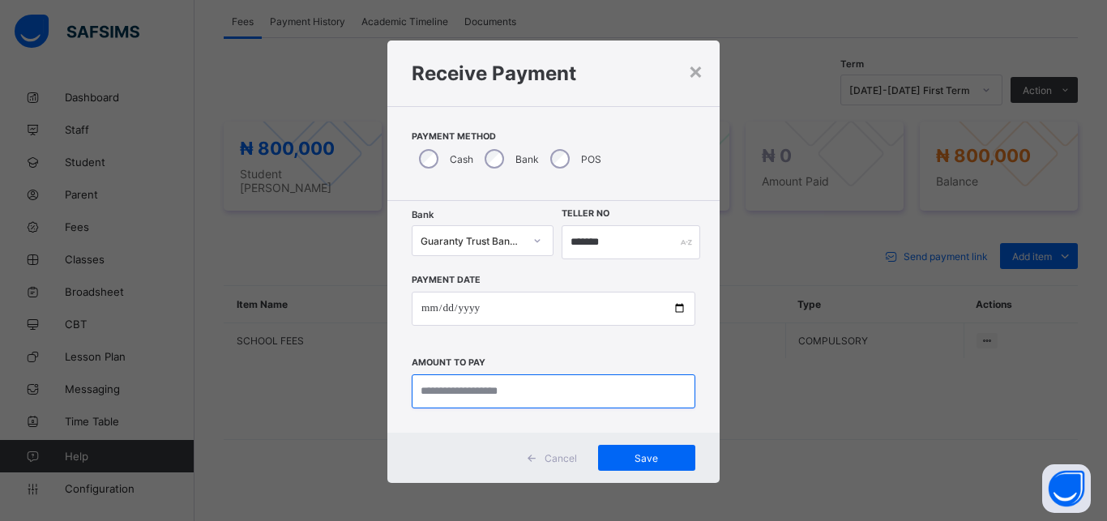
click at [522, 391] on input "currency" at bounding box center [554, 391] width 284 height 34
type input "*********"
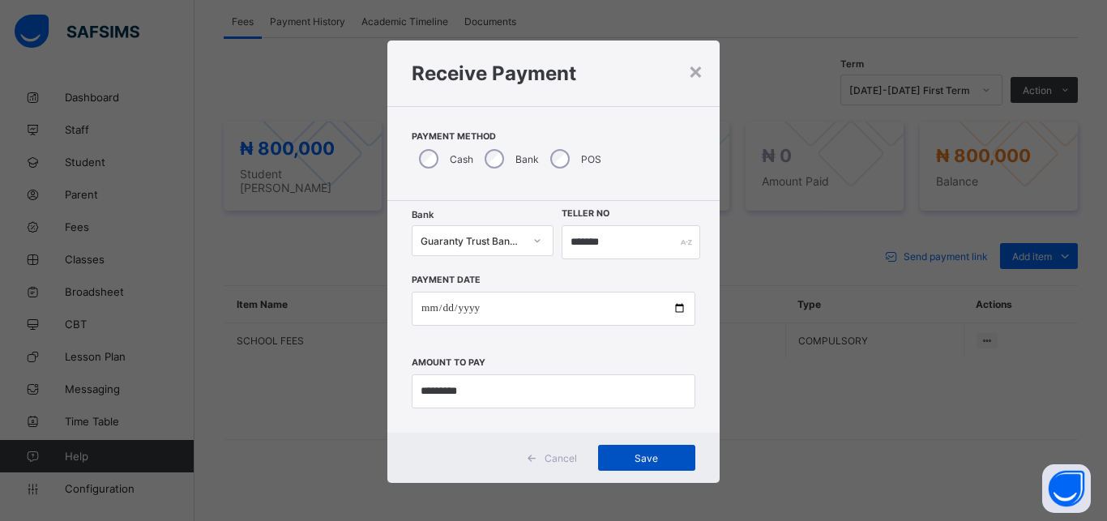
click at [622, 453] on span "Save" at bounding box center [646, 458] width 73 height 12
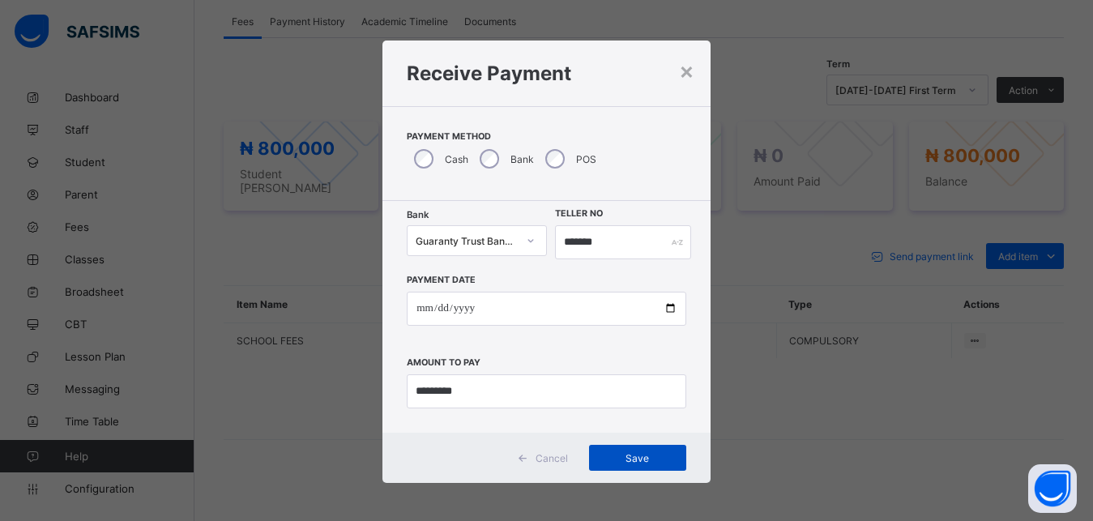
click at [622, 453] on span "Save" at bounding box center [637, 458] width 73 height 12
click at [569, 245] on input "*******" at bounding box center [623, 242] width 137 height 34
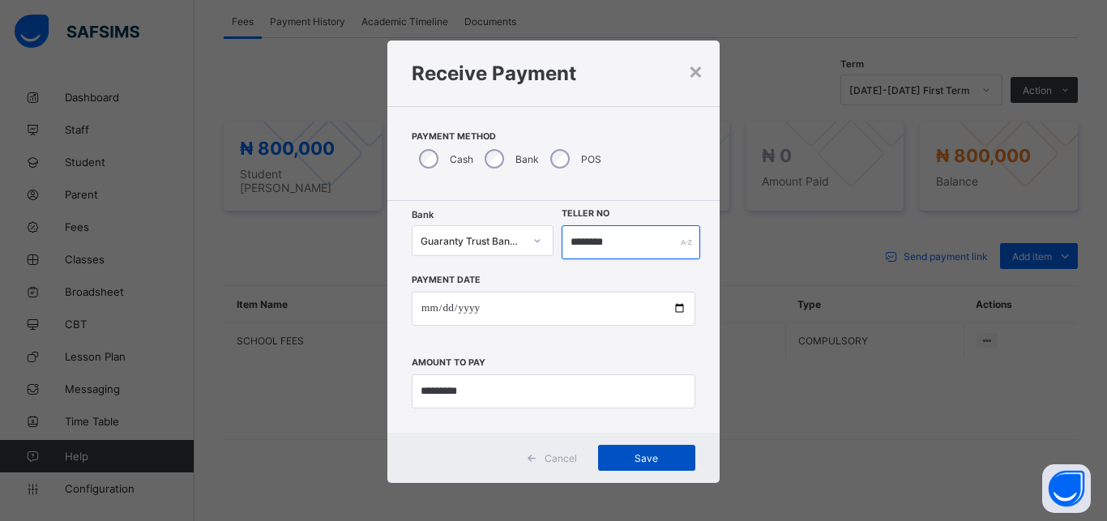
type input "********"
click at [638, 456] on span "Save" at bounding box center [646, 458] width 73 height 12
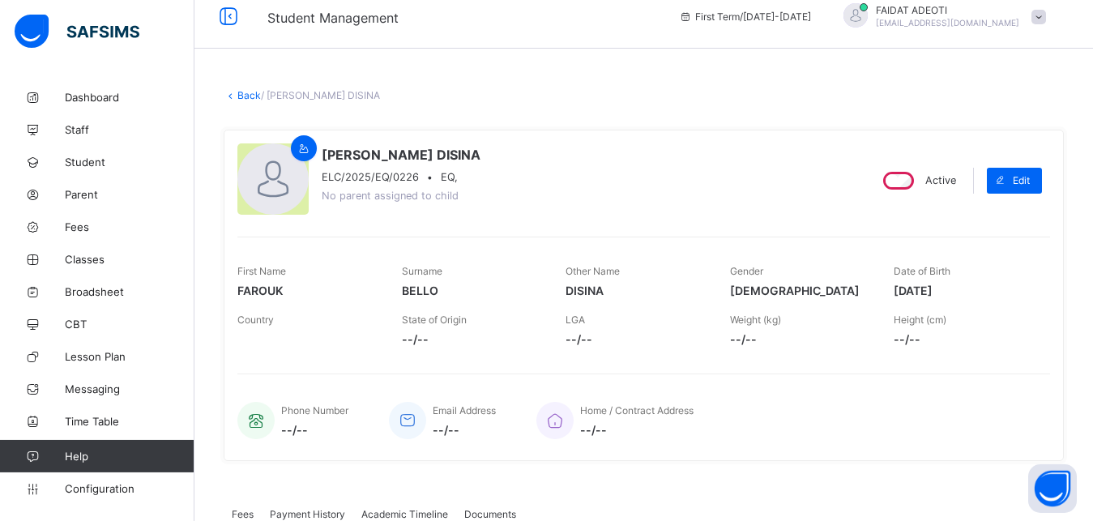
scroll to position [0, 0]
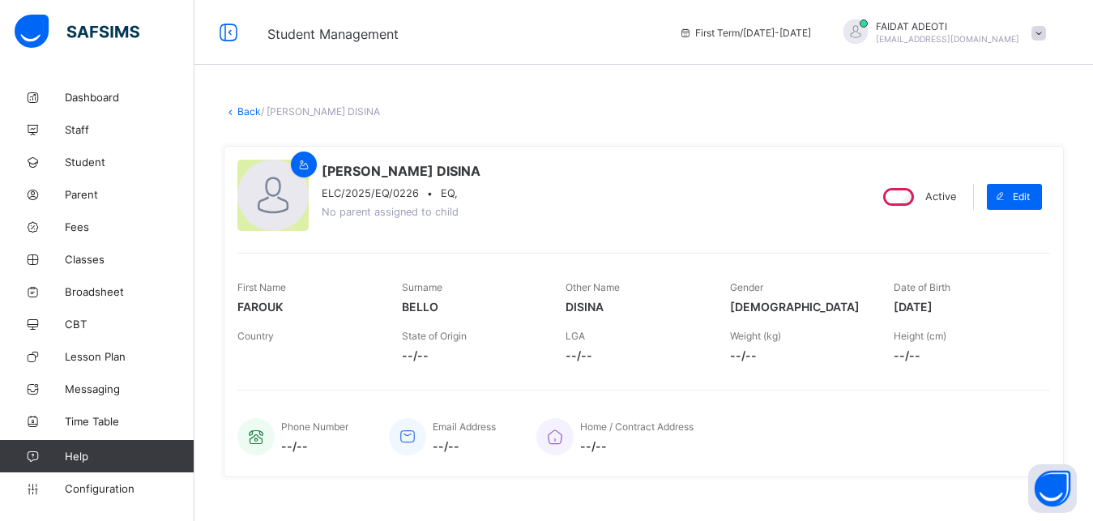
click at [255, 109] on link "Back" at bounding box center [249, 111] width 24 height 12
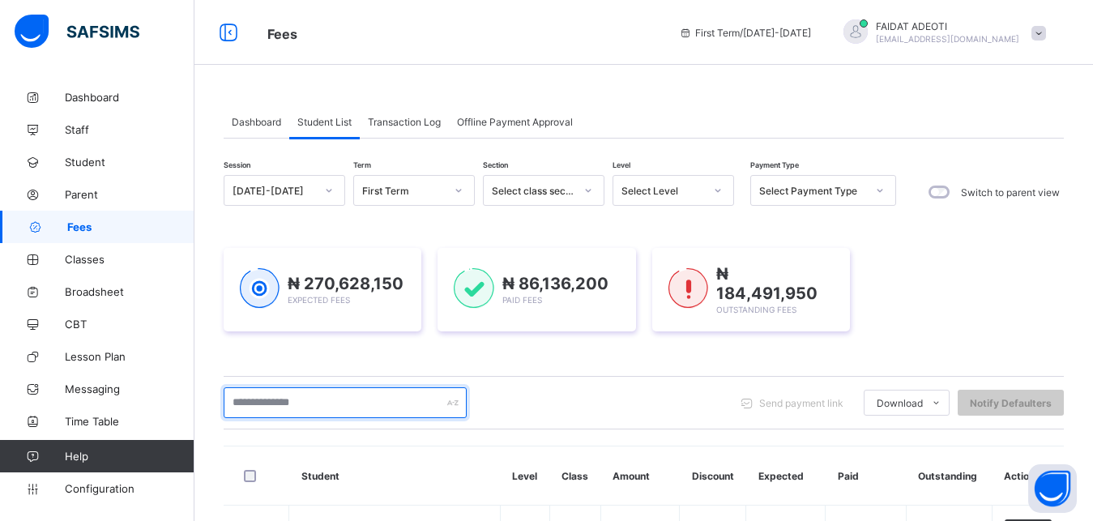
click at [319, 394] on input "text" at bounding box center [345, 402] width 243 height 31
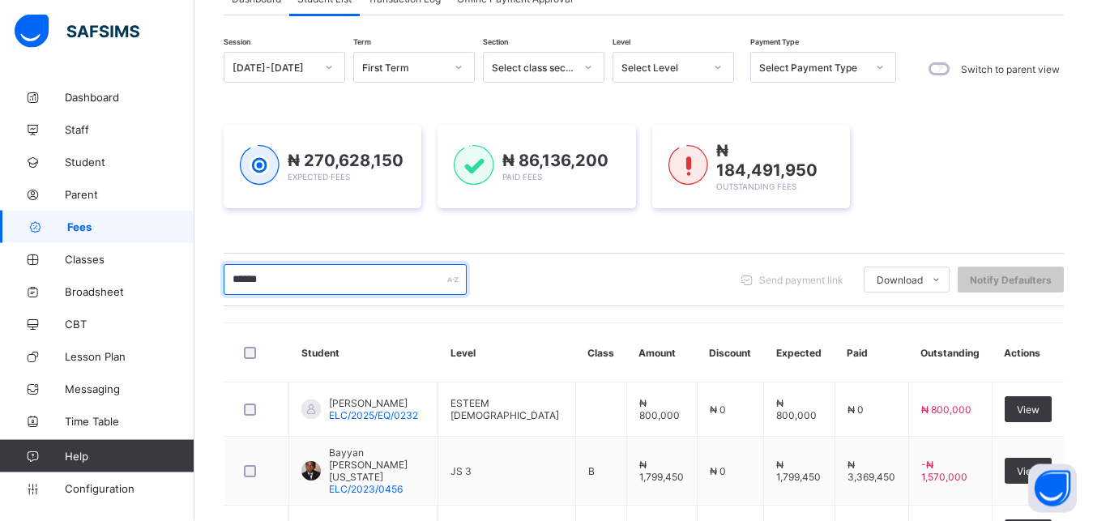
scroll to position [125, 0]
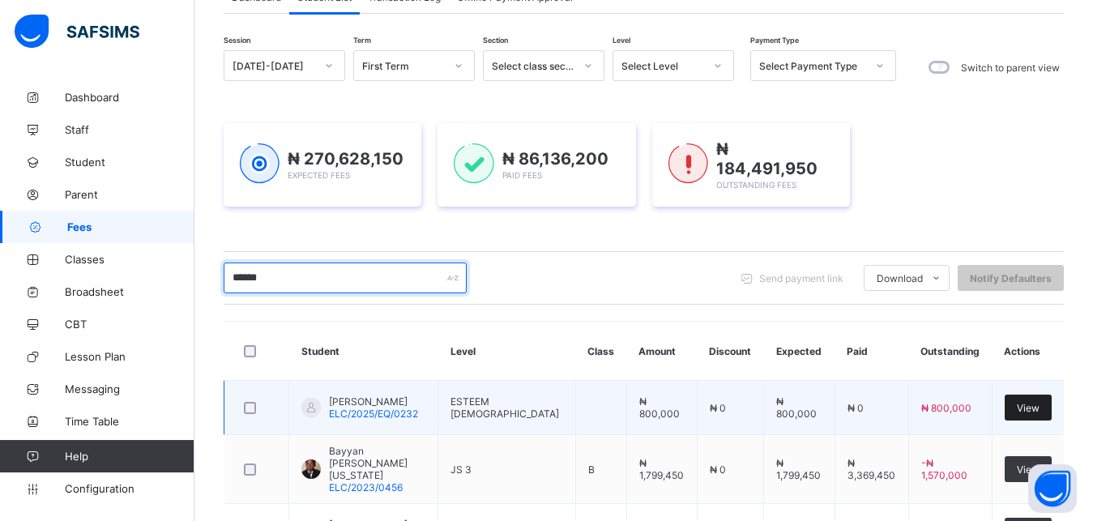
type input "******"
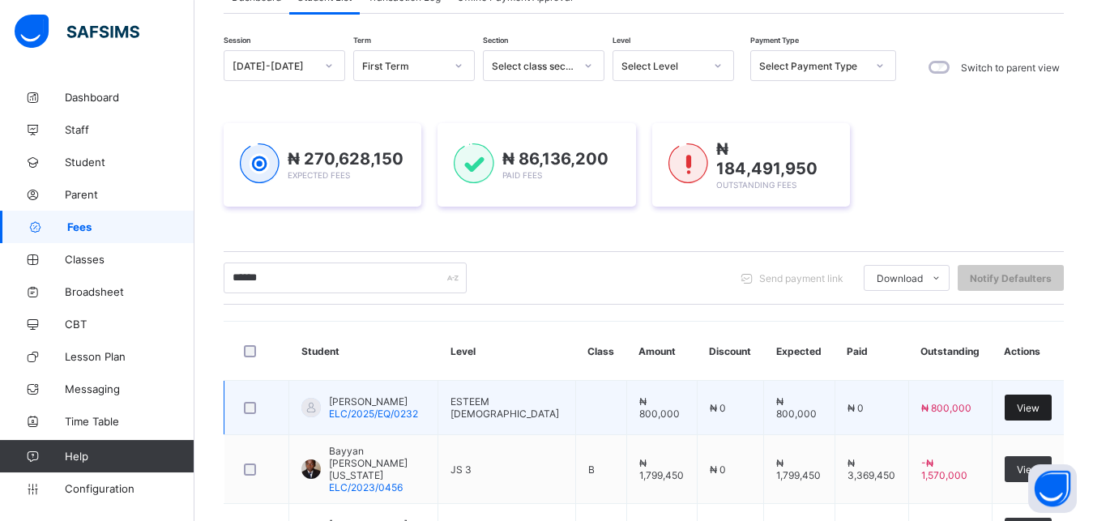
click at [1040, 409] on span "View" at bounding box center [1028, 408] width 23 height 12
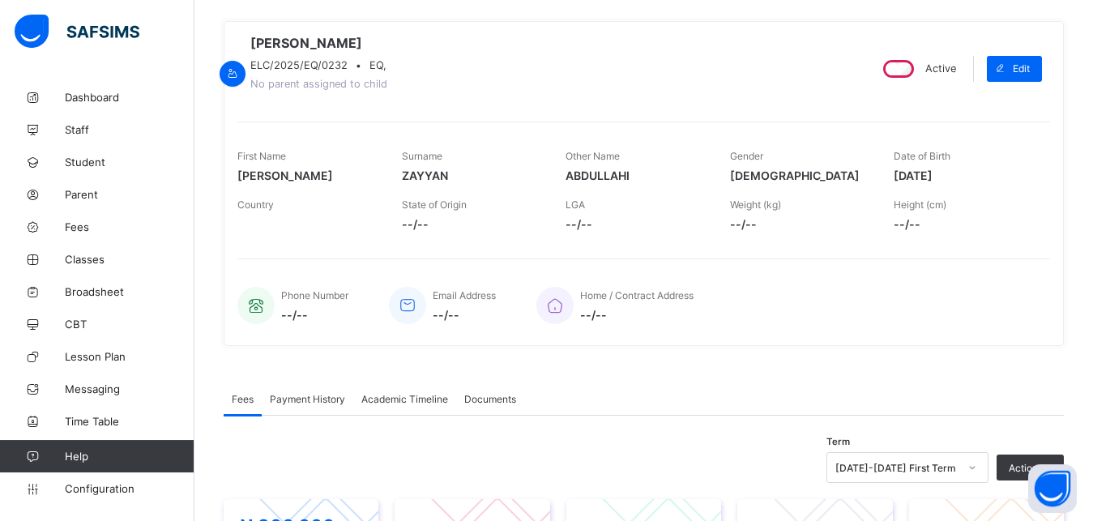
scroll to position [341, 0]
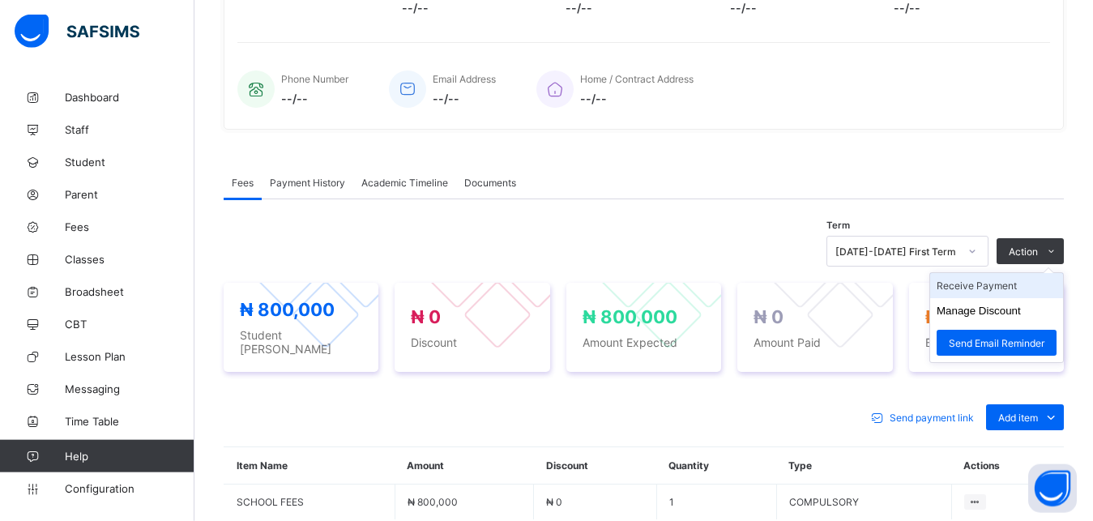
click at [1028, 295] on li "Receive Payment" at bounding box center [996, 285] width 133 height 25
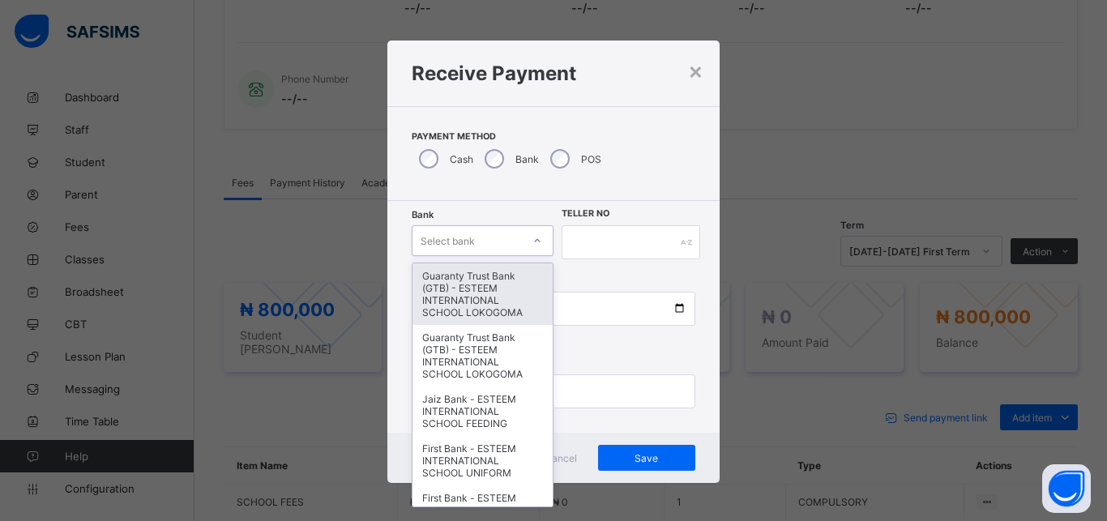
click at [468, 238] on div "Select bank" at bounding box center [448, 240] width 54 height 31
click at [468, 288] on div "Guaranty Trust Bank (GTB) - ESTEEM INTERNATIONAL SCHOOL LOKOGOMA" at bounding box center [483, 294] width 140 height 62
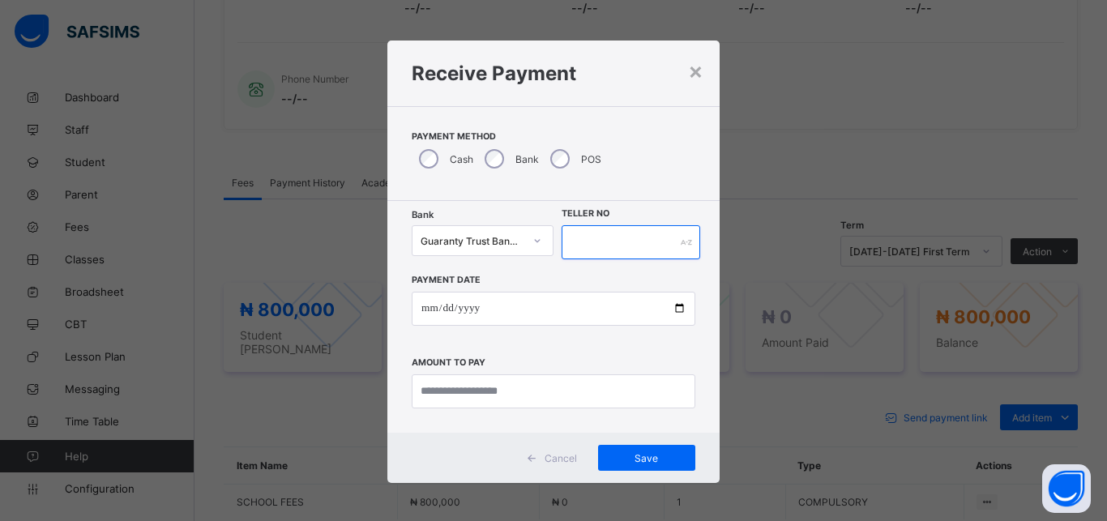
click at [606, 240] on input "text" at bounding box center [631, 242] width 139 height 34
type input "*******"
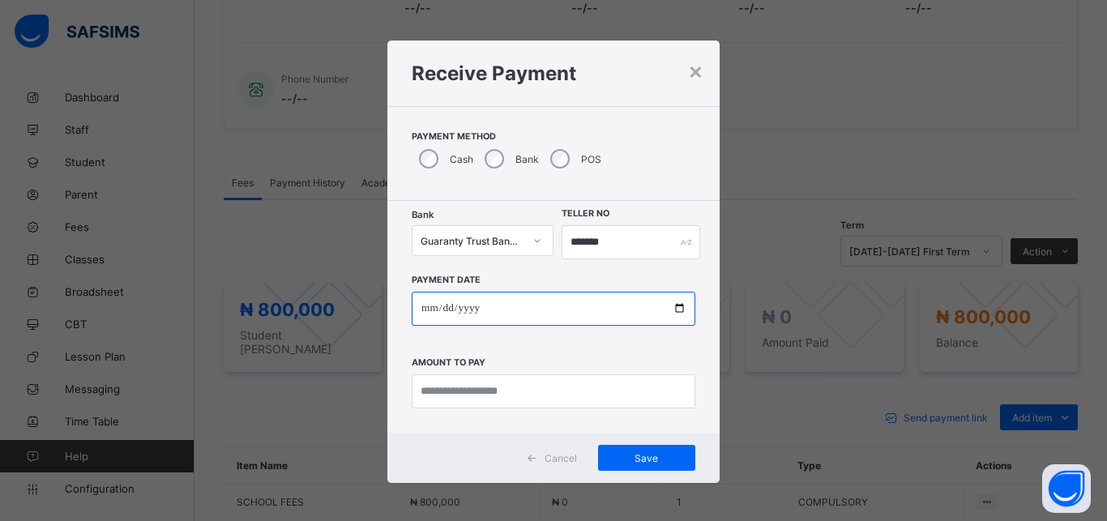
click at [584, 313] on input "date" at bounding box center [554, 309] width 284 height 34
type input "**********"
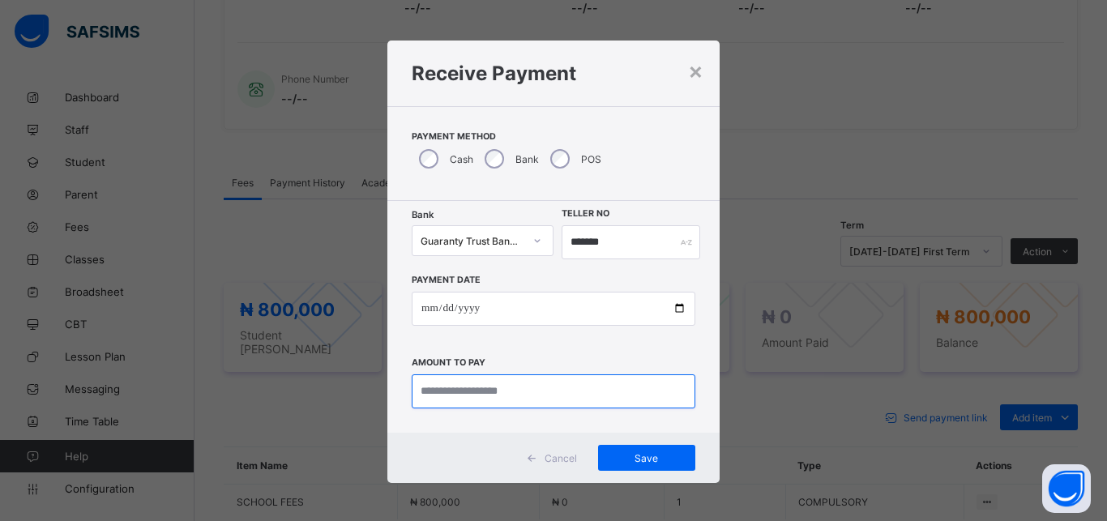
click at [570, 399] on input "currency" at bounding box center [554, 391] width 284 height 34
type input "*********"
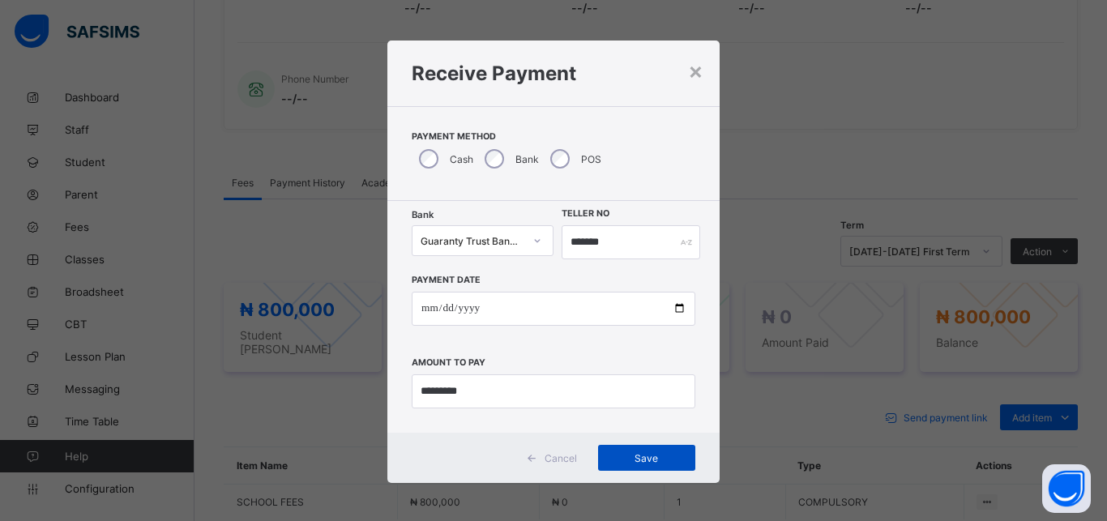
click at [668, 458] on span "Save" at bounding box center [646, 458] width 73 height 12
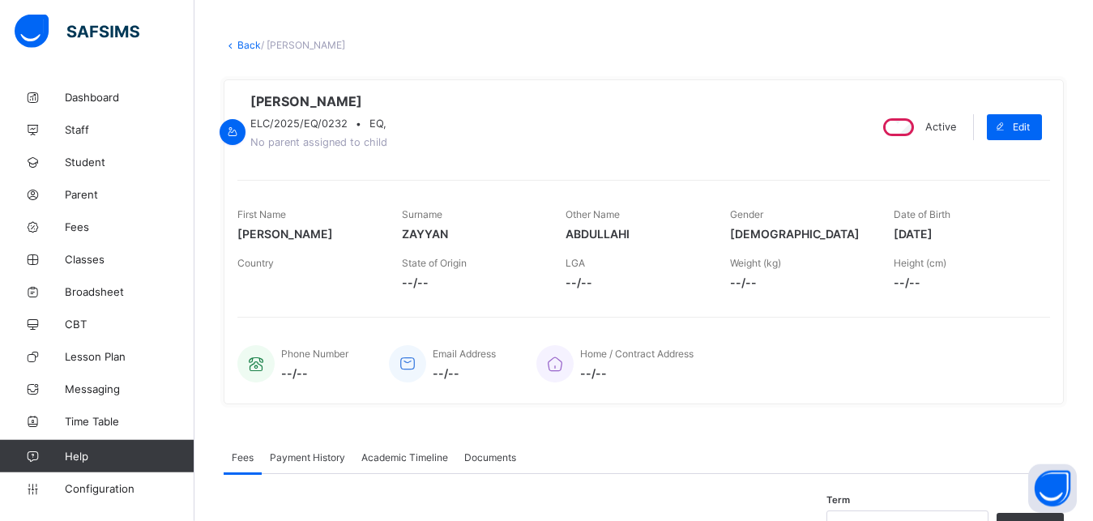
scroll to position [37, 0]
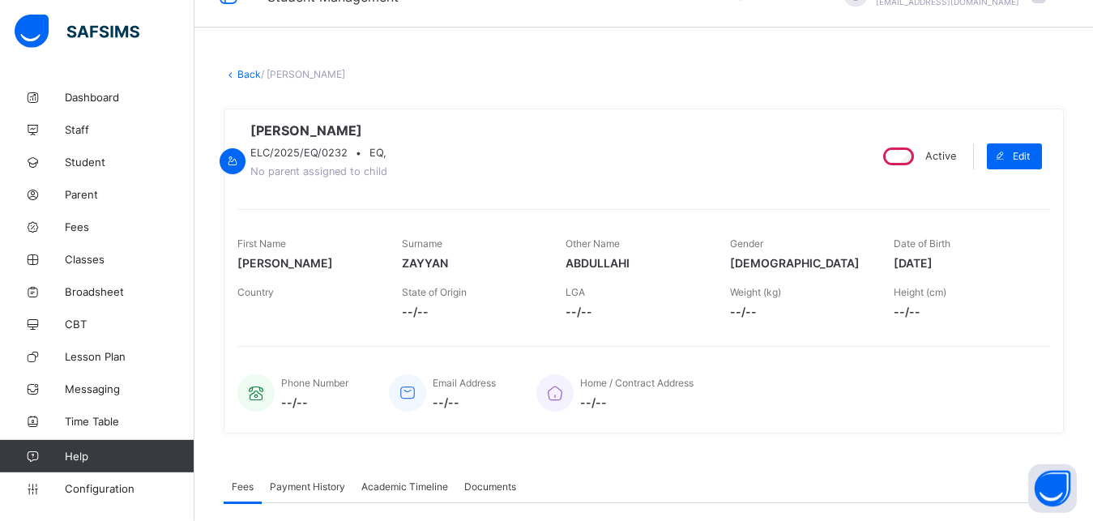
click at [248, 73] on link "Back" at bounding box center [249, 74] width 24 height 12
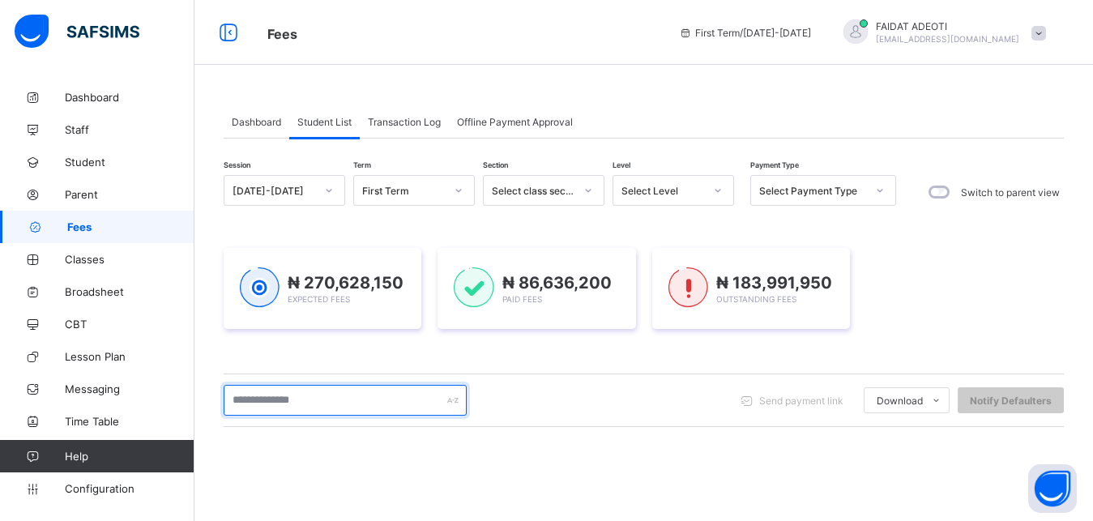
click at [281, 398] on input "text" at bounding box center [345, 400] width 243 height 31
click at [266, 403] on input "text" at bounding box center [345, 400] width 243 height 31
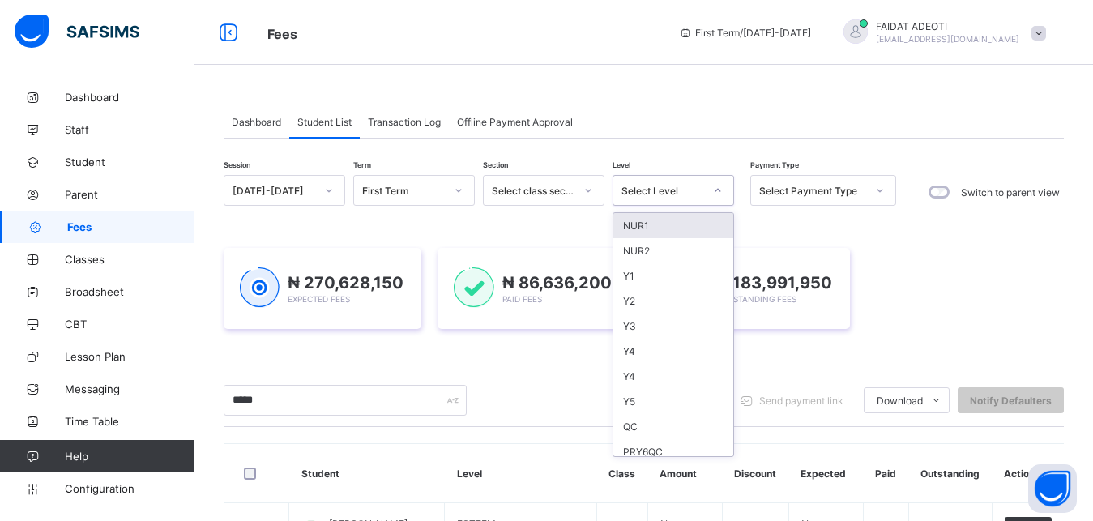
click at [717, 191] on icon at bounding box center [719, 190] width 6 height 3
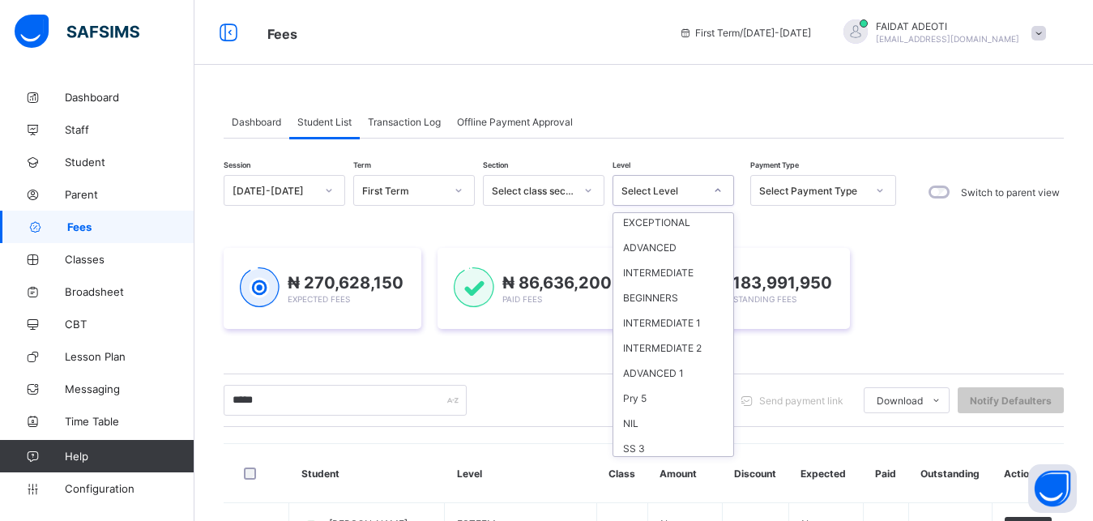
scroll to position [1251, 0]
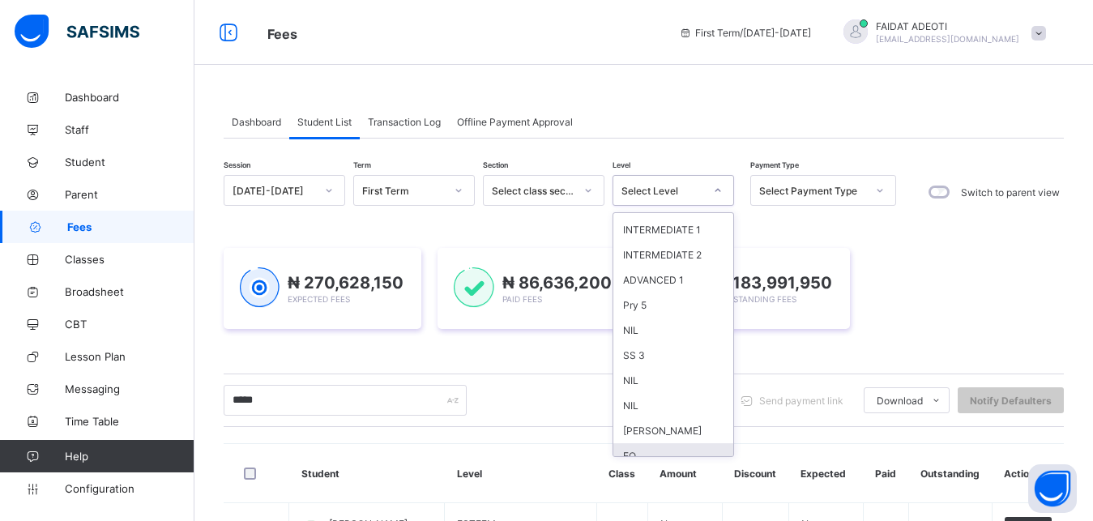
click at [669, 443] on div "EQ" at bounding box center [674, 455] width 120 height 25
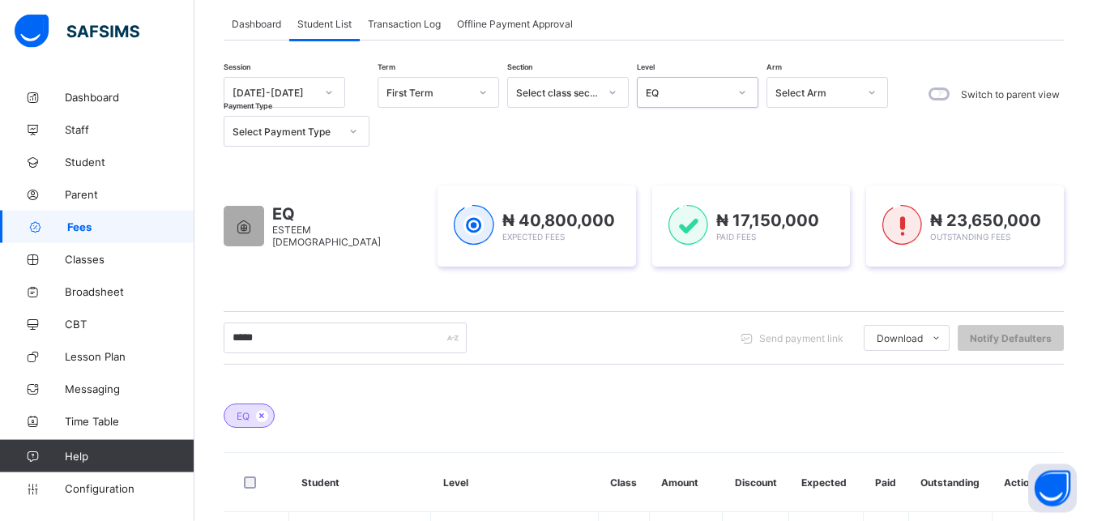
scroll to position [0, 0]
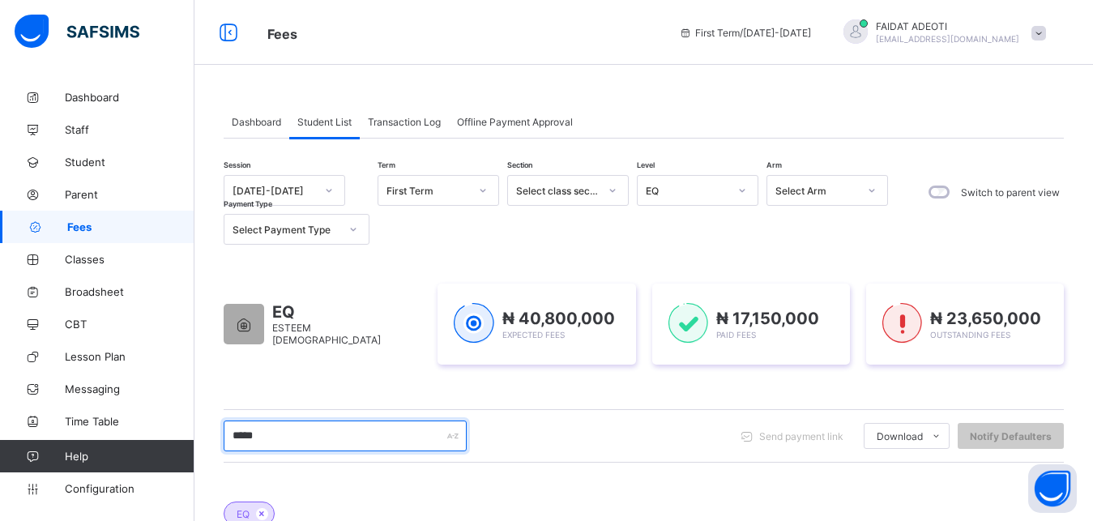
click at [266, 438] on input "*****" at bounding box center [345, 436] width 243 height 31
type input "*"
type input "*****"
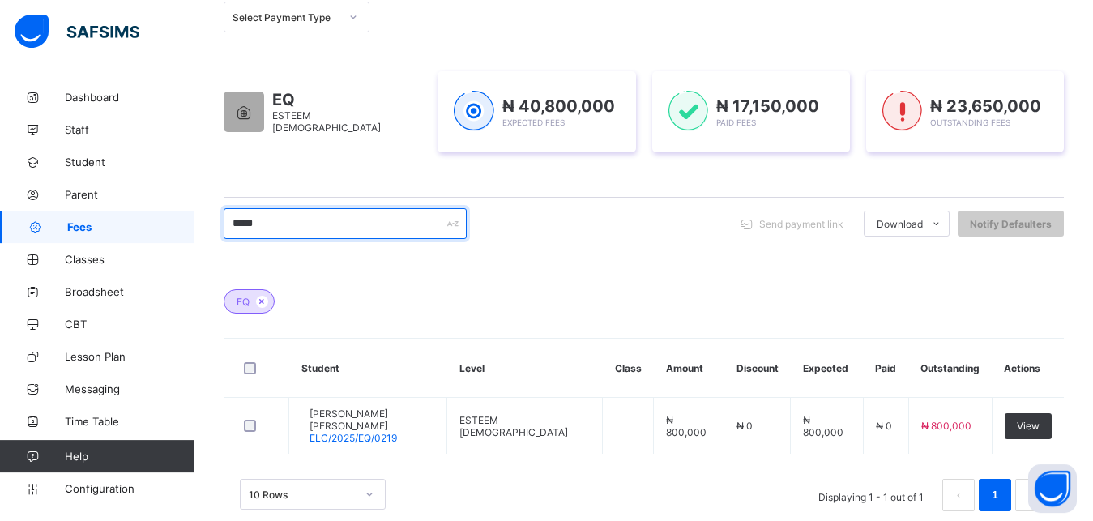
scroll to position [213, 0]
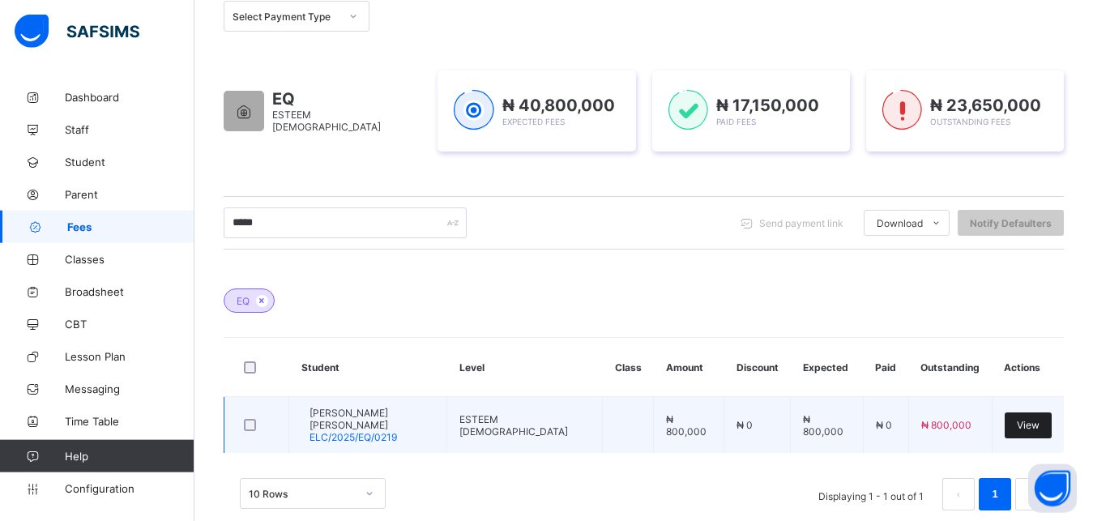
click at [1037, 421] on span "View" at bounding box center [1028, 425] width 23 height 12
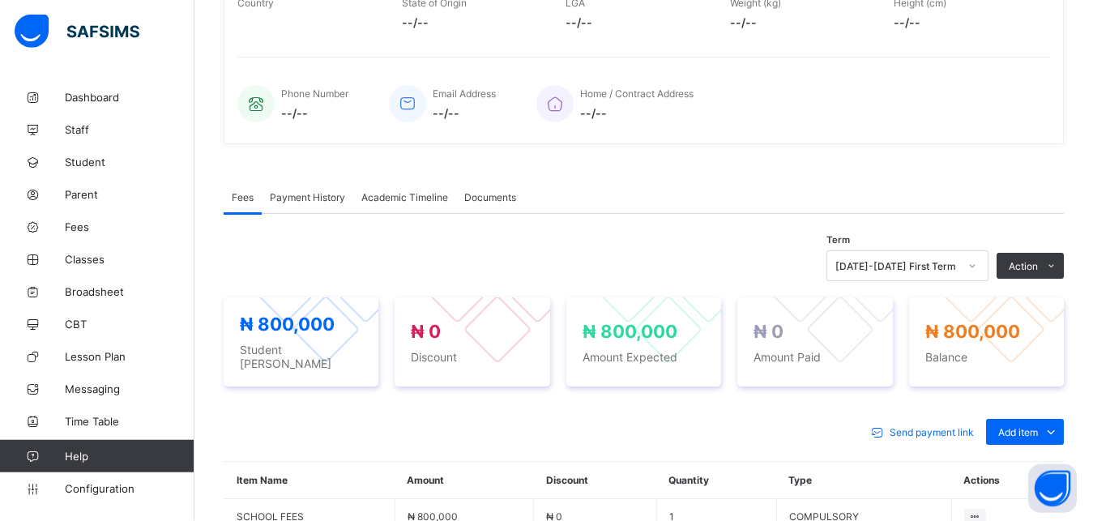
scroll to position [336, 0]
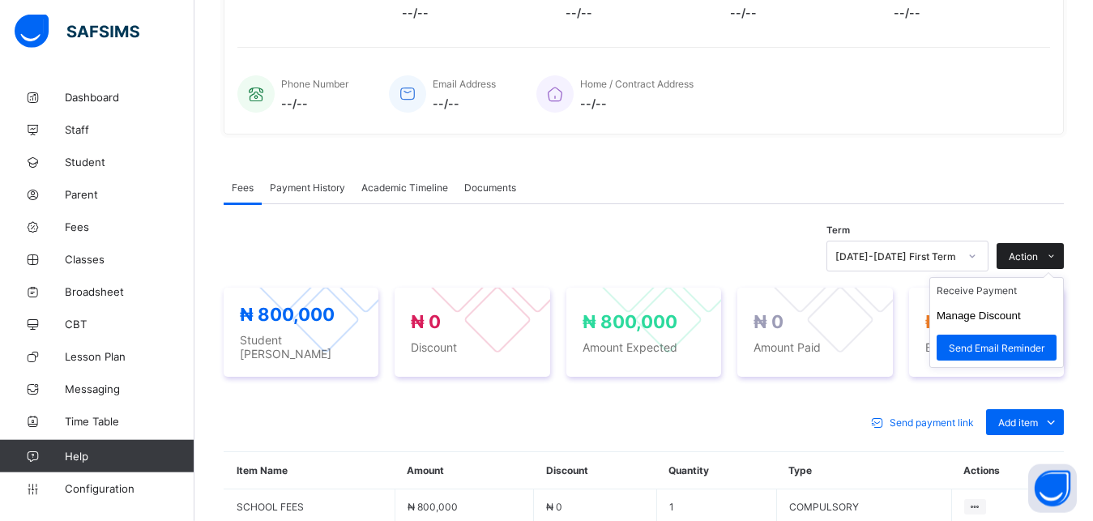
click at [1058, 262] on icon at bounding box center [1052, 256] width 12 height 11
click at [1012, 293] on li "Receive Payment" at bounding box center [996, 290] width 133 height 25
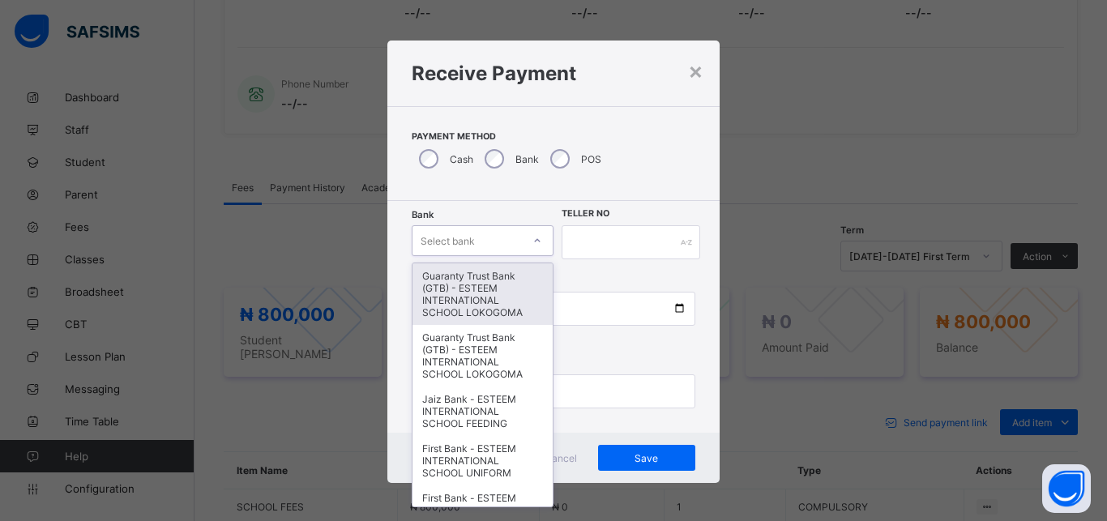
click at [491, 237] on div "Select bank" at bounding box center [467, 240] width 109 height 23
click at [491, 286] on div "Guaranty Trust Bank (GTB) - ESTEEM INTERNATIONAL SCHOOL LOKOGOMA" at bounding box center [483, 294] width 140 height 62
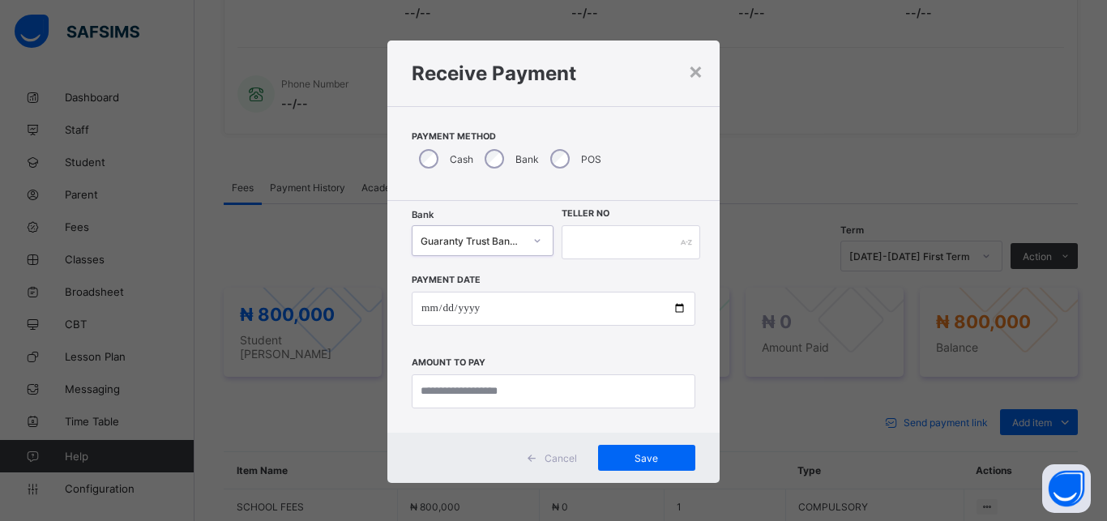
click at [491, 286] on div "Payment Date Amount to pay" at bounding box center [554, 333] width 284 height 149
click at [642, 239] on input "text" at bounding box center [631, 242] width 139 height 34
type input "******"
click at [608, 307] on input "date" at bounding box center [554, 309] width 284 height 34
type input "**********"
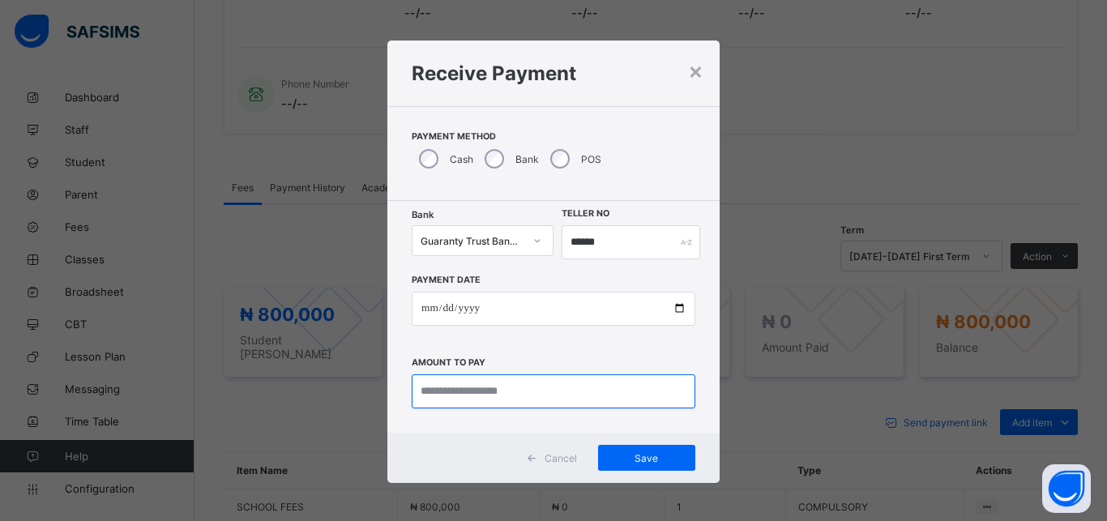
click at [550, 393] on input "currency" at bounding box center [554, 391] width 284 height 34
type input "*********"
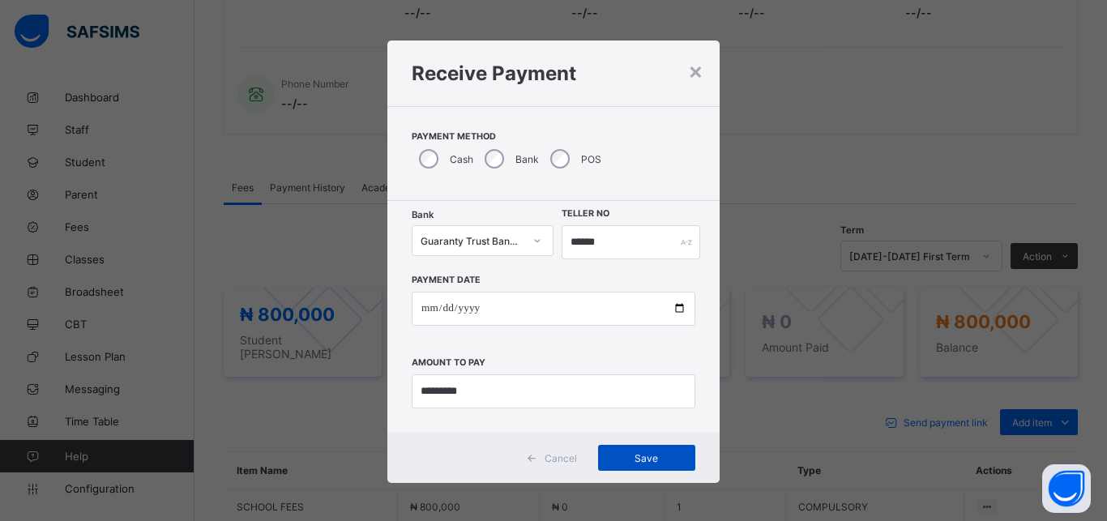
click at [643, 456] on span "Save" at bounding box center [646, 458] width 73 height 12
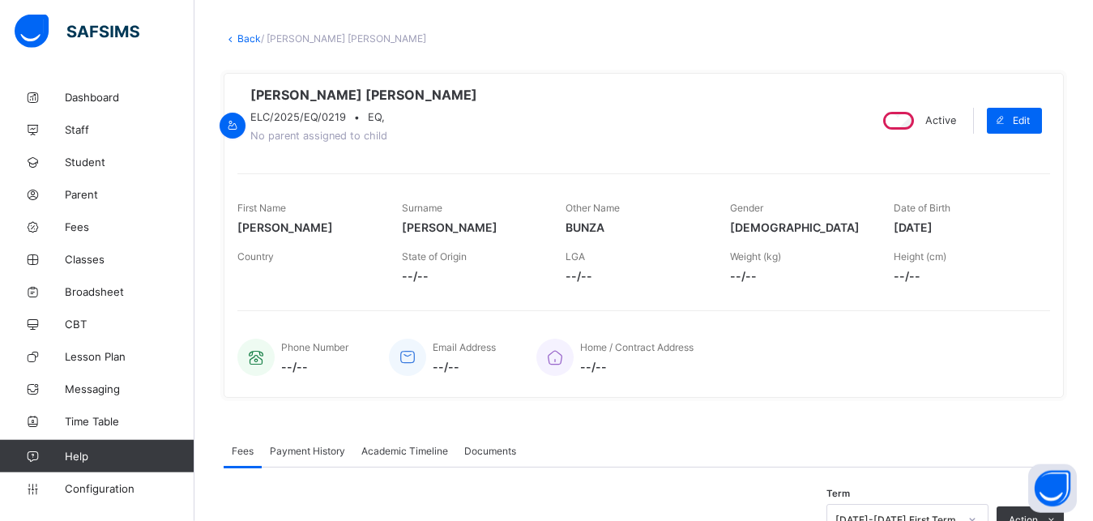
scroll to position [0, 0]
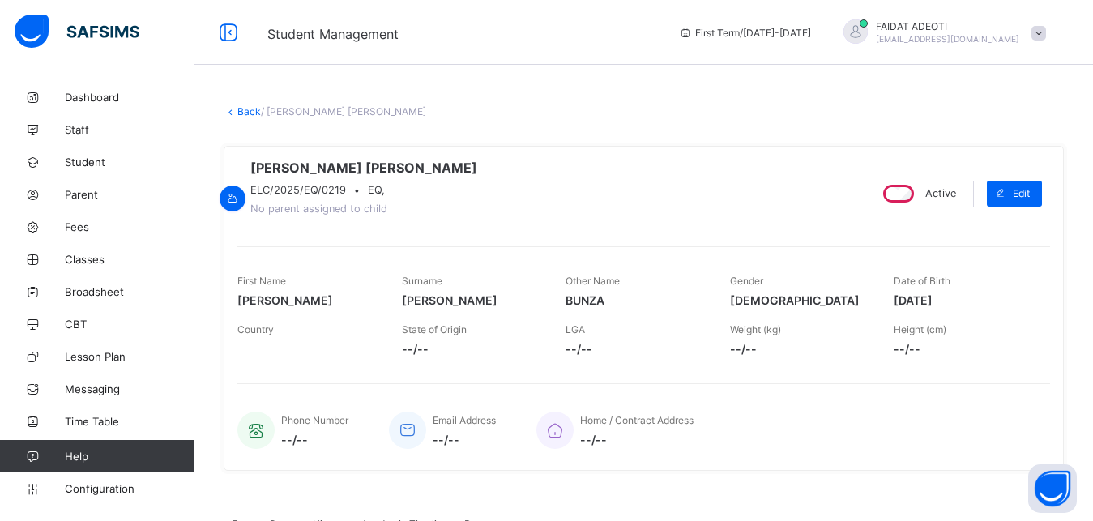
click at [245, 112] on link "Back" at bounding box center [249, 111] width 24 height 12
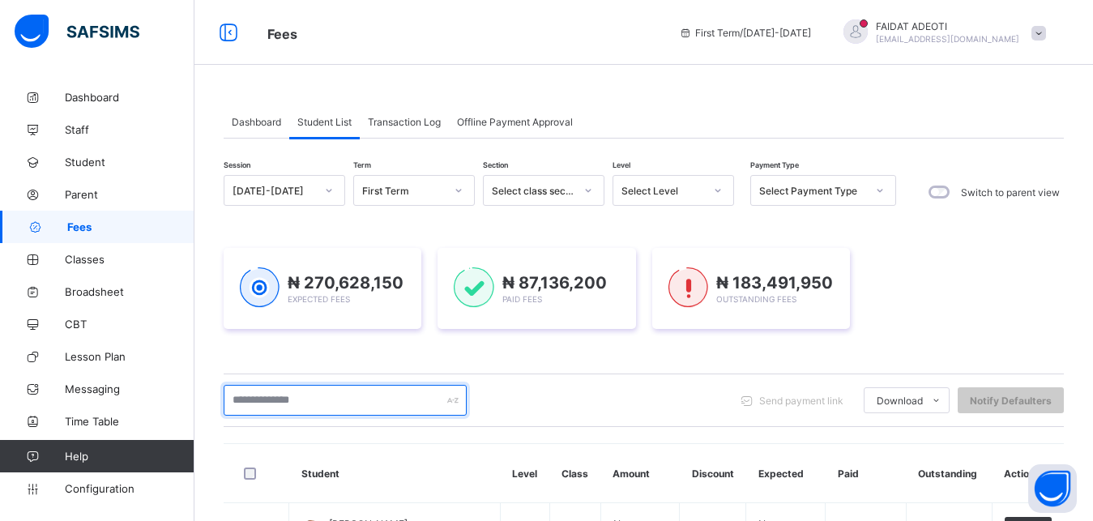
click at [276, 402] on input "text" at bounding box center [345, 400] width 243 height 31
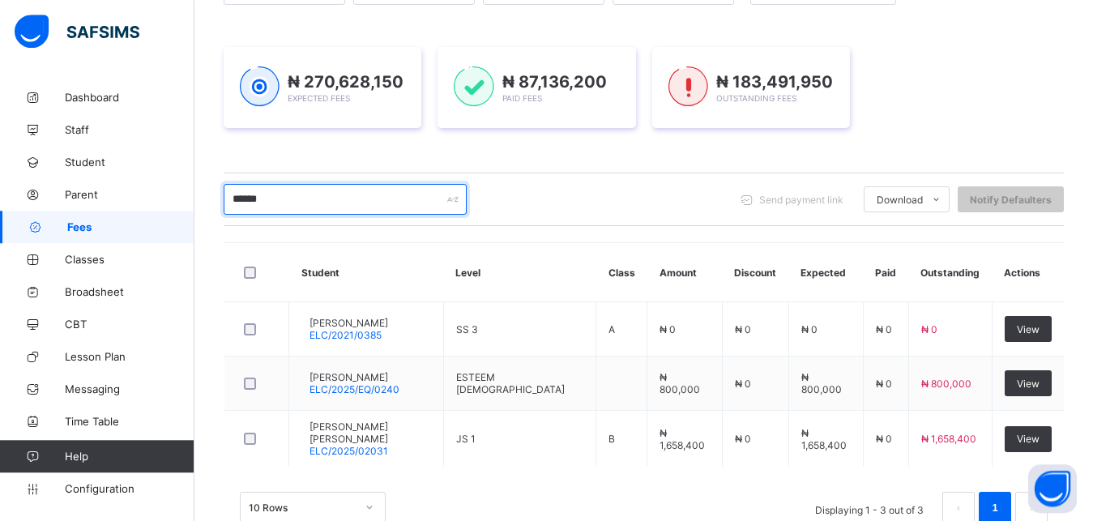
scroll to position [242, 0]
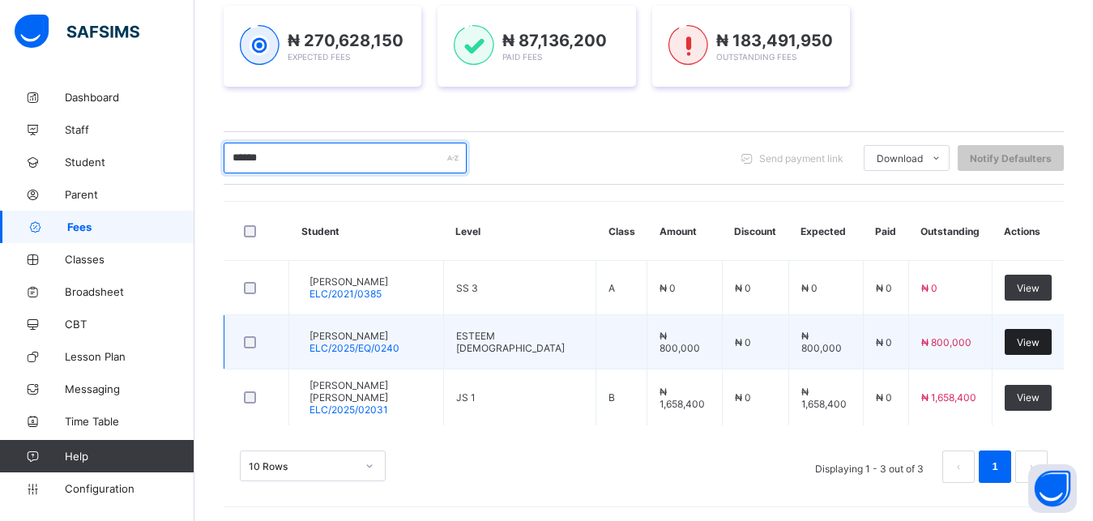
type input "******"
click at [1030, 338] on span "View" at bounding box center [1028, 342] width 23 height 12
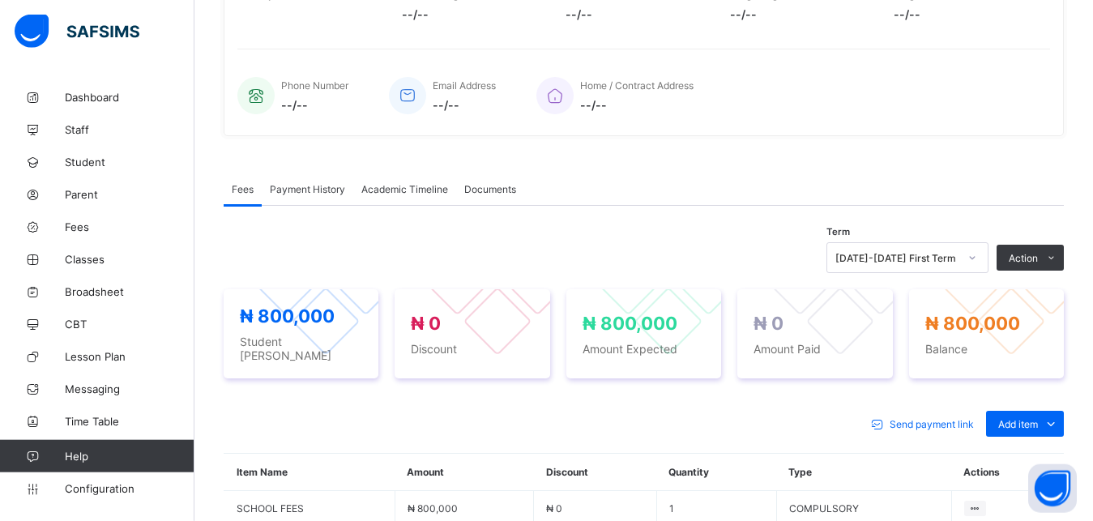
scroll to position [344, 0]
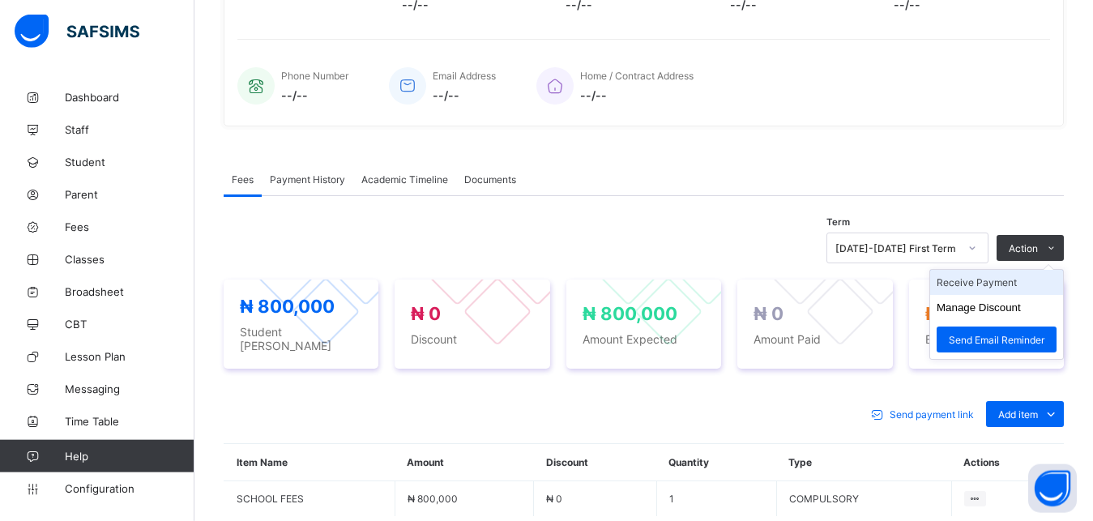
click at [1033, 293] on li "Receive Payment" at bounding box center [996, 282] width 133 height 25
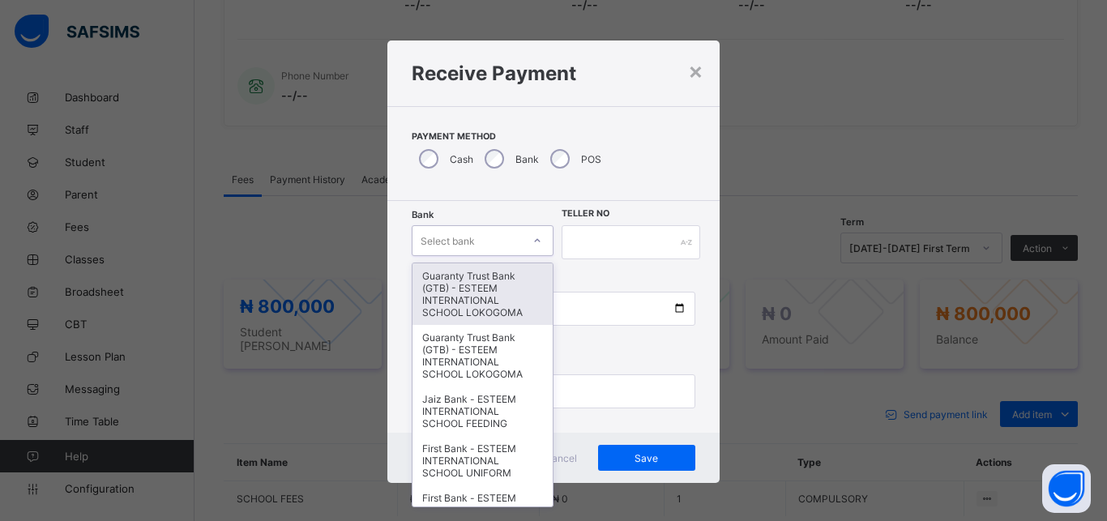
click at [477, 243] on div "Select bank" at bounding box center [467, 240] width 109 height 23
click at [485, 288] on div "Guaranty Trust Bank (GTB) - ESTEEM INTERNATIONAL SCHOOL LOKOGOMA" at bounding box center [483, 294] width 140 height 62
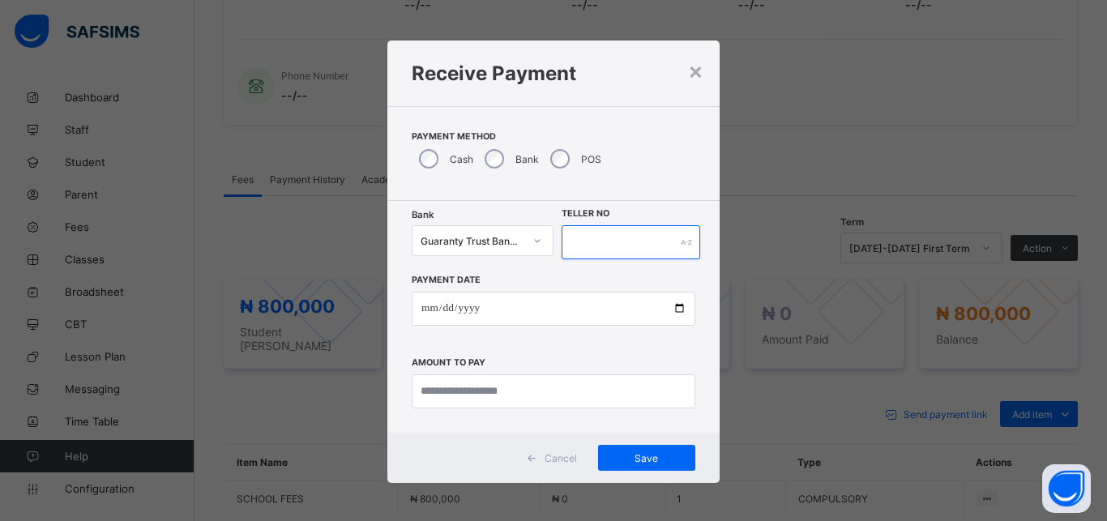
click at [610, 246] on input "text" at bounding box center [631, 242] width 139 height 34
type input "*******"
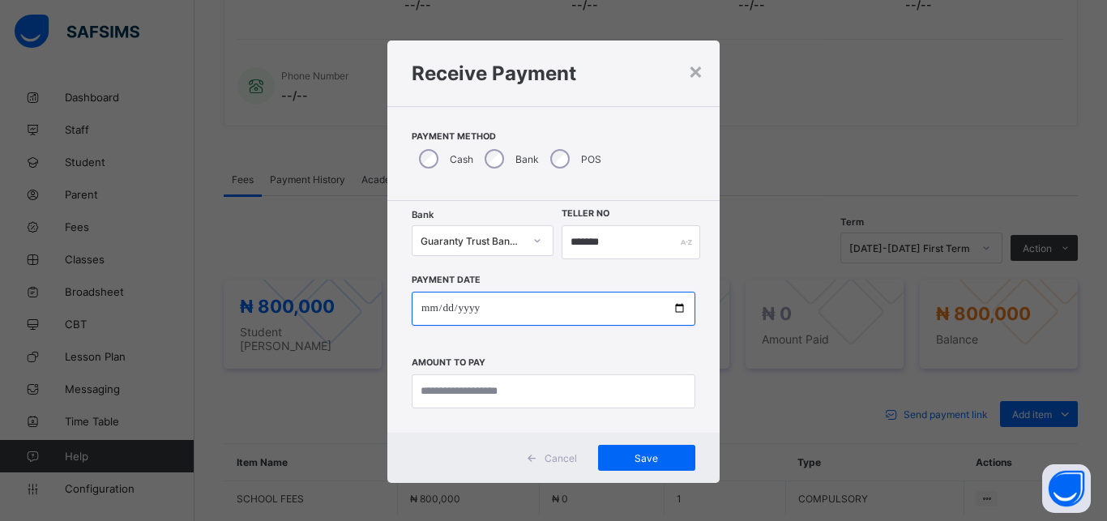
click at [551, 314] on input "date" at bounding box center [554, 309] width 284 height 34
type input "**********"
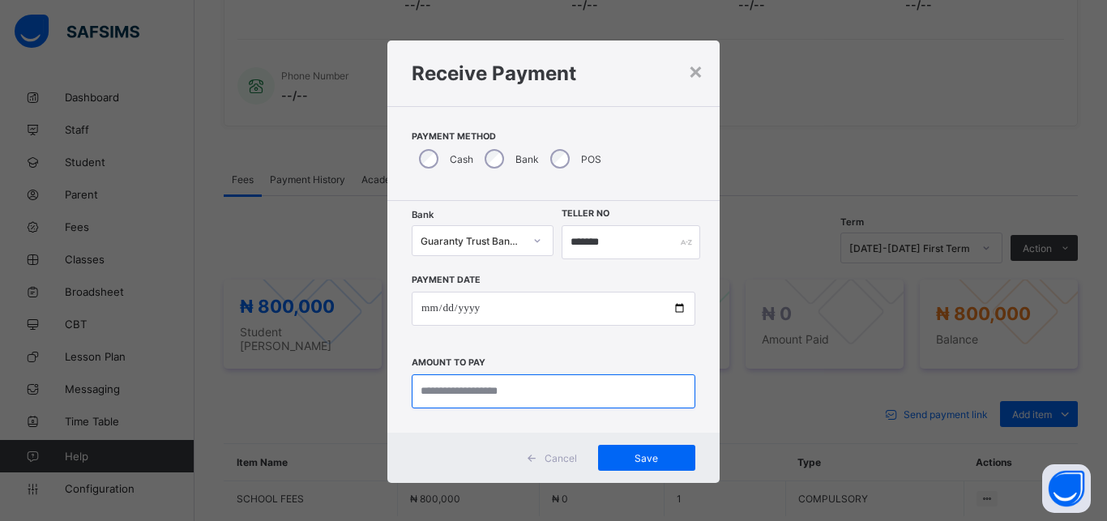
click at [531, 392] on input "currency" at bounding box center [554, 391] width 284 height 34
type input "*********"
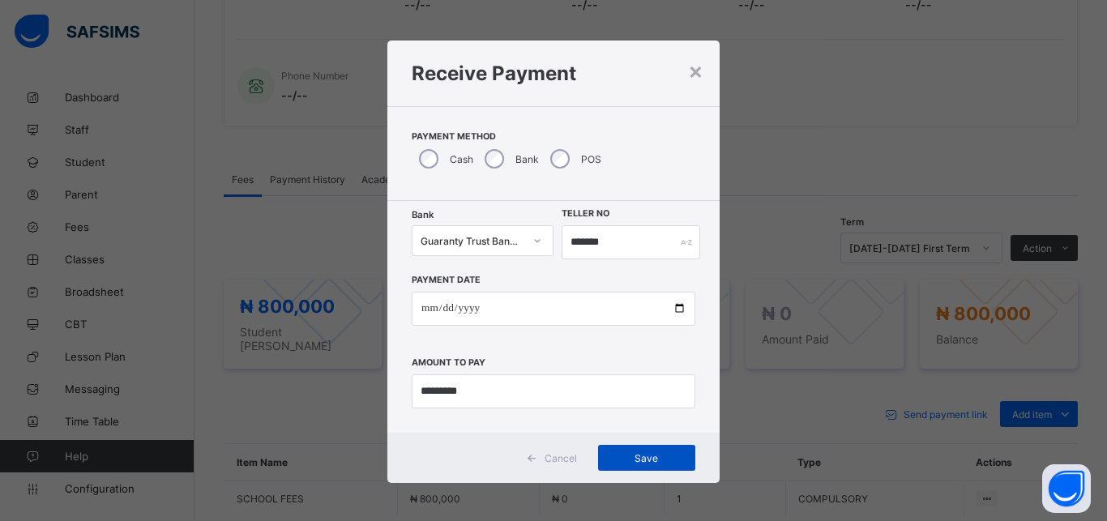
click at [643, 460] on span "Save" at bounding box center [646, 458] width 73 height 12
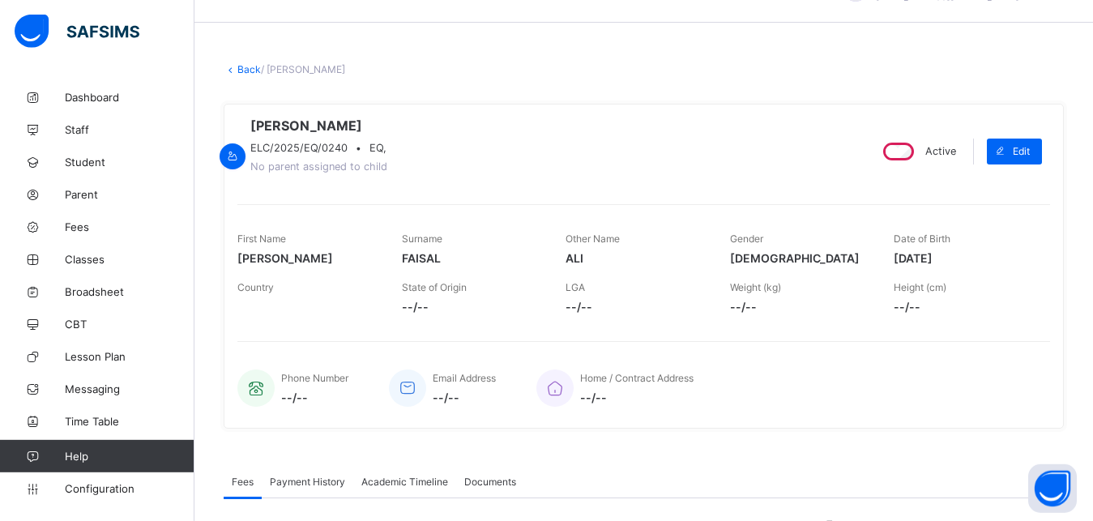
scroll to position [41, 0]
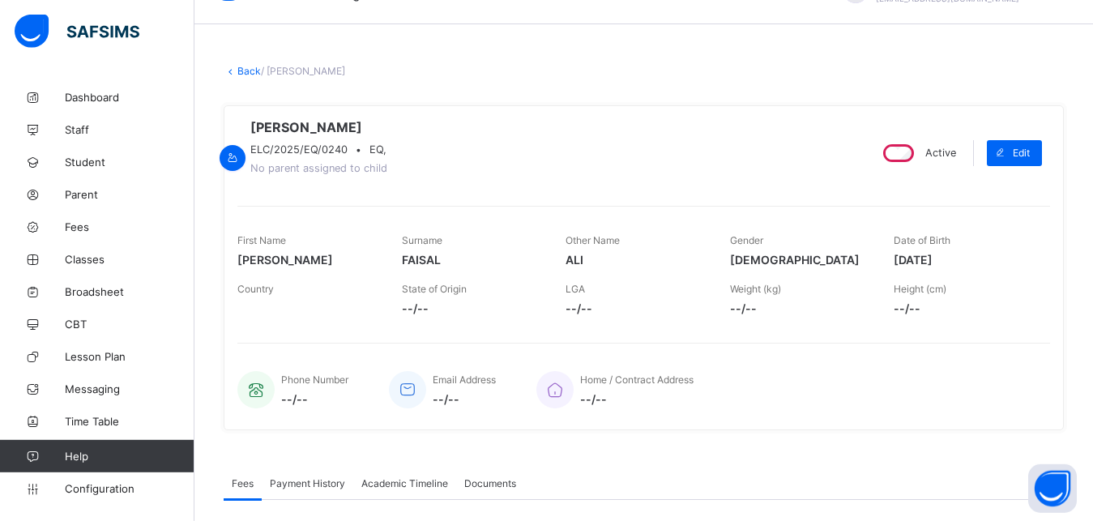
click at [242, 71] on link "Back" at bounding box center [249, 71] width 24 height 12
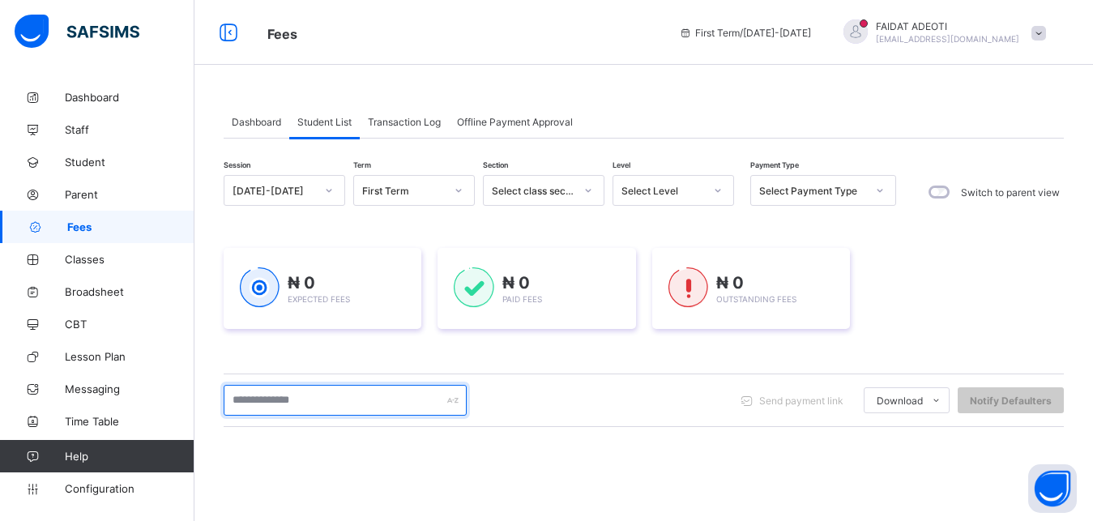
click at [303, 404] on input "text" at bounding box center [345, 400] width 243 height 31
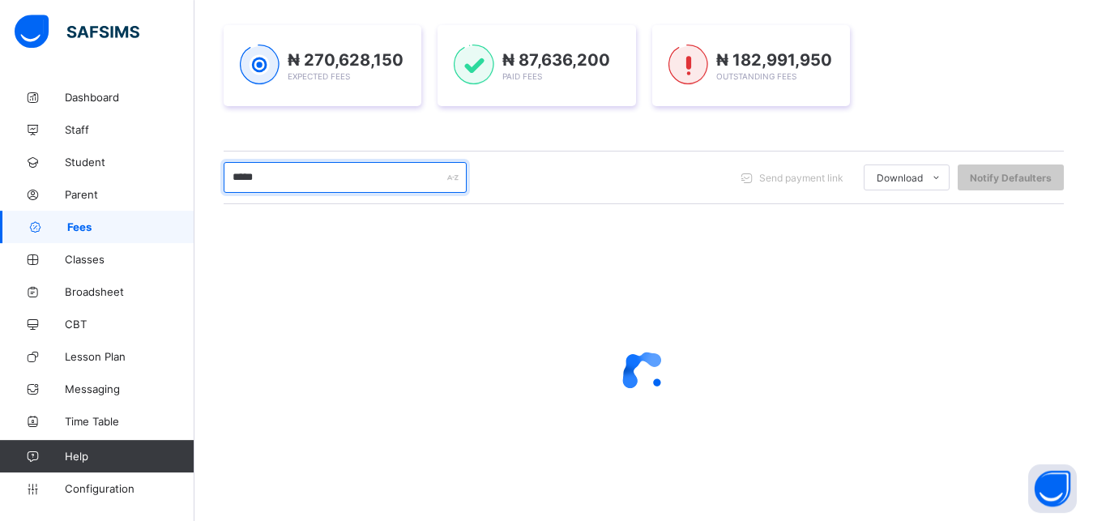
scroll to position [238, 0]
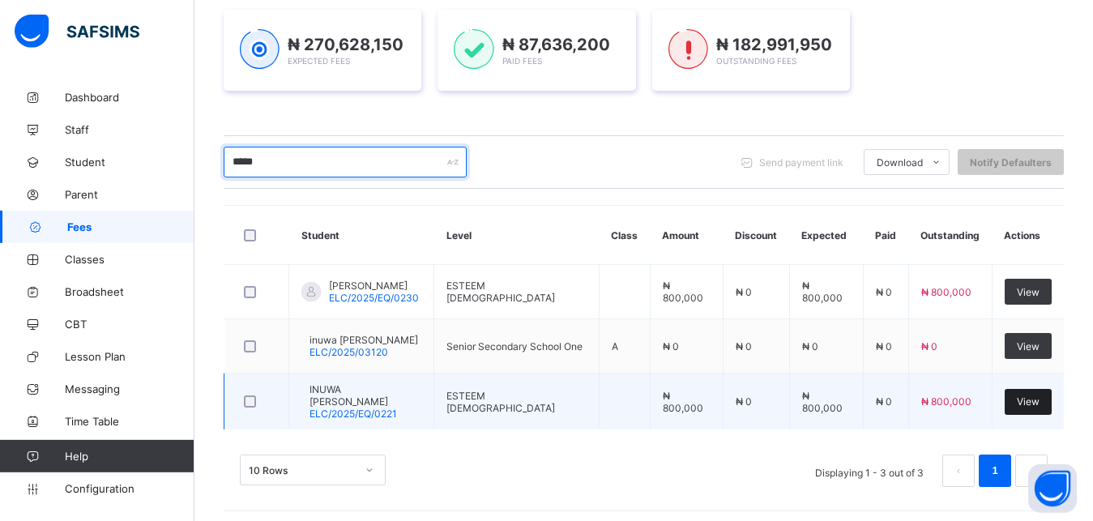
type input "*****"
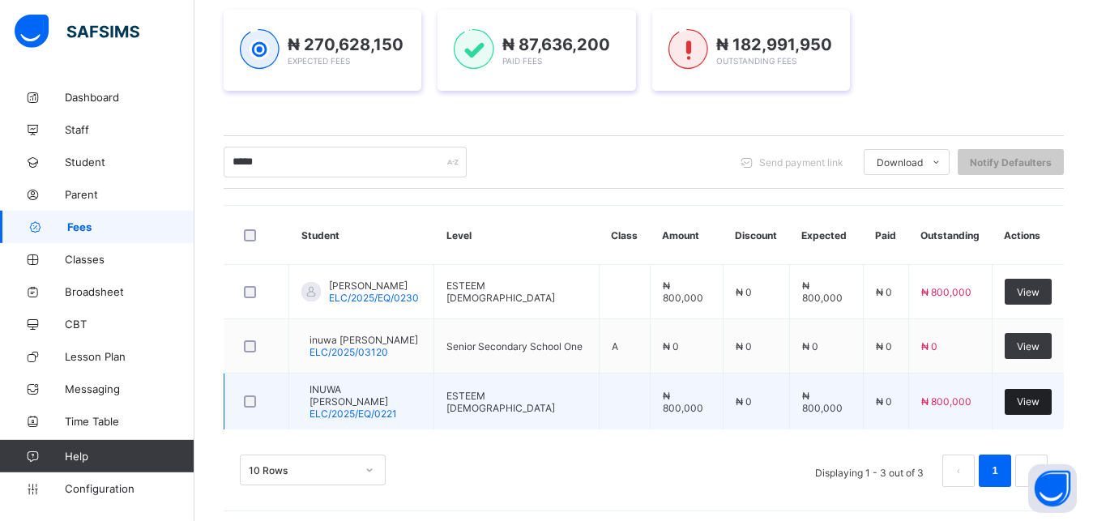
click at [1033, 401] on span "View" at bounding box center [1028, 402] width 23 height 12
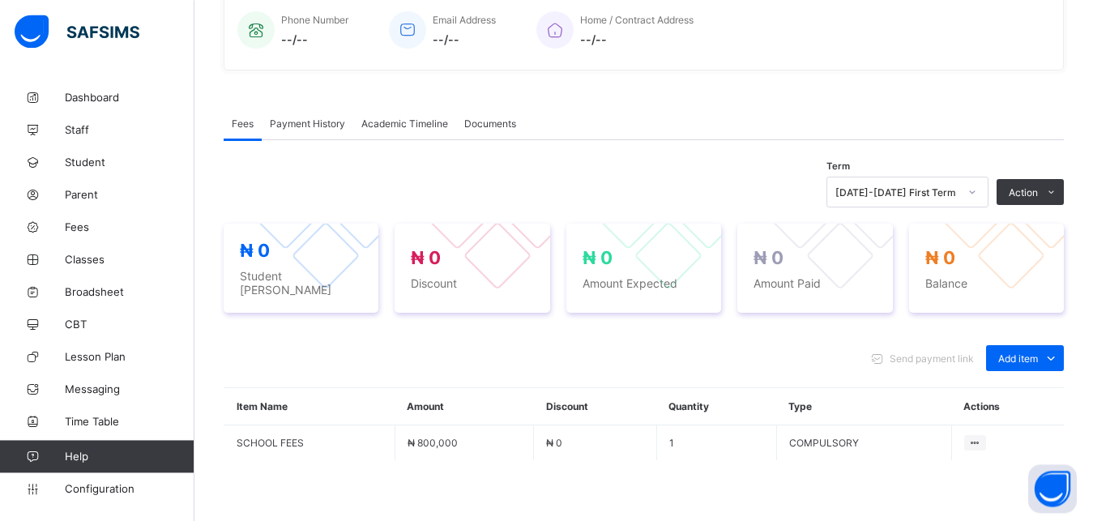
scroll to position [409, 0]
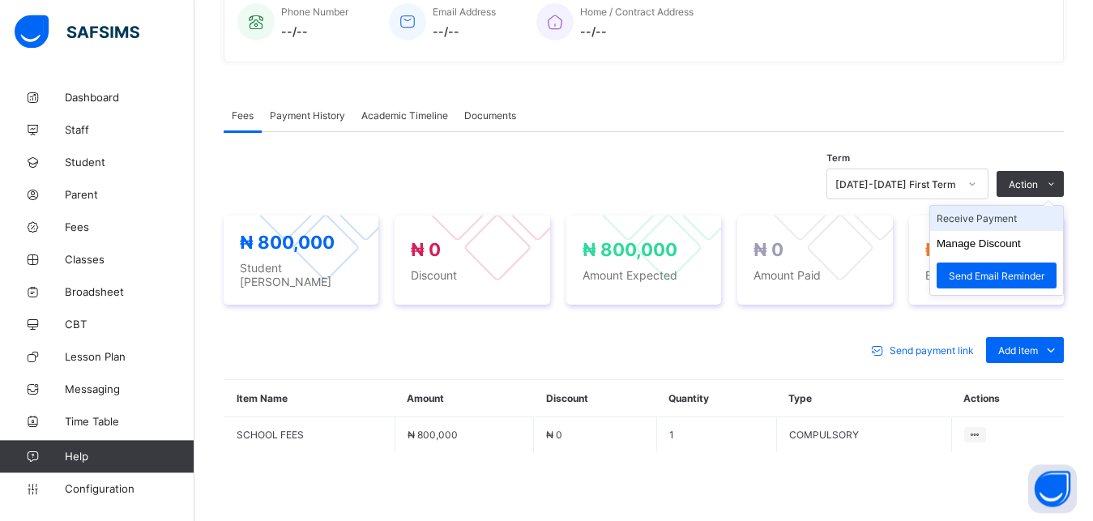
click at [1043, 224] on li "Receive Payment" at bounding box center [996, 218] width 133 height 25
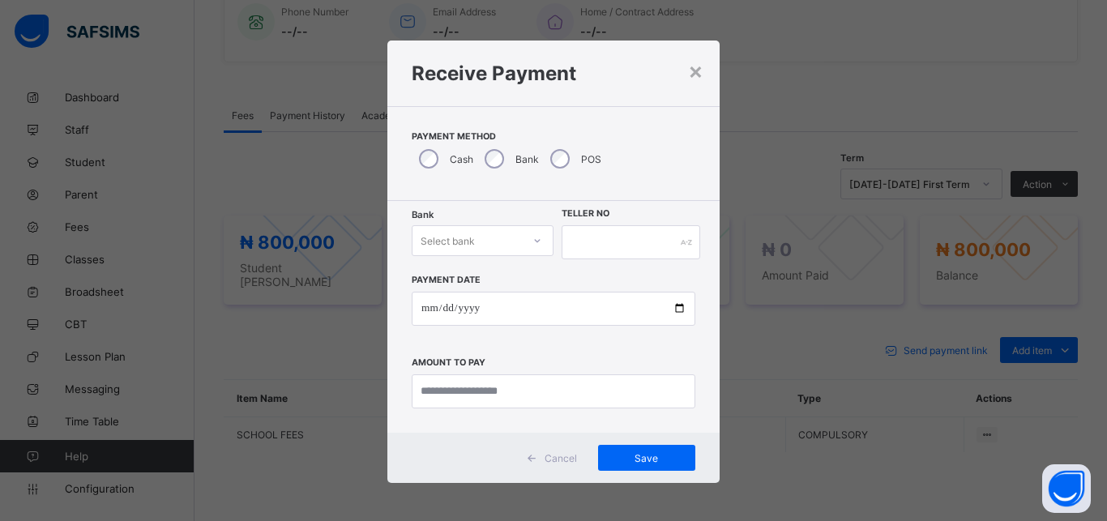
click at [453, 236] on div "Select bank" at bounding box center [448, 240] width 54 height 31
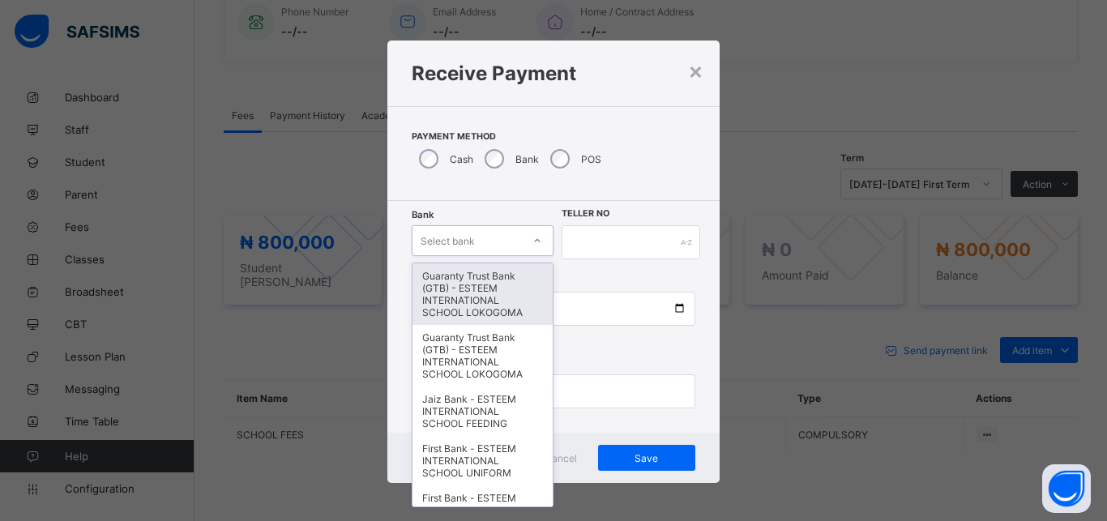
click at [445, 297] on div "Guaranty Trust Bank (GTB) - ESTEEM INTERNATIONAL SCHOOL LOKOGOMA" at bounding box center [483, 294] width 140 height 62
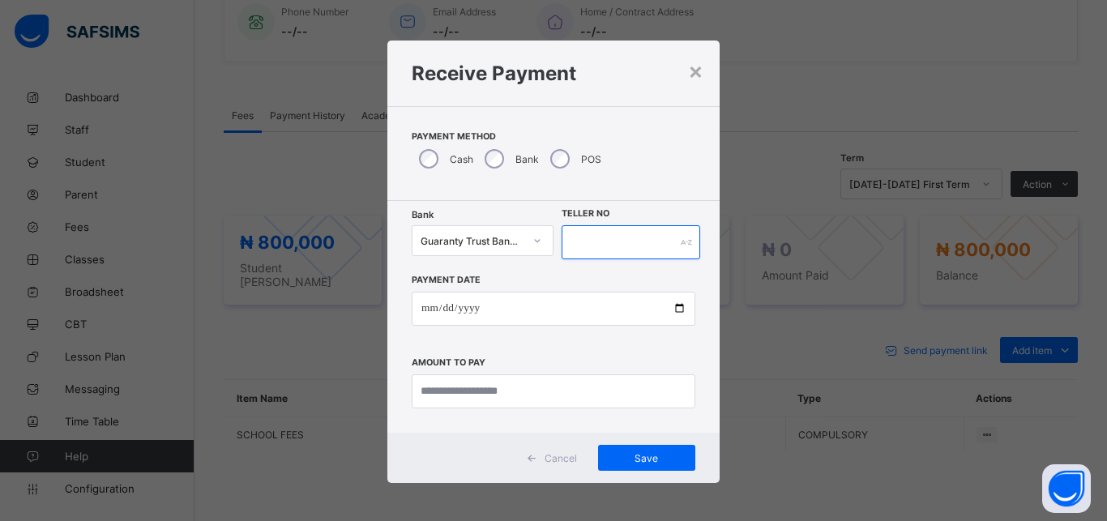
click at [610, 244] on input "text" at bounding box center [631, 242] width 139 height 34
type input "*******"
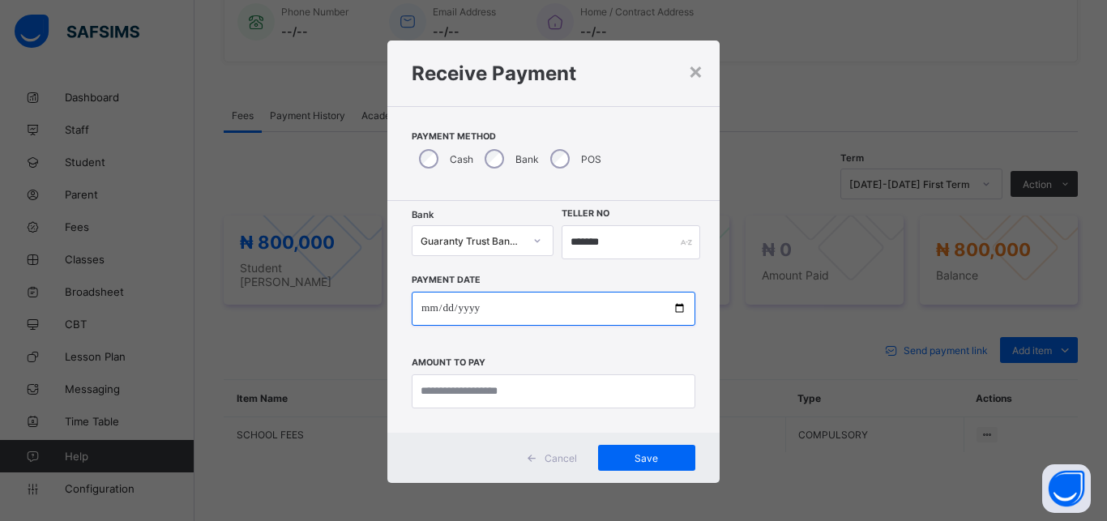
click at [540, 313] on input "date" at bounding box center [554, 309] width 284 height 34
type input "**********"
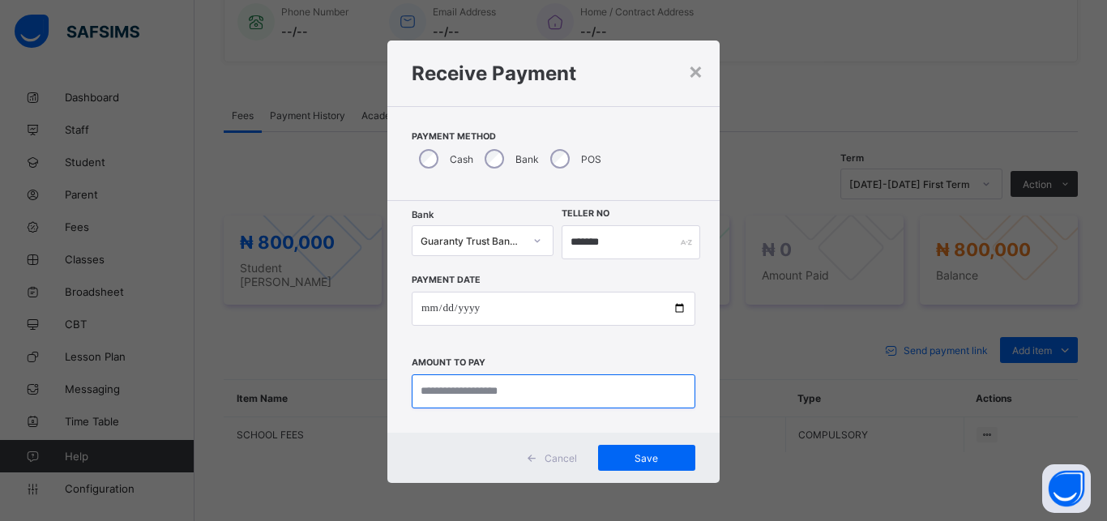
click at [501, 394] on input "currency" at bounding box center [554, 391] width 284 height 34
type input "*********"
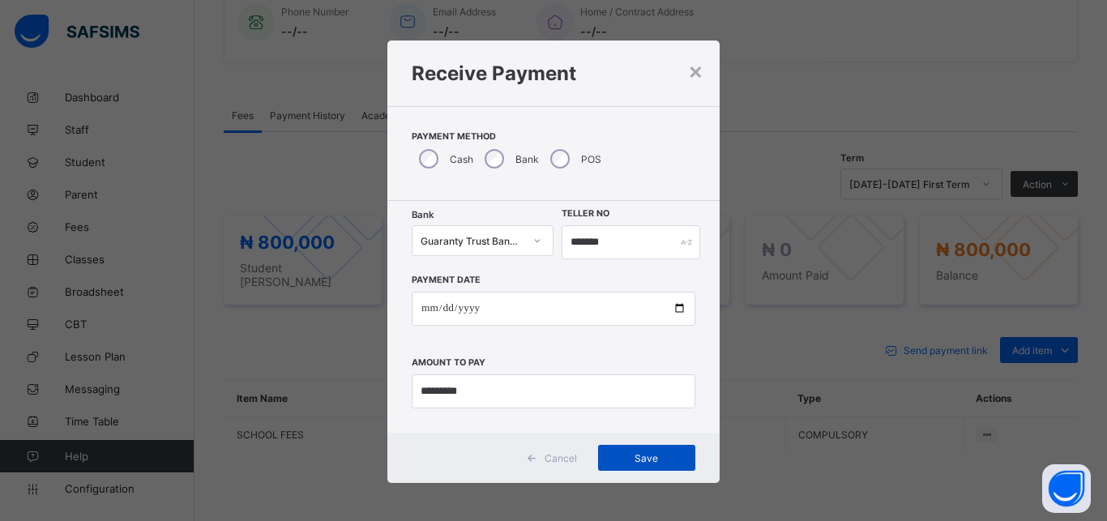
click at [610, 455] on span "Save" at bounding box center [646, 458] width 73 height 12
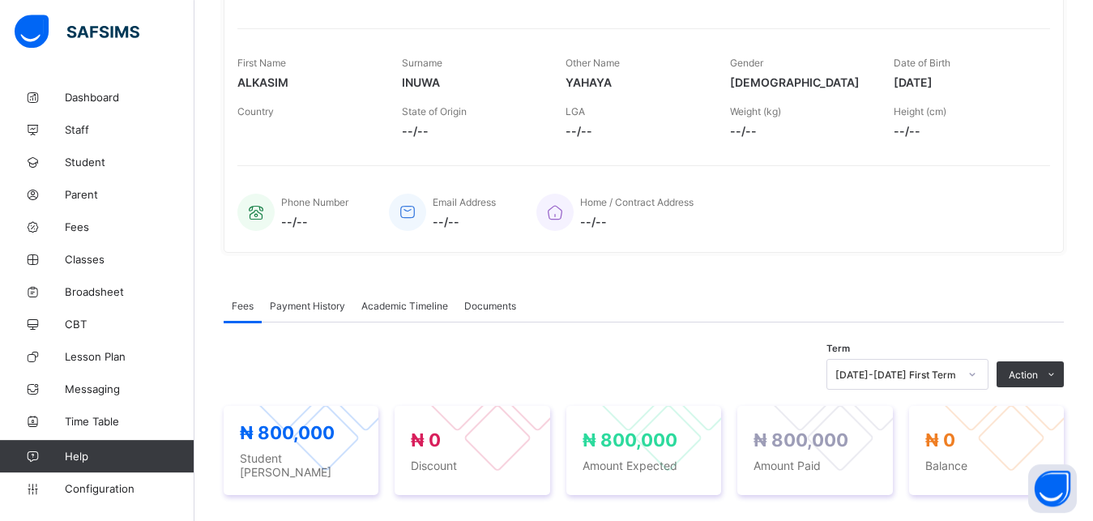
scroll to position [0, 0]
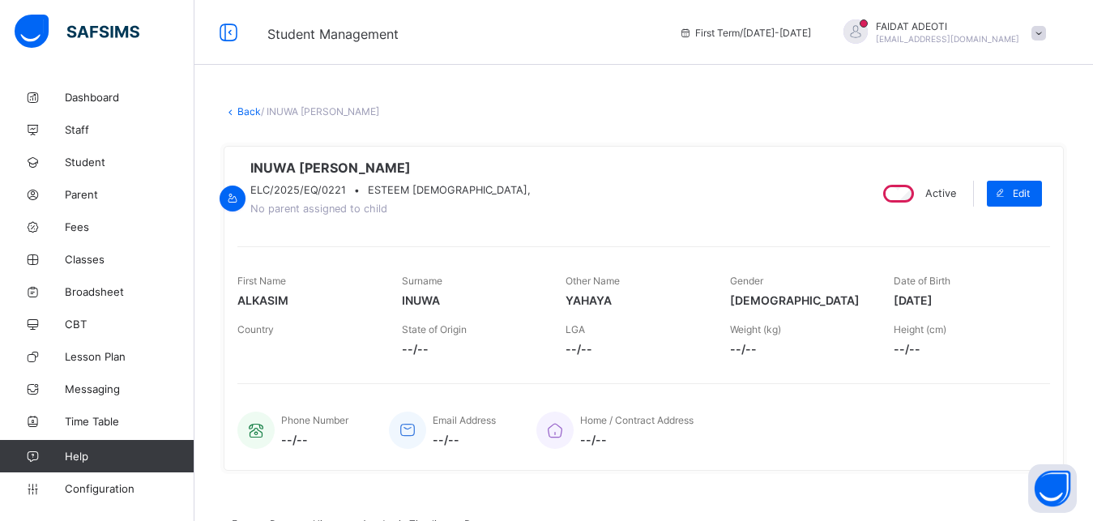
click at [245, 113] on link "Back" at bounding box center [249, 111] width 24 height 12
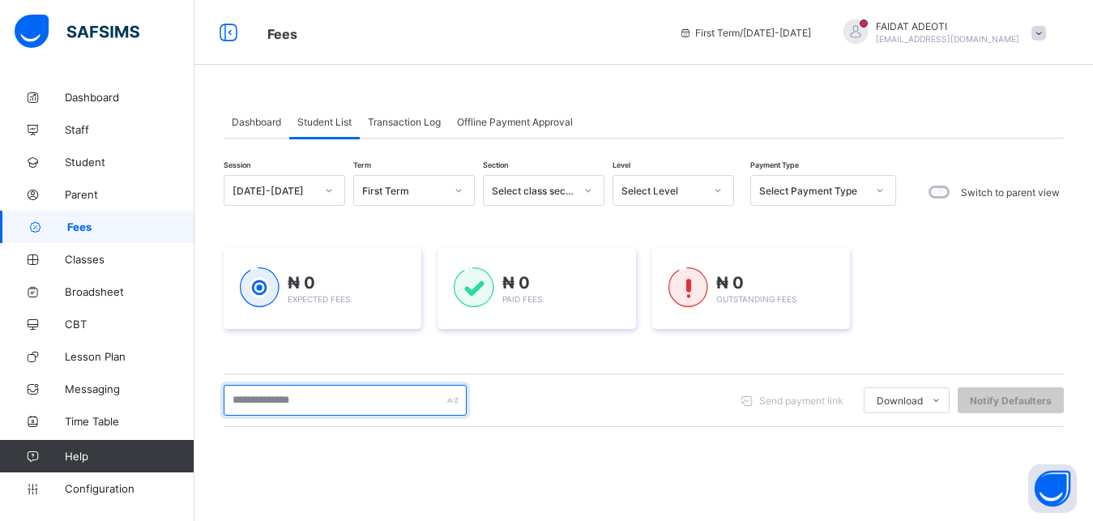
click at [321, 398] on input "text" at bounding box center [345, 400] width 243 height 31
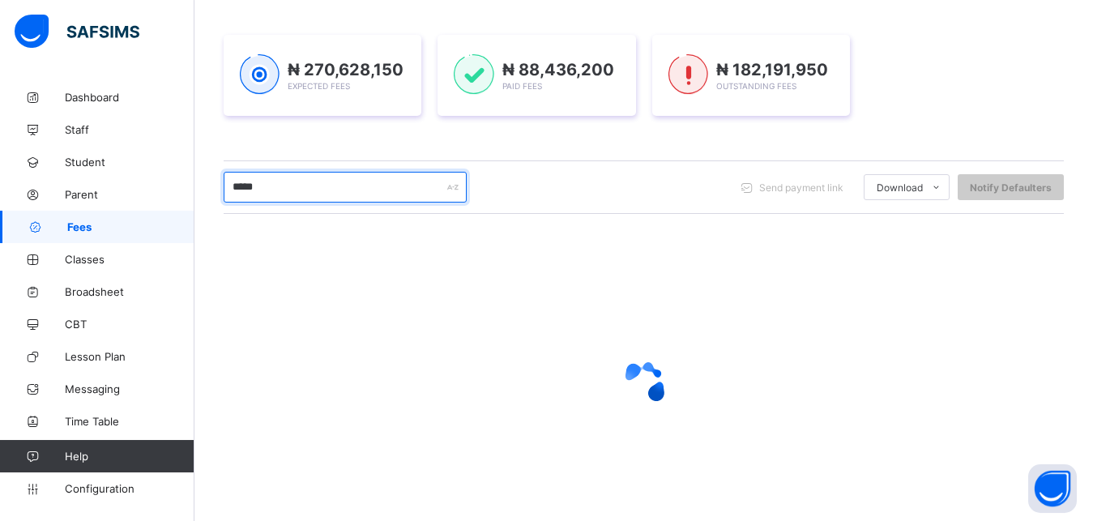
scroll to position [218, 0]
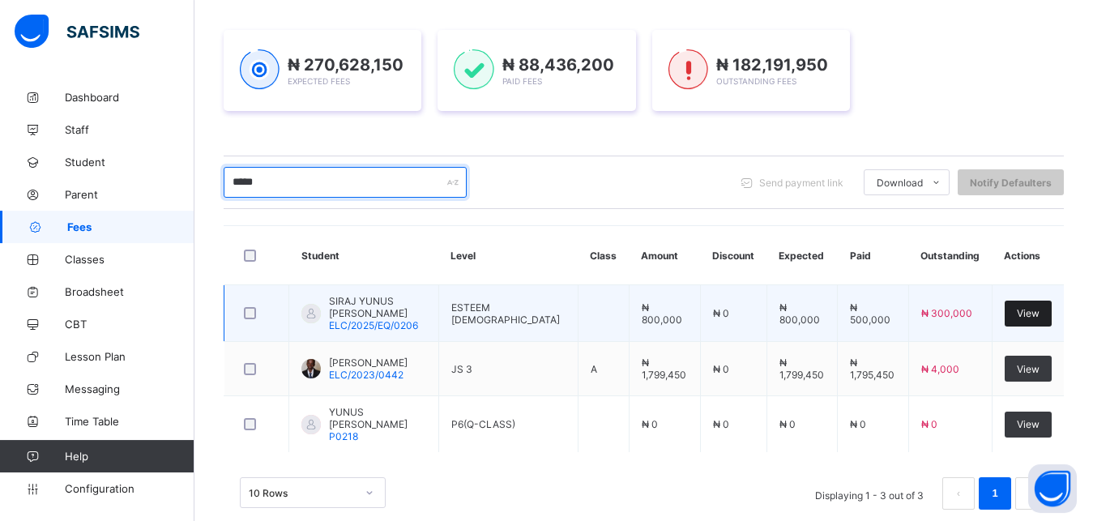
type input "*****"
click at [1040, 309] on span "View" at bounding box center [1028, 313] width 23 height 12
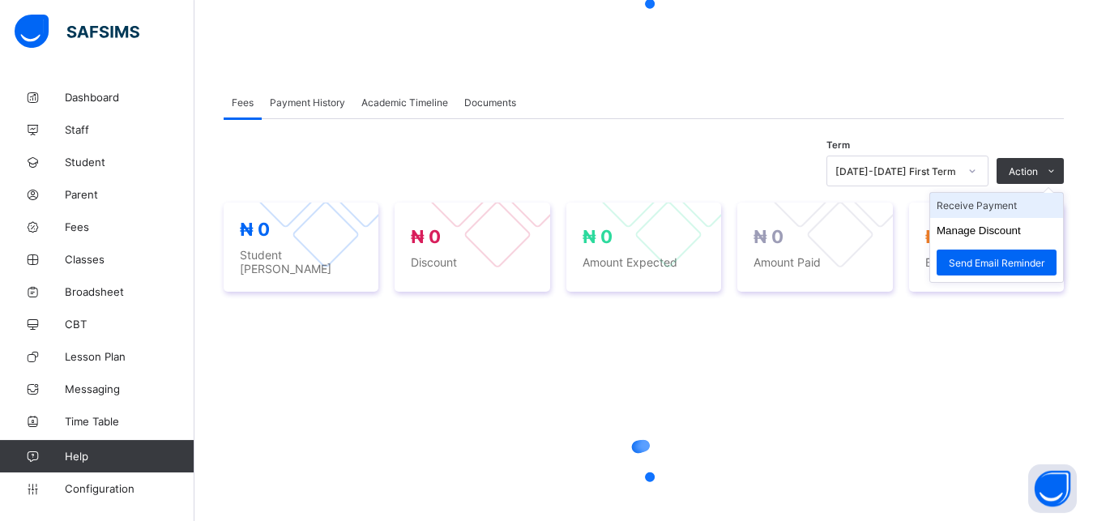
click at [1014, 210] on li "Receive Payment" at bounding box center [996, 205] width 133 height 25
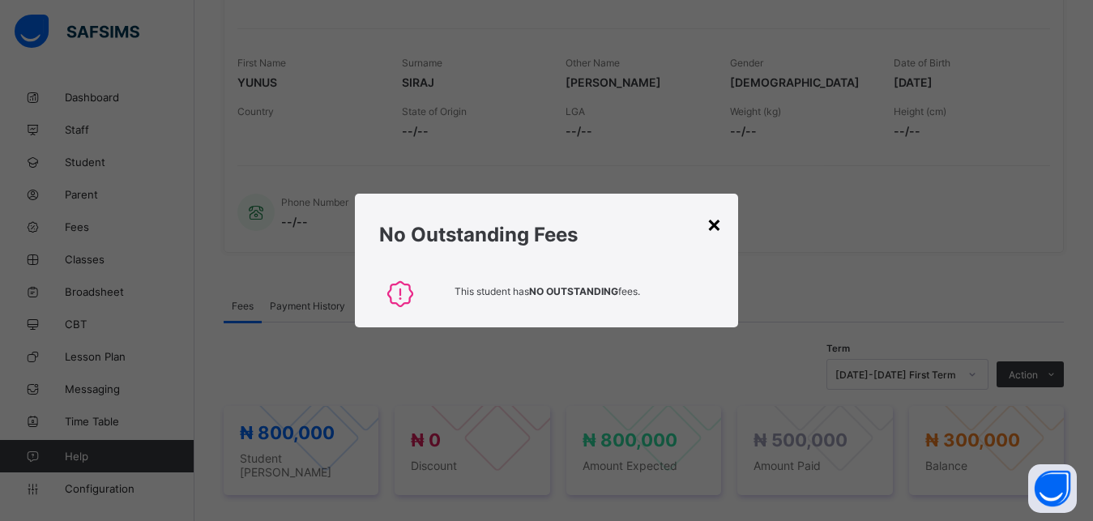
click at [725, 229] on div "No Outstanding Fees" at bounding box center [546, 231] width 383 height 74
click at [712, 224] on div "×" at bounding box center [714, 224] width 15 height 28
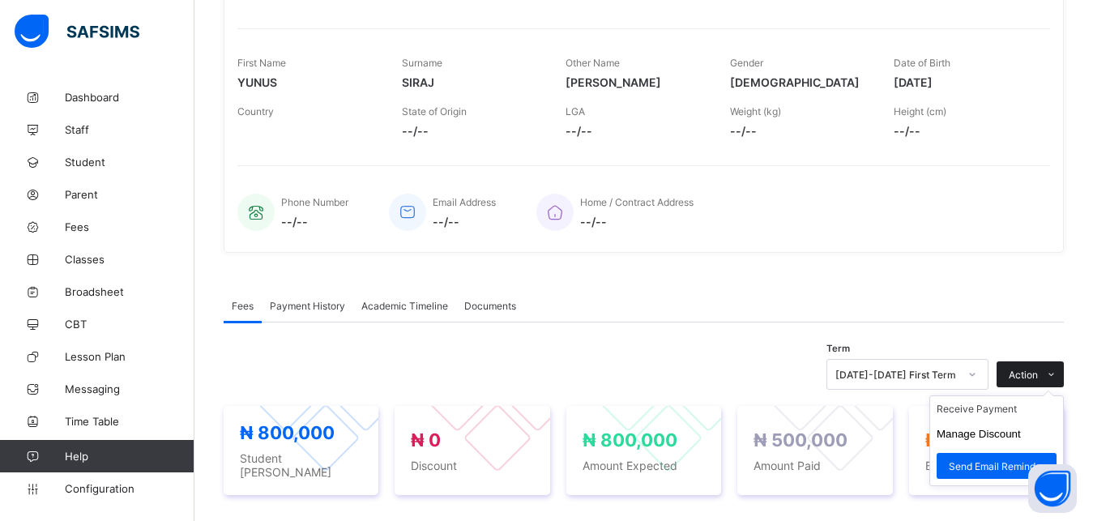
click at [1064, 379] on span at bounding box center [1051, 374] width 26 height 26
click at [1018, 421] on li "Receive Payment" at bounding box center [996, 408] width 133 height 25
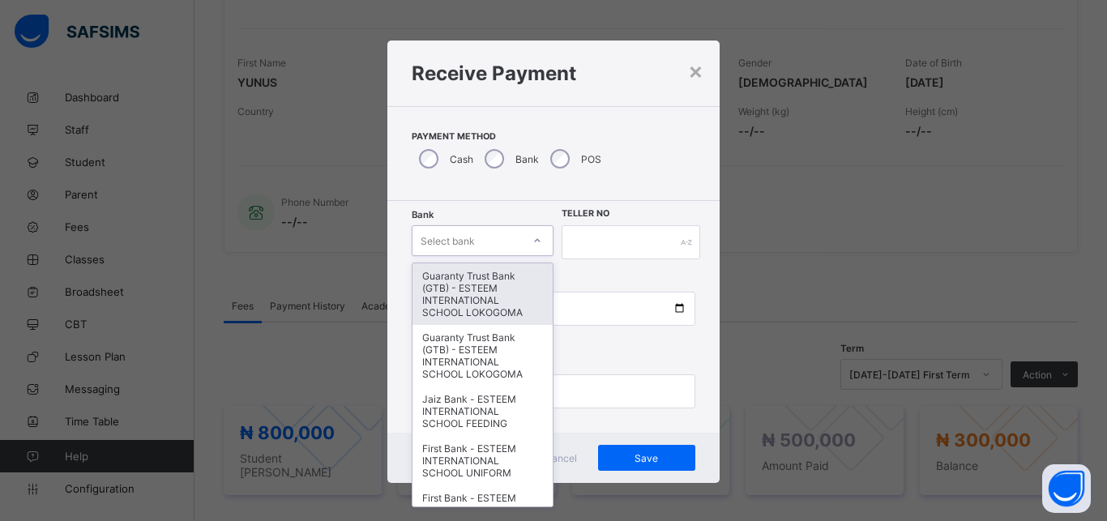
click at [477, 237] on div "Select bank" at bounding box center [467, 240] width 109 height 23
click at [469, 291] on div "Guaranty Trust Bank (GTB) - ESTEEM INTERNATIONAL SCHOOL LOKOGOMA" at bounding box center [483, 294] width 140 height 62
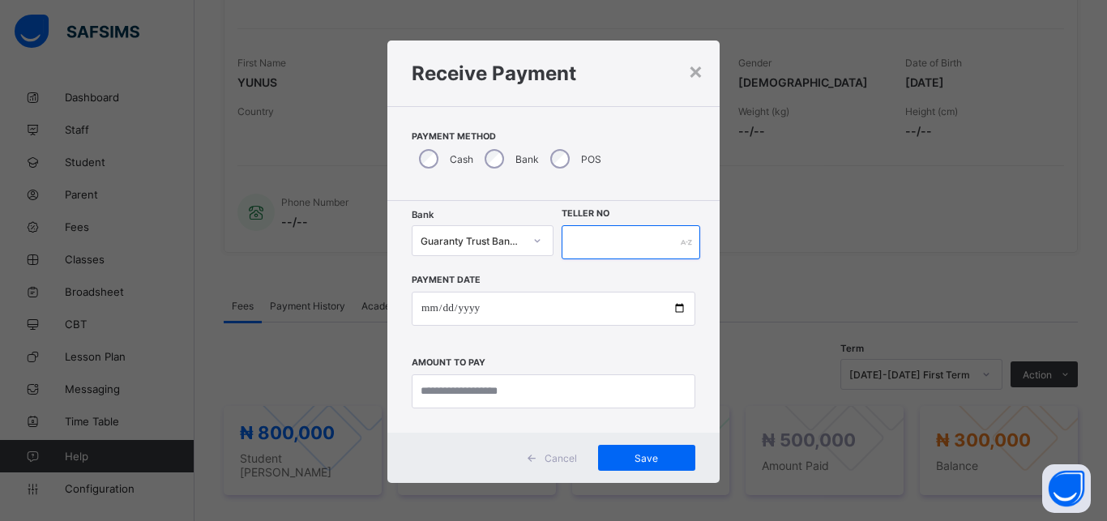
click at [629, 242] on input "text" at bounding box center [631, 242] width 139 height 34
type input "*******"
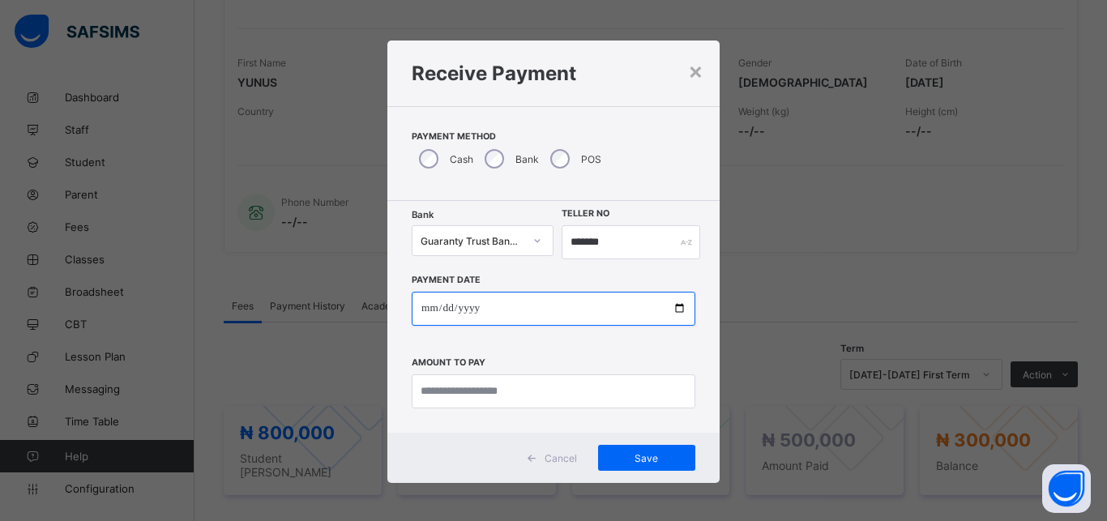
click at [547, 314] on input "date" at bounding box center [554, 309] width 284 height 34
type input "**********"
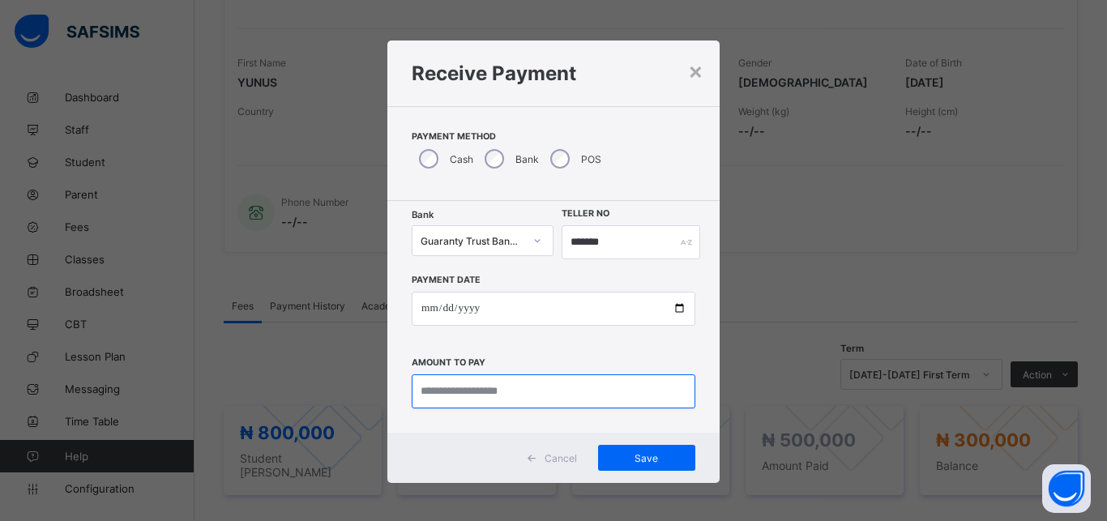
click at [524, 400] on input "currency" at bounding box center [554, 391] width 284 height 34
type input "**********"
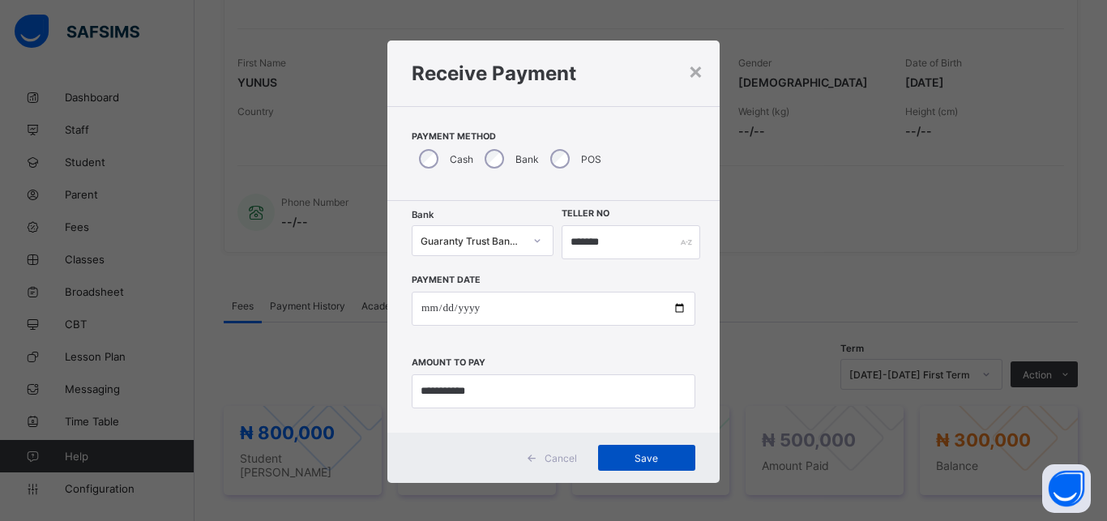
click at [627, 456] on span "Save" at bounding box center [646, 458] width 73 height 12
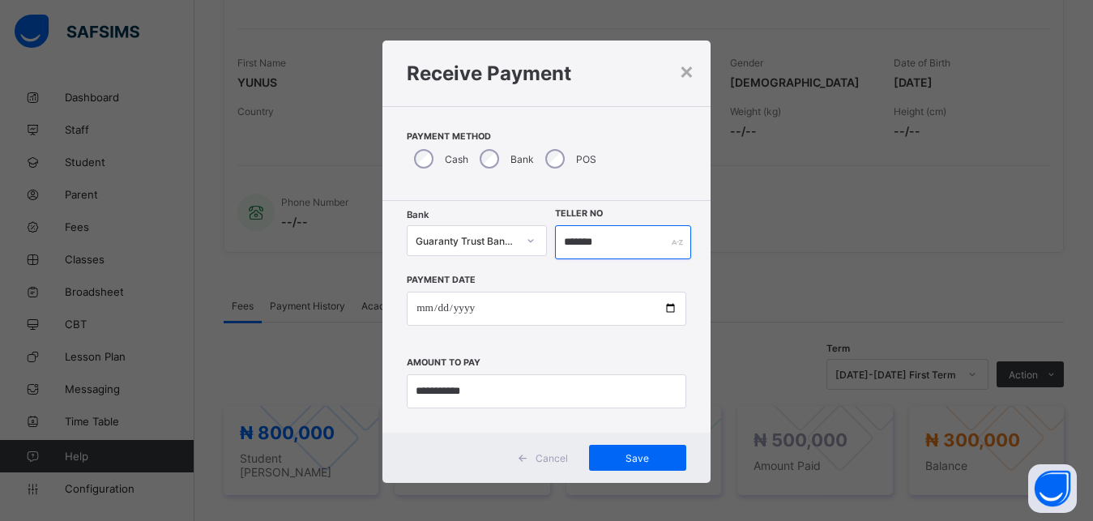
click at [580, 242] on input "*******" at bounding box center [623, 242] width 137 height 34
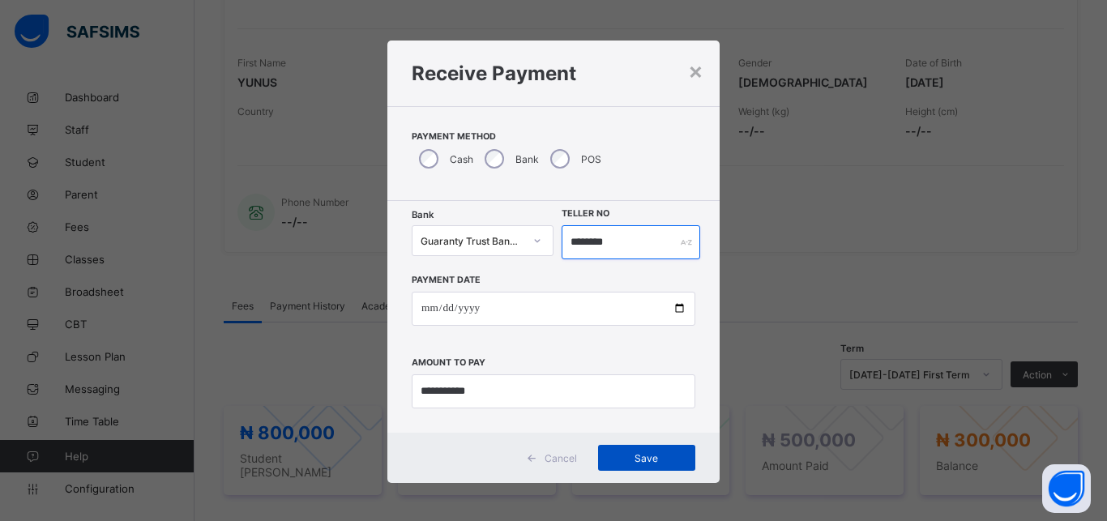
type input "********"
click at [623, 457] on span "Save" at bounding box center [646, 458] width 73 height 12
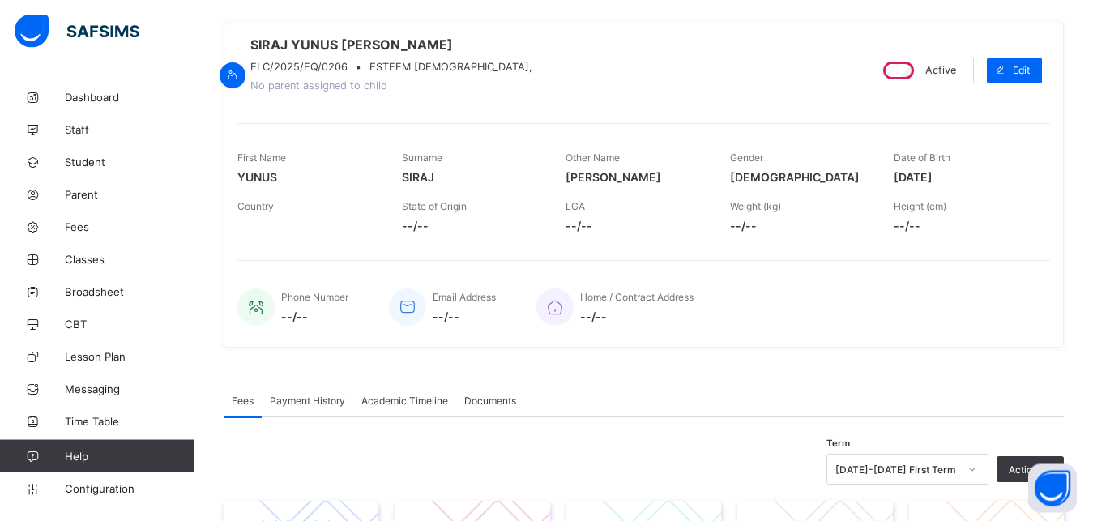
scroll to position [42, 0]
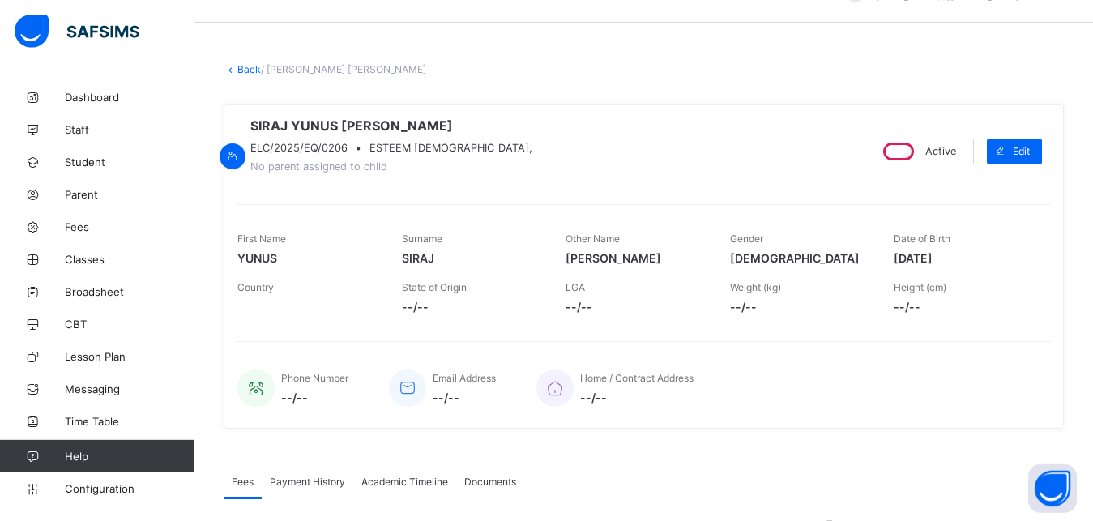
click at [248, 68] on link "Back" at bounding box center [249, 69] width 24 height 12
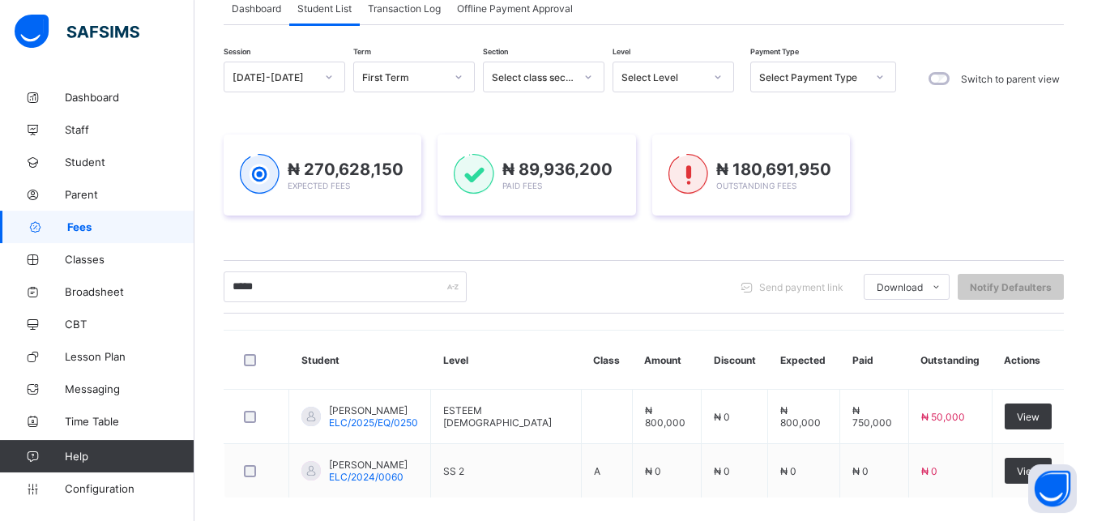
scroll to position [114, 0]
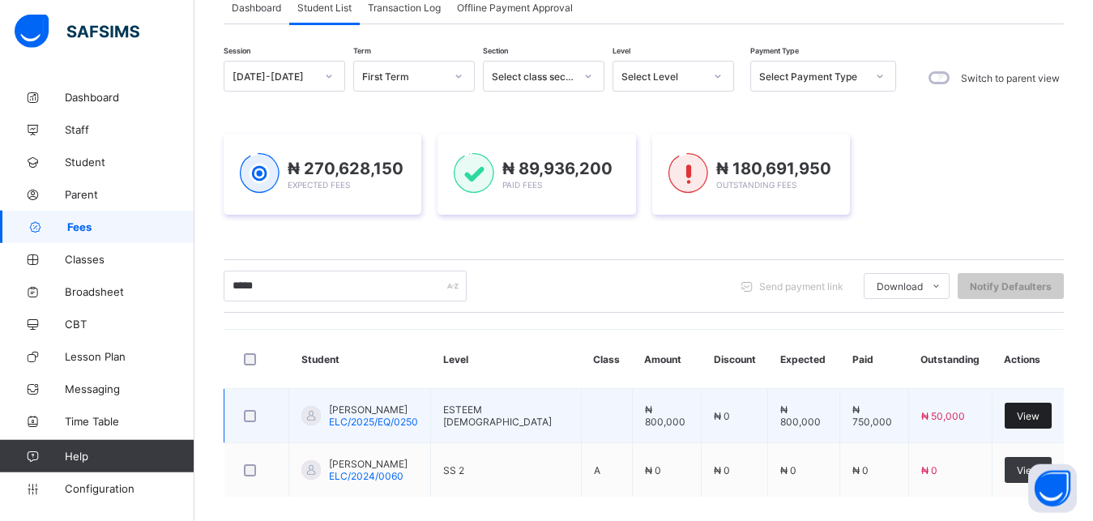
type input "*****"
click at [1036, 416] on span "View" at bounding box center [1028, 416] width 23 height 12
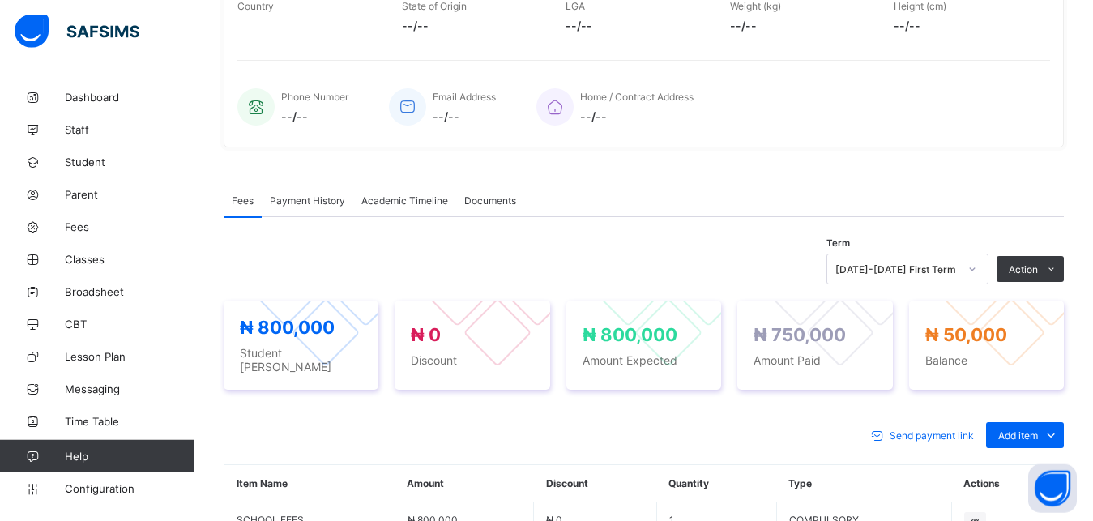
scroll to position [325, 0]
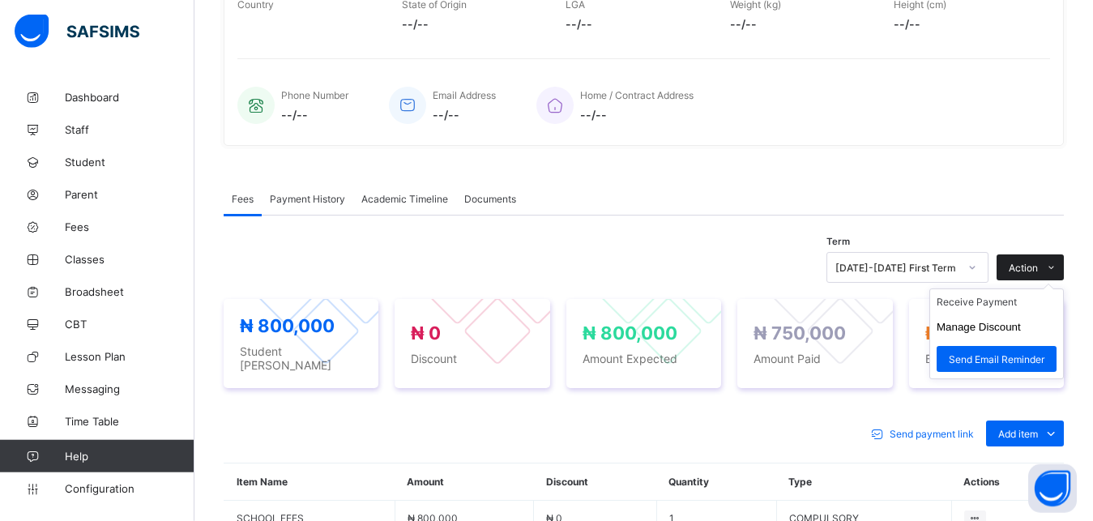
click at [1058, 273] on icon at bounding box center [1052, 268] width 12 height 11
click at [1023, 306] on li "Receive Payment" at bounding box center [996, 301] width 133 height 25
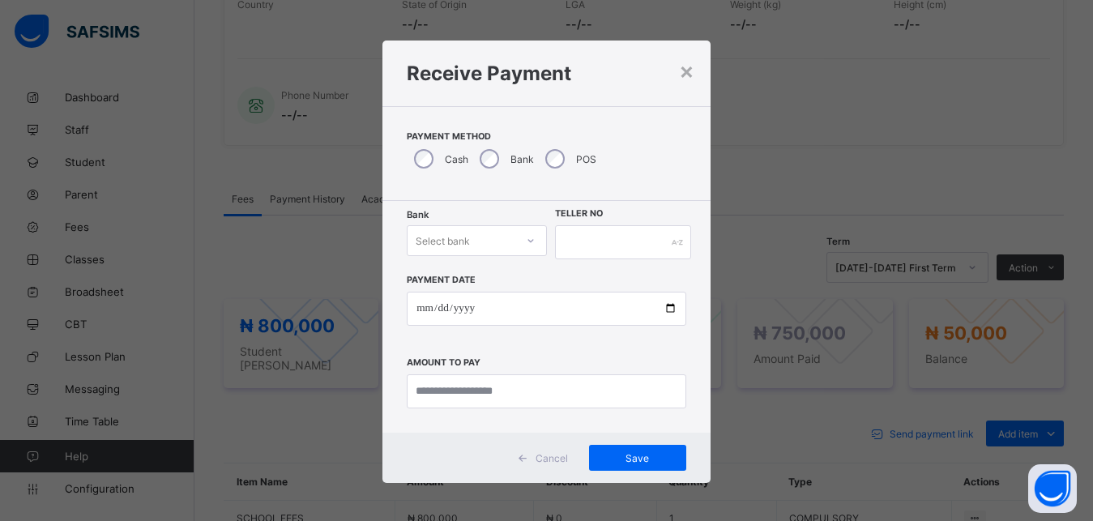
click at [499, 242] on div "Select bank" at bounding box center [461, 240] width 107 height 23
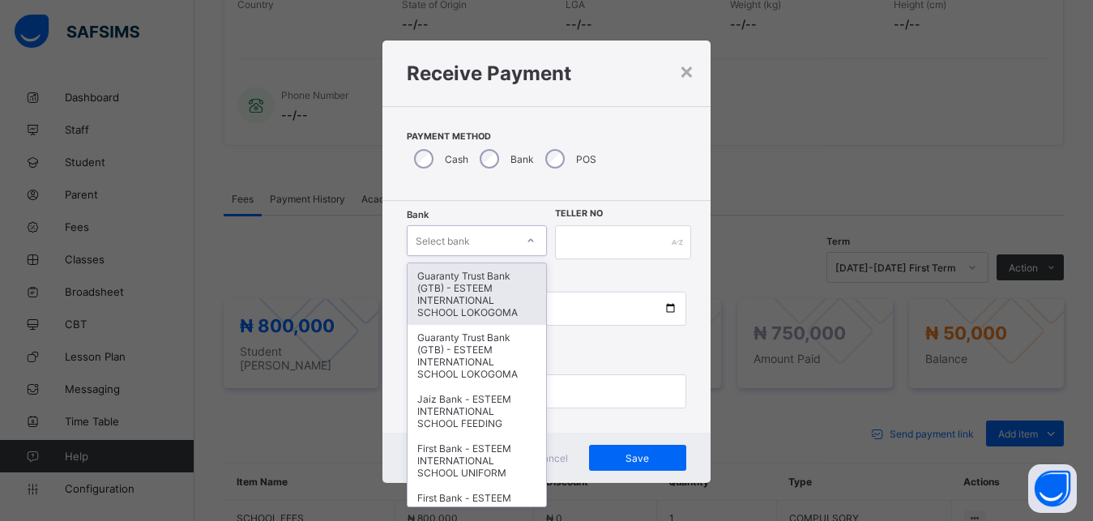
click at [471, 317] on div "Guaranty Trust Bank (GTB) - ESTEEM INTERNATIONAL SCHOOL LOKOGOMA" at bounding box center [477, 294] width 138 height 62
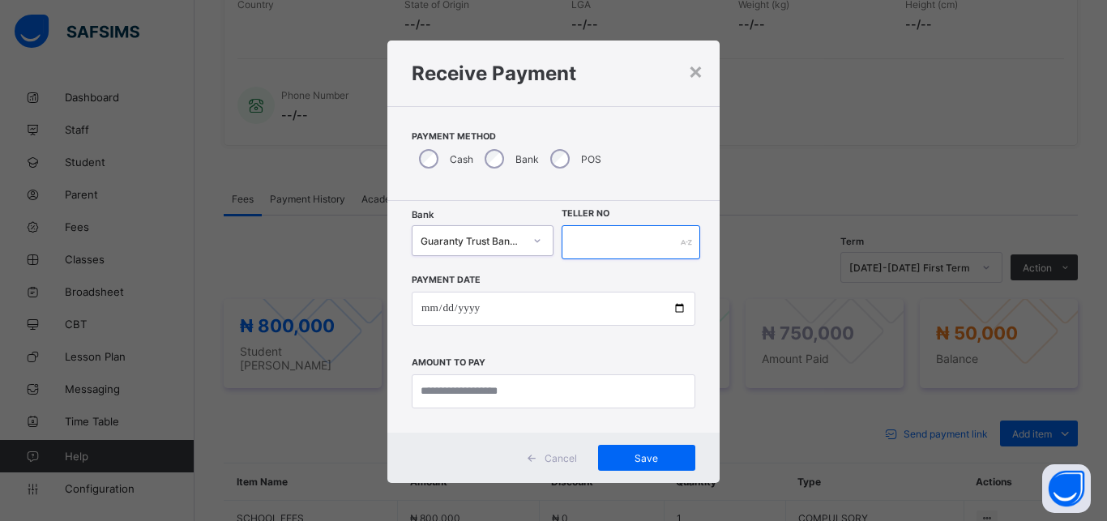
click at [614, 239] on input "text" at bounding box center [631, 242] width 139 height 34
type input "*******"
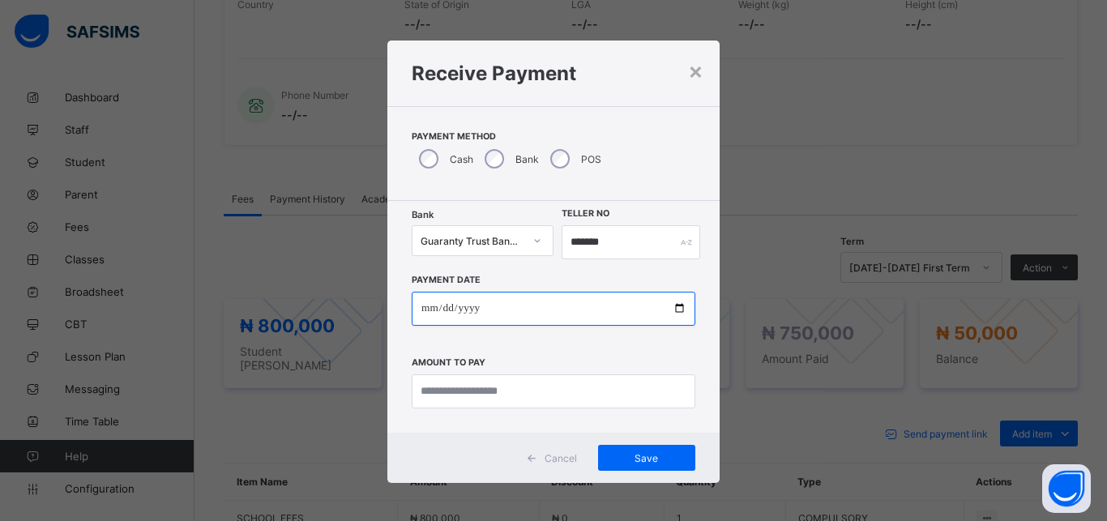
click at [518, 310] on input "date" at bounding box center [554, 309] width 284 height 34
type input "**********"
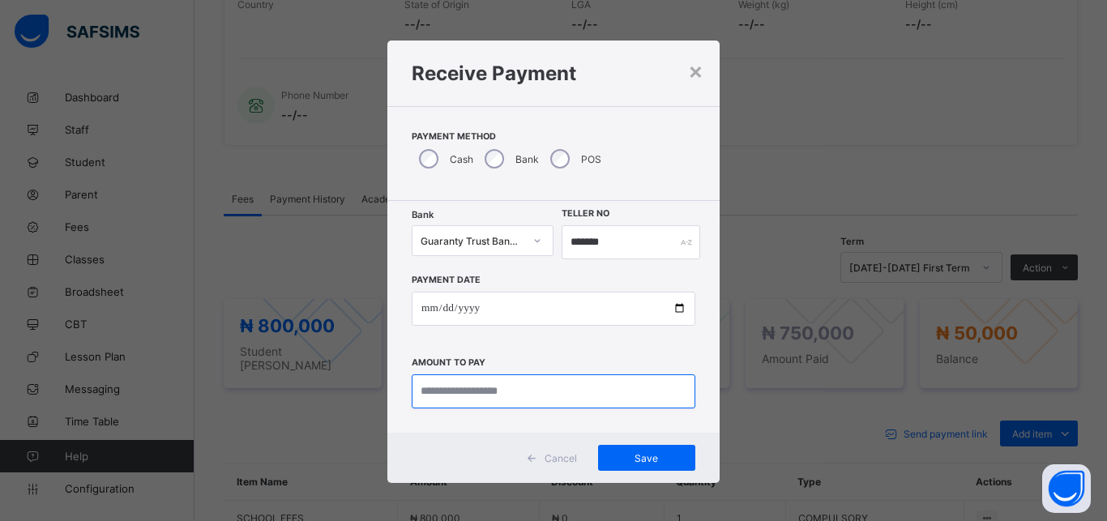
click at [501, 391] on input "currency" at bounding box center [554, 391] width 284 height 34
type input "********"
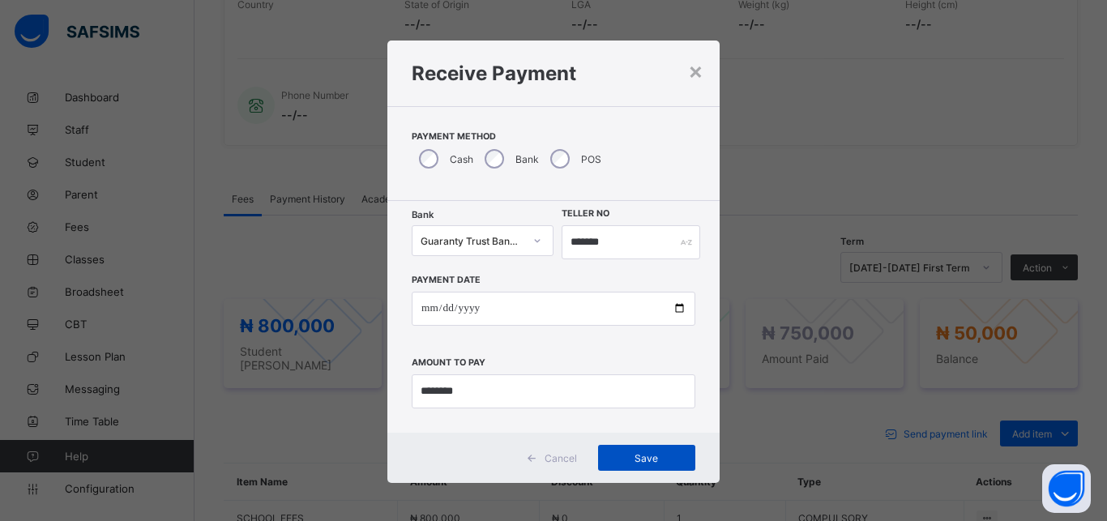
click at [620, 462] on span "Save" at bounding box center [646, 458] width 73 height 12
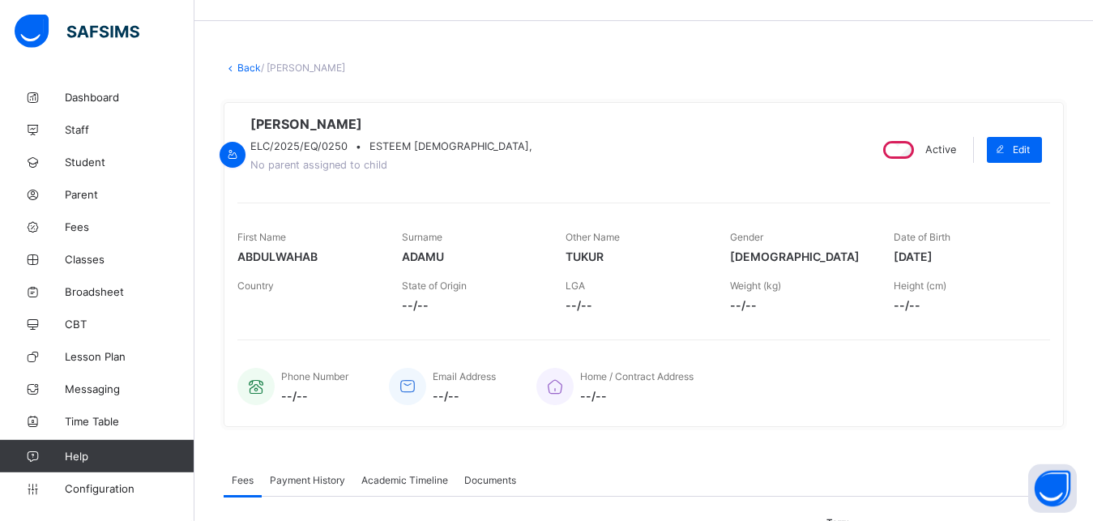
scroll to position [0, 0]
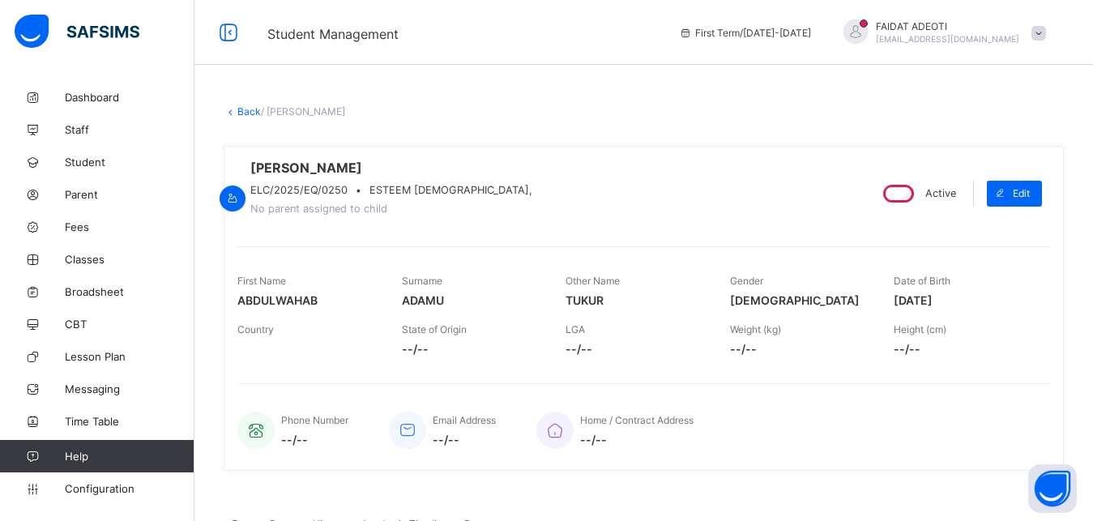
click at [243, 110] on link "Back" at bounding box center [249, 111] width 24 height 12
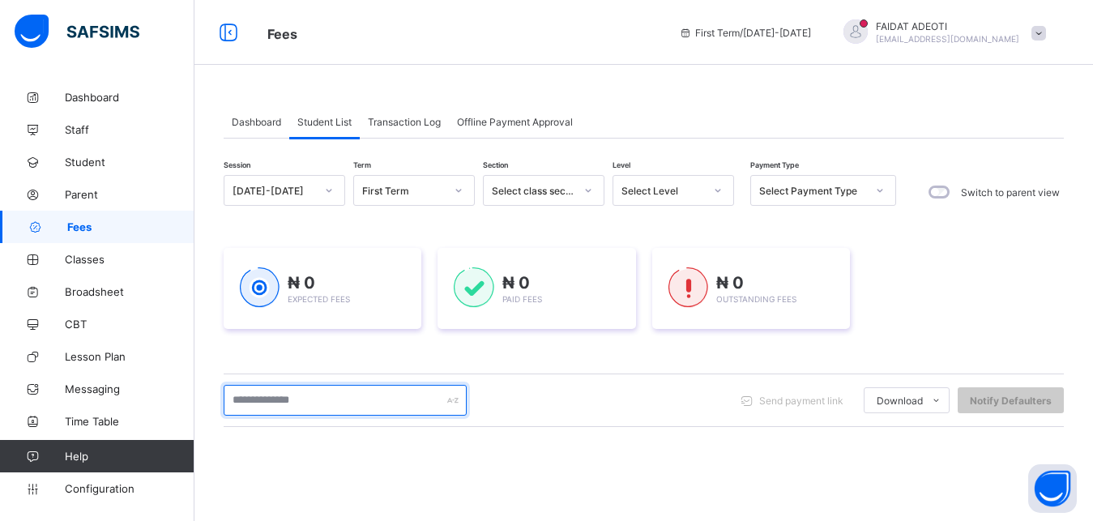
click at [286, 397] on input "text" at bounding box center [345, 400] width 243 height 31
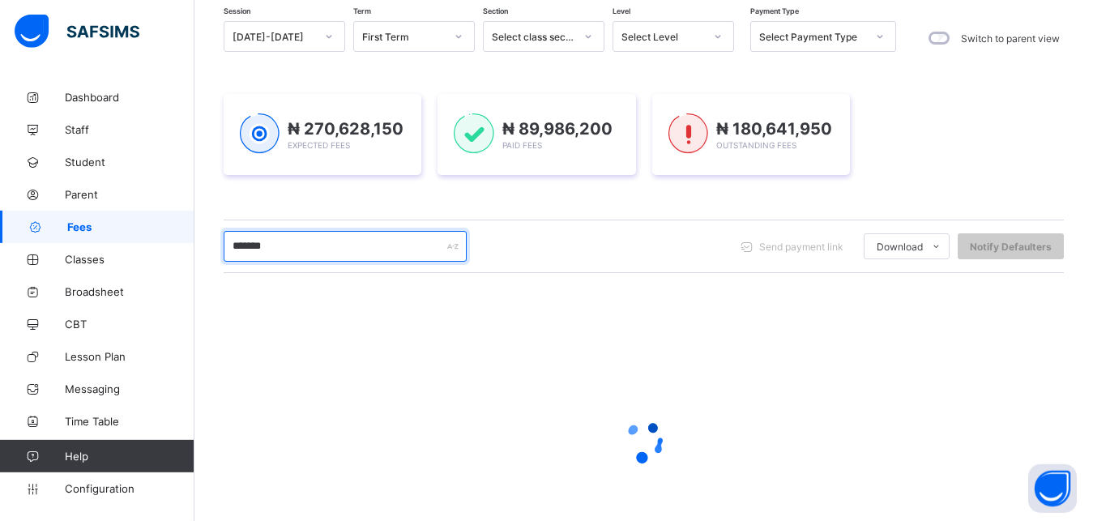
scroll to position [134, 0]
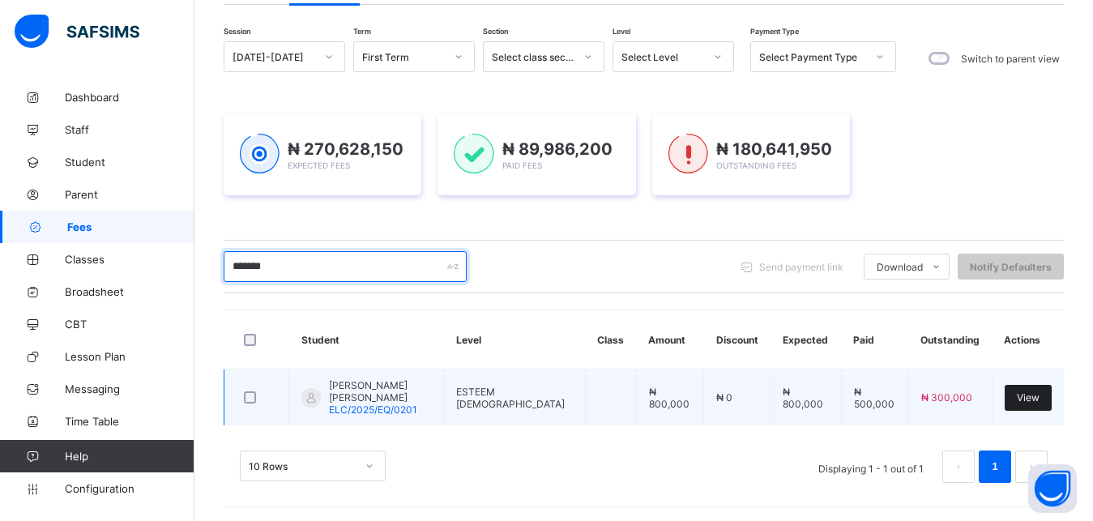
type input "*******"
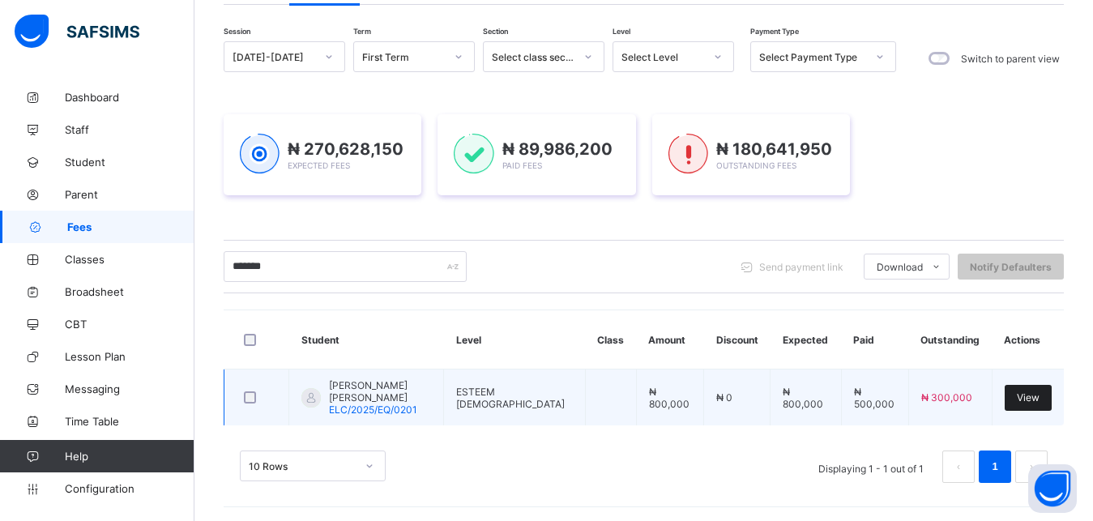
click at [1040, 396] on span "View" at bounding box center [1028, 397] width 23 height 12
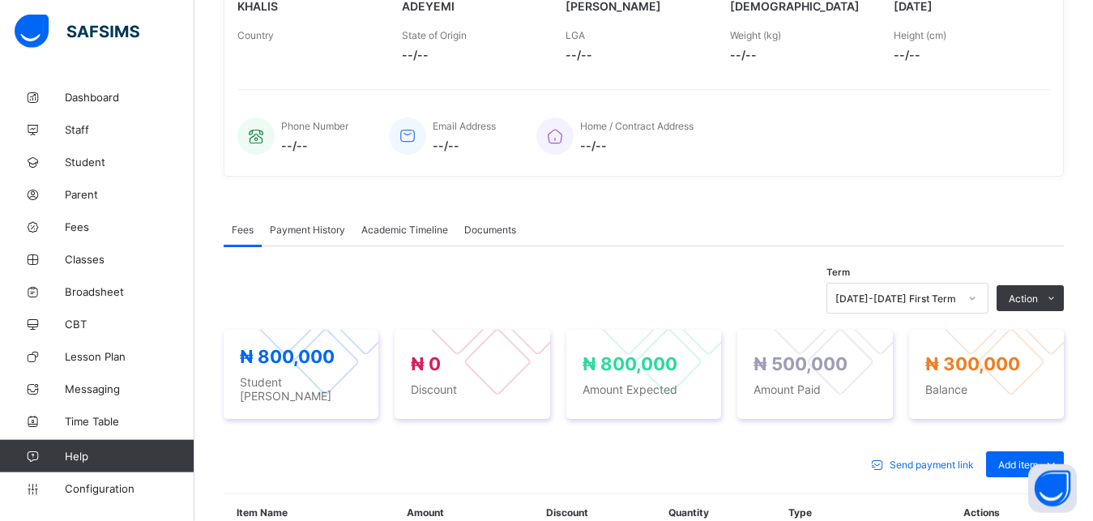
scroll to position [307, 0]
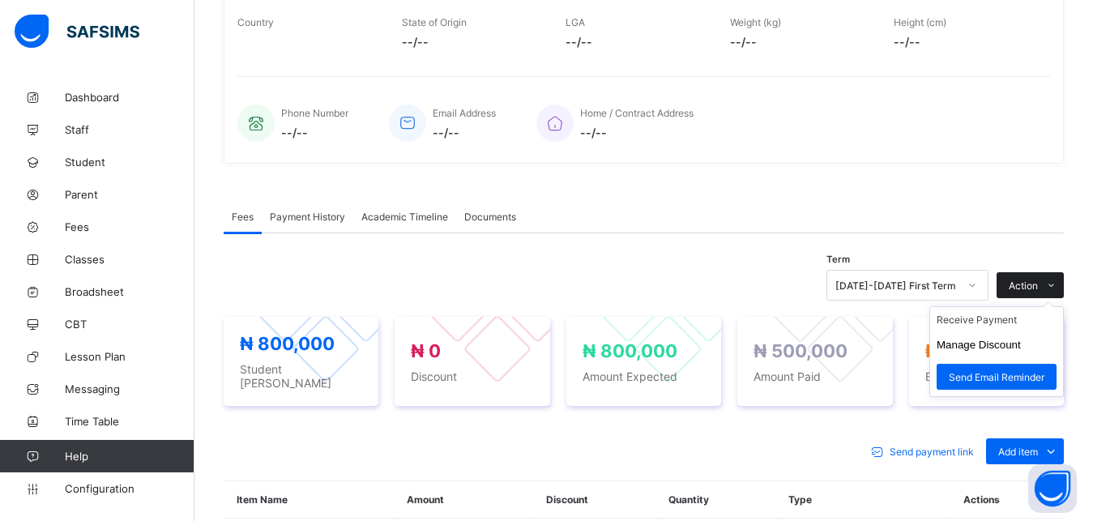
click at [1058, 291] on icon at bounding box center [1052, 285] width 12 height 11
click at [1019, 332] on li "Receive Payment" at bounding box center [996, 319] width 133 height 25
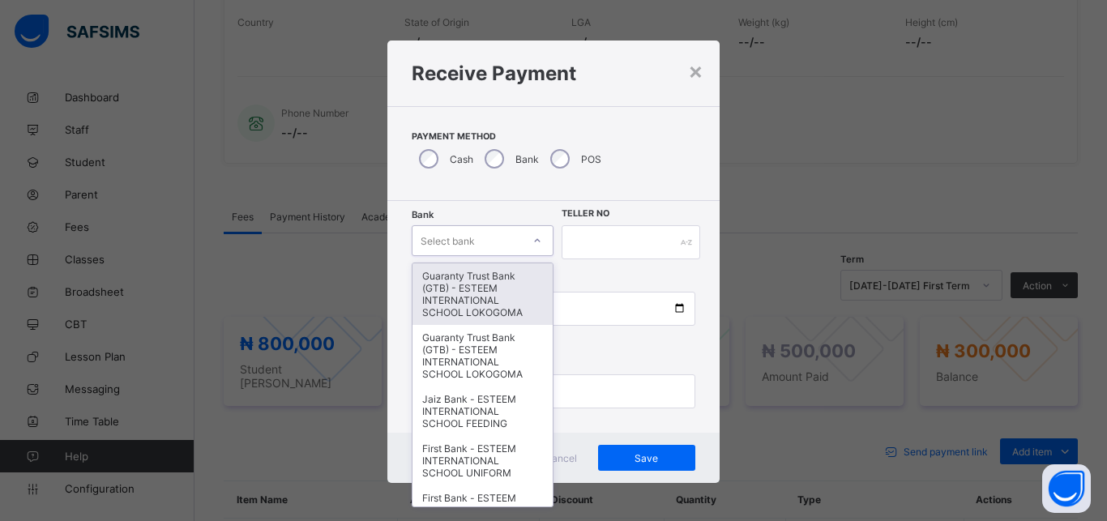
click at [471, 241] on div "Select bank" at bounding box center [467, 240] width 109 height 23
click at [451, 291] on div "Guaranty Trust Bank (GTB) - ESTEEM INTERNATIONAL SCHOOL LOKOGOMA" at bounding box center [483, 294] width 140 height 62
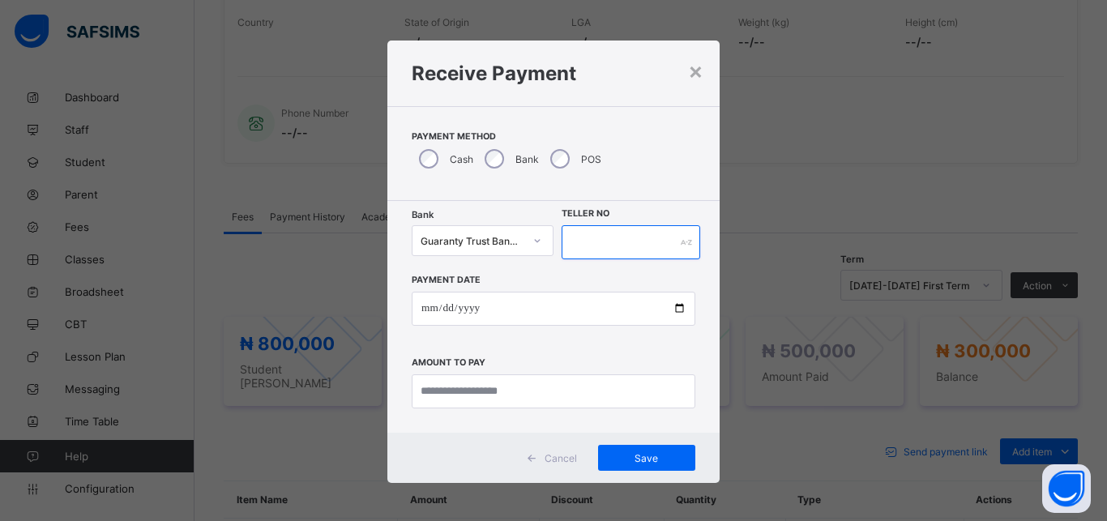
click at [593, 241] on input "text" at bounding box center [631, 242] width 139 height 34
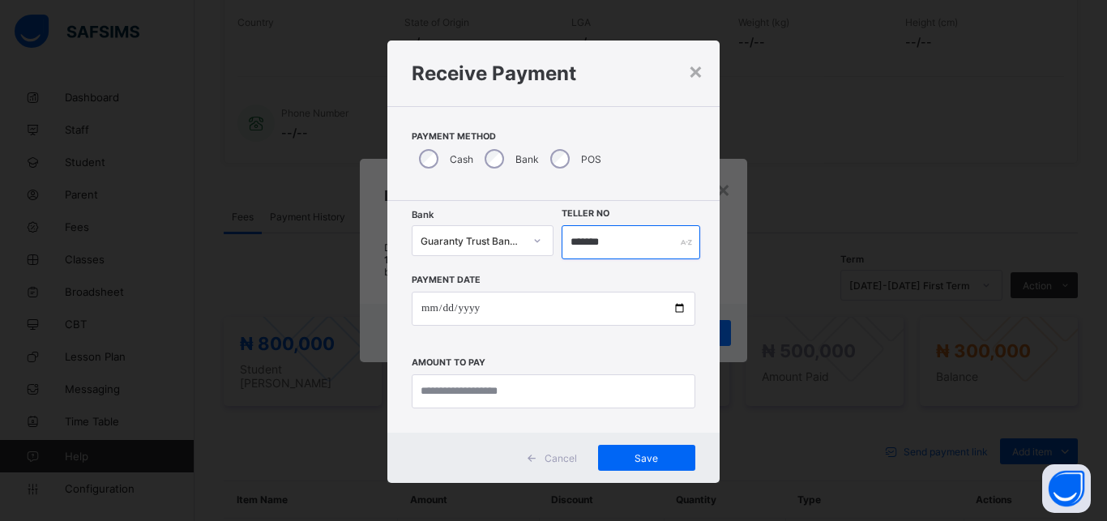
type input "*******"
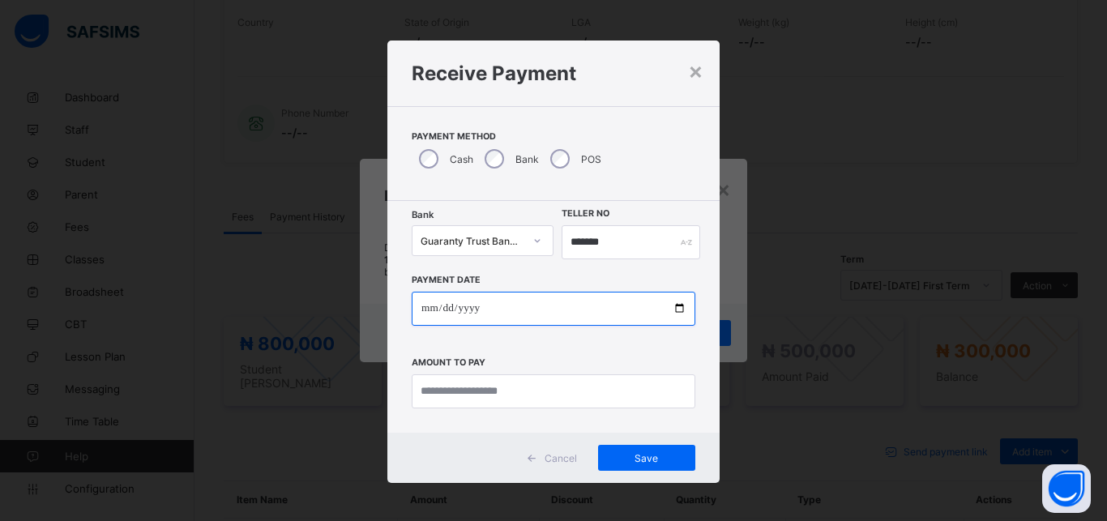
click at [573, 303] on input "date" at bounding box center [554, 309] width 284 height 34
type input "**********"
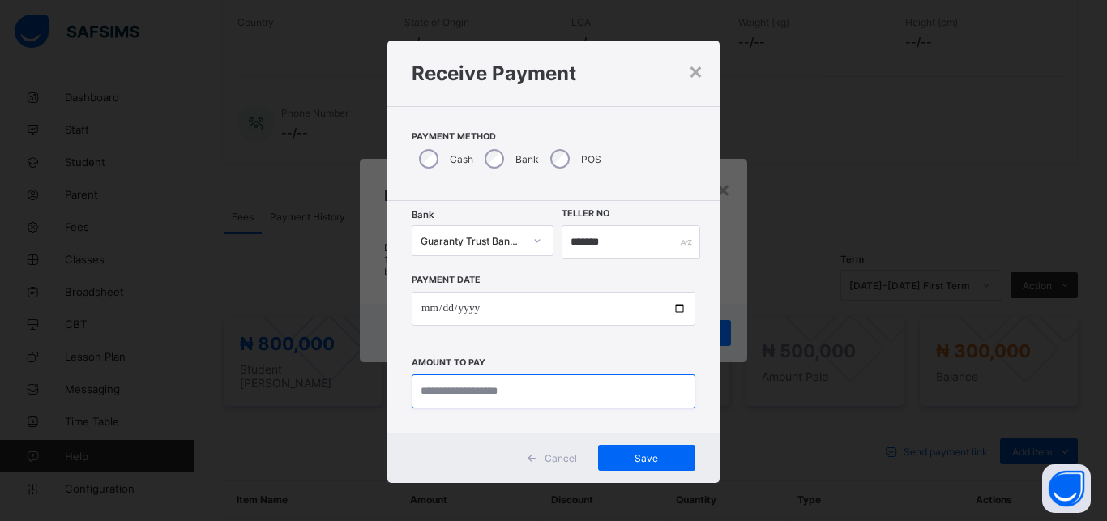
click at [527, 392] on input "currency" at bounding box center [554, 391] width 284 height 34
type input "*********"
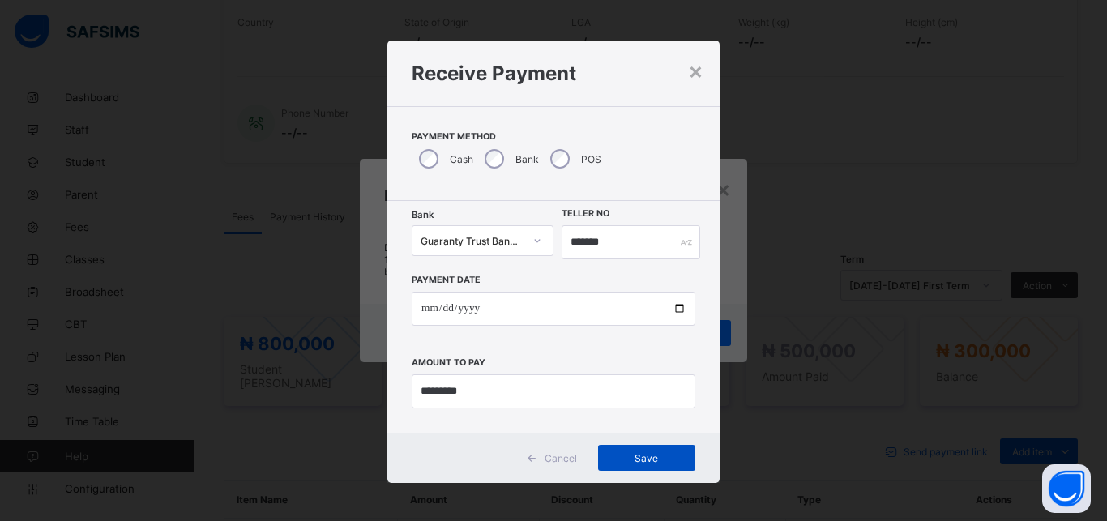
click at [633, 453] on span "Save" at bounding box center [646, 458] width 73 height 12
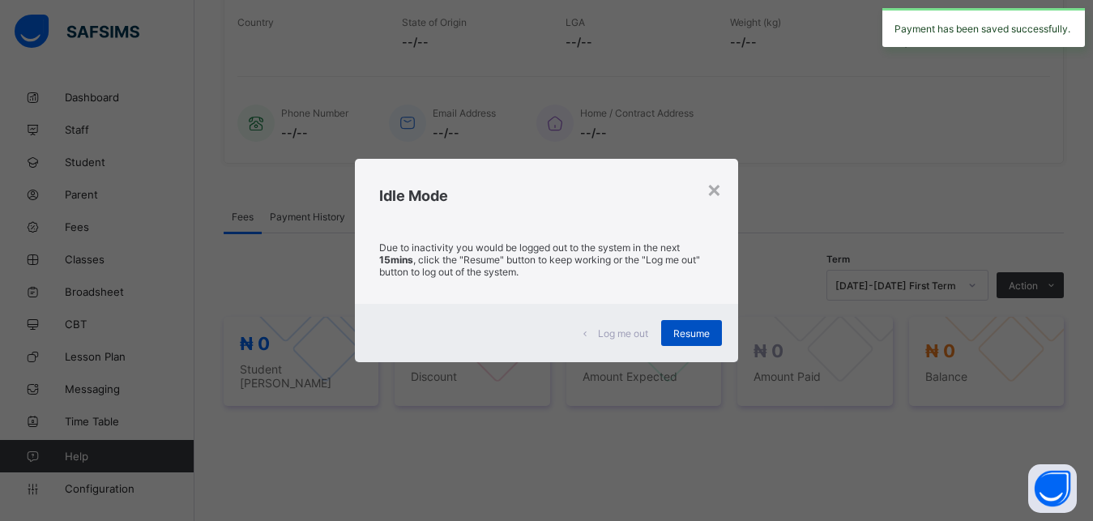
click at [699, 336] on span "Resume" at bounding box center [692, 333] width 36 height 12
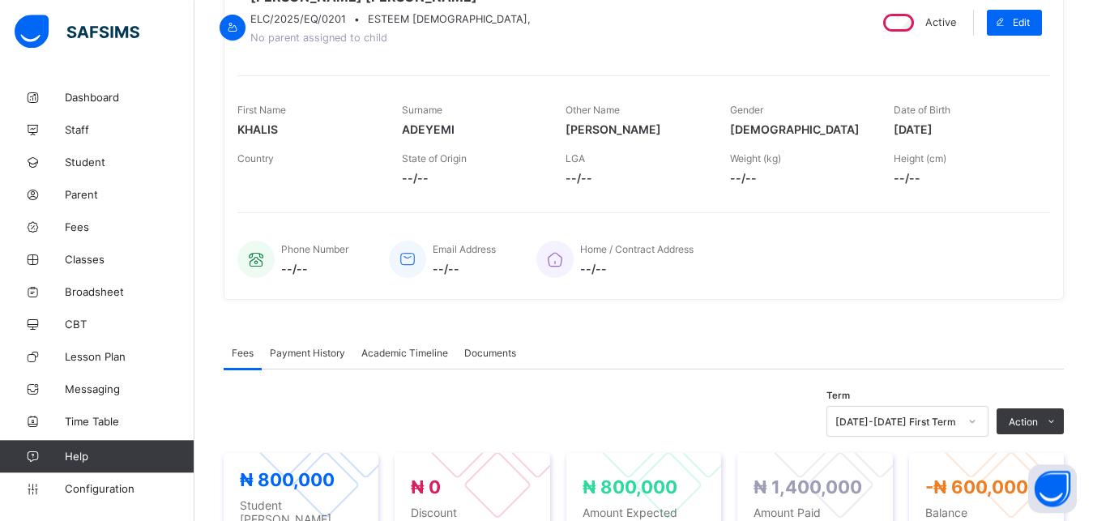
scroll to position [0, 0]
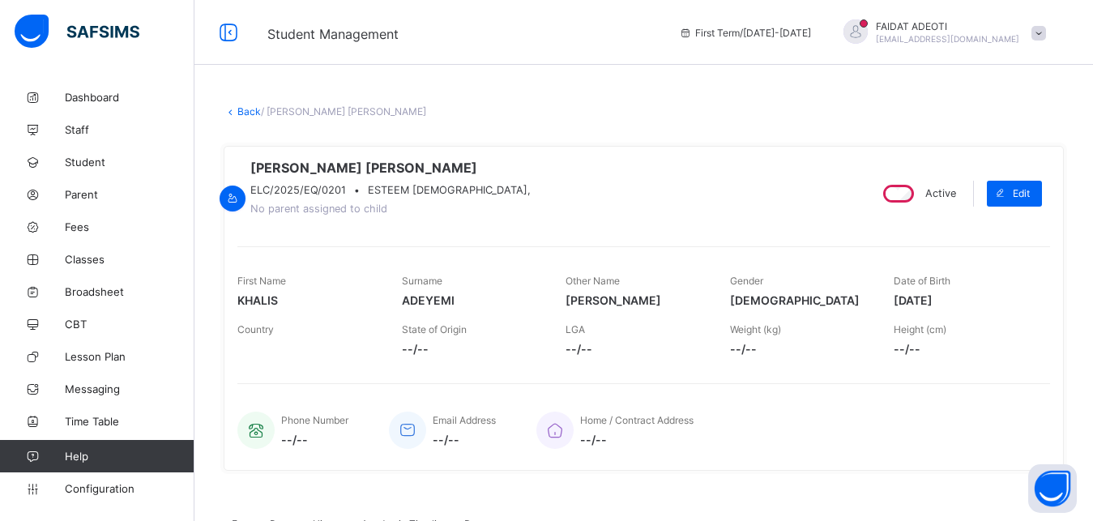
click at [242, 111] on link "Back" at bounding box center [249, 111] width 24 height 12
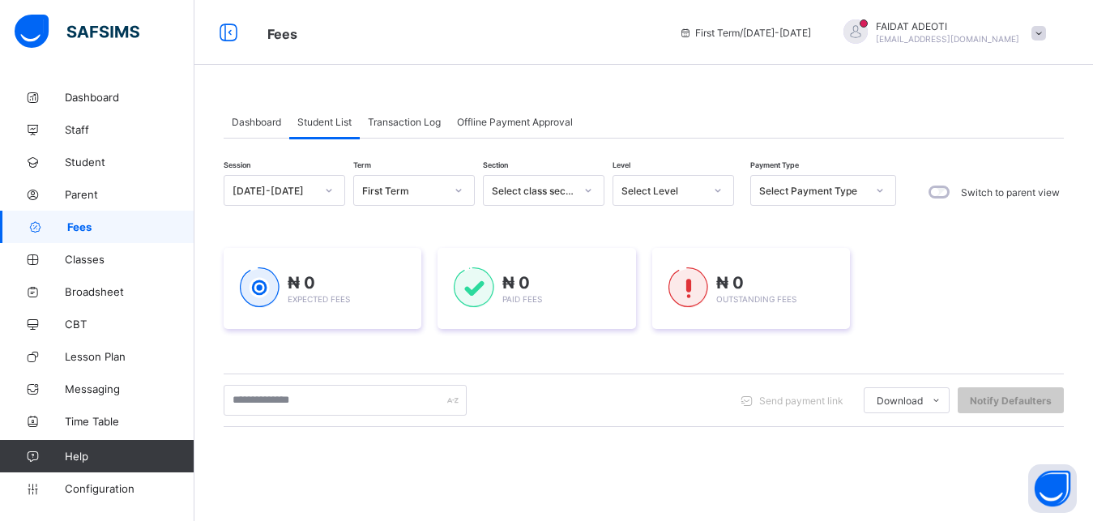
click at [879, 188] on icon at bounding box center [880, 190] width 10 height 16
click at [647, 212] on div "Session 2025-2026 Term First Term Section Select class section Level Select Lev…" at bounding box center [644, 462] width 841 height 575
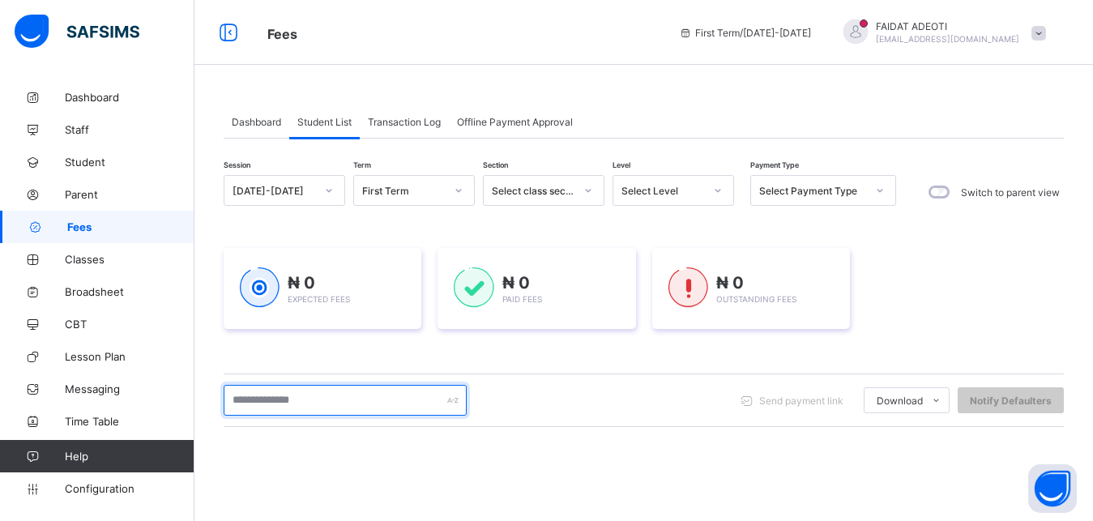
click at [357, 395] on input "text" at bounding box center [345, 400] width 243 height 31
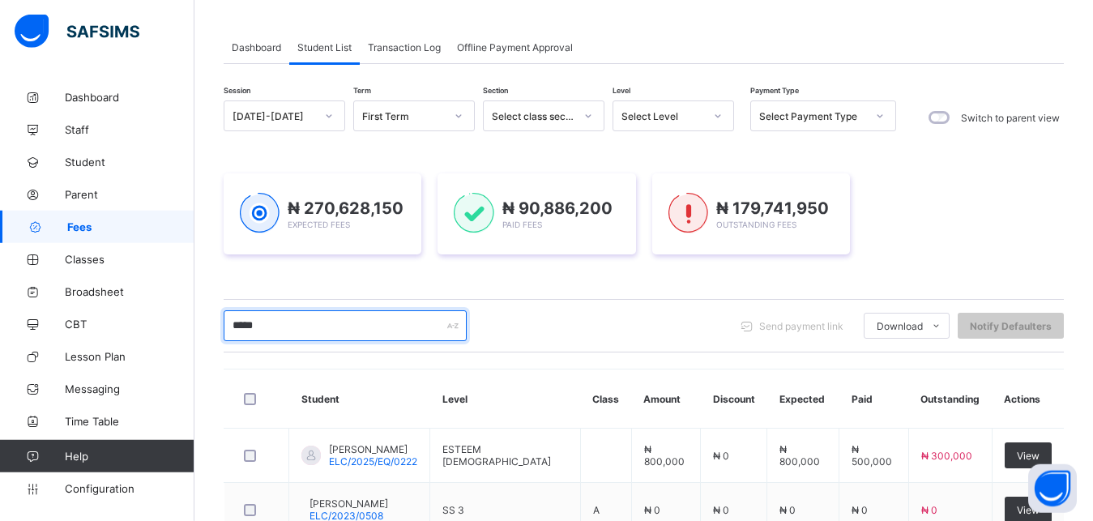
scroll to position [71, 0]
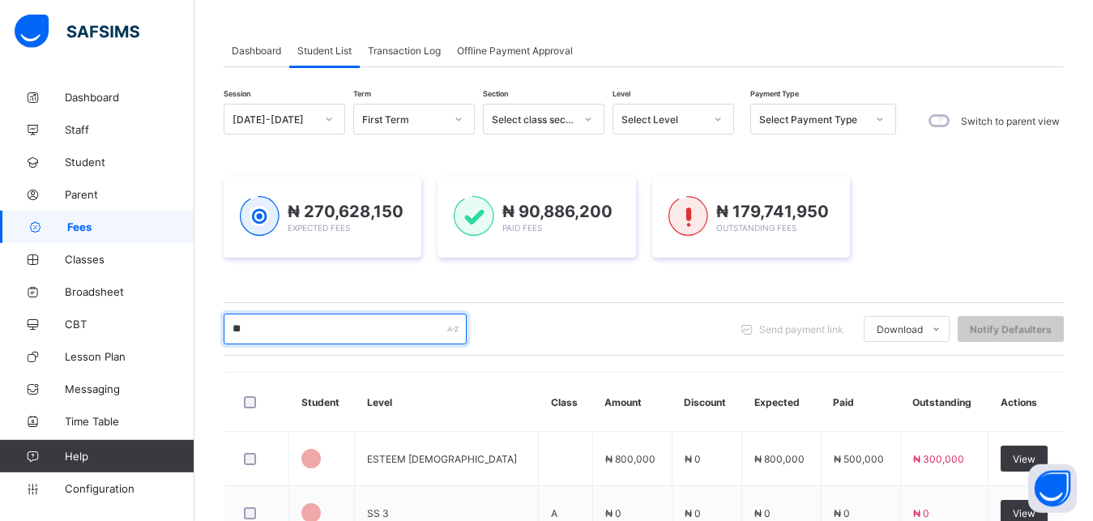
type input "*"
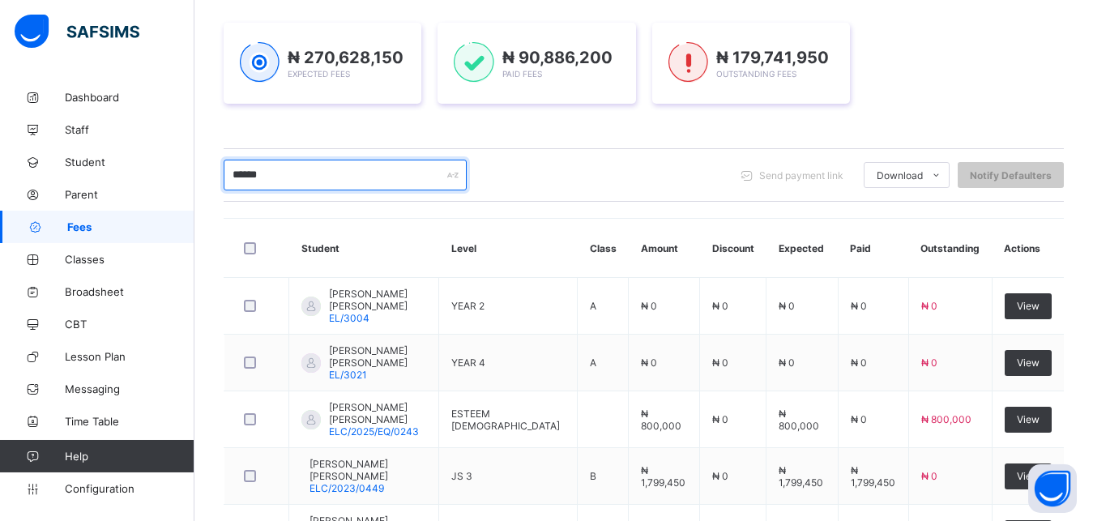
scroll to position [257, 0]
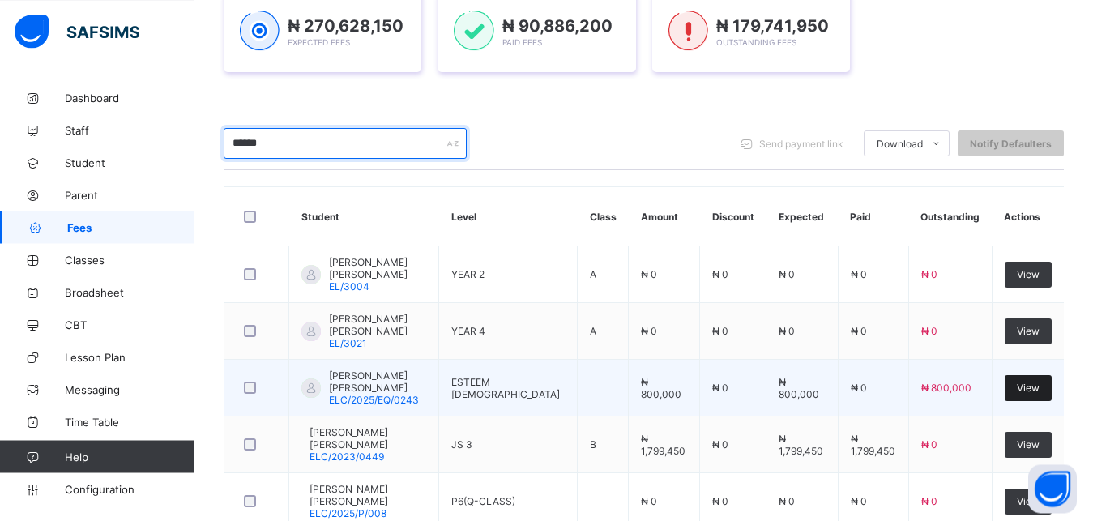
type input "******"
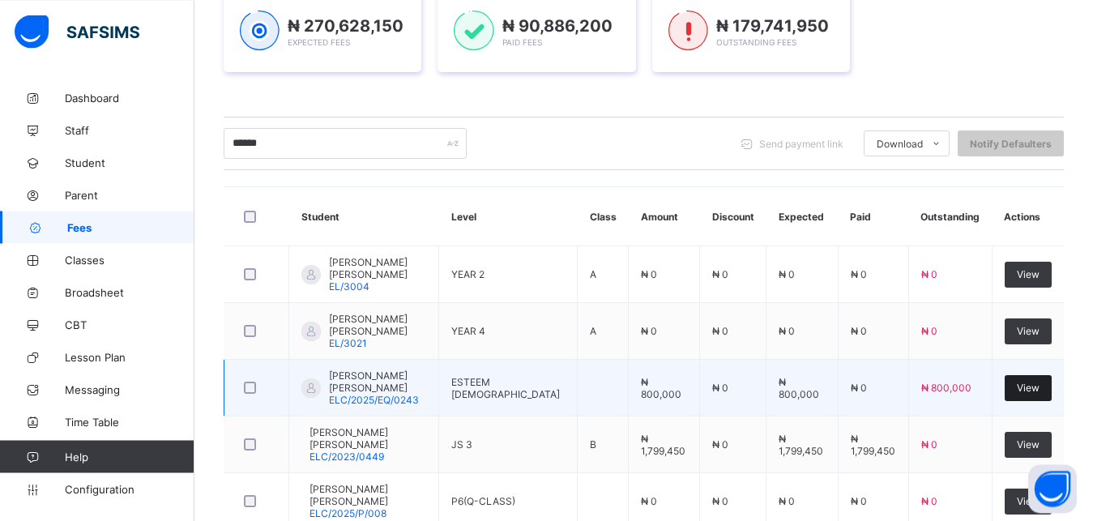
click at [1033, 390] on div "View" at bounding box center [1028, 388] width 47 height 26
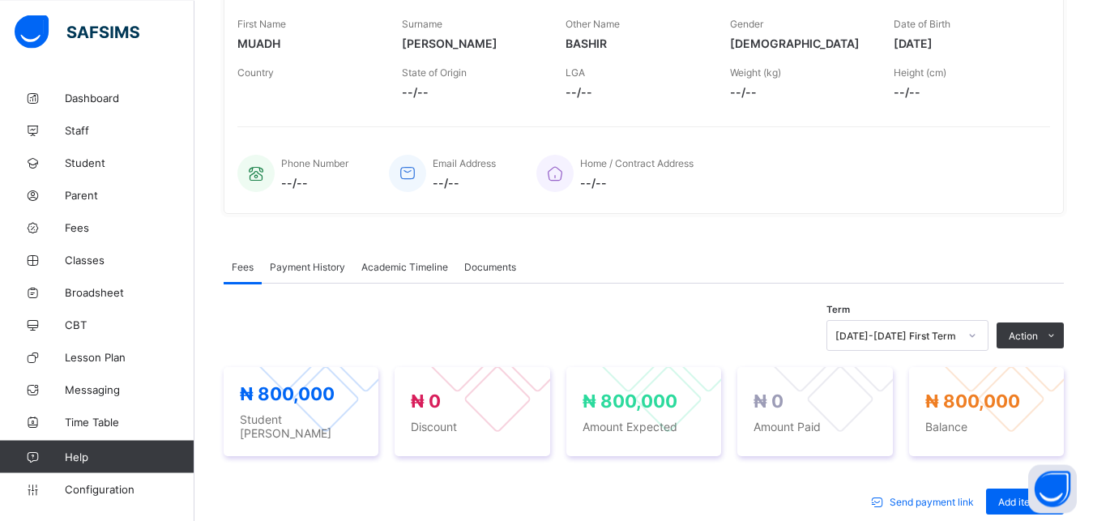
drag, startPoint x: 1063, startPoint y: 335, endPoint x: 1063, endPoint y: 304, distance: 30.8
click at [1056, 323] on div "Action" at bounding box center [1030, 336] width 67 height 26
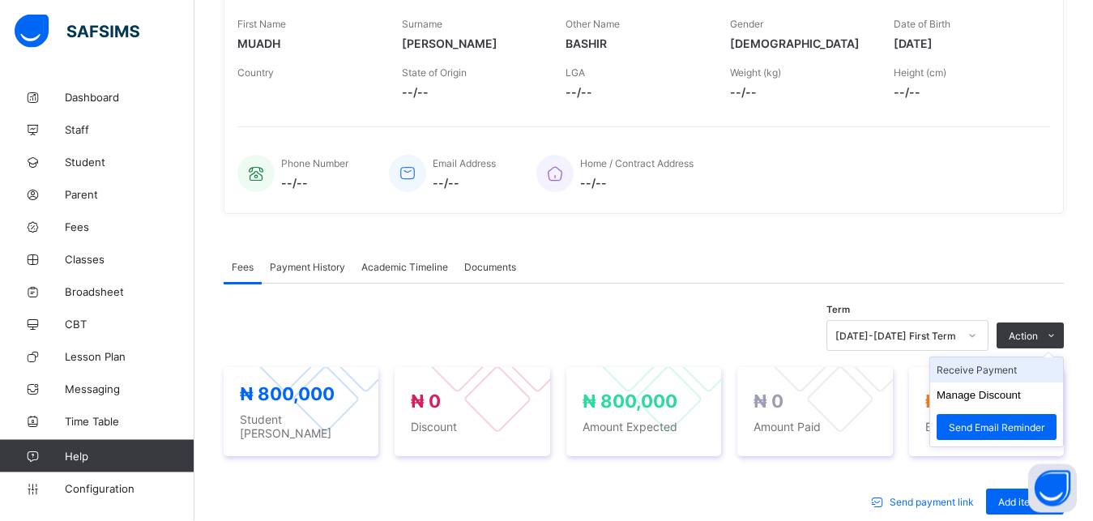
click at [988, 381] on li "Receive Payment" at bounding box center [996, 370] width 133 height 25
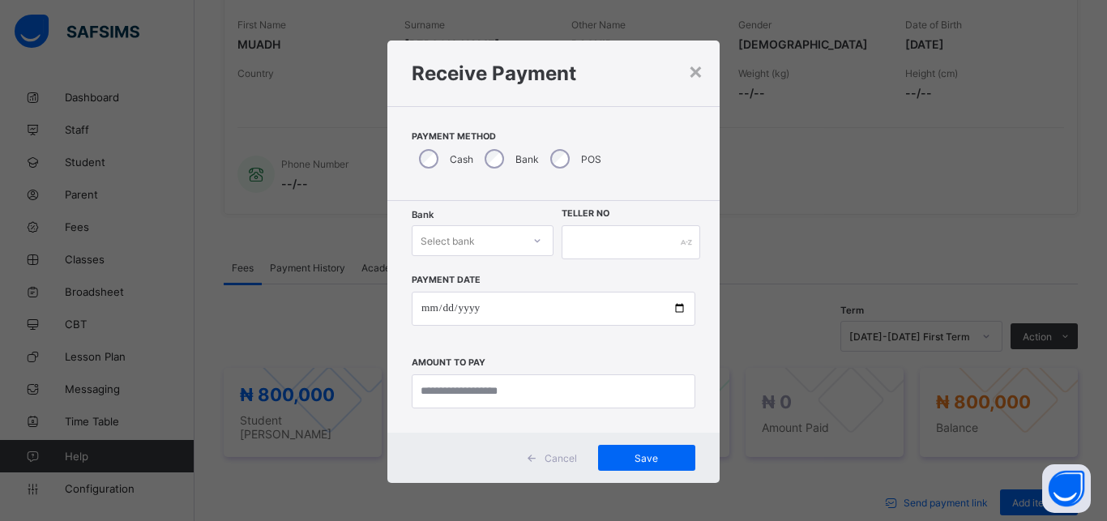
click at [461, 248] on div "Select bank" at bounding box center [448, 240] width 54 height 31
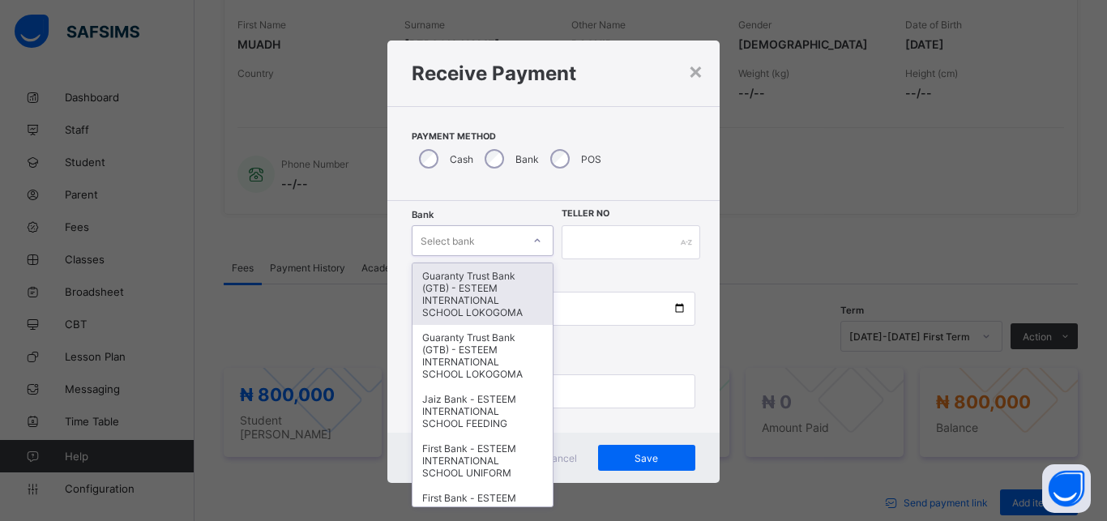
click at [471, 307] on div "Guaranty Trust Bank (GTB) - ESTEEM INTERNATIONAL SCHOOL LOKOGOMA" at bounding box center [483, 294] width 140 height 62
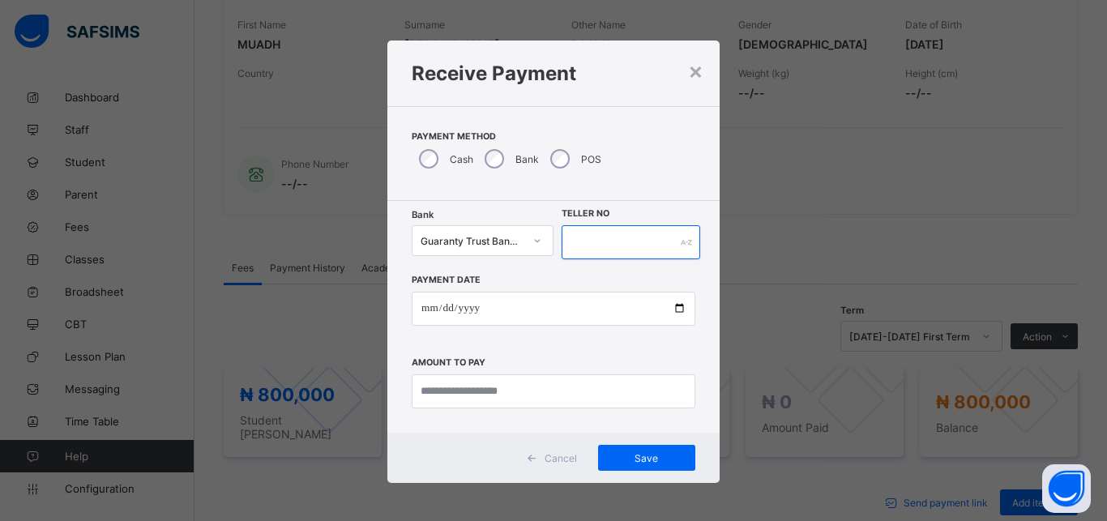
click at [620, 249] on input "text" at bounding box center [631, 242] width 139 height 34
type input "*******"
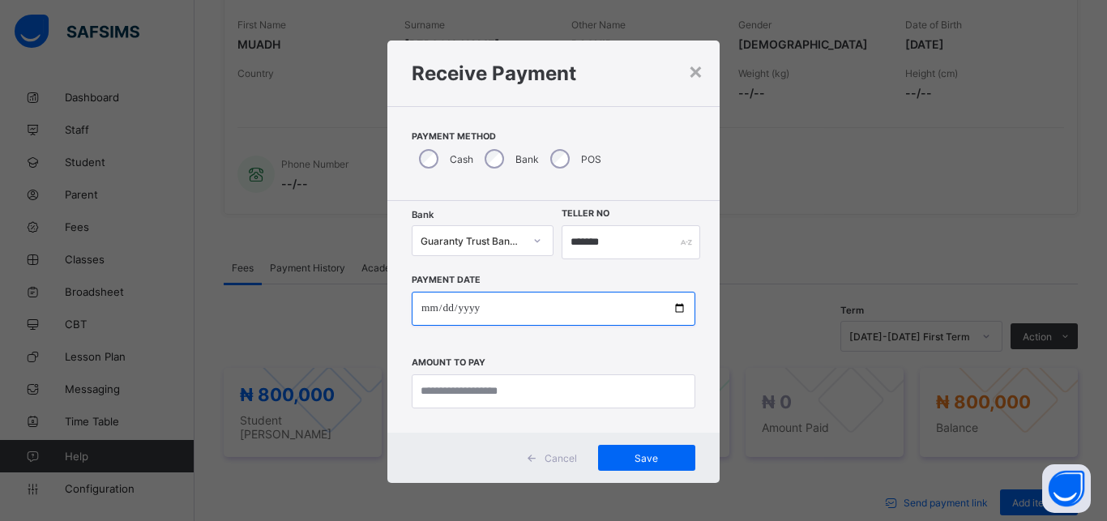
click at [586, 301] on input "date" at bounding box center [554, 309] width 284 height 34
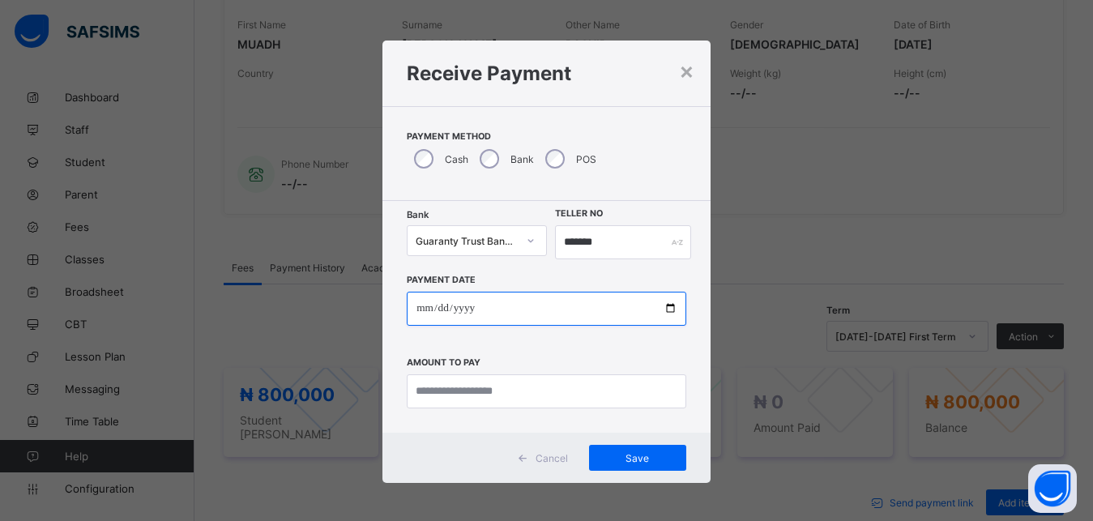
type input "**********"
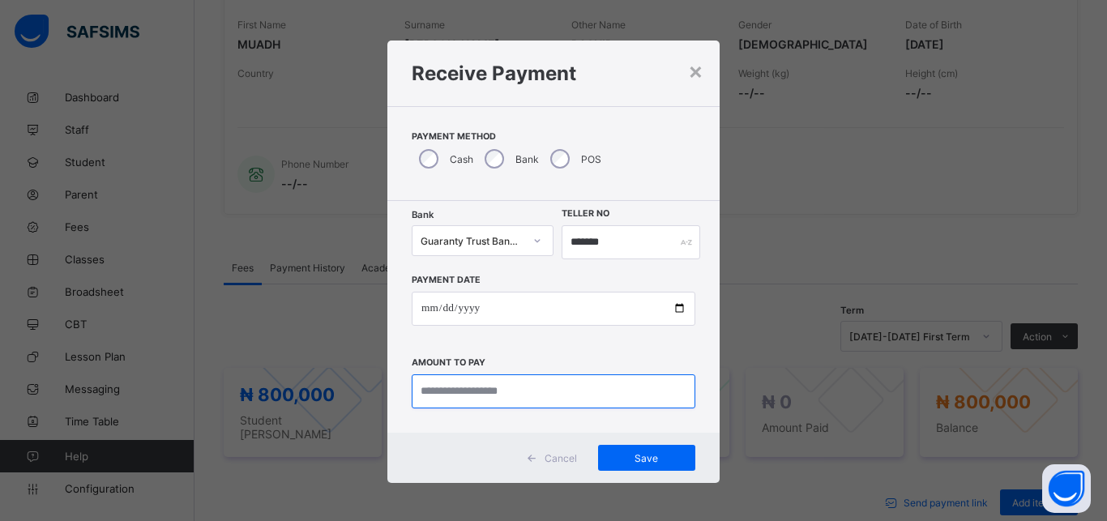
click at [574, 397] on input "currency" at bounding box center [554, 391] width 284 height 34
type input "*********"
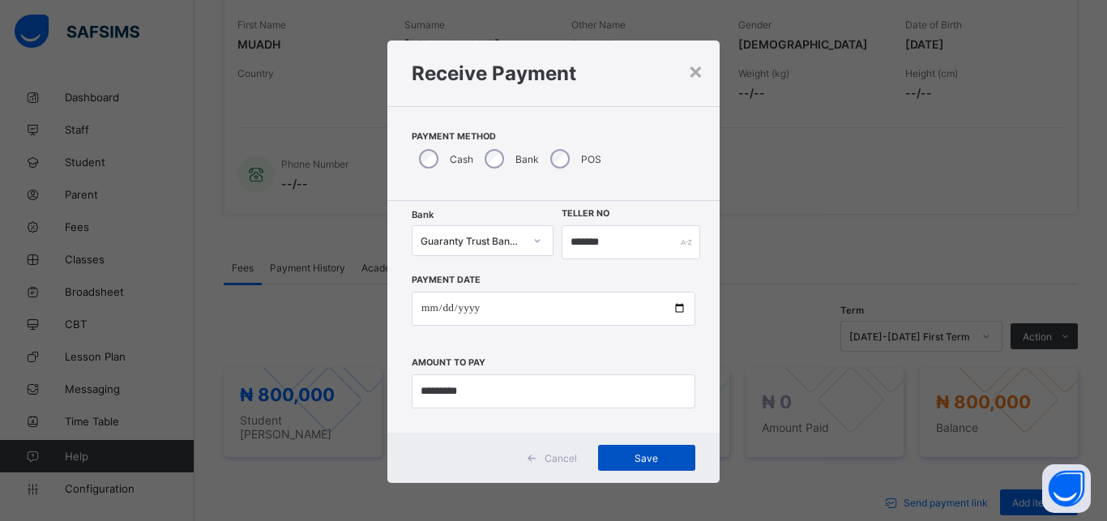
click at [643, 454] on span "Save" at bounding box center [646, 458] width 73 height 12
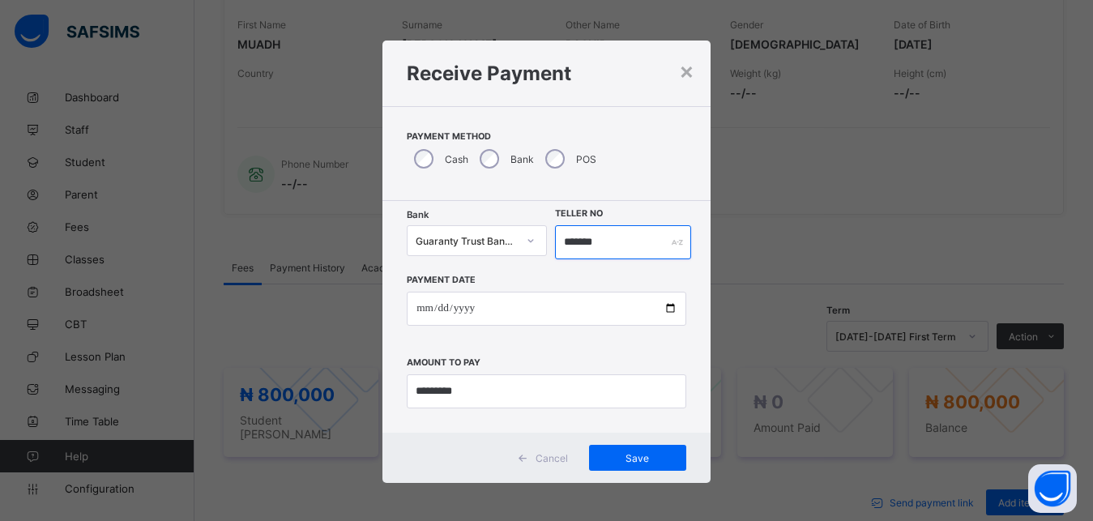
click at [577, 244] on input "*******" at bounding box center [623, 242] width 137 height 34
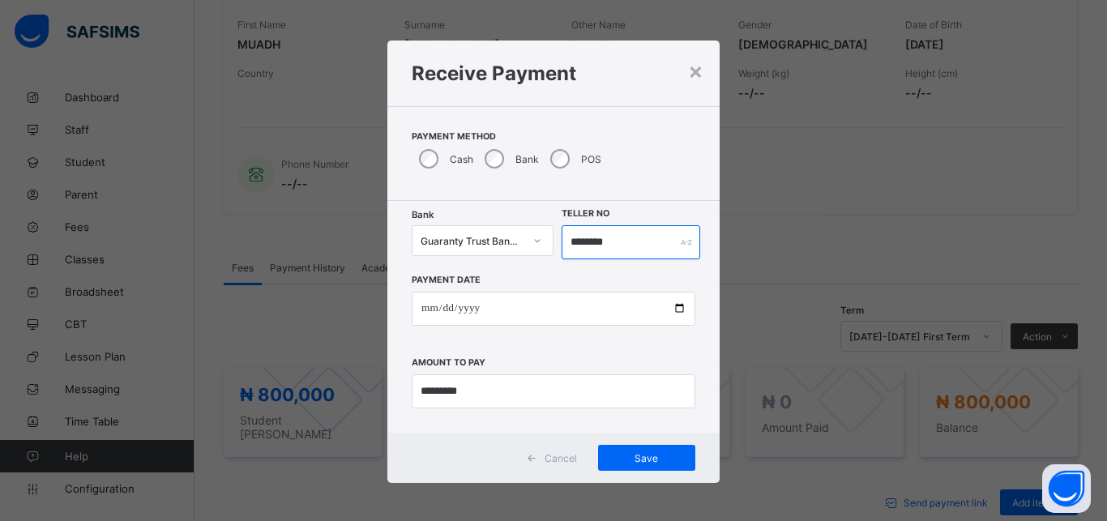
type input "********"
click at [645, 447] on div "Save" at bounding box center [646, 458] width 97 height 26
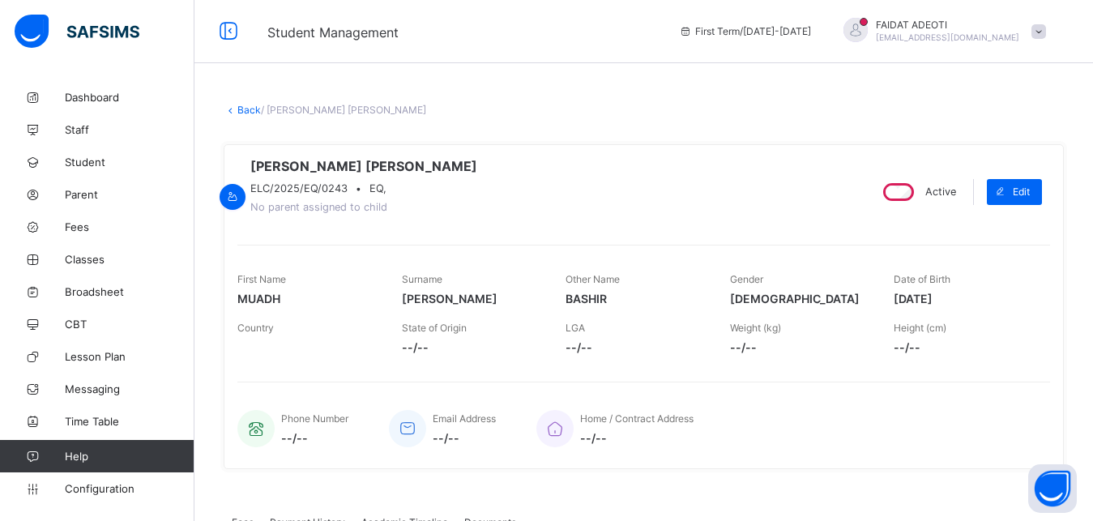
scroll to position [0, 0]
click at [237, 106] on link "Back" at bounding box center [249, 111] width 24 height 12
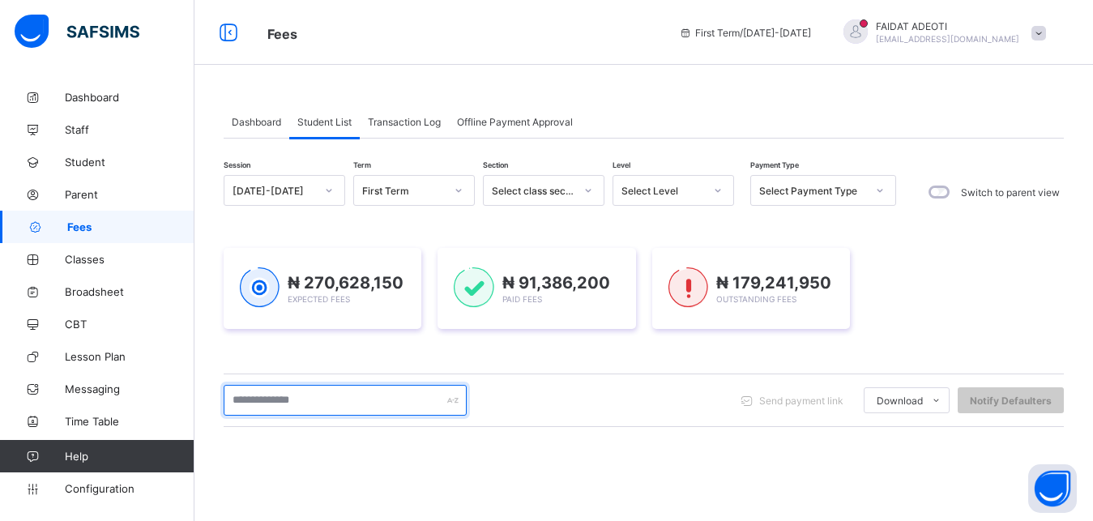
click at [292, 397] on input "text" at bounding box center [345, 400] width 243 height 31
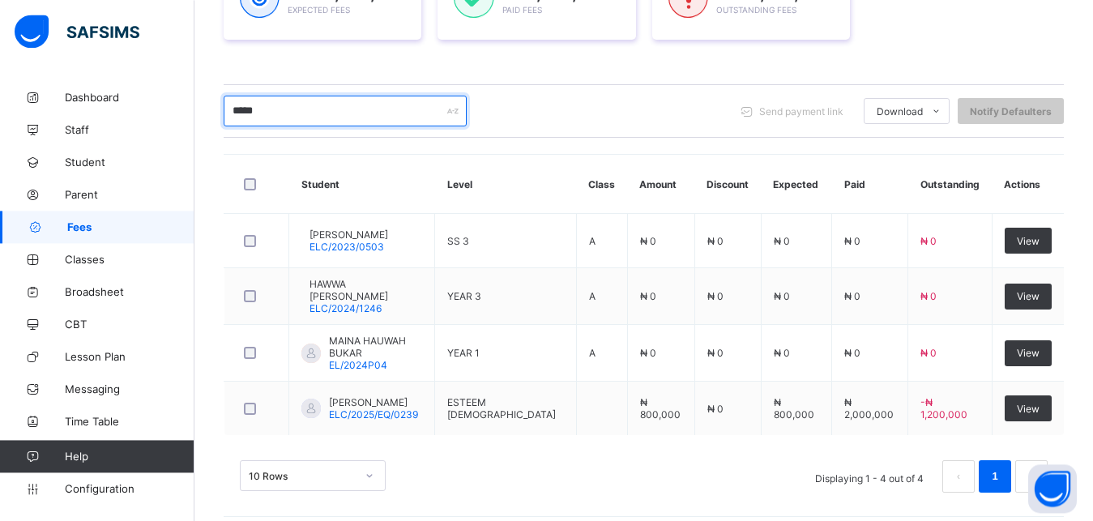
scroll to position [297, 0]
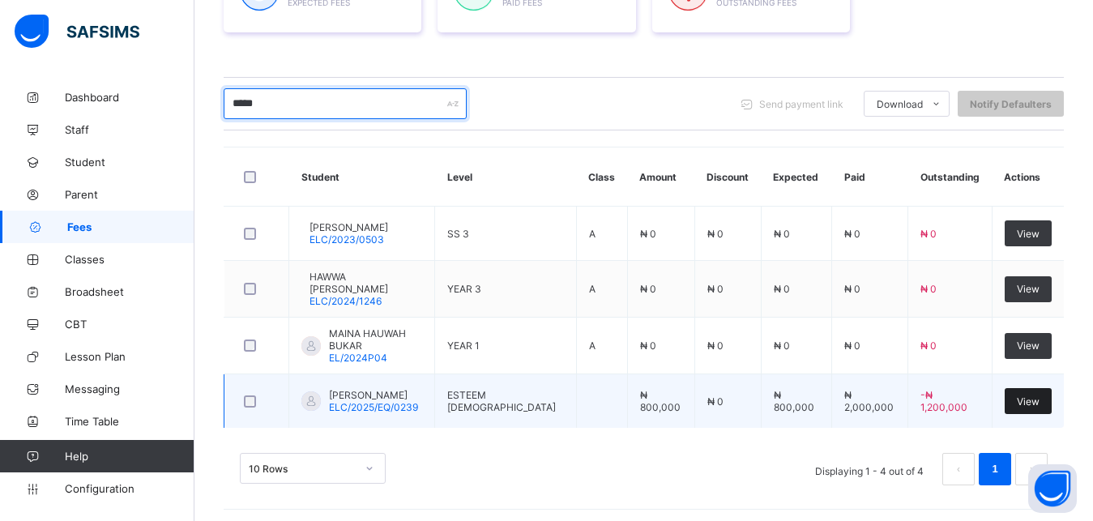
type input "*****"
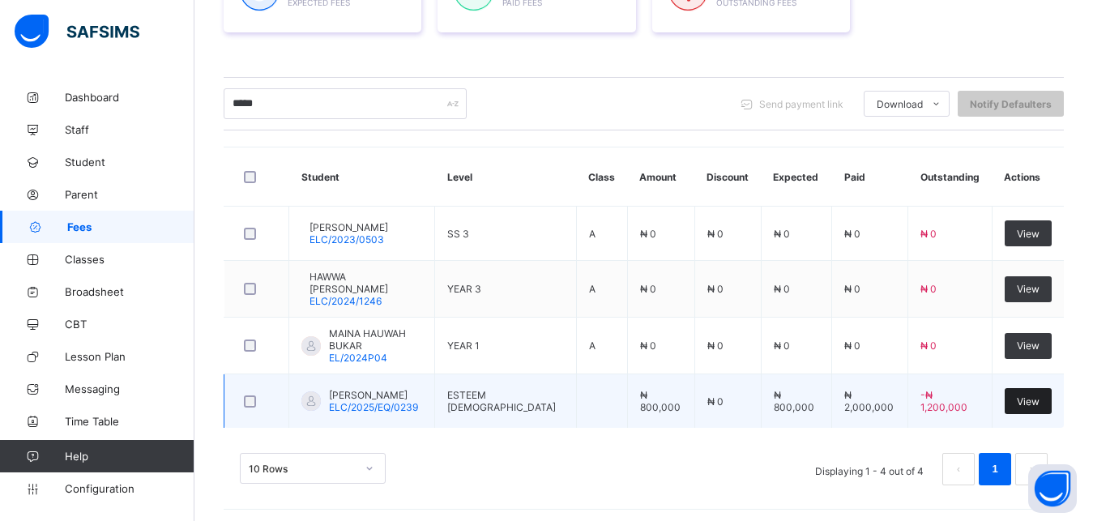
click at [1052, 395] on div "View" at bounding box center [1028, 401] width 47 height 26
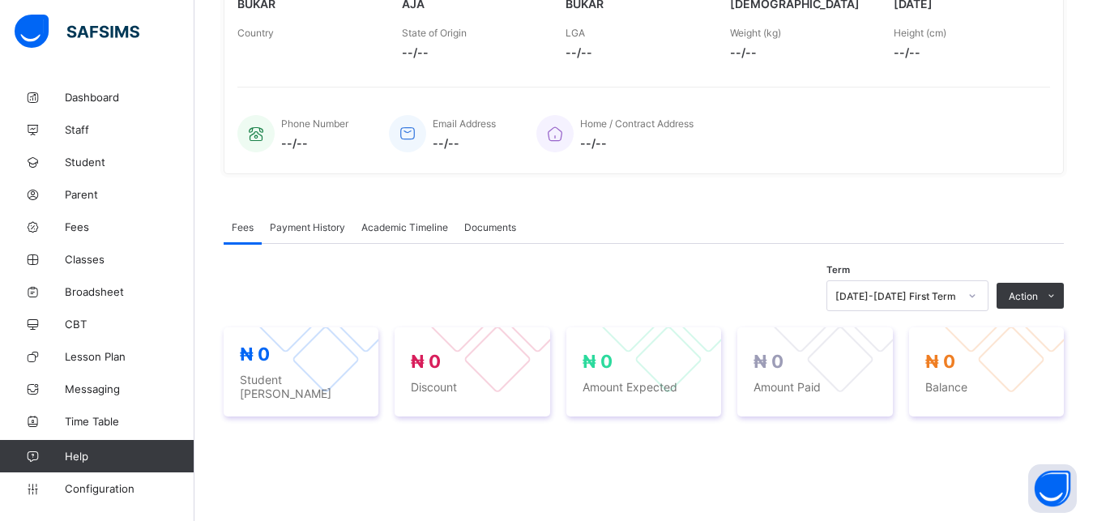
scroll to position [507, 0]
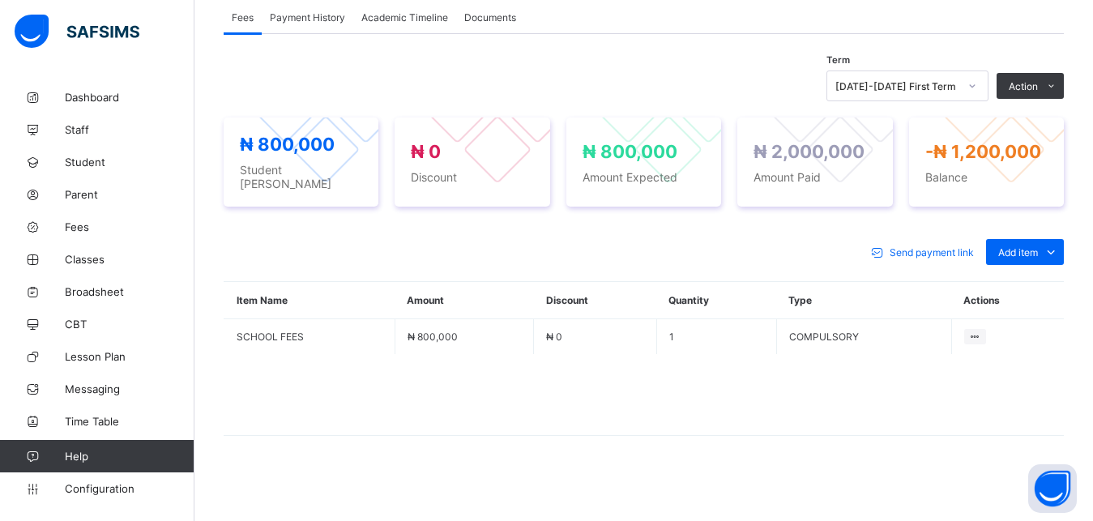
click at [320, 24] on span "Payment History" at bounding box center [307, 17] width 75 height 12
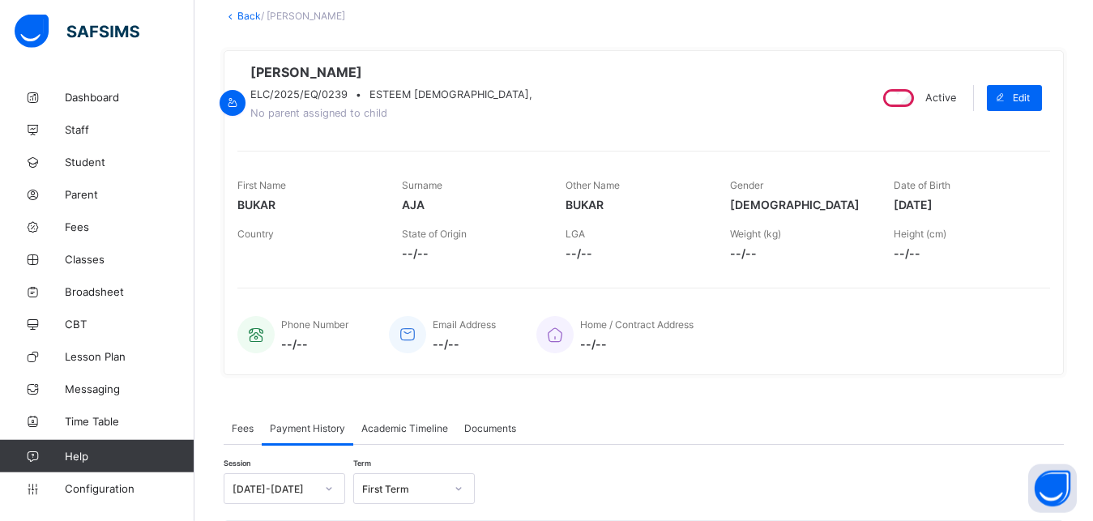
scroll to position [0, 0]
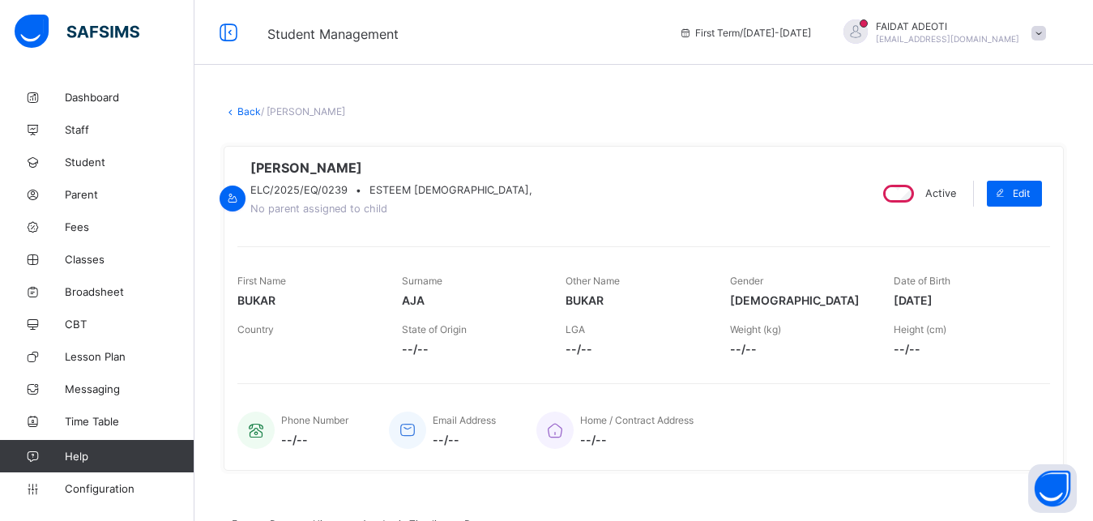
click at [236, 111] on icon at bounding box center [231, 111] width 14 height 12
click at [255, 109] on link "Back" at bounding box center [249, 111] width 24 height 12
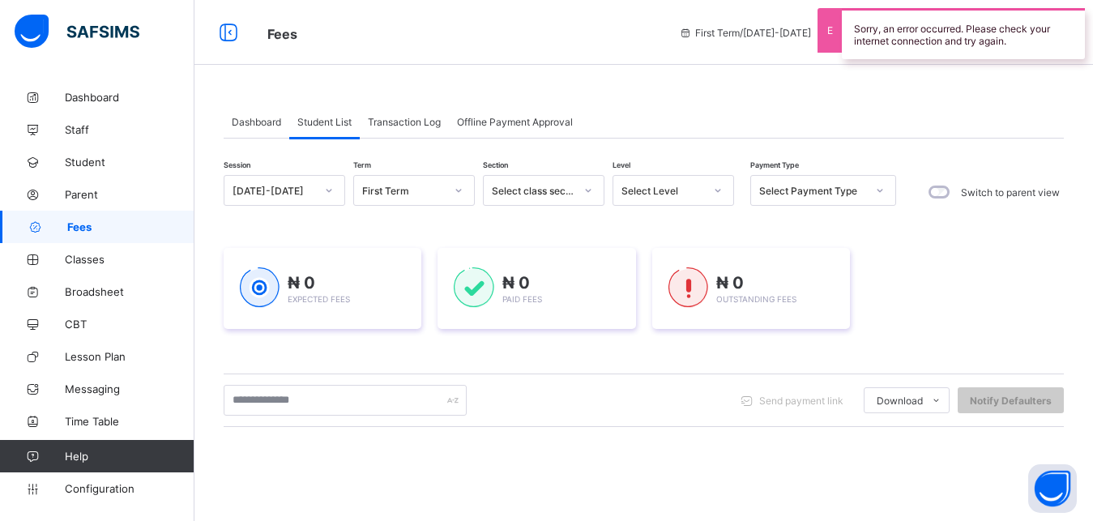
click at [714, 196] on icon at bounding box center [718, 190] width 10 height 16
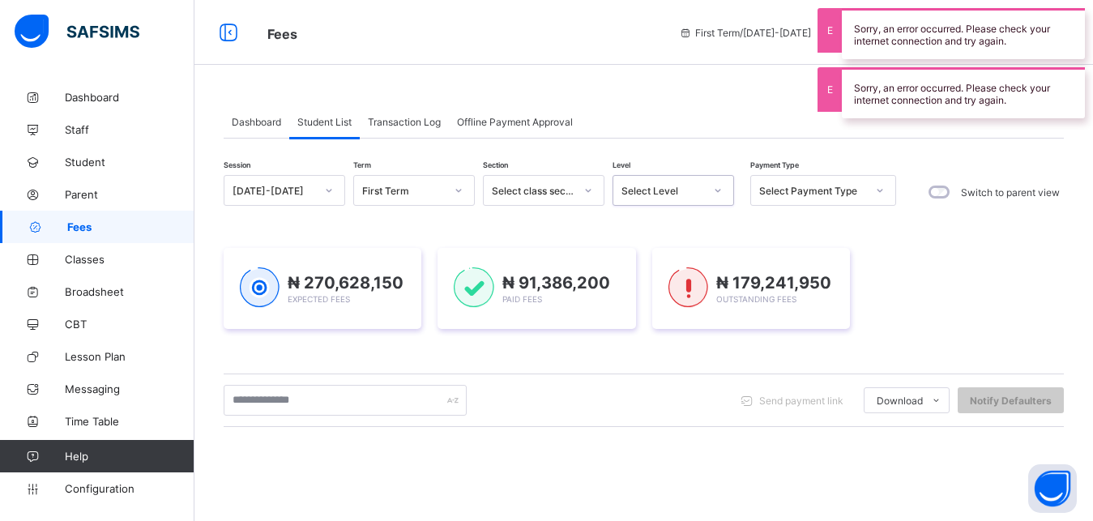
click at [718, 186] on icon at bounding box center [718, 190] width 10 height 16
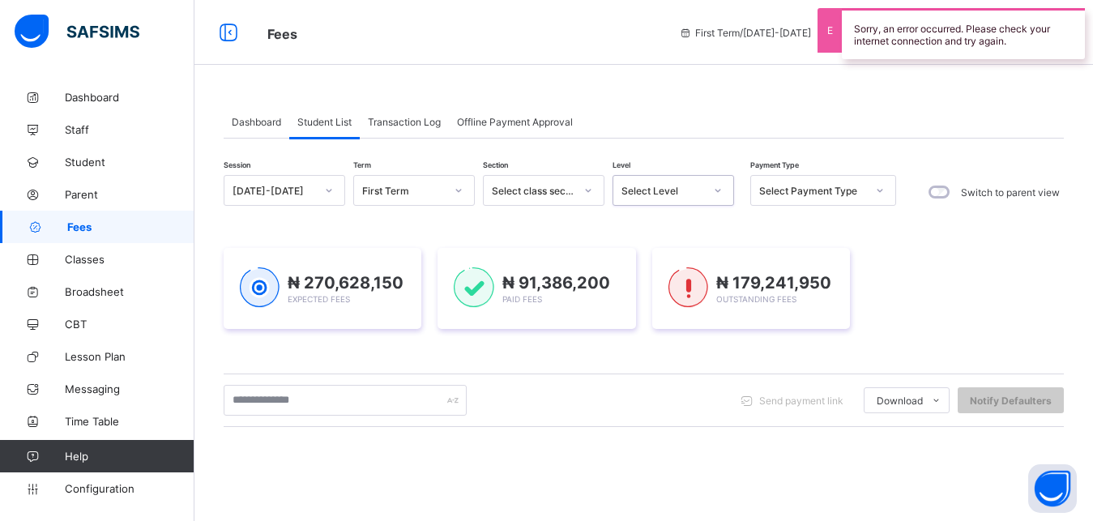
click at [718, 186] on icon at bounding box center [718, 190] width 10 height 16
click at [714, 195] on icon at bounding box center [718, 190] width 10 height 16
click at [840, 254] on div "₦ 179,241,950 Outstanding Fees" at bounding box center [751, 288] width 198 height 81
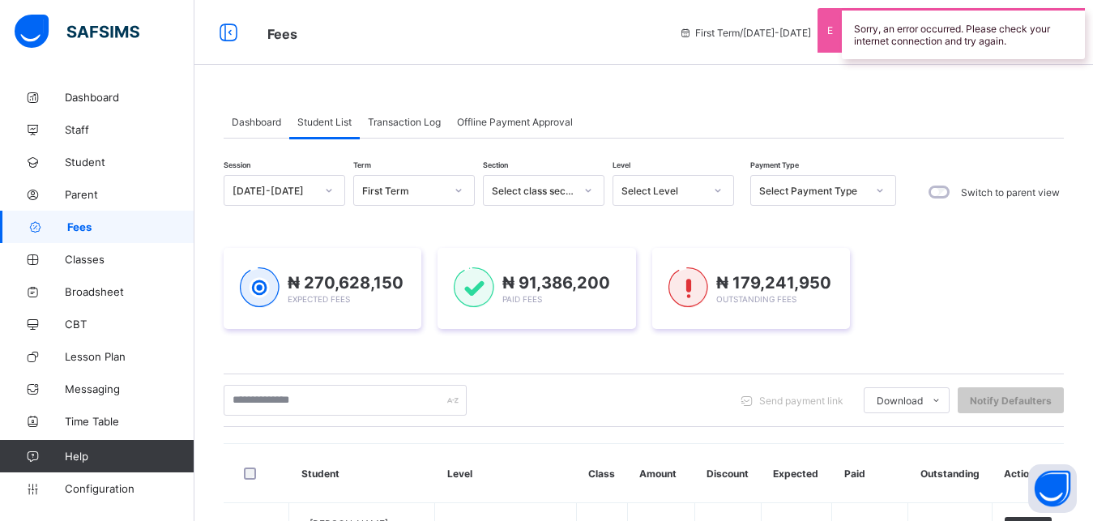
click at [714, 190] on icon at bounding box center [718, 190] width 10 height 16
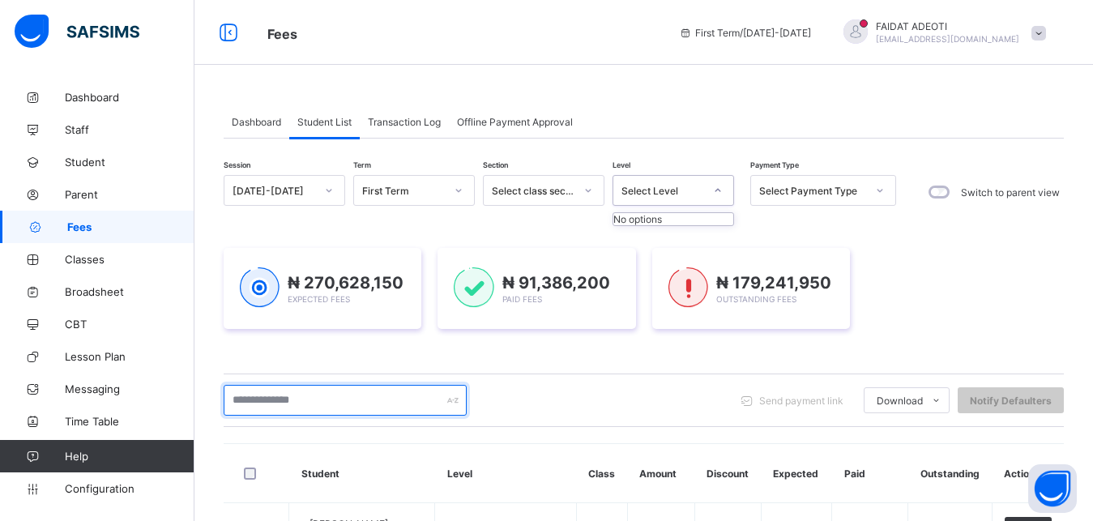
click at [289, 392] on input "text" at bounding box center [345, 400] width 243 height 31
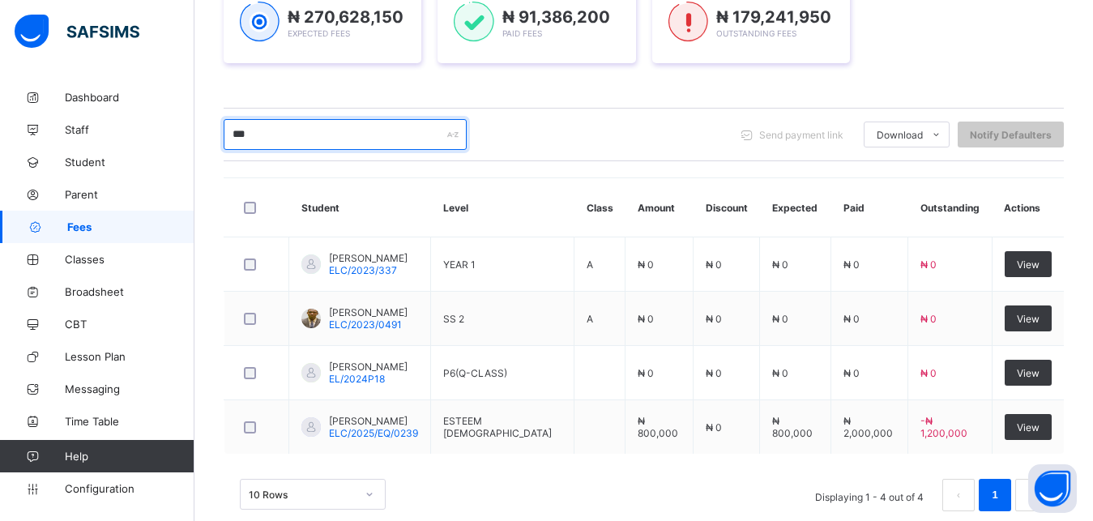
scroll to position [270, 0]
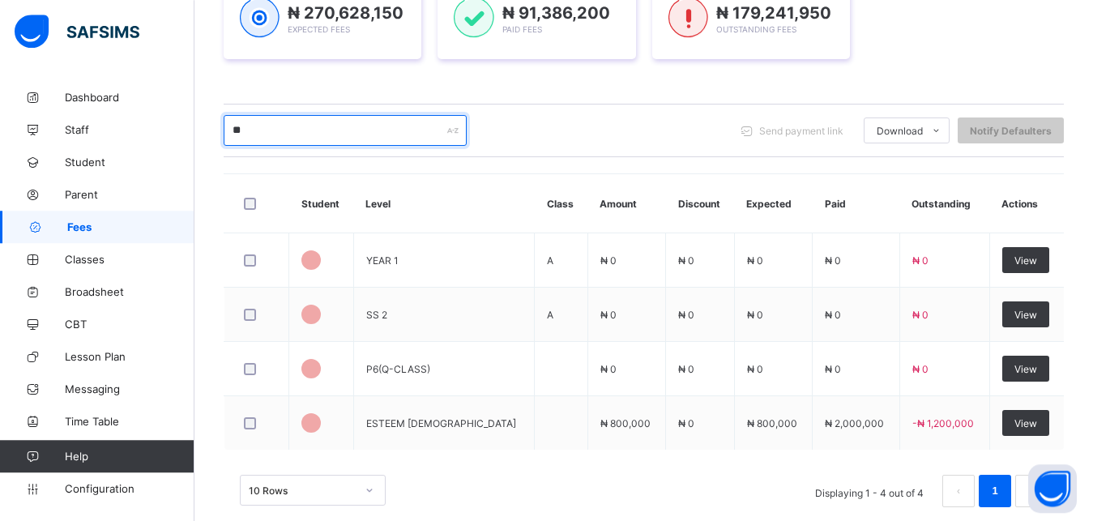
type input "*"
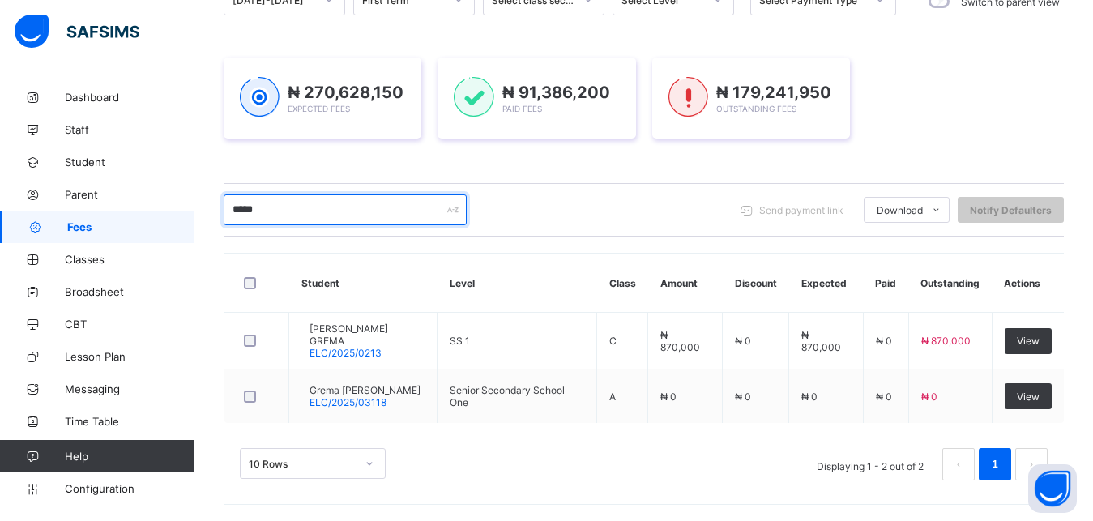
scroll to position [190, 0]
type input "*"
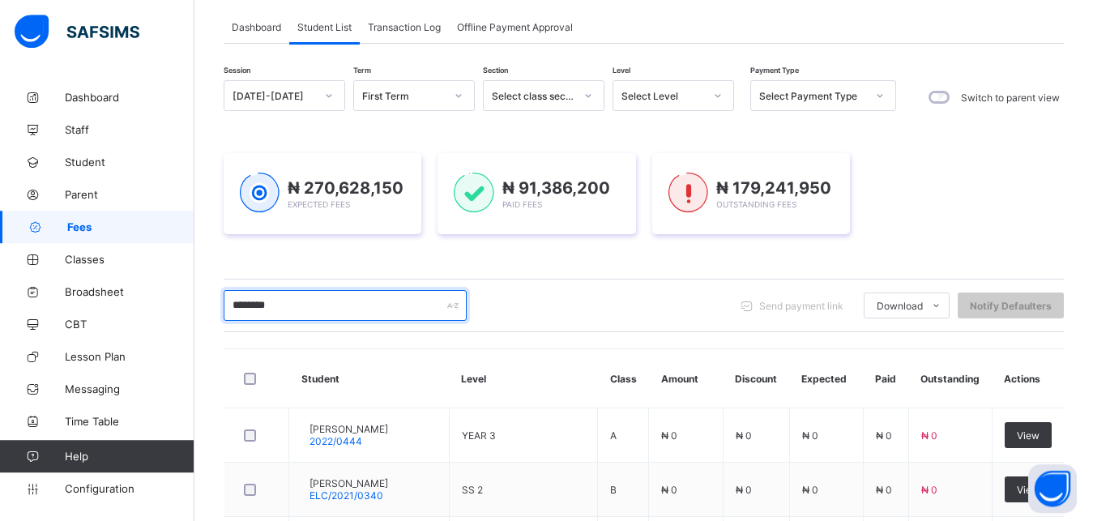
scroll to position [0, 0]
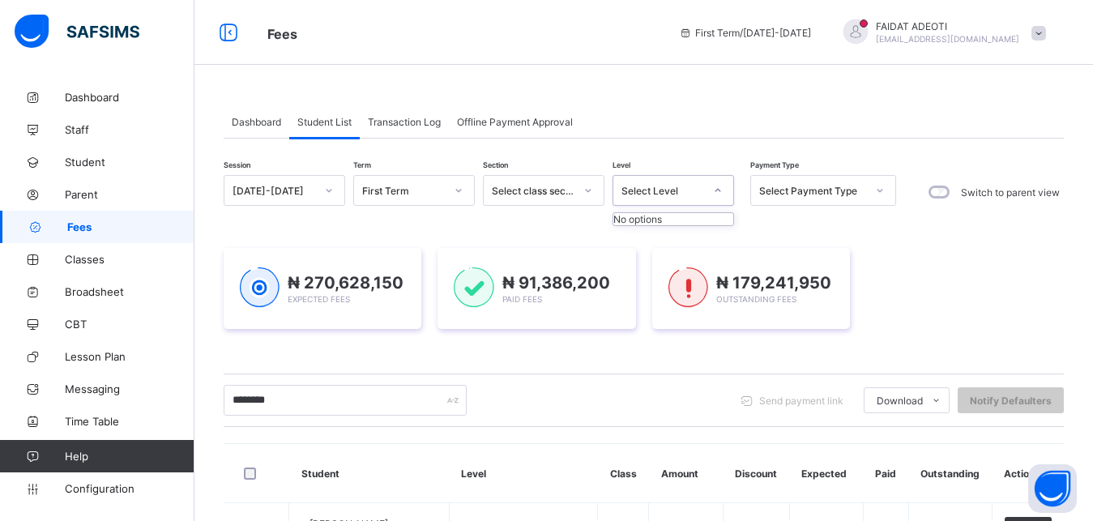
click at [721, 195] on icon at bounding box center [718, 190] width 10 height 16
click at [715, 192] on icon at bounding box center [718, 190] width 10 height 16
click at [658, 177] on div "Select Level" at bounding box center [674, 190] width 122 height 31
click at [658, 187] on div "Select Level" at bounding box center [663, 191] width 83 height 12
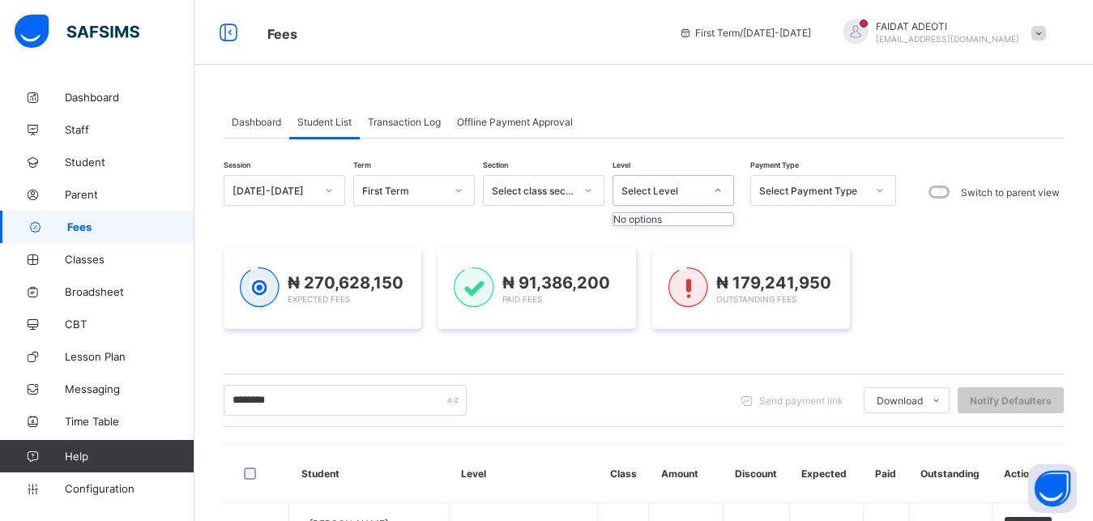
click at [658, 187] on div "Select Level" at bounding box center [663, 191] width 83 height 12
click at [720, 190] on icon at bounding box center [718, 190] width 10 height 16
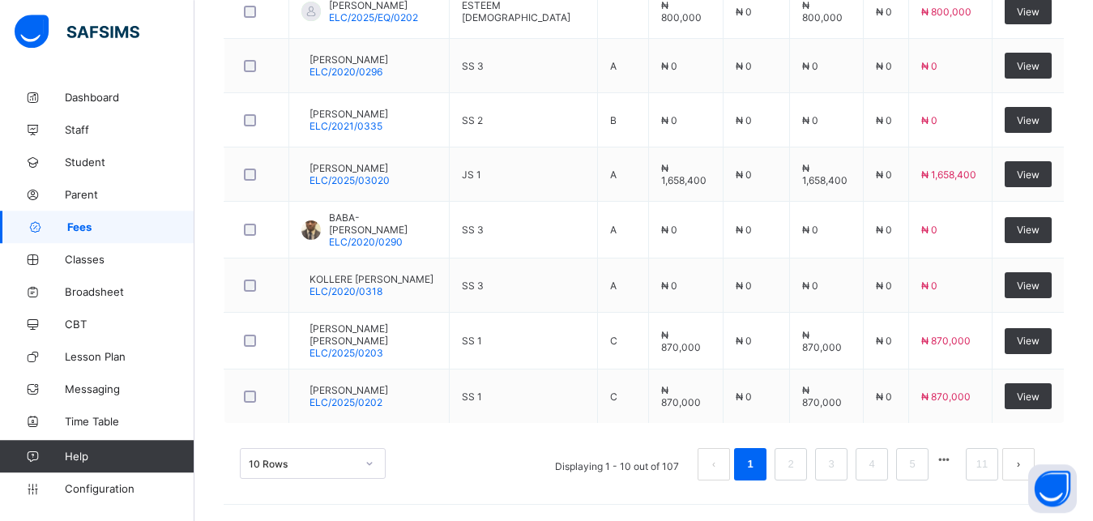
scroll to position [630, 0]
click at [798, 466] on link "2" at bounding box center [790, 464] width 15 height 21
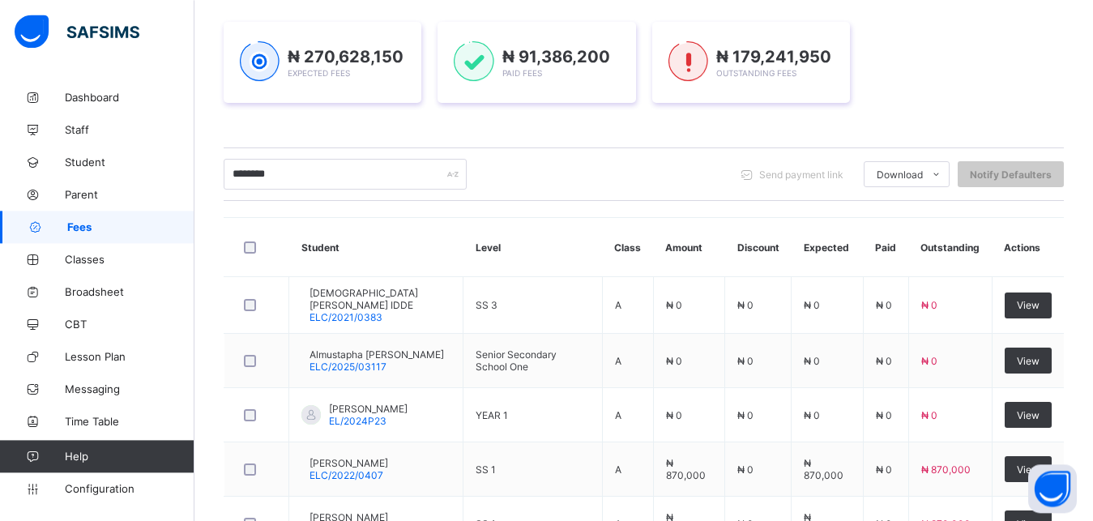
scroll to position [0, 0]
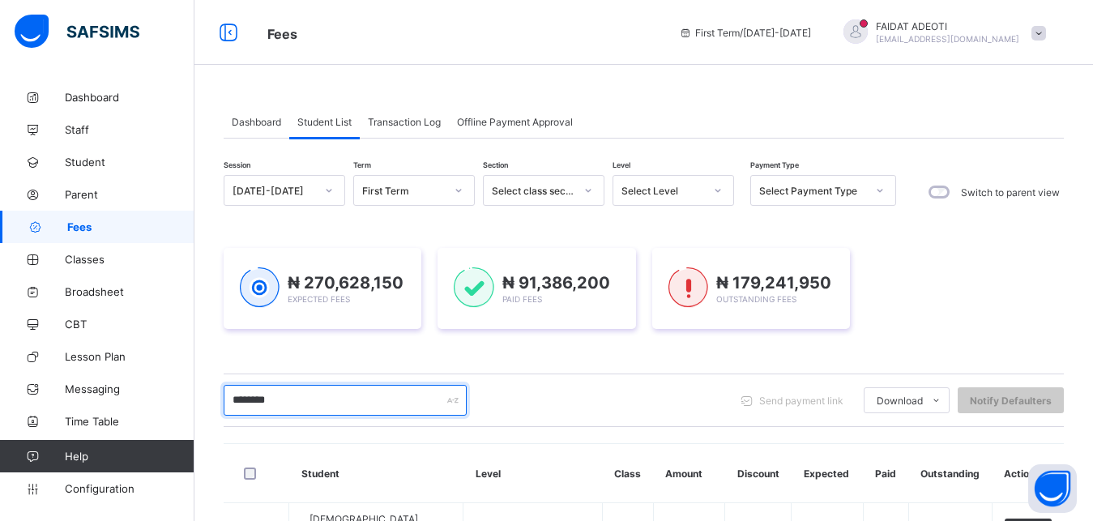
click at [370, 396] on input "********" at bounding box center [345, 400] width 243 height 31
type input "*"
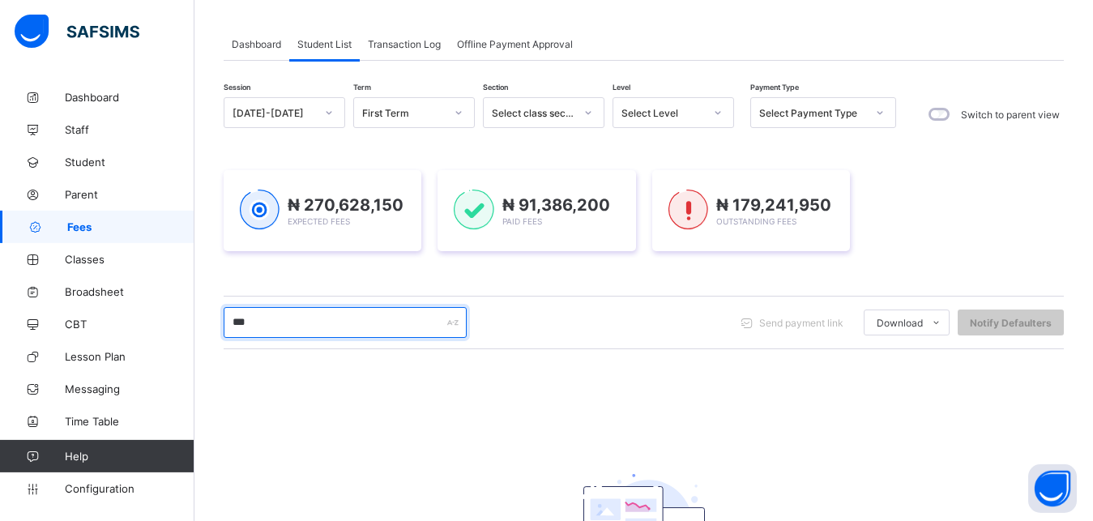
scroll to position [70, 0]
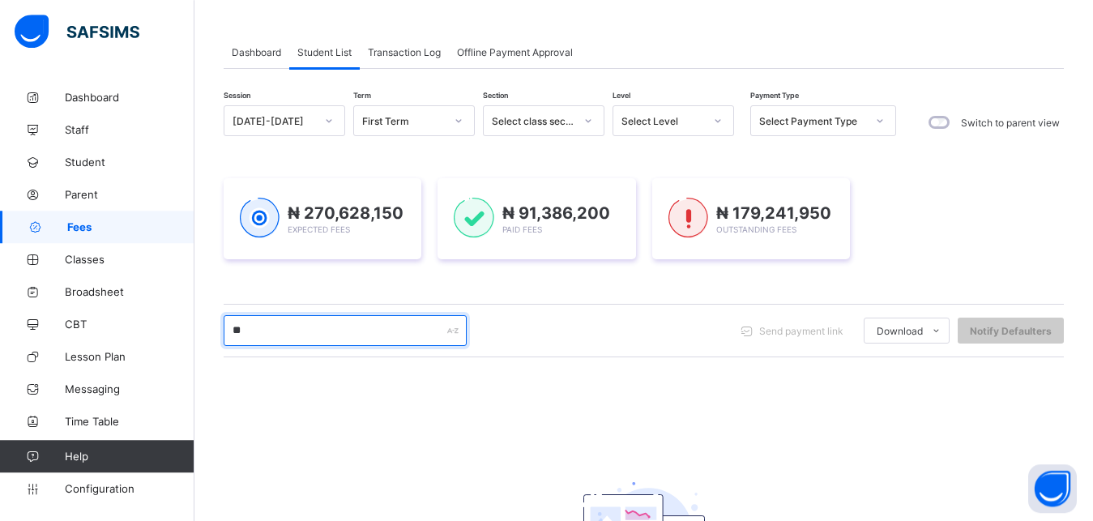
type input "*"
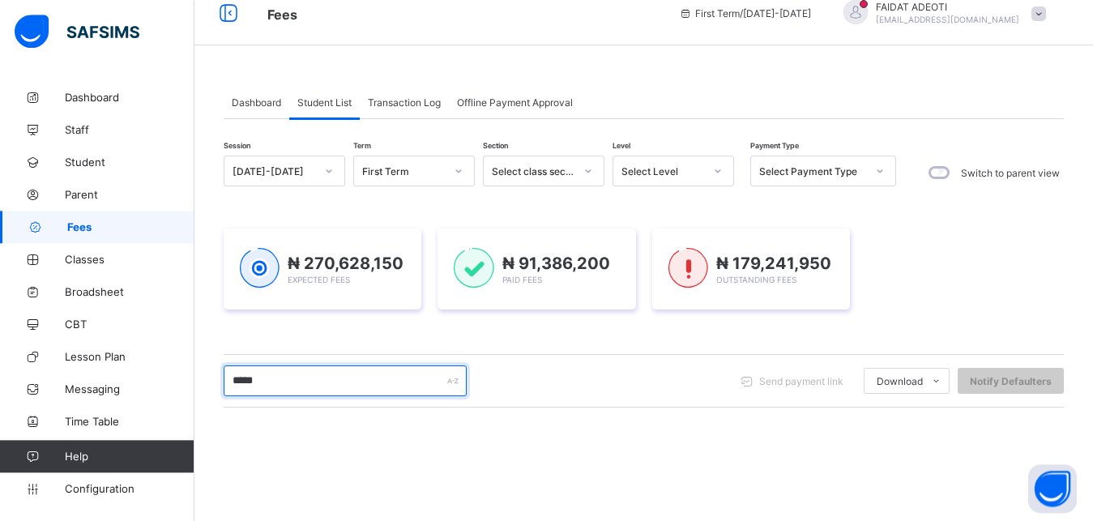
scroll to position [0, 0]
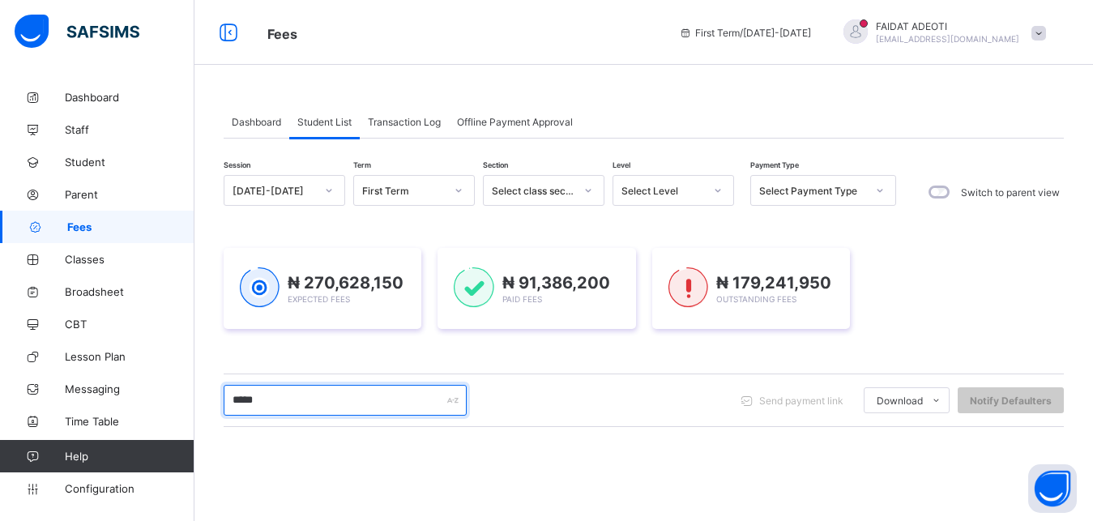
type input "*****"
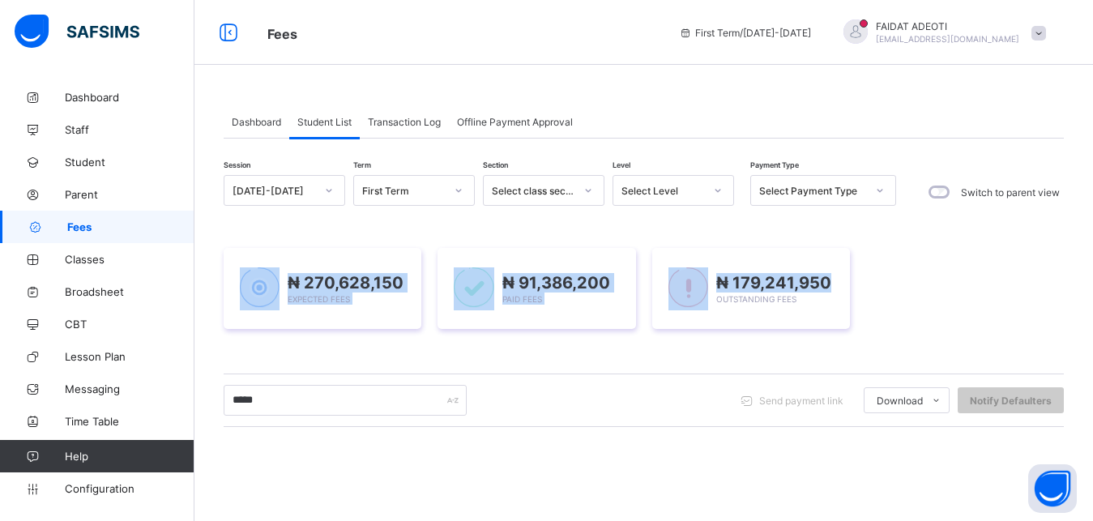
click at [1093, 250] on html "Fees First Term / 2025-2026 FAIDAT ADEOTI adefaidat@gmail.com Dashboard Staff S…" at bounding box center [546, 385] width 1093 height 770
click at [975, 268] on div "₦ 270,628,150 Expected Fees ₦ 91,386,200 Paid Fees ₦ 179,241,950 Outstanding Fe…" at bounding box center [644, 288] width 841 height 81
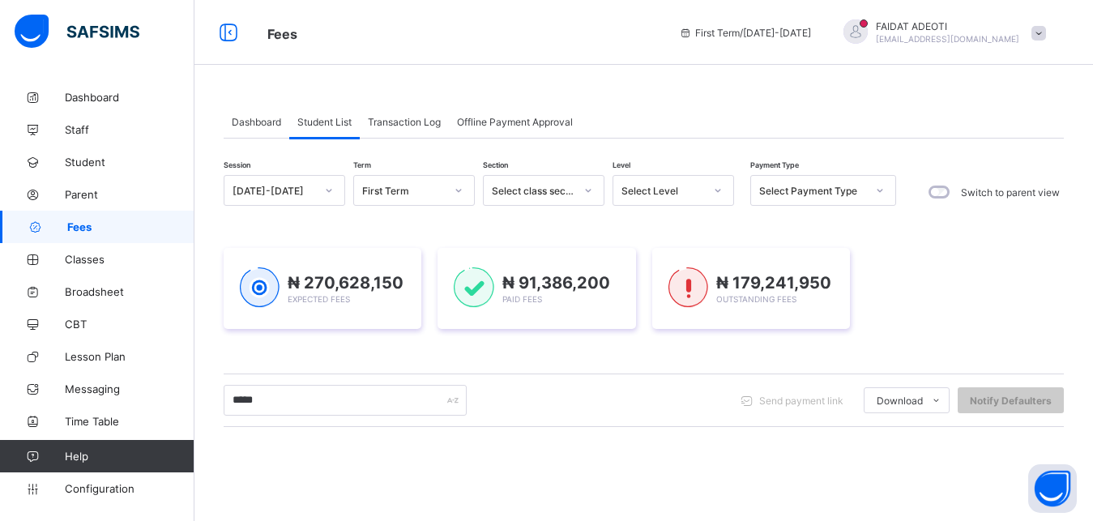
click at [650, 473] on div "Session 2025-2026 Term First Term Section Select class section Level Select Lev…" at bounding box center [644, 460] width 841 height 571
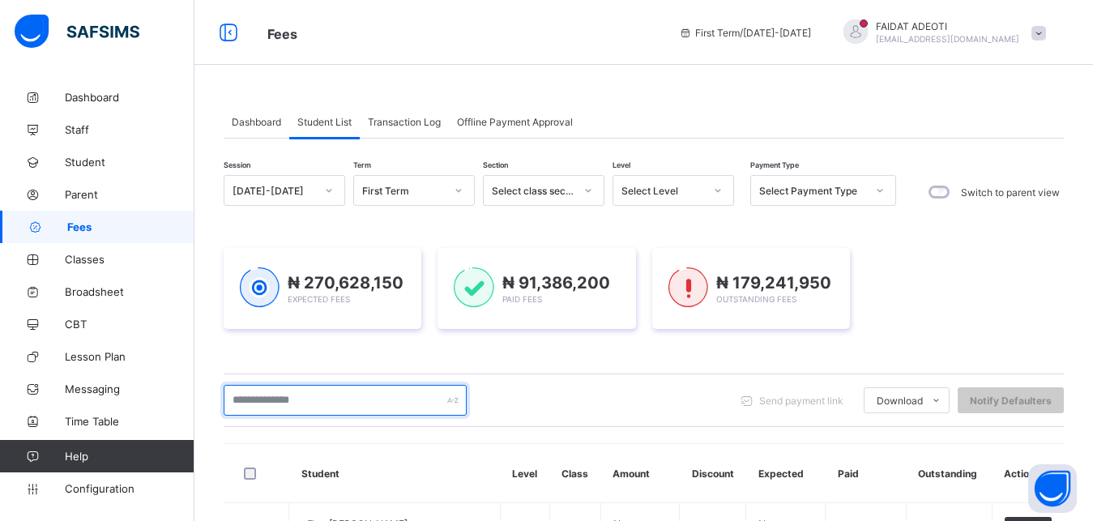
click at [369, 398] on input "text" at bounding box center [345, 400] width 243 height 31
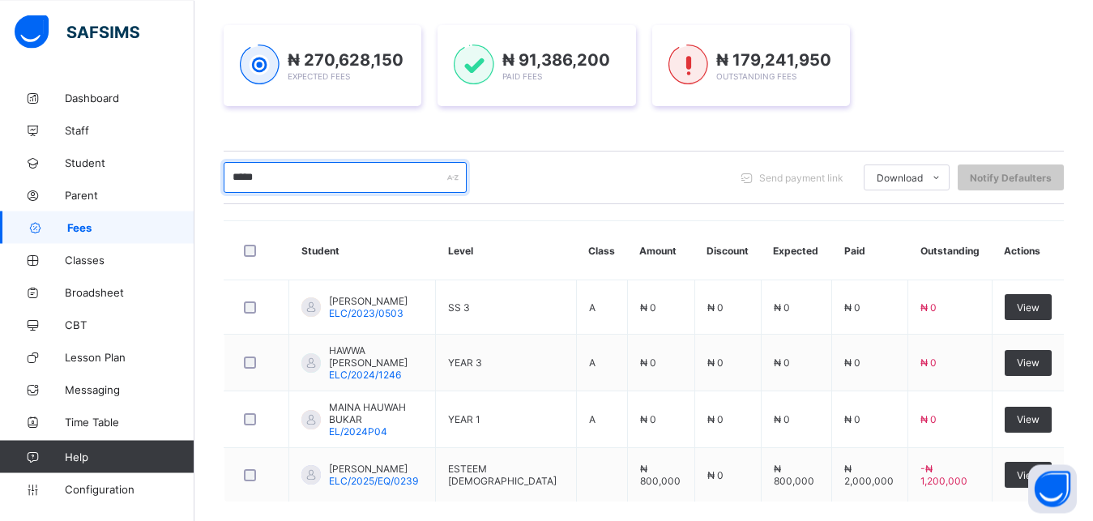
scroll to position [253, 0]
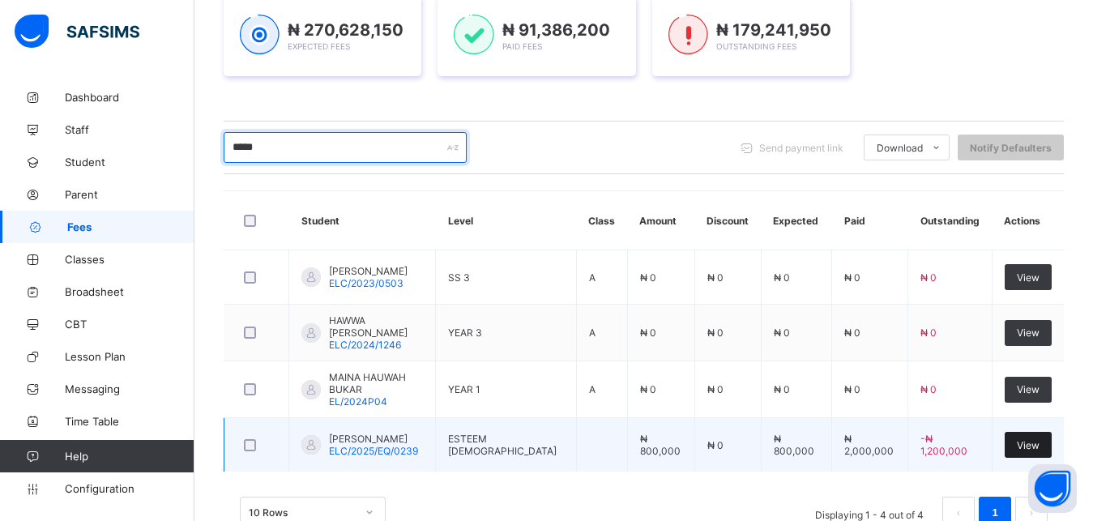
type input "*****"
click at [1040, 443] on span "View" at bounding box center [1028, 445] width 23 height 12
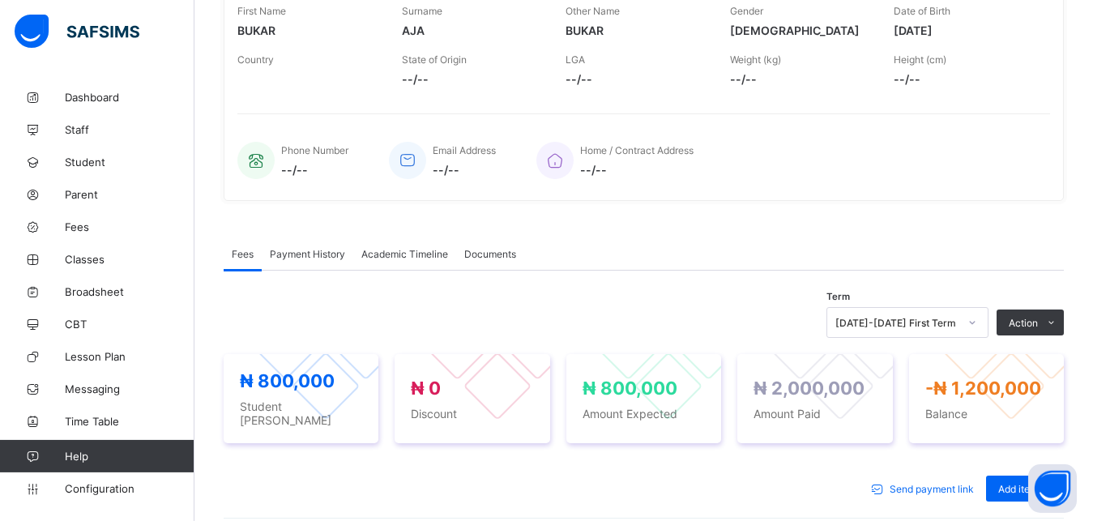
scroll to position [270, 0]
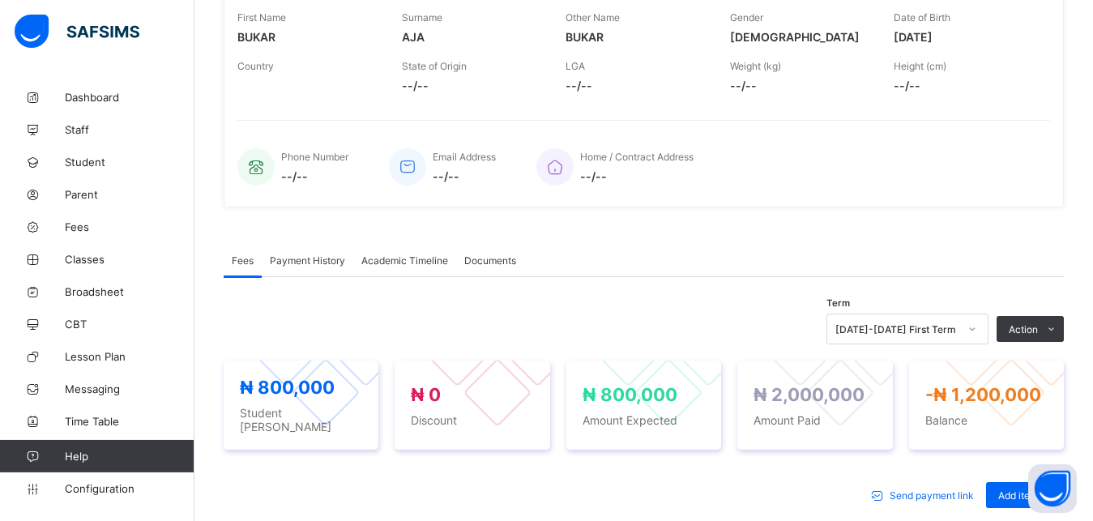
click at [310, 257] on span "Payment History" at bounding box center [307, 261] width 75 height 12
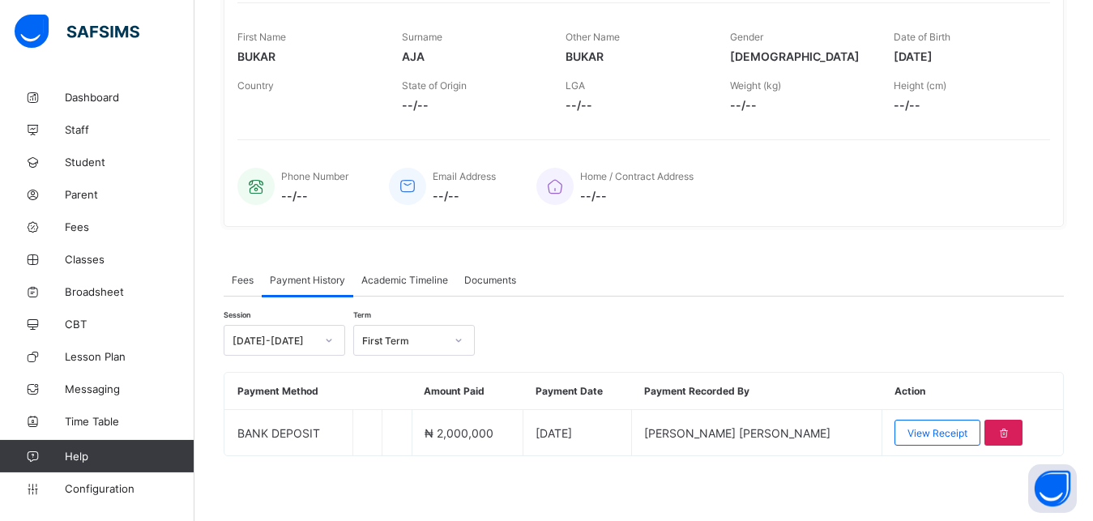
scroll to position [250, 0]
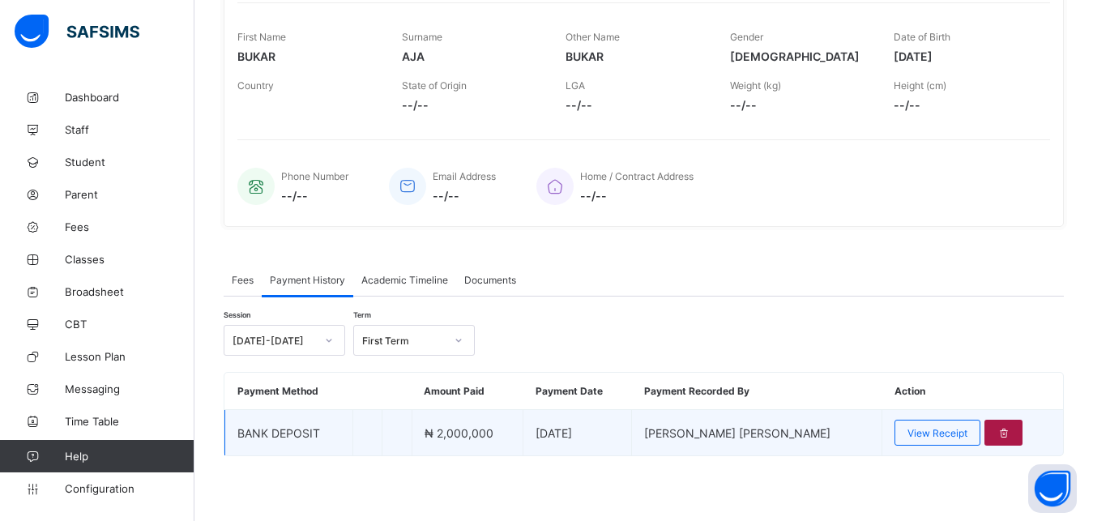
click at [999, 432] on icon at bounding box center [1004, 433] width 14 height 12
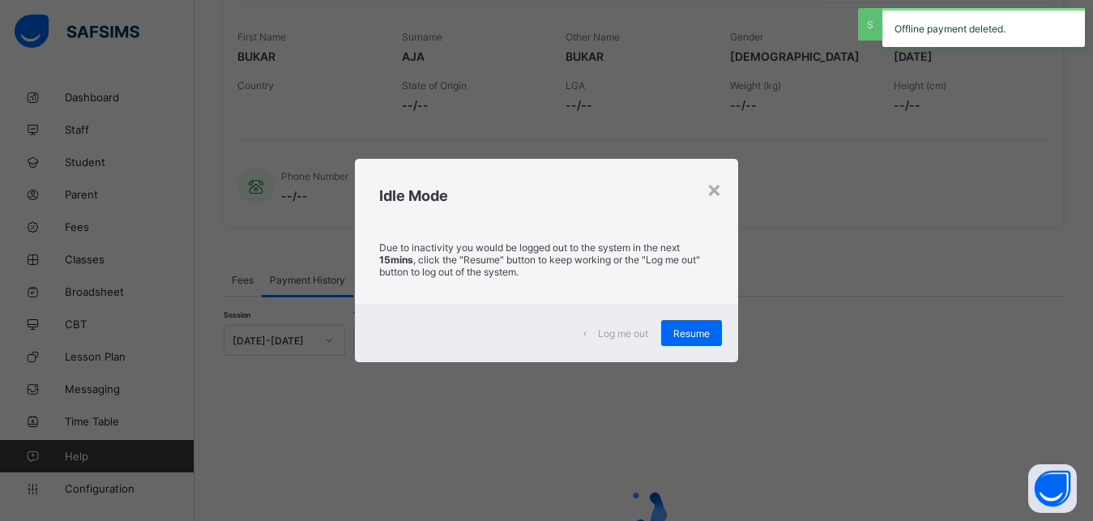
click at [244, 109] on div "× Idle Mode Due to inactivity you would be logged out to the system in the next…" at bounding box center [546, 260] width 1093 height 521
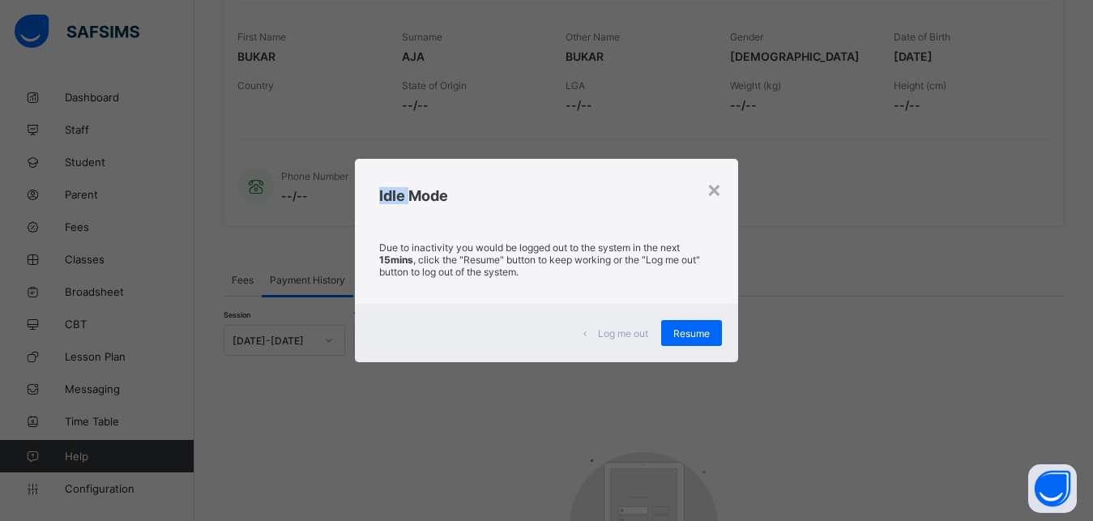
scroll to position [450, 0]
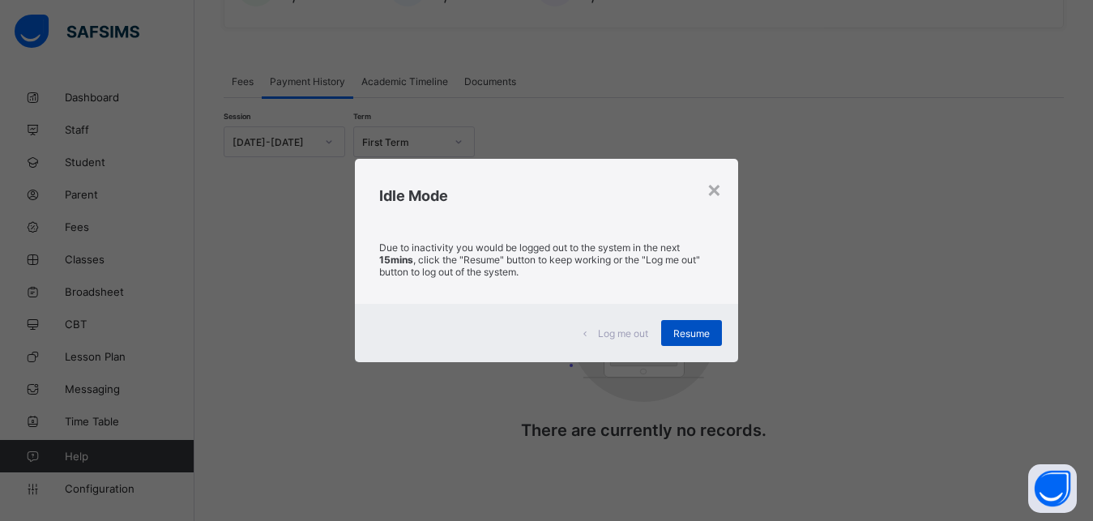
click at [681, 328] on span "Resume" at bounding box center [692, 333] width 36 height 12
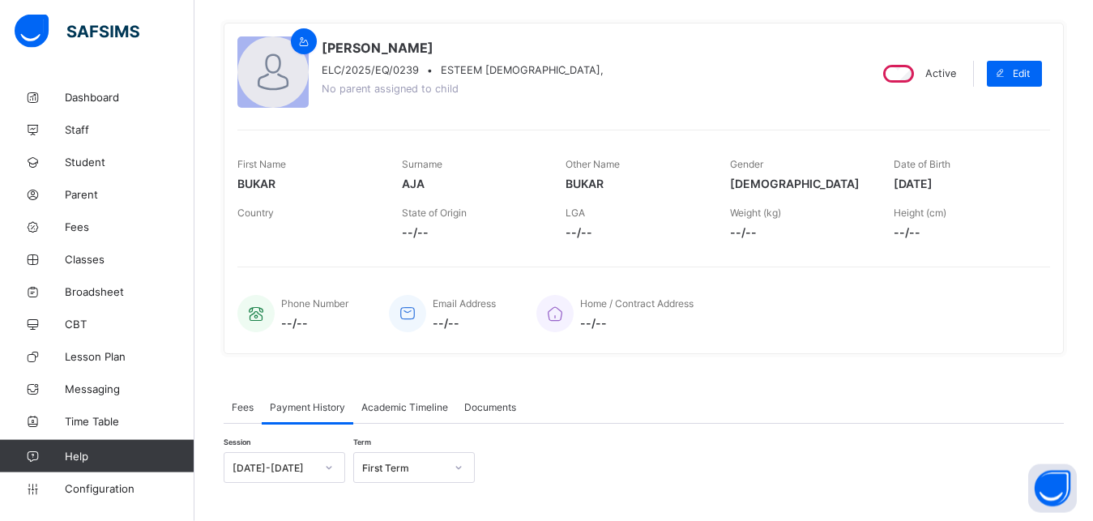
scroll to position [0, 0]
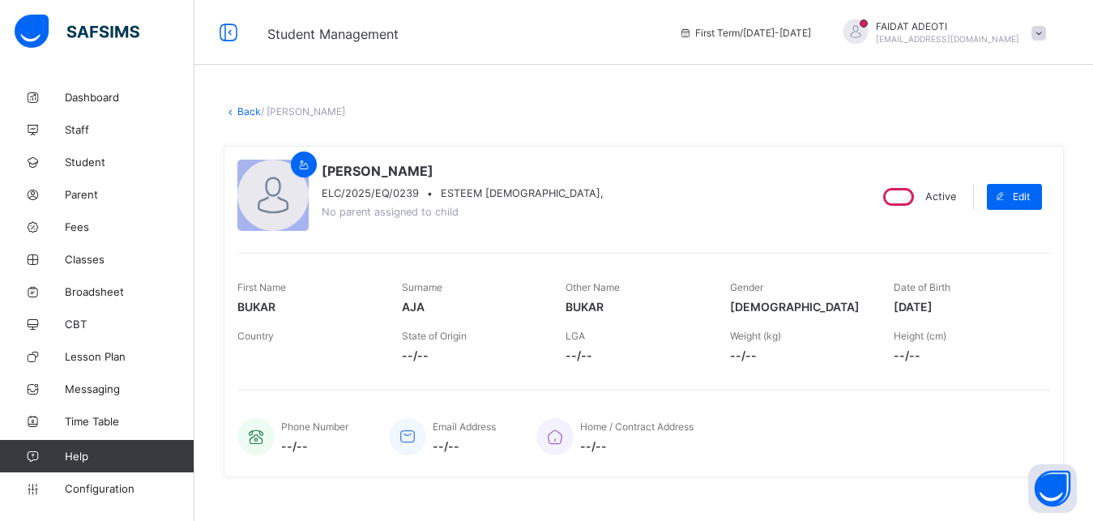
click at [246, 111] on link "Back" at bounding box center [249, 111] width 24 height 12
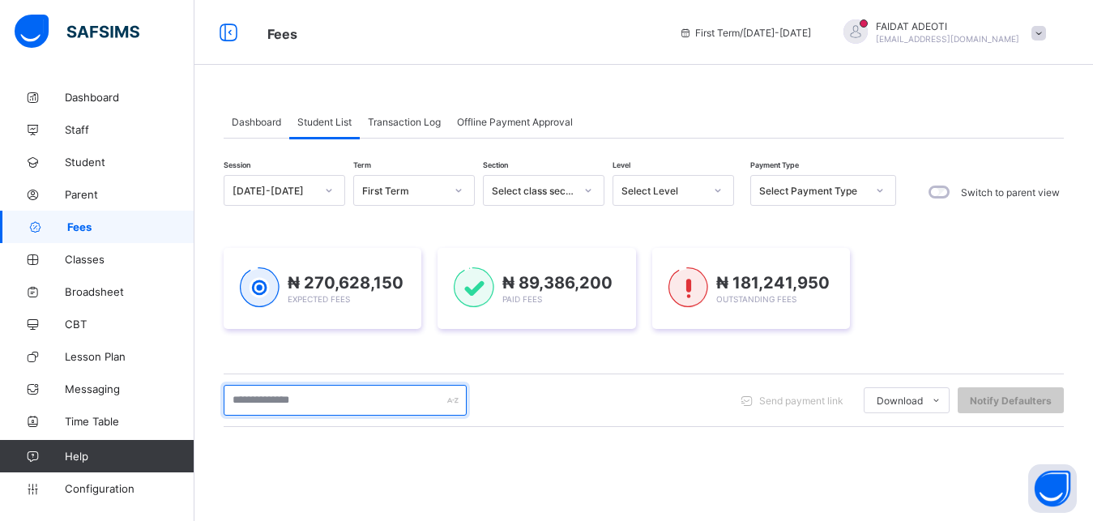
click at [402, 396] on input "text" at bounding box center [345, 400] width 243 height 31
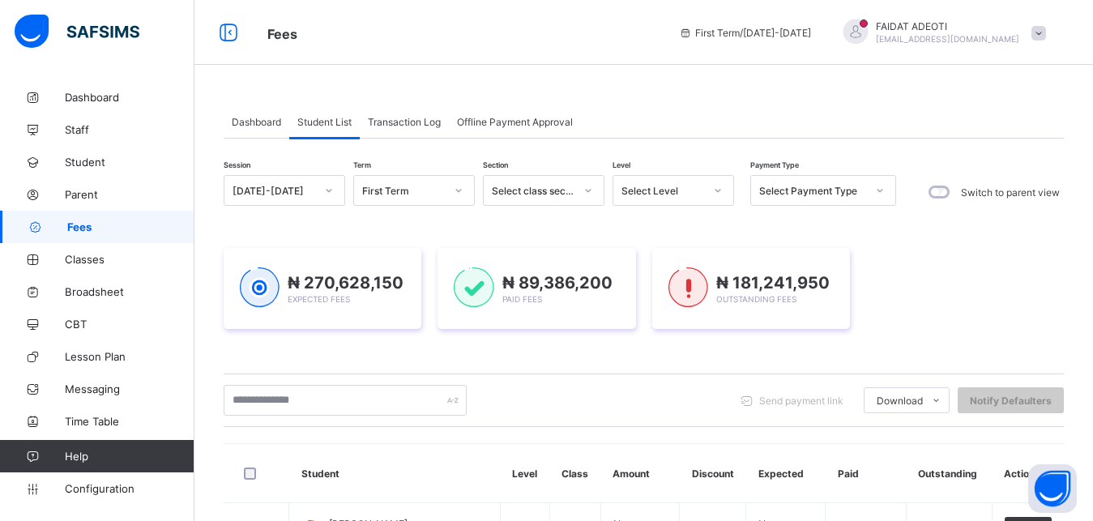
click at [721, 186] on icon at bounding box center [718, 190] width 10 height 16
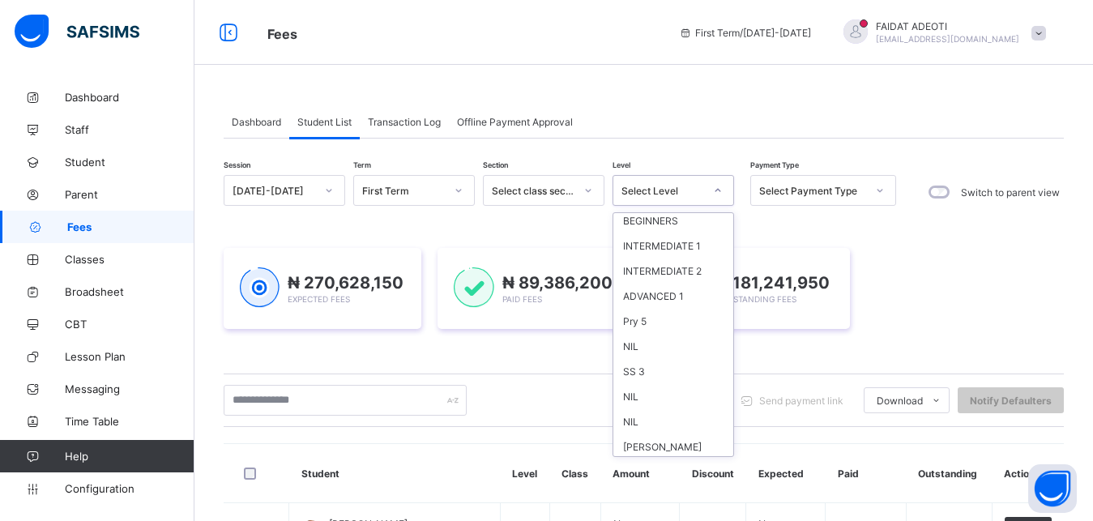
scroll to position [1251, 0]
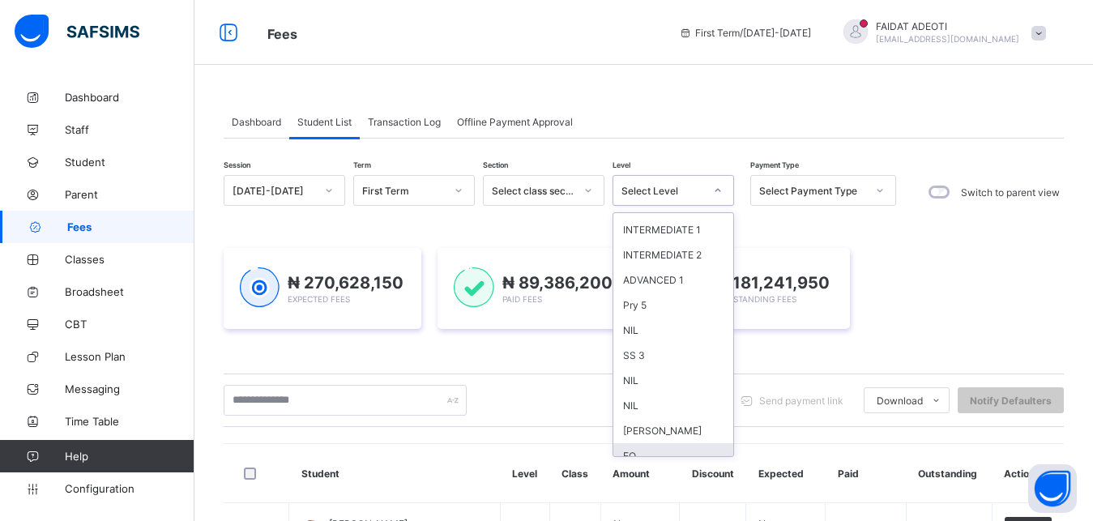
click at [660, 443] on div "EQ" at bounding box center [674, 455] width 120 height 25
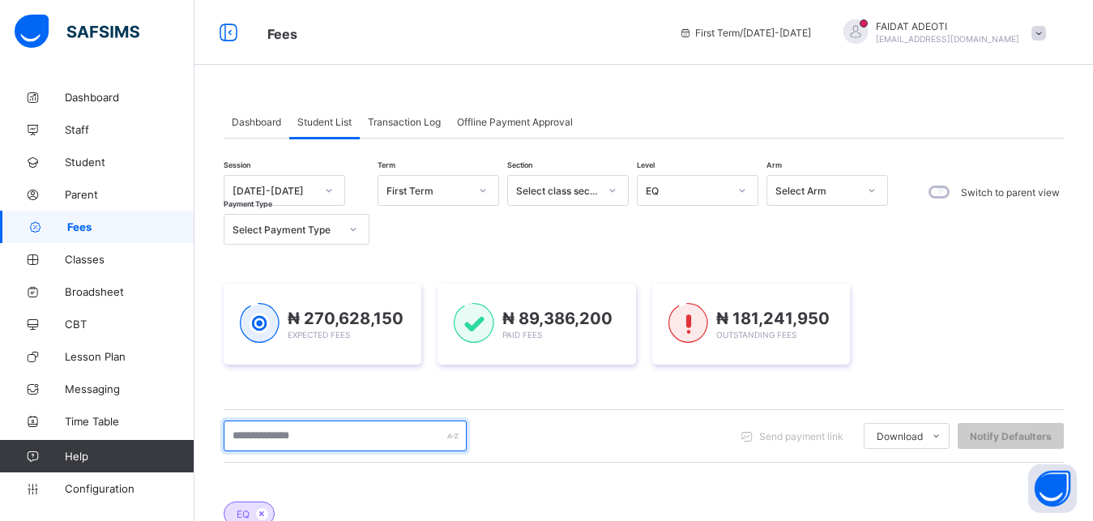
click at [394, 434] on input "text" at bounding box center [345, 436] width 243 height 31
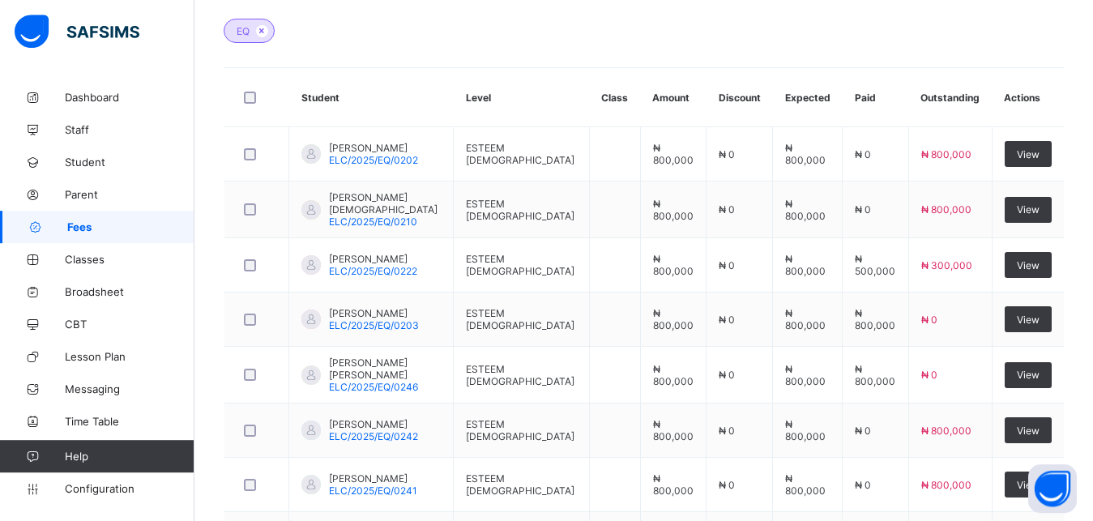
scroll to position [481, 0]
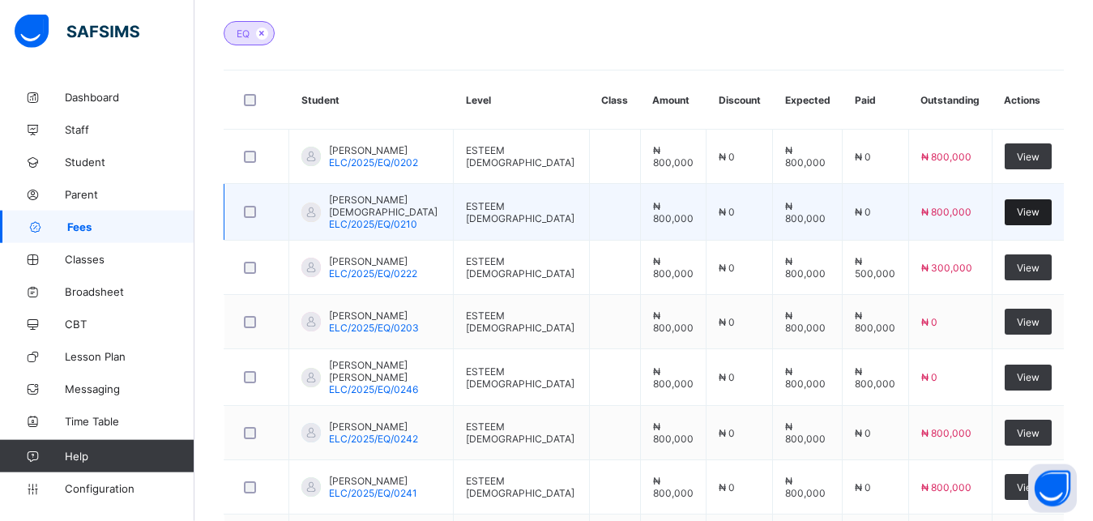
type input "********"
click at [1029, 212] on div "View" at bounding box center [1028, 212] width 47 height 26
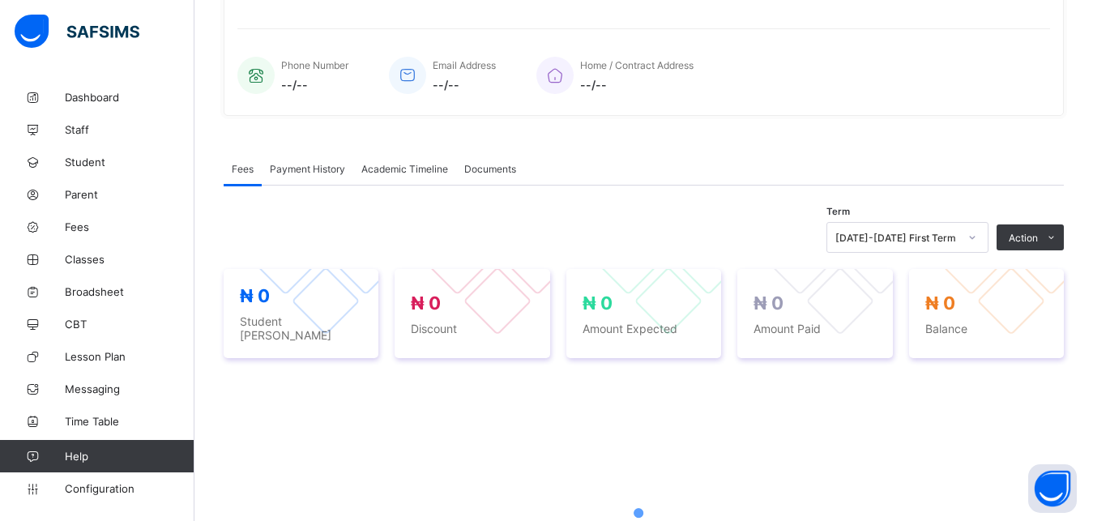
scroll to position [509, 0]
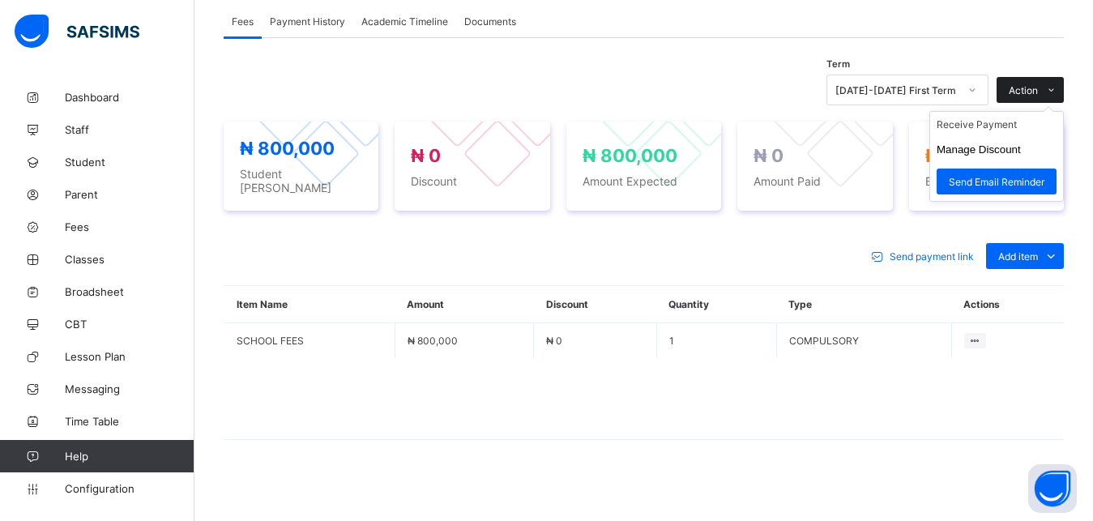
click at [1058, 91] on icon at bounding box center [1052, 90] width 12 height 11
click at [1027, 127] on li "Receive Payment" at bounding box center [996, 124] width 133 height 25
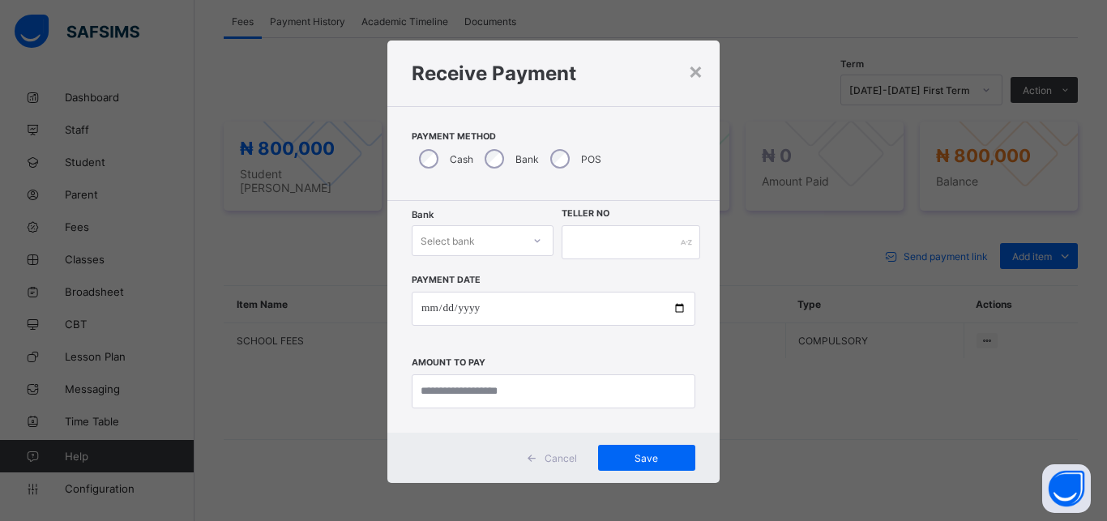
click at [494, 234] on div "Select bank" at bounding box center [467, 240] width 109 height 23
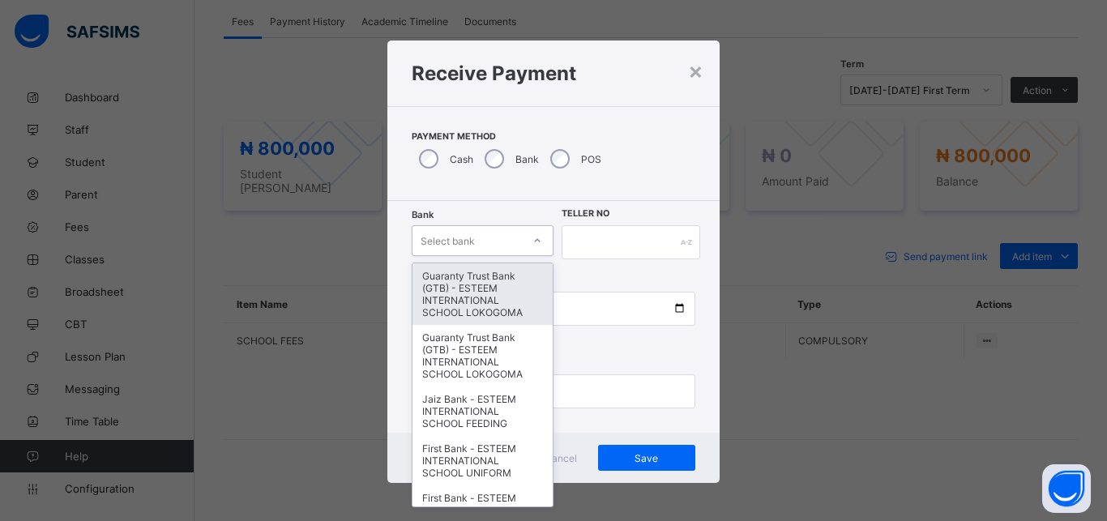
click at [479, 285] on div "Guaranty Trust Bank (GTB) - ESTEEM INTERNATIONAL SCHOOL LOKOGOMA" at bounding box center [483, 294] width 140 height 62
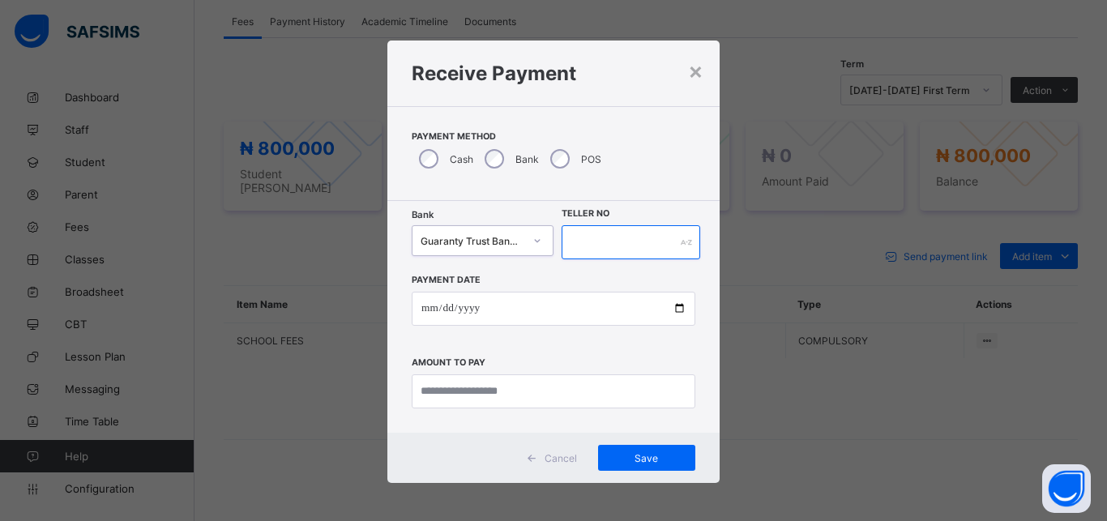
click at [579, 237] on input "text" at bounding box center [631, 242] width 139 height 34
type input "*******"
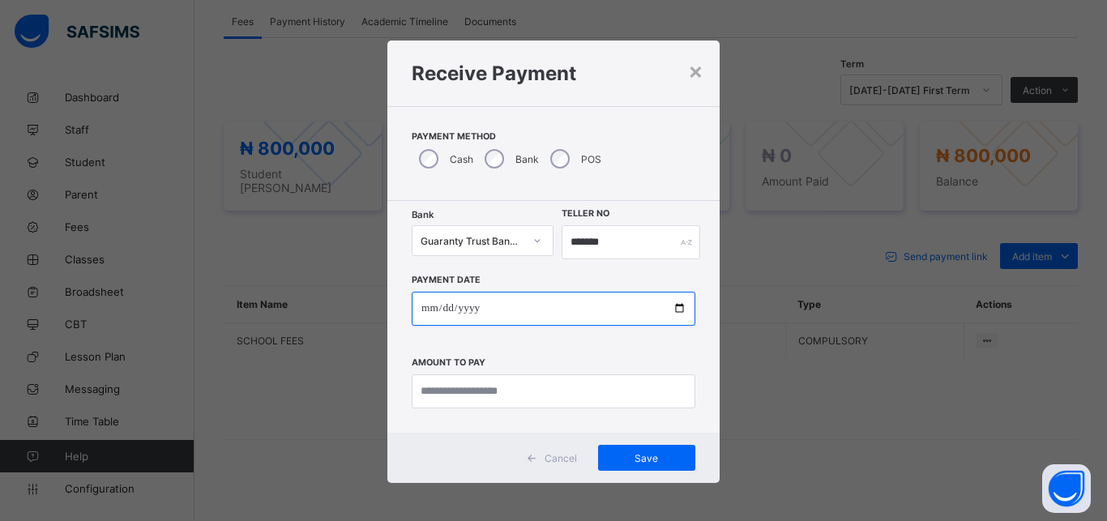
click at [566, 301] on input "date" at bounding box center [554, 309] width 284 height 34
type input "**********"
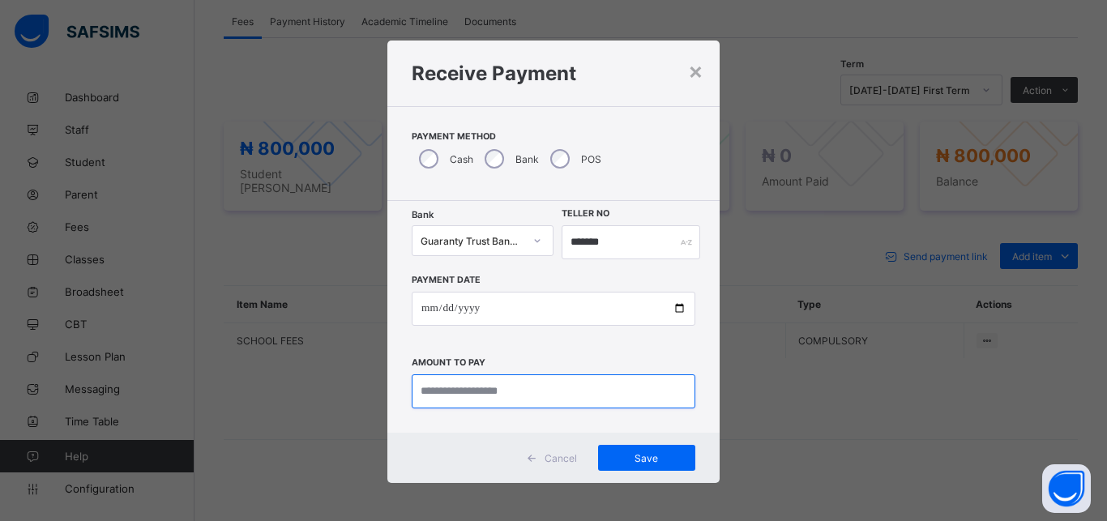
click at [503, 395] on input "currency" at bounding box center [554, 391] width 284 height 34
type input "**********"
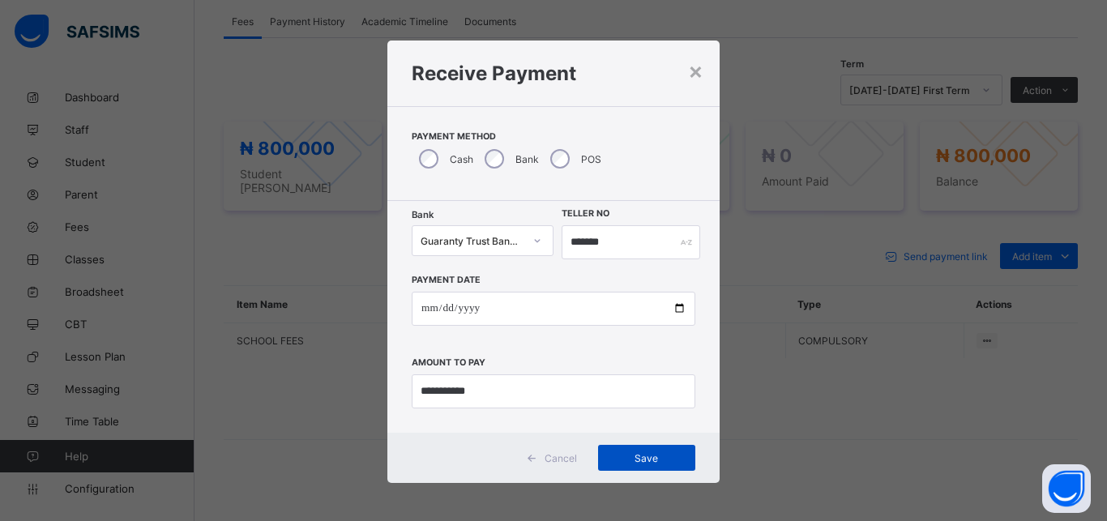
click at [635, 457] on span "Save" at bounding box center [646, 458] width 73 height 12
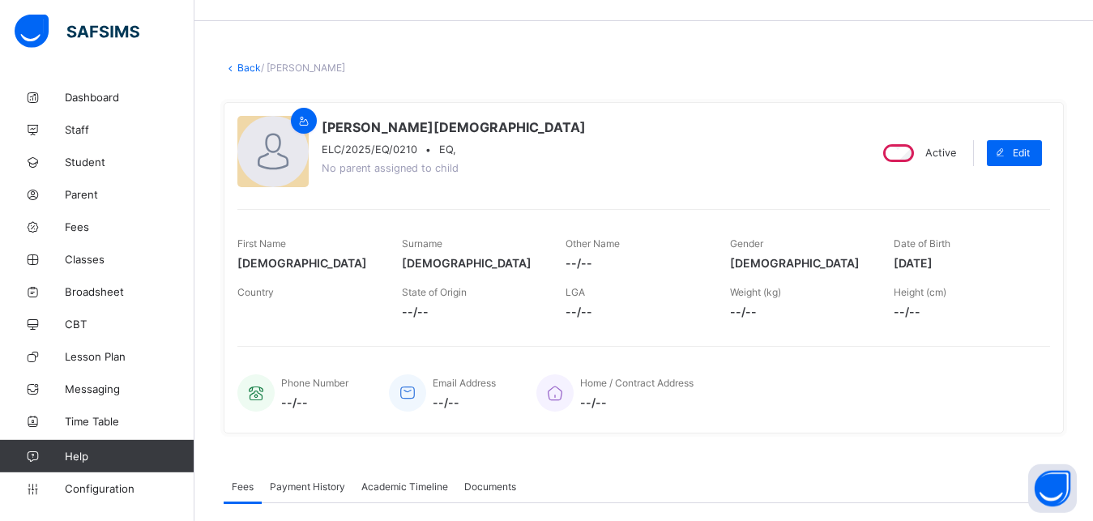
scroll to position [0, 0]
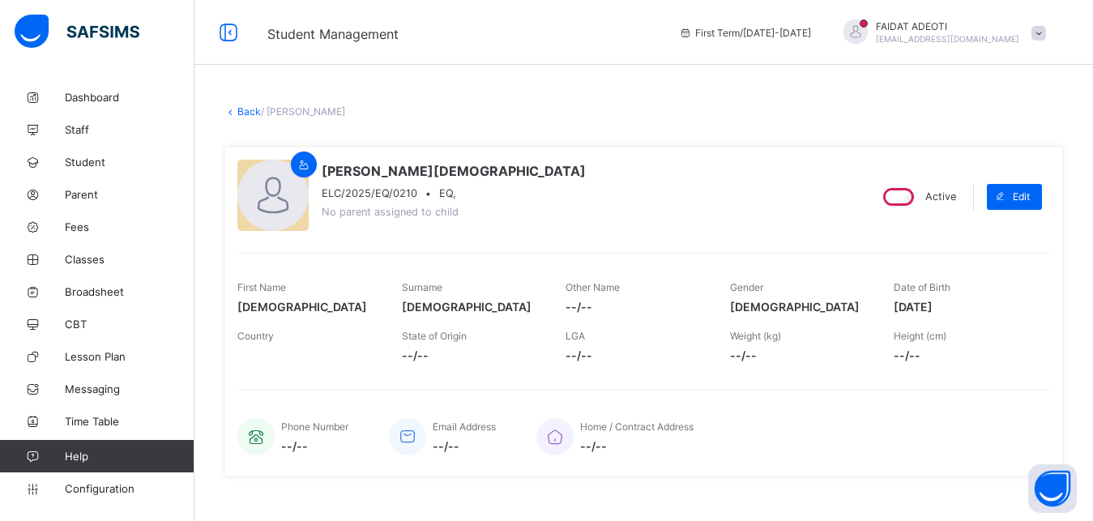
click at [239, 116] on link "Back" at bounding box center [249, 111] width 24 height 12
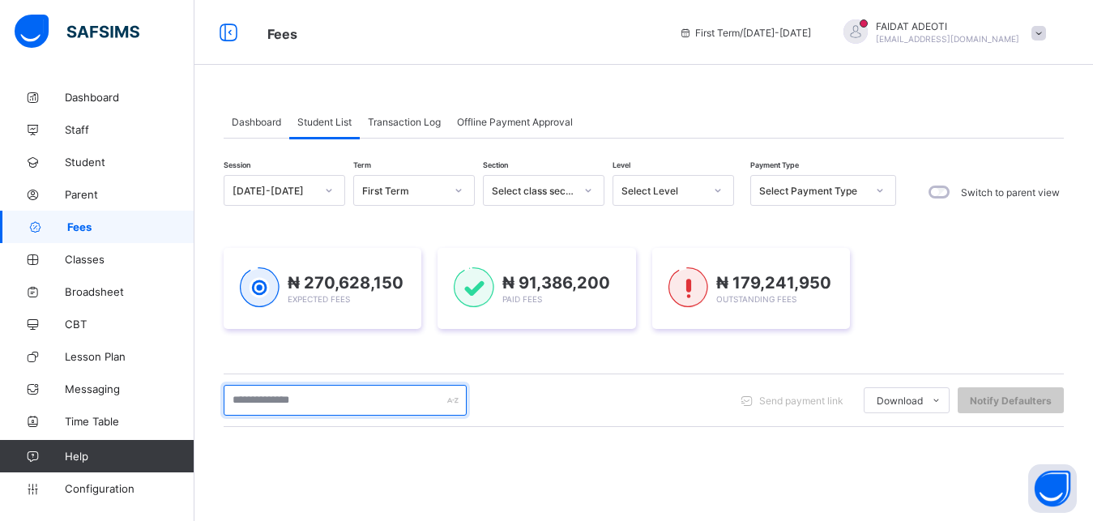
click at [293, 394] on input "text" at bounding box center [345, 400] width 243 height 31
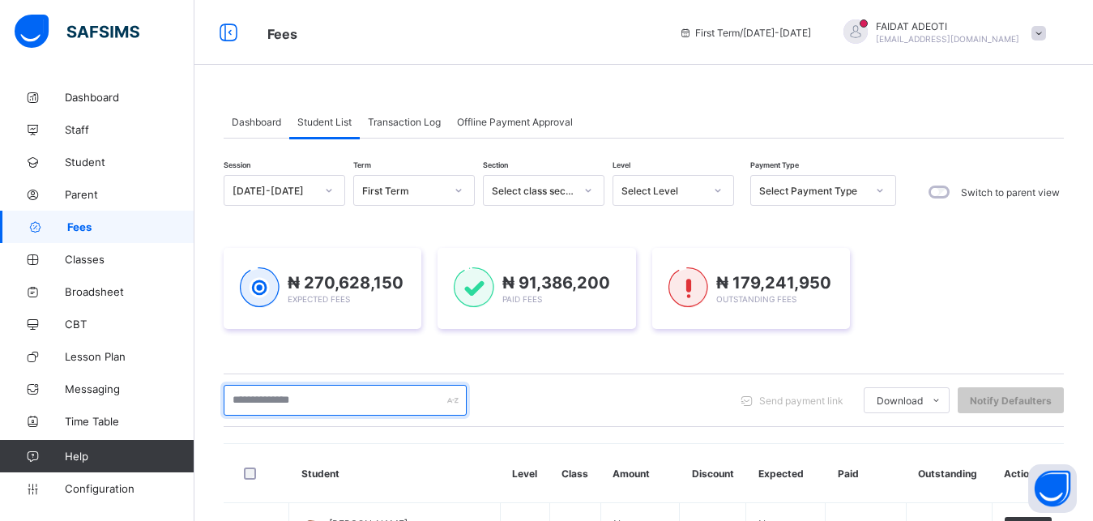
click at [293, 394] on input "text" at bounding box center [345, 400] width 243 height 31
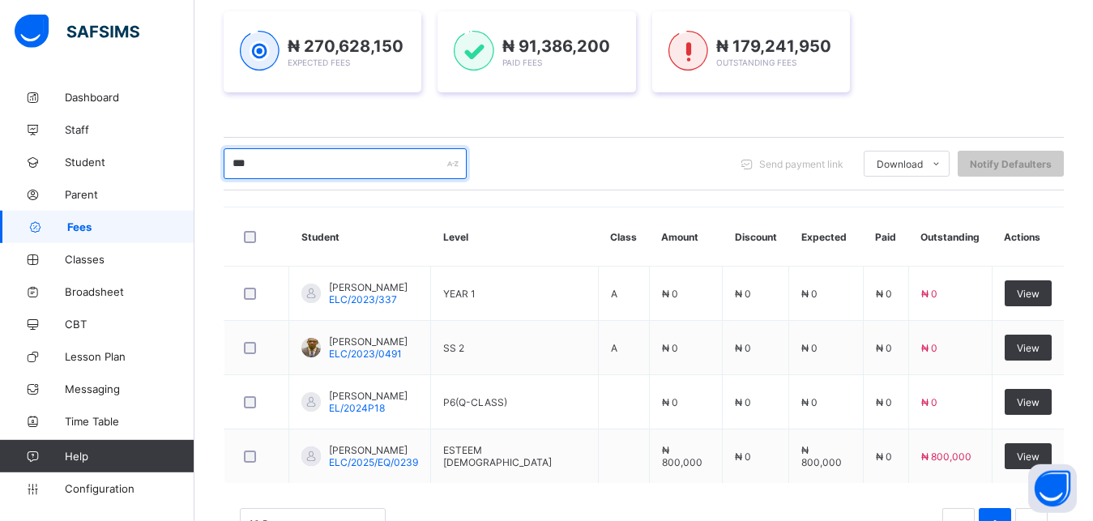
scroll to position [250, 0]
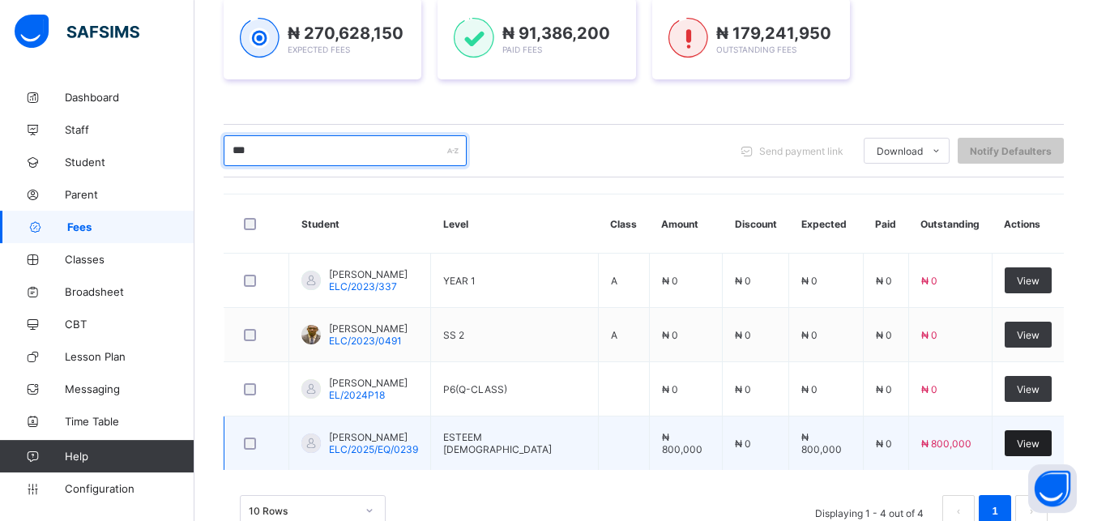
type input "***"
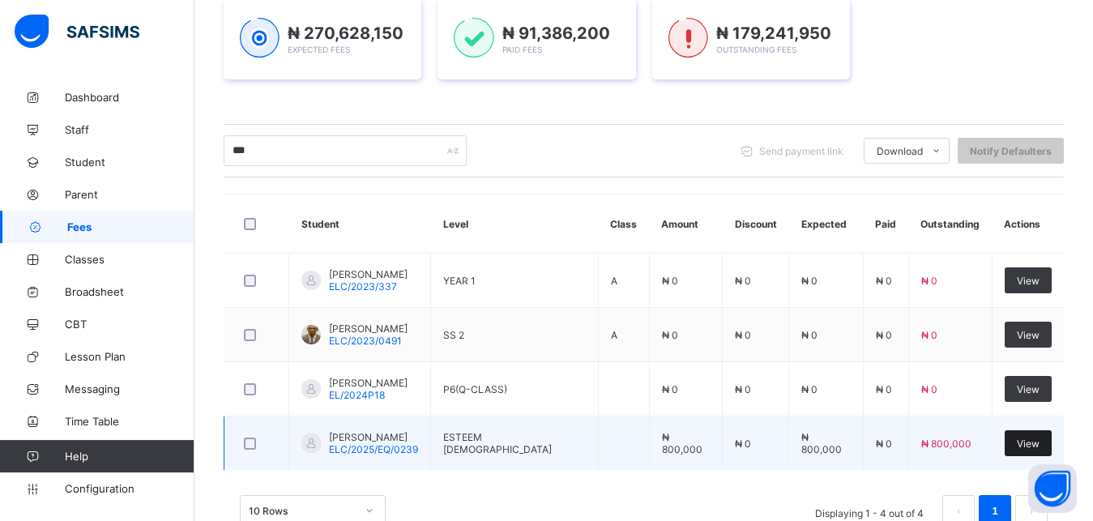
click at [1051, 437] on div "View" at bounding box center [1028, 443] width 47 height 26
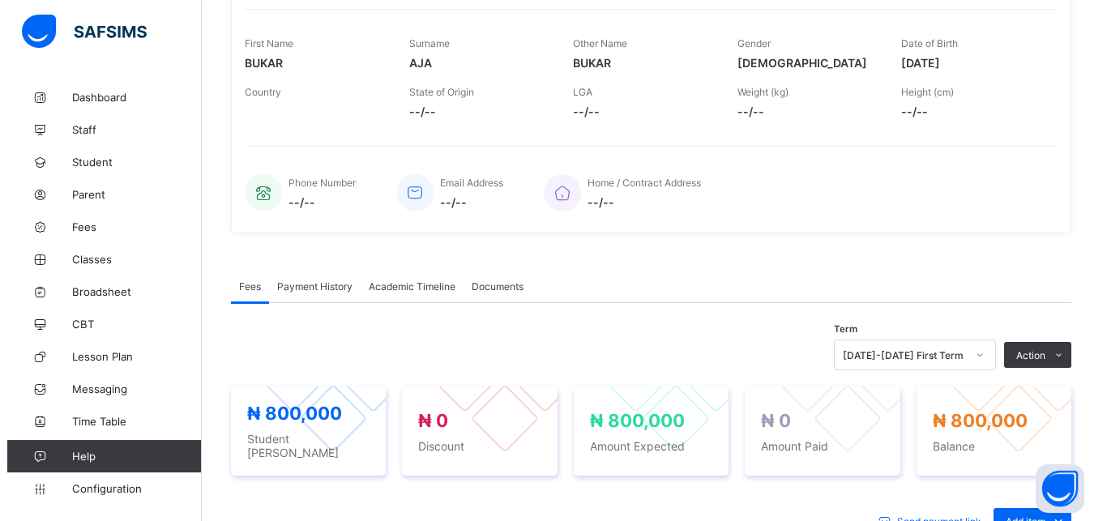
scroll to position [299, 0]
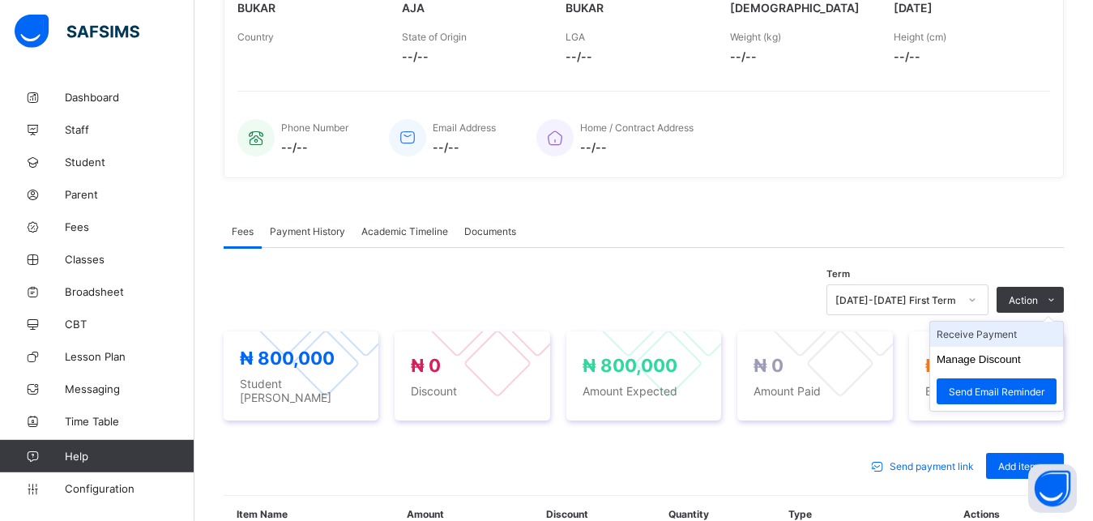
click at [1020, 336] on li "Receive Payment" at bounding box center [996, 334] width 133 height 25
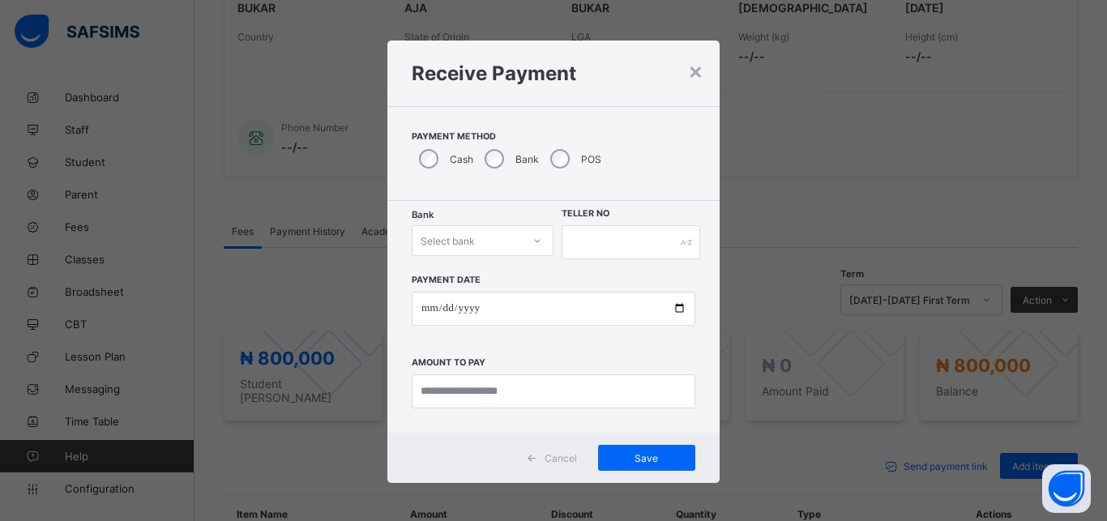
click at [483, 237] on div "Select bank" at bounding box center [467, 240] width 109 height 23
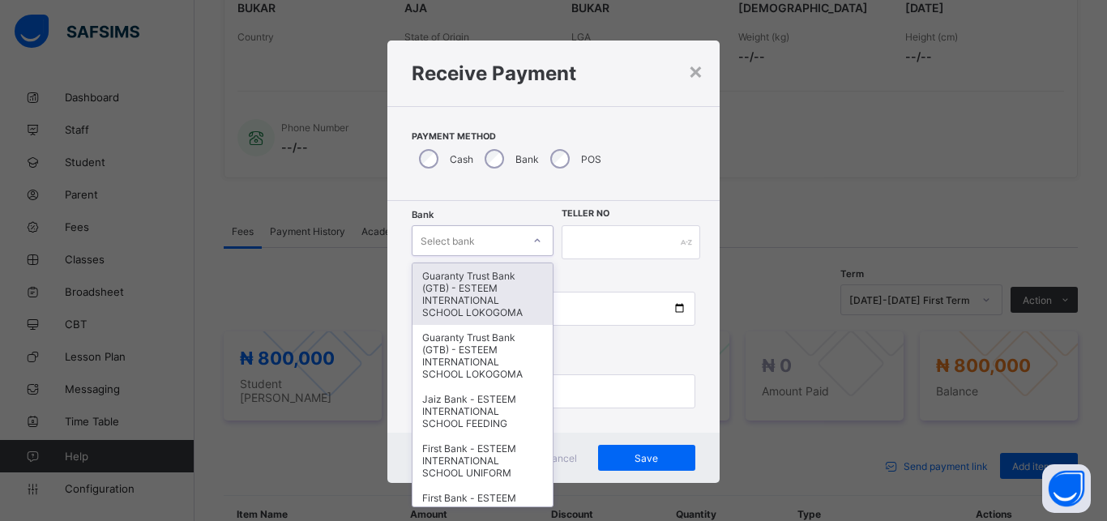
click at [482, 289] on div "Guaranty Trust Bank (GTB) - ESTEEM INTERNATIONAL SCHOOL LOKOGOMA" at bounding box center [483, 294] width 140 height 62
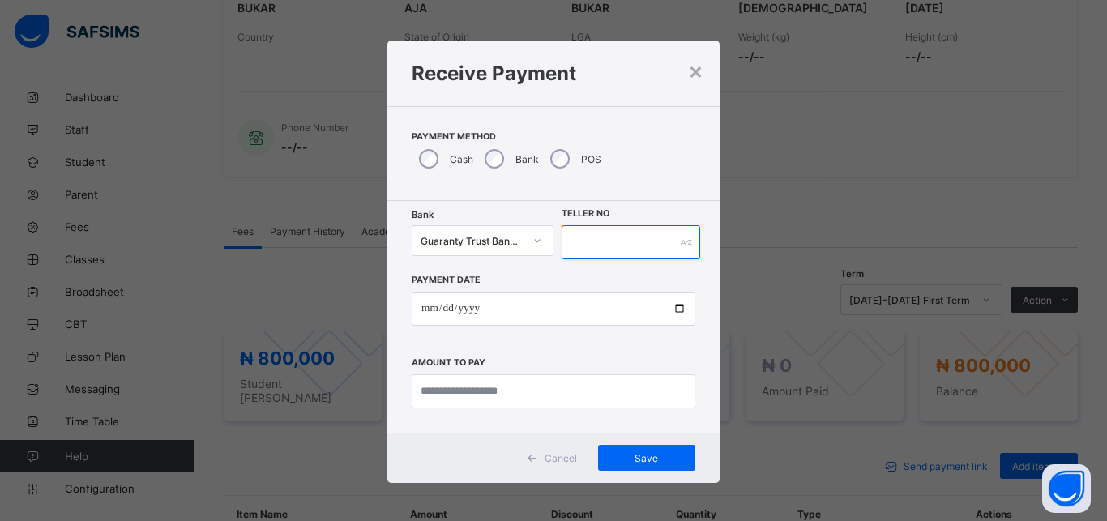
click at [628, 239] on input "text" at bounding box center [631, 242] width 139 height 34
